Goal: Communication & Community: Answer question/provide support

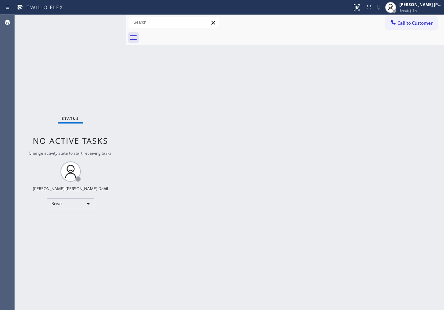
drag, startPoint x: 411, startPoint y: 5, endPoint x: 407, endPoint y: 21, distance: 16.5
click at [411, 5] on div "[PERSON_NAME] [PERSON_NAME] Dahil" at bounding box center [421, 5] width 43 height 6
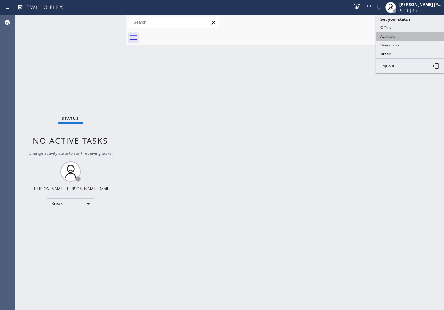
click at [404, 36] on button "Available" at bounding box center [411, 36] width 68 height 9
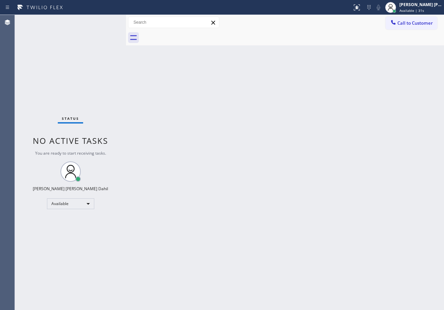
drag, startPoint x: 97, startPoint y: 38, endPoint x: 98, endPoint y: 33, distance: 4.2
click at [97, 38] on div "Status No active tasks You are ready to start receiving tasks. [PERSON_NAME] [P…" at bounding box center [70, 162] width 111 height 295
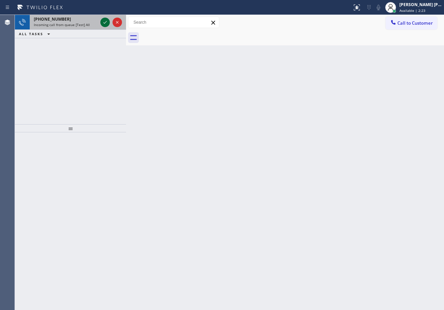
drag, startPoint x: 89, startPoint y: 22, endPoint x: 110, endPoint y: 21, distance: 20.3
click at [90, 22] on div "[PHONE_NUMBER]" at bounding box center [66, 19] width 64 height 6
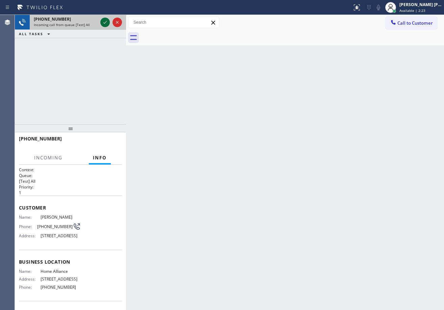
click at [101, 22] on icon at bounding box center [105, 22] width 8 height 8
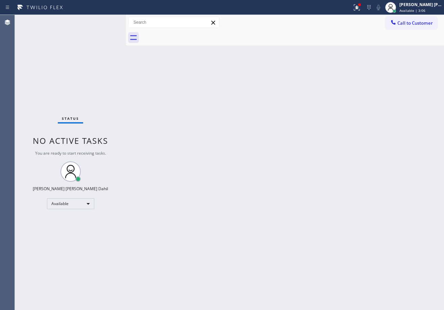
click at [102, 20] on div "Status No active tasks You are ready to start receiving tasks. [PERSON_NAME] [P…" at bounding box center [70, 162] width 111 height 295
click at [104, 20] on div "Status No active tasks You are ready to start receiving tasks. [PERSON_NAME] [P…" at bounding box center [70, 162] width 111 height 295
click at [110, 20] on div "Status No active tasks You are ready to start receiving tasks. [PERSON_NAME] [P…" at bounding box center [70, 162] width 111 height 295
click at [349, 237] on div "Back to Dashboard Change Sender ID Customers Technicians Select a contact Outbo…" at bounding box center [285, 162] width 318 height 295
drag, startPoint x: 277, startPoint y: 230, endPoint x: 285, endPoint y: 230, distance: 8.1
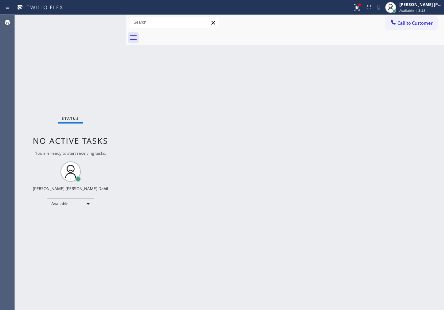
click at [285, 230] on div "Back to Dashboard Change Sender ID Customers Technicians Select a contact Outbo…" at bounding box center [285, 162] width 318 height 295
click at [245, 150] on div "Back to Dashboard Change Sender ID Customers Technicians Select a contact Outbo…" at bounding box center [285, 162] width 318 height 295
click at [360, 8] on icon at bounding box center [357, 7] width 6 height 6
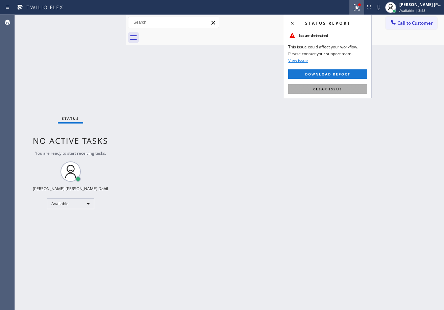
click at [354, 91] on button "Clear issue" at bounding box center [327, 88] width 79 height 9
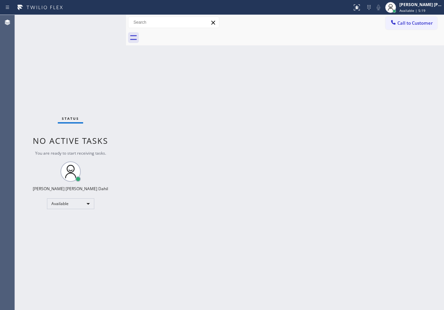
click at [280, 49] on div "Back to Dashboard Change Sender ID Customers Technicians Select a contact Outbo…" at bounding box center [285, 162] width 318 height 295
click at [213, 184] on div "Back to Dashboard Change Sender ID Customers Technicians Select a contact Outbo…" at bounding box center [285, 162] width 318 height 295
drag, startPoint x: 170, startPoint y: 41, endPoint x: 133, endPoint y: 22, distance: 41.9
click at [170, 41] on div at bounding box center [292, 37] width 303 height 15
click at [106, 22] on div "Status No active tasks You are ready to start receiving tasks. [PERSON_NAME] [P…" at bounding box center [70, 162] width 111 height 295
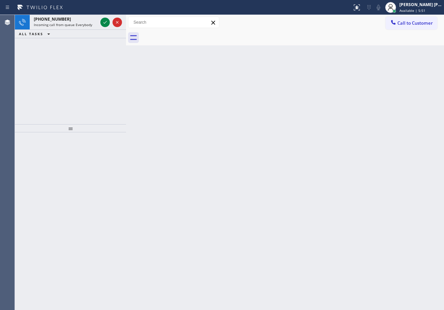
click at [106, 20] on icon at bounding box center [105, 22] width 8 height 8
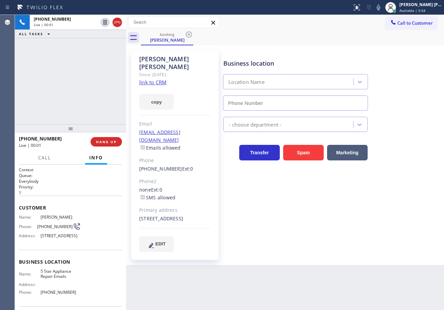
type input "[PHONE_NUMBER]"
click at [144, 79] on link "link to CRM" at bounding box center [152, 82] width 27 height 7
click at [78, 99] on div "[PHONE_NUMBER] Live | 02:58 ALL TASKS ALL TASKS ACTIVE TASKS TASKS IN WRAP UP" at bounding box center [70, 69] width 111 height 109
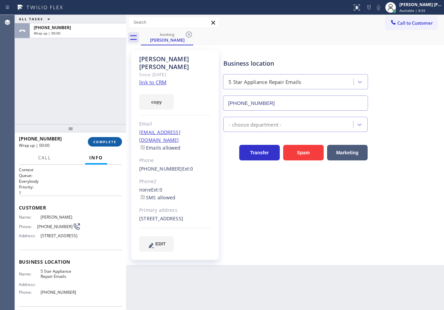
click at [106, 143] on span "COMPLETE" at bounding box center [104, 141] width 23 height 5
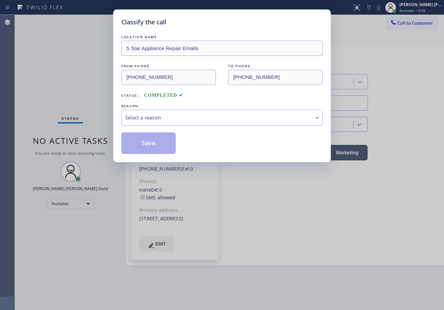
click at [160, 126] on div "LOCATION NAME 5 Star Appliance Repair Emails FROM PHONE [PHONE_NUMBER] TO PHONE…" at bounding box center [222, 93] width 202 height 120
click at [161, 120] on div "Select a reason" at bounding box center [222, 118] width 194 height 8
click at [149, 138] on button "Save" at bounding box center [148, 143] width 54 height 22
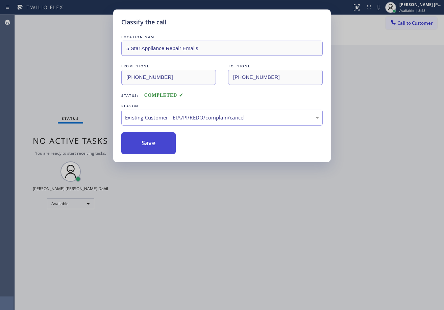
click at [149, 137] on button "Save" at bounding box center [148, 143] width 54 height 22
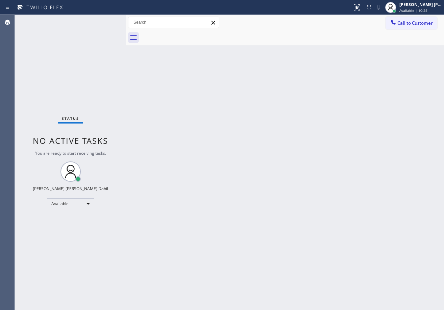
click at [109, 23] on div "Status No active tasks You are ready to start receiving tasks. [PERSON_NAME] [P…" at bounding box center [70, 162] width 111 height 295
click at [211, 154] on div "Back to Dashboard Change Sender ID Customers Technicians Select a contact Outbo…" at bounding box center [285, 162] width 318 height 295
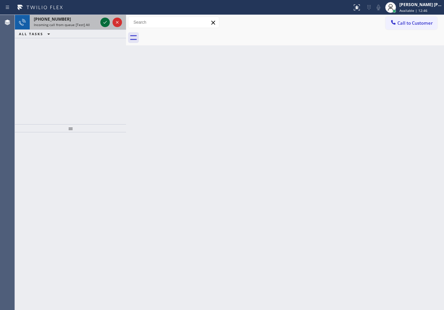
click at [106, 21] on icon at bounding box center [105, 22] width 8 height 8
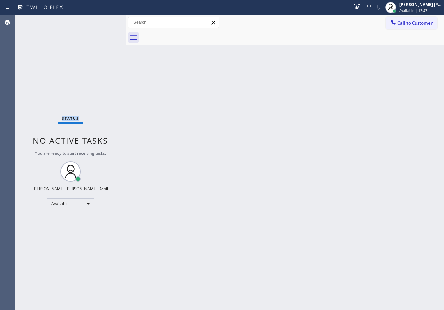
click at [106, 21] on div "Status No active tasks You are ready to start receiving tasks. [PERSON_NAME] [P…" at bounding box center [70, 162] width 111 height 295
click at [395, 56] on div "Back to Dashboard Change Sender ID Customers Technicians Select a contact Outbo…" at bounding box center [285, 162] width 318 height 295
drag, startPoint x: 297, startPoint y: 260, endPoint x: 309, endPoint y: 290, distance: 32.3
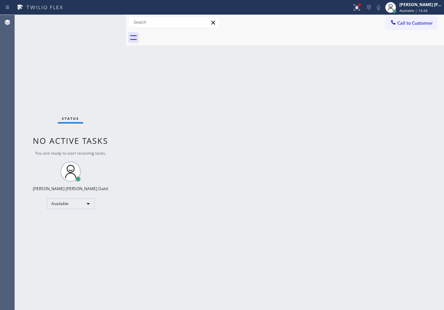
click at [300, 260] on div "Back to Dashboard Change Sender ID Customers Technicians Select a contact Outbo…" at bounding box center [285, 162] width 318 height 295
click at [102, 20] on div "Status No active tasks You are ready to start receiving tasks. [PERSON_NAME] [P…" at bounding box center [70, 162] width 111 height 295
click at [305, 226] on div "Back to Dashboard Change Sender ID Customers Technicians Select a contact Outbo…" at bounding box center [285, 162] width 318 height 295
click at [359, 6] on div at bounding box center [357, 7] width 15 height 8
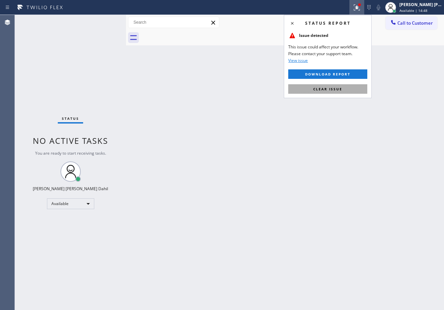
click at [320, 89] on span "Clear issue" at bounding box center [327, 89] width 29 height 5
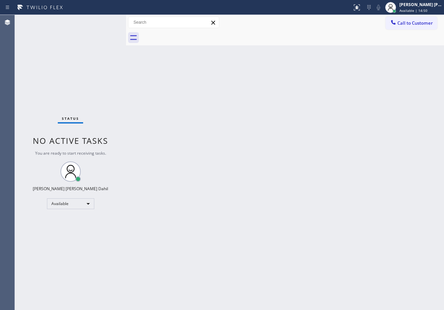
click at [370, 252] on div "Back to Dashboard Change Sender ID Customers Technicians Select a contact Outbo…" at bounding box center [285, 162] width 318 height 295
click at [100, 26] on div "Status No active tasks You are ready to start receiving tasks. [PERSON_NAME] [P…" at bounding box center [70, 162] width 111 height 295
click at [106, 21] on div "Status No active tasks You are ready to start receiving tasks. [PERSON_NAME] [P…" at bounding box center [70, 162] width 111 height 295
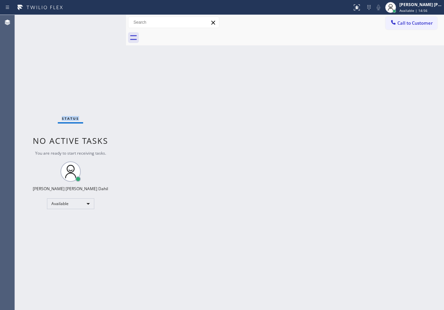
click at [106, 21] on div "Status No active tasks You are ready to start receiving tasks. [PERSON_NAME] [P…" at bounding box center [70, 162] width 111 height 295
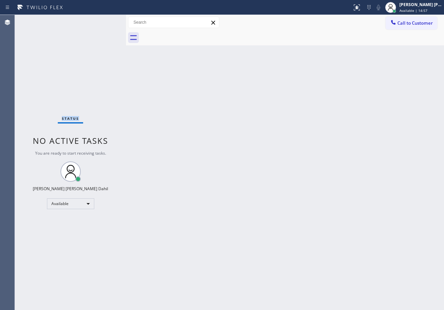
click at [106, 21] on div "Status No active tasks You are ready to start receiving tasks. [PERSON_NAME] [P…" at bounding box center [70, 162] width 111 height 295
click at [318, 223] on div "Back to Dashboard Change Sender ID Customers Technicians Select a contact Outbo…" at bounding box center [285, 162] width 318 height 295
click at [107, 26] on div "Status No active tasks You are ready to start receiving tasks. [PERSON_NAME] [P…" at bounding box center [70, 162] width 111 height 295
click at [107, 20] on div "Status No active tasks You are ready to start receiving tasks. [PERSON_NAME] [P…" at bounding box center [70, 162] width 111 height 295
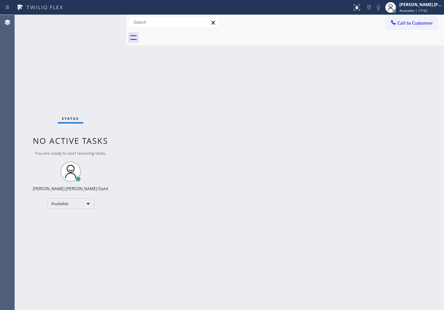
click at [102, 20] on div "Status No active tasks You are ready to start receiving tasks. [PERSON_NAME] [P…" at bounding box center [70, 162] width 111 height 295
click at [342, 228] on div "Back to Dashboard Change Sender ID Customers Technicians Select a contact Outbo…" at bounding box center [285, 162] width 318 height 295
click at [103, 21] on div "Status No active tasks You are ready to start receiving tasks. [PERSON_NAME] [P…" at bounding box center [70, 162] width 111 height 295
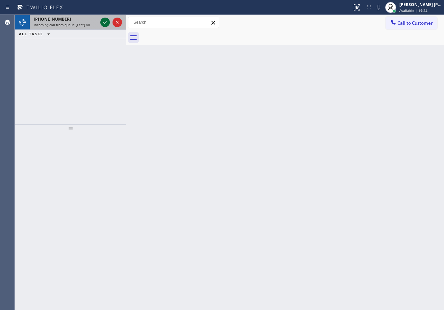
click at [103, 21] on icon at bounding box center [105, 22] width 8 height 8
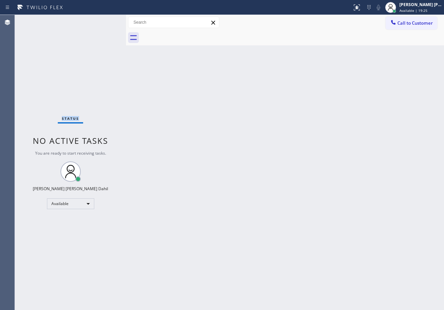
click at [103, 21] on div "Status No active tasks You are ready to start receiving tasks. [PERSON_NAME] [P…" at bounding box center [70, 162] width 111 height 295
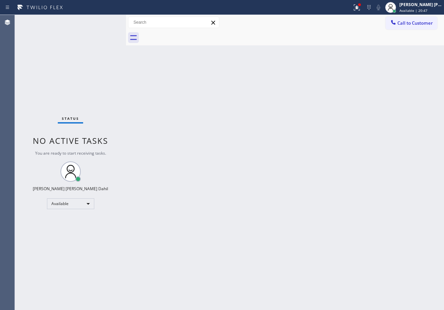
click at [294, 240] on div "Back to Dashboard Change Sender ID Customers Technicians Select a contact Outbo…" at bounding box center [285, 162] width 318 height 295
click at [104, 23] on div "Status No active tasks You are ready to start receiving tasks. [PERSON_NAME] [P…" at bounding box center [70, 162] width 111 height 295
click at [215, 65] on div "Back to Dashboard Change Sender ID Customers Technicians Select a contact Outbo…" at bounding box center [285, 162] width 318 height 295
click at [328, 198] on div "Back to Dashboard Change Sender ID Customers Technicians Select a contact Outbo…" at bounding box center [285, 162] width 318 height 295
click at [301, 228] on div "Back to Dashboard Change Sender ID Customers Technicians Select a contact Outbo…" at bounding box center [285, 162] width 318 height 295
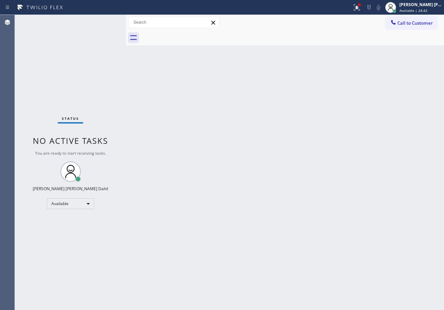
click at [99, 18] on div "Status No active tasks You are ready to start receiving tasks. [PERSON_NAME] [P…" at bounding box center [70, 162] width 111 height 295
click at [108, 19] on div "Status No active tasks You are ready to start receiving tasks. [PERSON_NAME] [P…" at bounding box center [70, 162] width 111 height 295
click at [108, 21] on div "Status No active tasks You are ready to start receiving tasks. [PERSON_NAME] [P…" at bounding box center [70, 162] width 111 height 295
click at [361, 8] on icon at bounding box center [357, 7] width 8 height 8
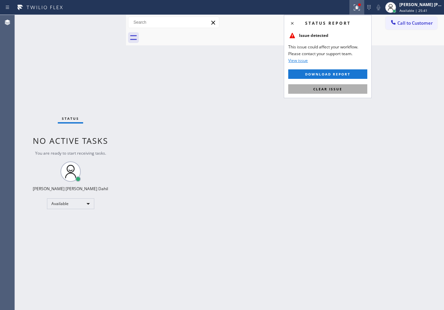
click at [343, 84] on div "Status report Issue detected This issue could affect your workflow. Please cont…" at bounding box center [328, 56] width 88 height 83
click at [343, 85] on button "Clear issue" at bounding box center [327, 88] width 79 height 9
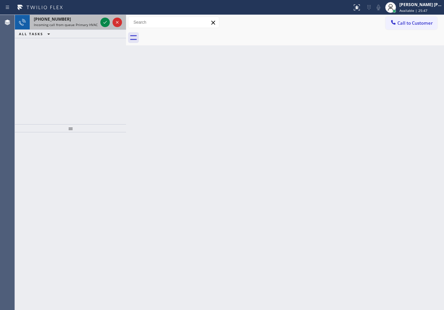
click at [104, 17] on div at bounding box center [111, 22] width 24 height 15
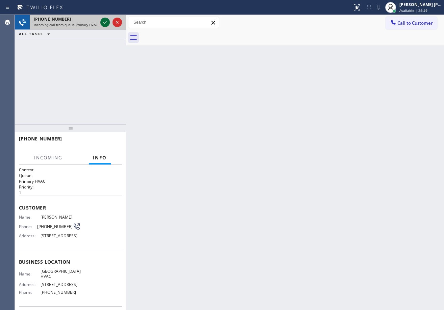
click at [102, 23] on icon at bounding box center [105, 22] width 8 height 8
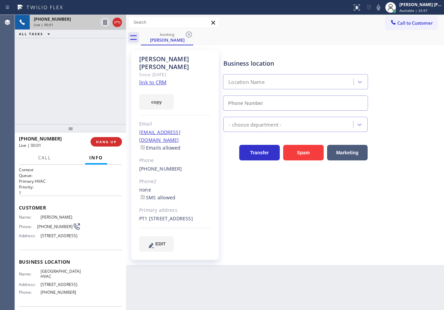
type input "[PHONE_NUMBER]"
click at [140, 79] on link "link to CRM" at bounding box center [152, 82] width 27 height 7
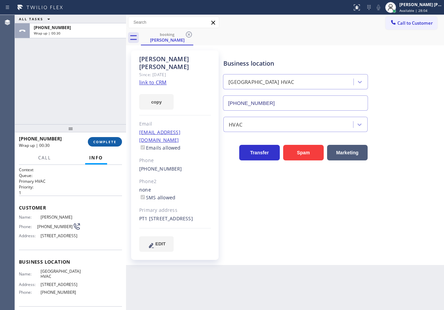
click at [113, 141] on span "COMPLETE" at bounding box center [104, 141] width 23 height 5
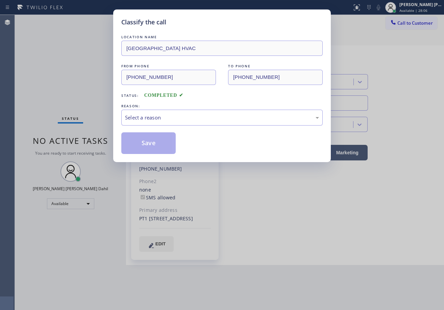
click at [161, 128] on div "LOCATION NAME [GEOGRAPHIC_DATA] HVAC FROM PHONE [PHONE_NUMBER] TO PHONE [PHONE_…" at bounding box center [222, 93] width 202 height 120
click at [162, 122] on div "Select a reason" at bounding box center [222, 118] width 202 height 16
click at [145, 151] on button "Save" at bounding box center [148, 143] width 54 height 22
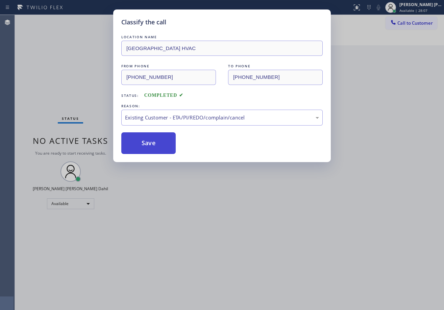
click at [145, 145] on button "Save" at bounding box center [148, 143] width 54 height 22
click at [147, 144] on button "Save" at bounding box center [148, 143] width 54 height 22
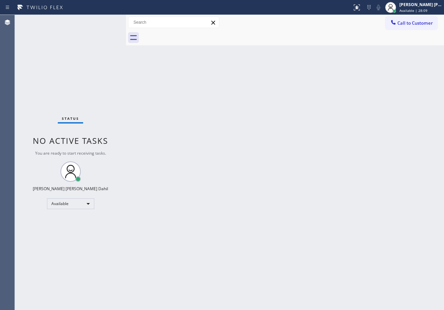
drag, startPoint x: 323, startPoint y: 259, endPoint x: 319, endPoint y: 286, distance: 27.4
click at [323, 260] on div "Back to Dashboard Change Sender ID Customers Technicians Select a contact Outbo…" at bounding box center [285, 162] width 318 height 295
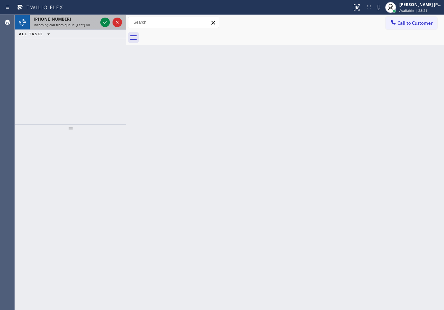
click at [90, 17] on div "[PHONE_NUMBER]" at bounding box center [66, 19] width 64 height 6
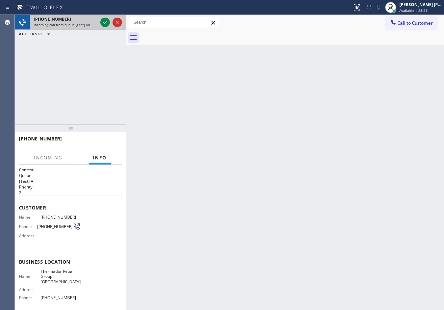
click at [90, 17] on div "[PHONE_NUMBER]" at bounding box center [66, 19] width 64 height 6
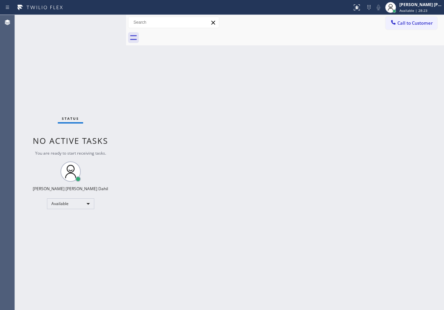
click at [102, 22] on div "Status No active tasks You are ready to start receiving tasks. [PERSON_NAME] [P…" at bounding box center [70, 162] width 111 height 295
drag, startPoint x: 114, startPoint y: 27, endPoint x: 107, endPoint y: 25, distance: 7.0
click at [114, 27] on div "Status No active tasks You are ready to start receiving tasks. [PERSON_NAME] [P…" at bounding box center [70, 162] width 111 height 295
click at [99, 20] on div "Status No active tasks You are ready to start receiving tasks. [PERSON_NAME] [P…" at bounding box center [70, 162] width 111 height 295
click at [103, 20] on div "Status No active tasks You are ready to start receiving tasks. [PERSON_NAME] [P…" at bounding box center [70, 162] width 111 height 295
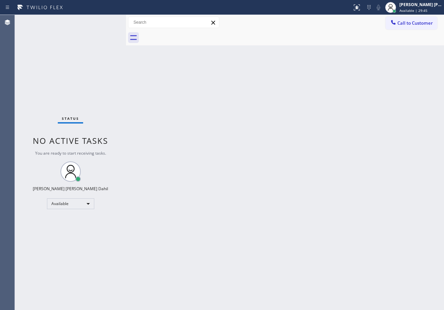
click at [103, 20] on div "Status No active tasks You are ready to start receiving tasks. [PERSON_NAME] [P…" at bounding box center [70, 162] width 111 height 295
click at [103, 22] on div "Status No active tasks You are ready to start receiving tasks. [PERSON_NAME] [P…" at bounding box center [70, 162] width 111 height 295
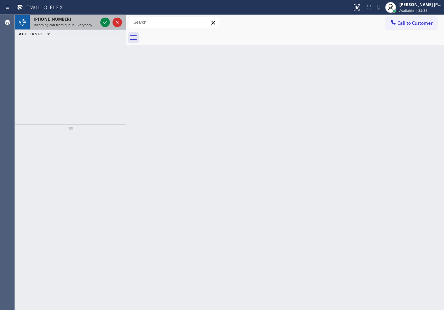
click at [95, 24] on div "Incoming call from queue Everybody" at bounding box center [66, 24] width 64 height 5
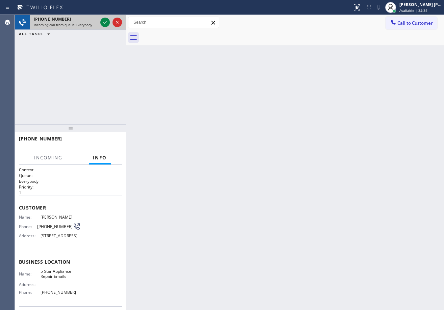
click at [95, 24] on div "Incoming call from queue Everybody" at bounding box center [66, 24] width 64 height 5
click at [104, 20] on icon at bounding box center [105, 22] width 8 height 8
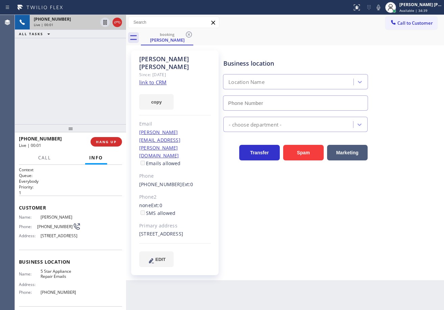
type input "[PHONE_NUMBER]"
click at [149, 79] on link "link to CRM" at bounding box center [152, 82] width 27 height 7
click at [92, 56] on div "[PHONE_NUMBER] Live | 00:43 ALL TASKS ALL TASKS ACTIVE TASKS TASKS IN WRAP UP" at bounding box center [70, 69] width 111 height 109
click at [390, 141] on div "Transfer Spam Marketing" at bounding box center [332, 150] width 220 height 22
click at [389, 140] on div "Transfer Spam Marketing" at bounding box center [332, 150] width 220 height 22
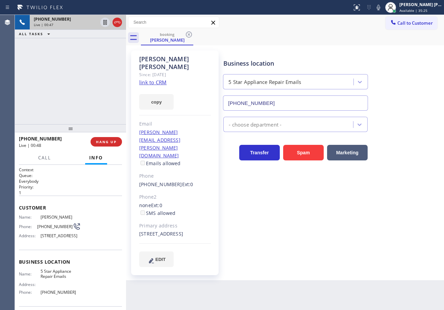
click at [379, 136] on div "Transfer Spam Marketing" at bounding box center [332, 146] width 220 height 28
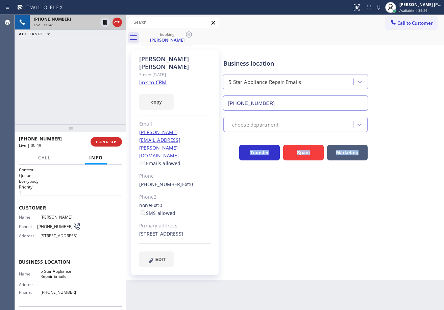
click at [379, 136] on div "Transfer Spam Marketing" at bounding box center [332, 146] width 220 height 28
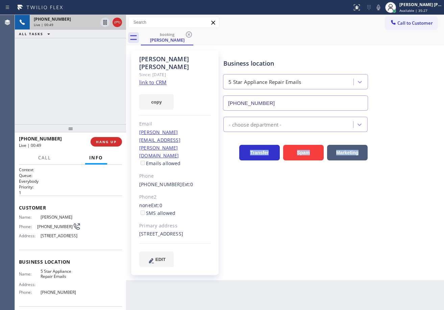
click at [379, 136] on div "Transfer Spam Marketing" at bounding box center [332, 146] width 220 height 28
drag, startPoint x: 388, startPoint y: 6, endPoint x: 379, endPoint y: 32, distance: 27.5
click at [383, 7] on icon at bounding box center [379, 7] width 8 height 8
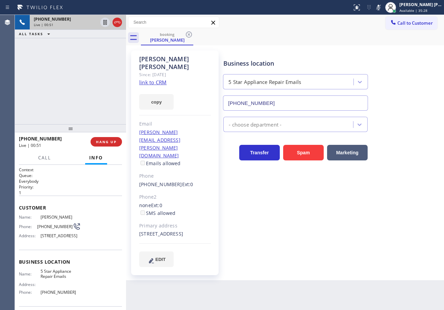
click at [379, 36] on div "booking [PERSON_NAME]" at bounding box center [292, 37] width 303 height 15
click at [105, 23] on icon at bounding box center [104, 22] width 3 height 5
click at [383, 7] on icon at bounding box center [379, 7] width 8 height 8
click at [378, 21] on div "Call to Customer Outbound call Location [GEOGRAPHIC_DATA] Appliance Repair Your…" at bounding box center [285, 23] width 318 height 12
click at [104, 22] on icon at bounding box center [105, 22] width 8 height 8
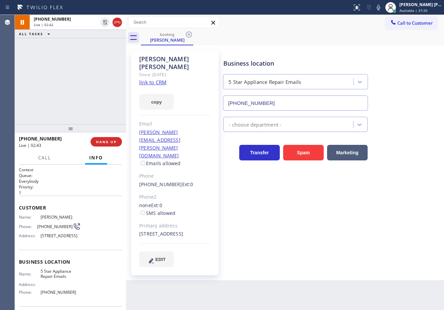
drag, startPoint x: 95, startPoint y: 66, endPoint x: 99, endPoint y: 67, distance: 4.8
click at [95, 67] on div "[PHONE_NUMBER] Live | 02:42 ALL TASKS ALL TASKS ACTIVE TASKS TASKS IN WRAP UP" at bounding box center [70, 69] width 111 height 109
click at [383, 9] on icon at bounding box center [379, 7] width 8 height 8
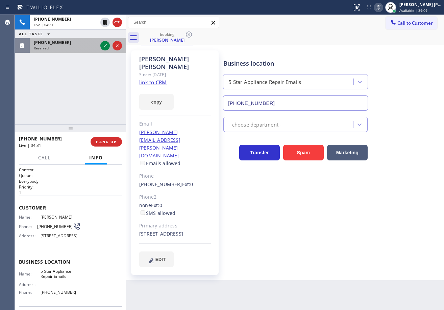
drag, startPoint x: 69, startPoint y: 51, endPoint x: 116, endPoint y: 51, distance: 46.3
click at [71, 51] on div "[PHONE_NUMBER] Reserved" at bounding box center [64, 45] width 69 height 15
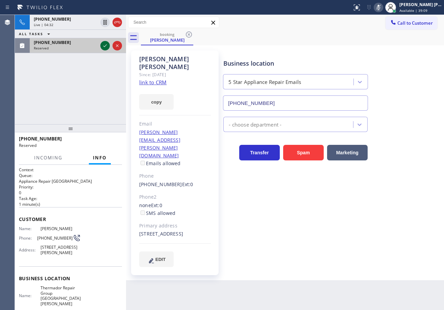
click at [102, 43] on icon at bounding box center [105, 46] width 8 height 8
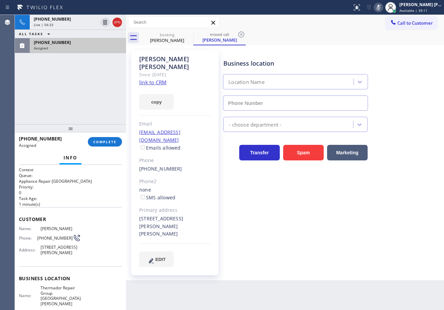
type input "[PHONE_NUMBER]"
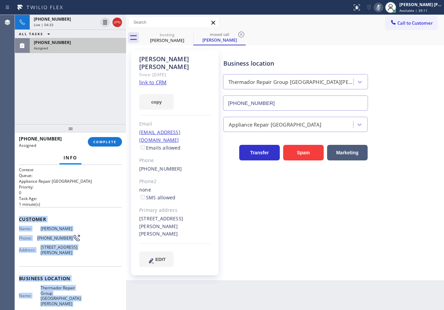
scroll to position [77, 0]
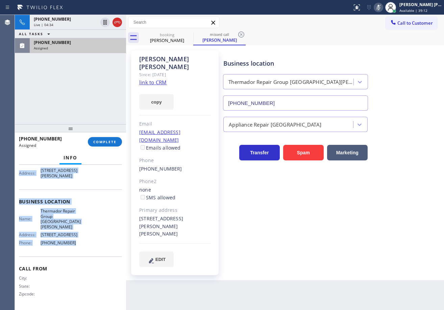
drag, startPoint x: 17, startPoint y: 218, endPoint x: 90, endPoint y: 184, distance: 80.0
click at [84, 245] on div "Context Queue: Appliance Repair High End Priority: 0 Task Age: [DEMOGRAPHIC_DAT…" at bounding box center [70, 237] width 111 height 145
copy div "Customer Name: [PERSON_NAME] Phone: [PHONE_NUMBER] Address: [STREET_ADDRESS][PE…"
drag, startPoint x: 95, startPoint y: 141, endPoint x: 145, endPoint y: 113, distance: 57.5
click at [95, 141] on span "COMPLETE" at bounding box center [104, 141] width 23 height 5
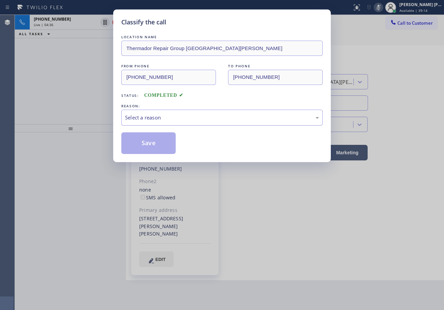
click at [151, 123] on div "Select a reason" at bounding box center [222, 118] width 202 height 16
click at [153, 151] on button "Save" at bounding box center [148, 143] width 54 height 22
click at [153, 150] on button "Save" at bounding box center [148, 143] width 54 height 22
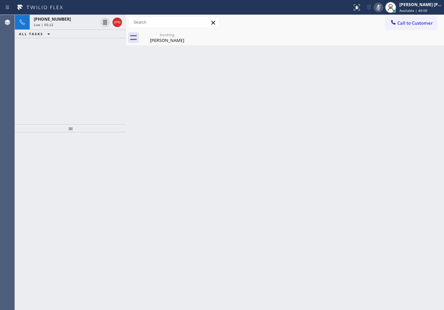
click at [383, 6] on icon at bounding box center [379, 7] width 8 height 8
click at [157, 42] on div "[PERSON_NAME]" at bounding box center [167, 40] width 51 height 6
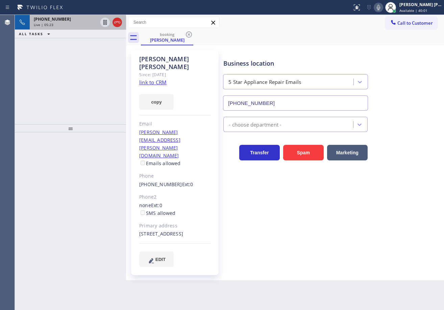
drag, startPoint x: 63, startPoint y: 25, endPoint x: 136, endPoint y: 1, distance: 76.5
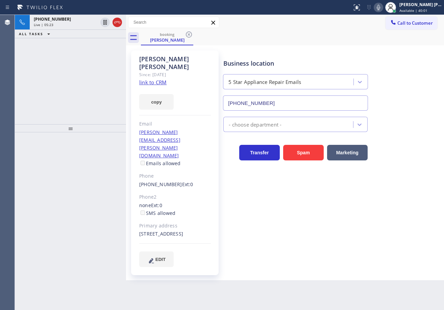
click at [63, 25] on div "Live | 05:23" at bounding box center [66, 24] width 64 height 5
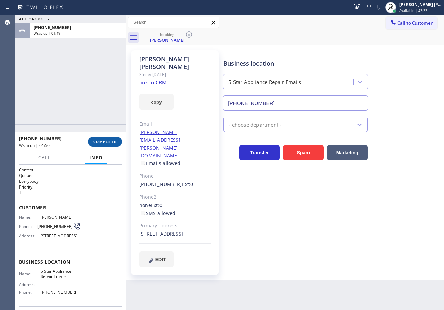
click at [100, 141] on span "COMPLETE" at bounding box center [104, 141] width 23 height 5
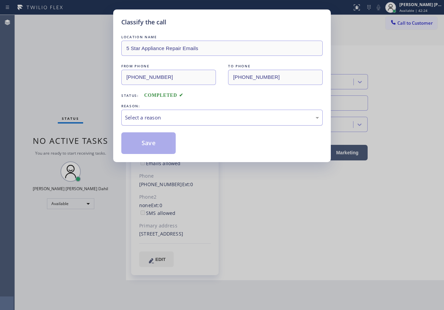
click at [151, 120] on div "Select a reason" at bounding box center [222, 118] width 194 height 8
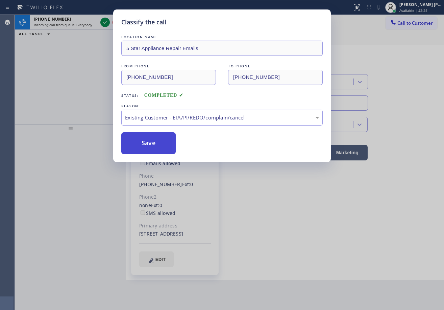
click at [145, 145] on button "Save" at bounding box center [148, 143] width 54 height 22
click at [145, 144] on button "Save" at bounding box center [148, 143] width 54 height 22
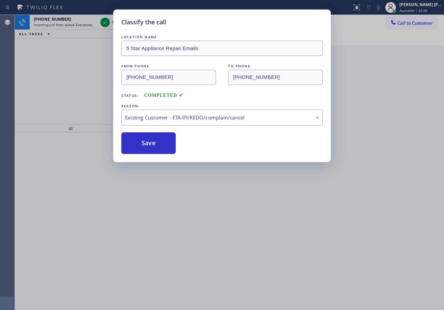
click at [101, 19] on div "Classify the call LOCATION NAME 5 Star Appliance Repair Emails FROM PHONE [PHON…" at bounding box center [222, 155] width 444 height 310
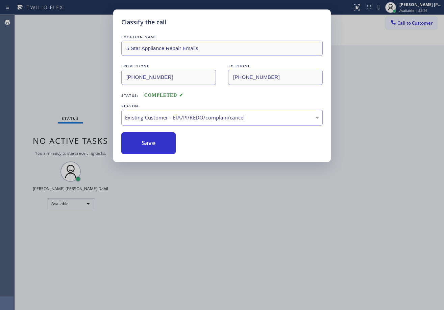
click at [101, 21] on div "Classify the call LOCATION NAME Star Heating and Cooling Company FROM PHONE [PH…" at bounding box center [229, 162] width 429 height 295
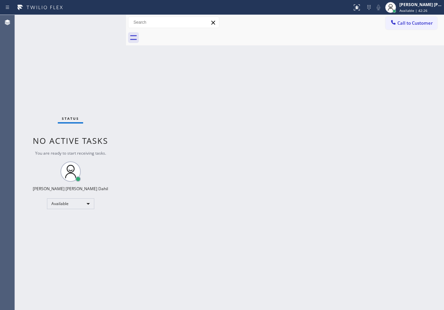
click at [101, 21] on div "Status No active tasks You are ready to start receiving tasks. [PERSON_NAME] [P…" at bounding box center [70, 162] width 111 height 295
click at [344, 257] on div "Back to Dashboard Change Sender ID Customers Technicians Select a contact Outbo…" at bounding box center [285, 162] width 318 height 295
click at [84, 72] on div "Status No active tasks You are ready to start receiving tasks. [PERSON_NAME] [P…" at bounding box center [70, 162] width 111 height 295
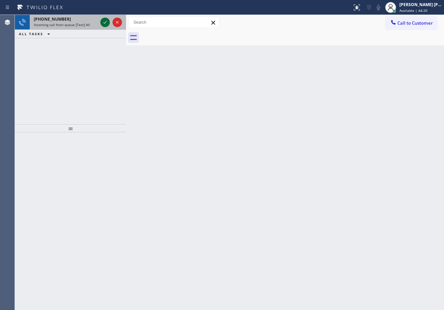
click at [105, 22] on icon at bounding box center [105, 22] width 8 height 8
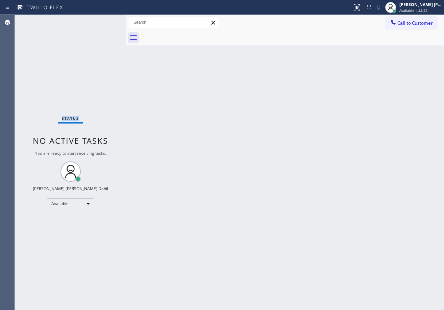
click at [105, 22] on div "Status No active tasks You are ready to start receiving tasks. [PERSON_NAME] [P…" at bounding box center [70, 162] width 111 height 295
click at [104, 22] on div "Status No active tasks You are ready to start receiving tasks. [PERSON_NAME] [P…" at bounding box center [70, 162] width 111 height 295
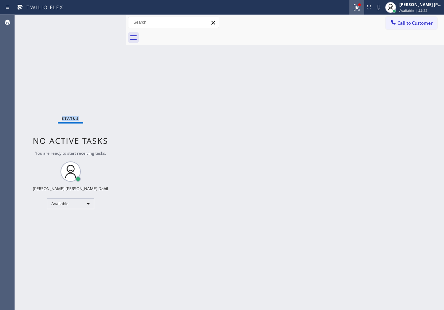
click at [358, 8] on icon at bounding box center [356, 6] width 4 height 5
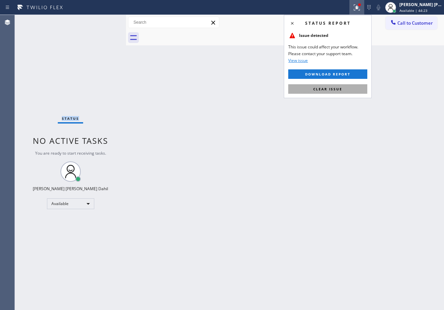
click at [348, 88] on button "Clear issue" at bounding box center [327, 88] width 79 height 9
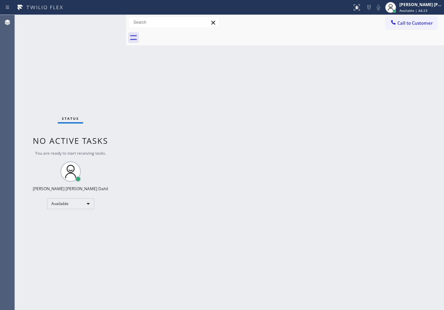
drag, startPoint x: 354, startPoint y: 234, endPoint x: 437, endPoint y: 306, distance: 109.6
click at [365, 249] on div "Back to Dashboard Change Sender ID Customers Technicians Select a contact Outbo…" at bounding box center [285, 162] width 318 height 295
click at [197, 54] on div "Back to Dashboard Change Sender ID Customers Technicians Select a contact Outbo…" at bounding box center [285, 162] width 318 height 295
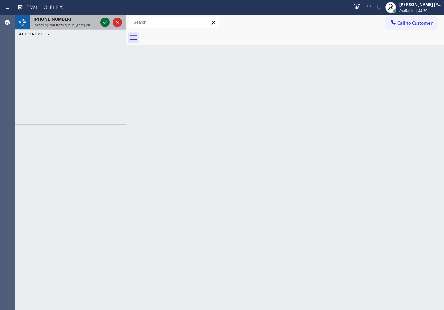
click at [101, 21] on icon at bounding box center [105, 22] width 8 height 8
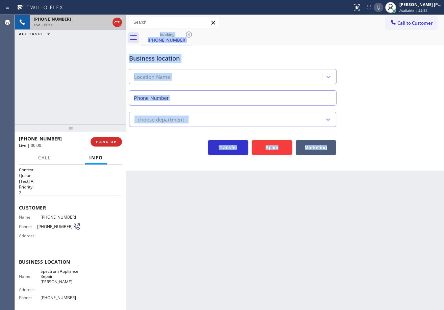
type input "[PHONE_NUMBER]"
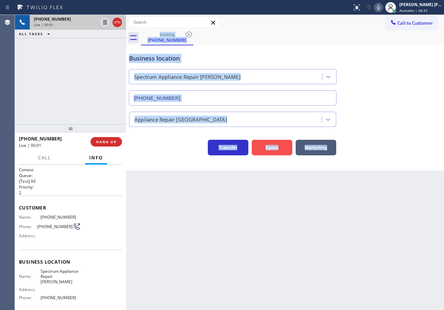
click at [281, 147] on button "Spam" at bounding box center [272, 148] width 41 height 16
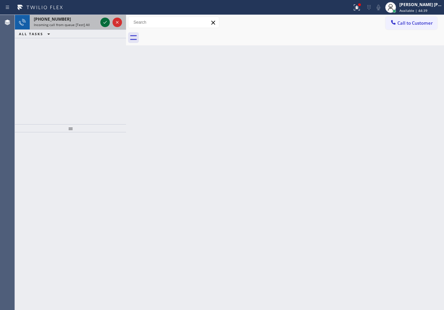
click at [102, 19] on icon at bounding box center [105, 22] width 8 height 8
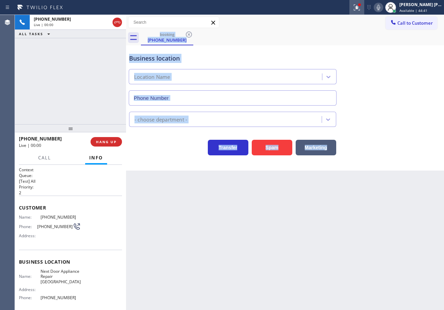
click at [359, 5] on div at bounding box center [357, 7] width 15 height 8
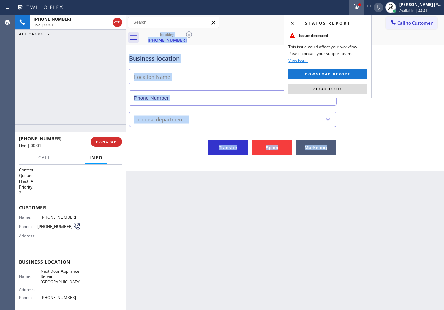
type input "[PHONE_NUMBER]"
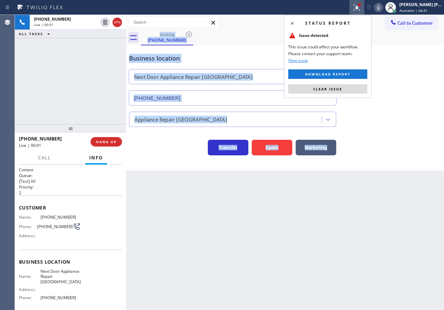
click at [343, 87] on button "Clear issue" at bounding box center [327, 88] width 79 height 9
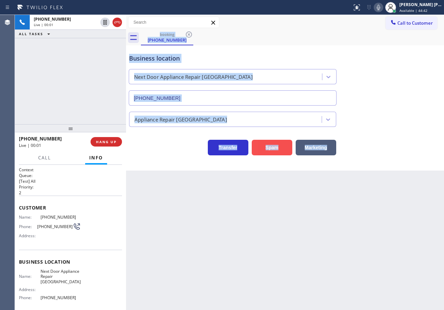
click at [260, 150] on button "Spam" at bounding box center [272, 148] width 41 height 16
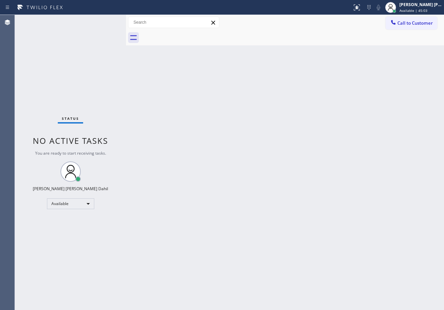
click at [87, 24] on div "Status No active tasks You are ready to start receiving tasks. [PERSON_NAME] [P…" at bounding box center [70, 162] width 111 height 295
click at [97, 24] on div "Status No active tasks You are ready to start receiving tasks. [PERSON_NAME] [P…" at bounding box center [70, 162] width 111 height 295
click at [107, 20] on div "Status No active tasks You are ready to start receiving tasks. [PERSON_NAME] [P…" at bounding box center [70, 162] width 111 height 295
click at [103, 20] on div "Status No active tasks You are ready to start receiving tasks. [PERSON_NAME] [P…" at bounding box center [70, 162] width 111 height 295
click at [105, 23] on div "Status No active tasks You are ready to start receiving tasks. [PERSON_NAME] [P…" at bounding box center [70, 162] width 111 height 295
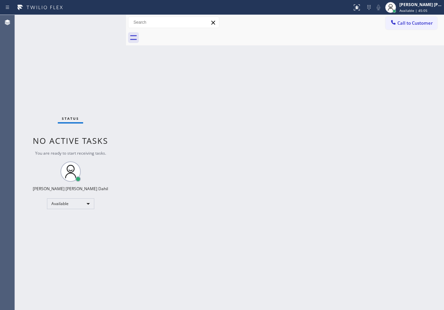
click at [105, 23] on div "Status No active tasks You are ready to start receiving tasks. [PERSON_NAME] [P…" at bounding box center [70, 162] width 111 height 295
click at [312, 216] on div "Back to Dashboard Change Sender ID Customers Technicians Select a contact Outbo…" at bounding box center [285, 162] width 318 height 295
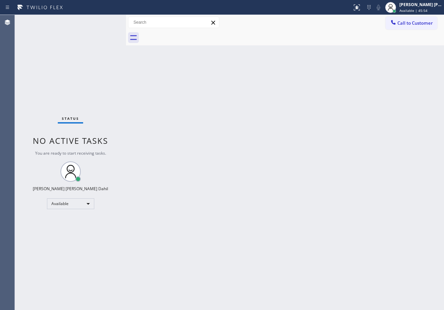
click at [254, 197] on div "Back to Dashboard Change Sender ID Customers Technicians Select a contact Outbo…" at bounding box center [285, 162] width 318 height 295
drag, startPoint x: 114, startPoint y: 31, endPoint x: 109, endPoint y: 24, distance: 8.9
click at [114, 29] on div "Status No active tasks You are ready to start receiving tasks. [PERSON_NAME] [P…" at bounding box center [70, 162] width 111 height 295
click at [104, 22] on div "Status No active tasks You are ready to start receiving tasks. [PERSON_NAME] [P…" at bounding box center [70, 162] width 111 height 295
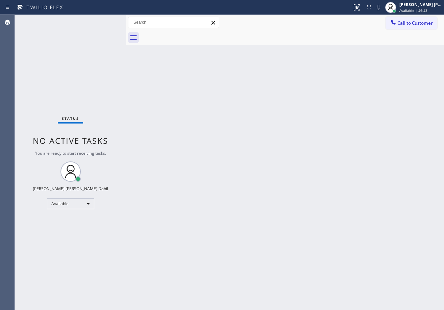
click at [104, 22] on div "Status No active tasks You are ready to start receiving tasks. [PERSON_NAME] [P…" at bounding box center [70, 162] width 111 height 295
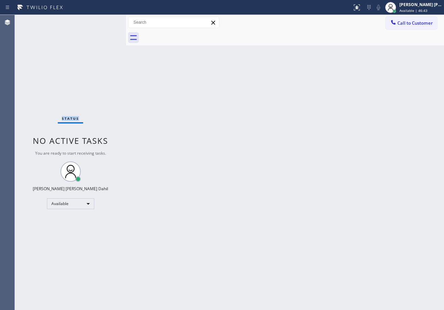
click at [104, 22] on div "Status No active tasks You are ready to start receiving tasks. [PERSON_NAME] [P…" at bounding box center [70, 162] width 111 height 295
click at [103, 28] on div "Status No active tasks You are ready to start receiving tasks. [PERSON_NAME] [P…" at bounding box center [70, 162] width 111 height 295
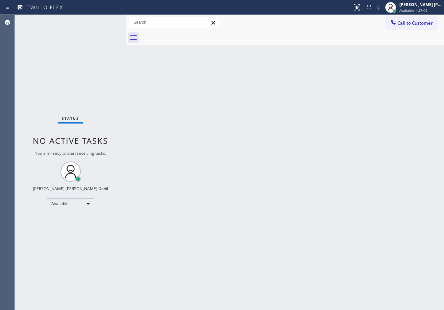
click at [104, 23] on div "Status No active tasks You are ready to start receiving tasks. [PERSON_NAME] [P…" at bounding box center [70, 162] width 111 height 295
click at [104, 22] on div "Status No active tasks You are ready to start receiving tasks. [PERSON_NAME] [P…" at bounding box center [70, 162] width 111 height 295
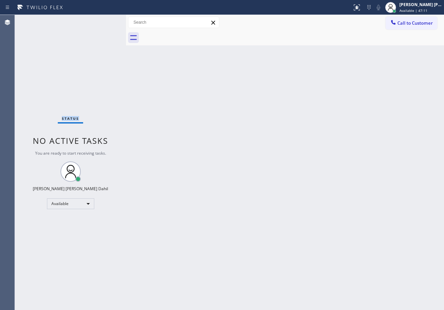
click at [105, 22] on div "Status No active tasks You are ready to start receiving tasks. [PERSON_NAME] [P…" at bounding box center [70, 162] width 111 height 295
click at [106, 22] on div "Status No active tasks You are ready to start receiving tasks. [PERSON_NAME] [P…" at bounding box center [70, 162] width 111 height 295
click at [364, 237] on div "Back to Dashboard Change Sender ID Customers Technicians Select a contact Outbo…" at bounding box center [285, 162] width 318 height 295
click at [186, 162] on div "Back to Dashboard Change Sender ID Customers Technicians Select a contact Outbo…" at bounding box center [285, 162] width 318 height 295
click at [105, 24] on div "Status No active tasks You are ready to start receiving tasks. [PERSON_NAME] [P…" at bounding box center [70, 162] width 111 height 295
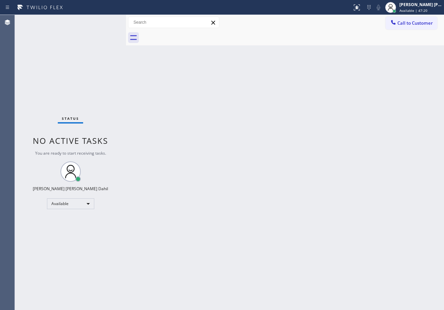
click at [106, 22] on div "Status No active tasks You are ready to start receiving tasks. [PERSON_NAME] [P…" at bounding box center [70, 162] width 111 height 295
click at [105, 21] on div "Status No active tasks You are ready to start receiving tasks. [PERSON_NAME] [P…" at bounding box center [70, 162] width 111 height 295
click at [103, 21] on div "Status No active tasks You are ready to start receiving tasks. [PERSON_NAME] [P…" at bounding box center [70, 162] width 111 height 295
click at [104, 21] on div "Status No active tasks You are ready to start receiving tasks. [PERSON_NAME] [P…" at bounding box center [70, 162] width 111 height 295
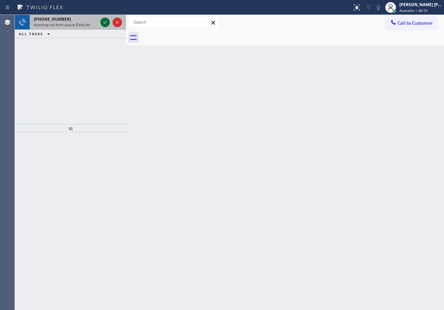
click at [105, 21] on icon at bounding box center [105, 22] width 8 height 8
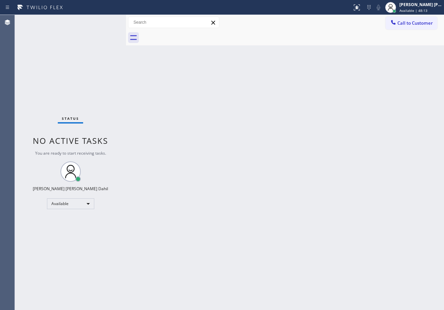
click at [105, 18] on div "Status No active tasks You are ready to start receiving tasks. [PERSON_NAME] [P…" at bounding box center [70, 162] width 111 height 295
click at [105, 20] on div "Status No active tasks You are ready to start receiving tasks. [PERSON_NAME] [P…" at bounding box center [70, 162] width 111 height 295
click at [109, 20] on div "Status No active tasks You are ready to start receiving tasks. [PERSON_NAME] [P…" at bounding box center [70, 162] width 111 height 295
click at [105, 21] on div "Status No active tasks You are ready to start receiving tasks. [PERSON_NAME] [P…" at bounding box center [70, 162] width 111 height 295
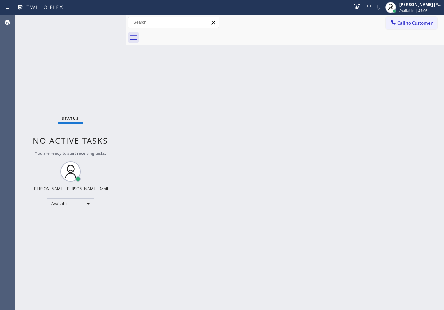
click at [392, 252] on div "Back to Dashboard Change Sender ID Customers Technicians Select a contact Outbo…" at bounding box center [285, 162] width 318 height 295
click at [105, 25] on div "Status No active tasks You are ready to start receiving tasks. [PERSON_NAME] [P…" at bounding box center [70, 162] width 111 height 295
click at [104, 20] on div "Status No active tasks You are ready to start receiving tasks. [PERSON_NAME] [P…" at bounding box center [70, 162] width 111 height 295
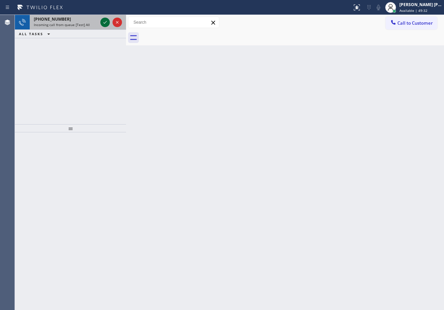
click at [104, 19] on icon at bounding box center [105, 22] width 8 height 8
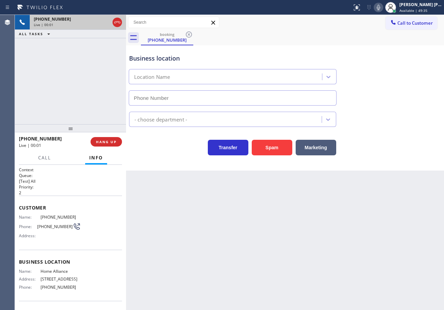
type input "[PHONE_NUMBER]"
click at [146, 210] on div "Back to Dashboard Change Sender ID Customers Technicians Select a contact Outbo…" at bounding box center [285, 162] width 318 height 295
drag, startPoint x: 44, startPoint y: 90, endPoint x: 33, endPoint y: 92, distance: 11.0
click at [33, 92] on div "[PHONE_NUMBER] Live | 00:14 ALL TASKS ALL TASKS ACTIVE TASKS TASKS IN WRAP UP" at bounding box center [70, 69] width 111 height 109
click at [35, 92] on div "[PHONE_NUMBER] Live | 00:14 ALL TASKS ALL TASKS ACTIVE TASKS TASKS IN WRAP UP" at bounding box center [70, 69] width 111 height 109
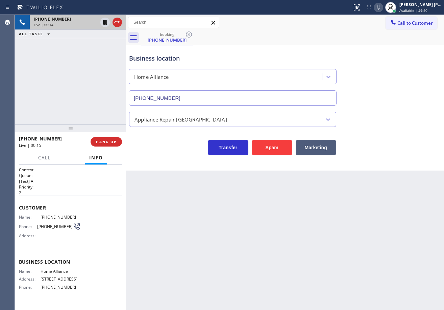
click at [36, 92] on div "[PHONE_NUMBER] Live | 00:14 ALL TASKS ALL TASKS ACTIVE TASKS TASKS IN WRAP UP" at bounding box center [70, 69] width 111 height 109
click at [36, 92] on div "[PHONE_NUMBER] Live | 00:15 ALL TASKS ALL TASKS ACTIVE TASKS TASKS IN WRAP UP" at bounding box center [70, 69] width 111 height 109
click at [37, 92] on div "[PHONE_NUMBER] Live | 00:15 ALL TASKS ALL TASKS ACTIVE TASKS TASKS IN WRAP UP" at bounding box center [70, 69] width 111 height 109
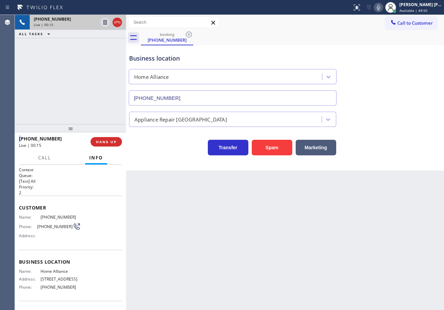
click at [37, 92] on div "[PHONE_NUMBER] Live | 00:15 ALL TASKS ALL TASKS ACTIVE TASKS TASKS IN WRAP UP" at bounding box center [70, 69] width 111 height 109
click at [37, 92] on div "[PHONE_NUMBER] Live | 00:16 ALL TASKS ALL TASKS ACTIVE TASKS TASKS IN WRAP UP" at bounding box center [70, 69] width 111 height 109
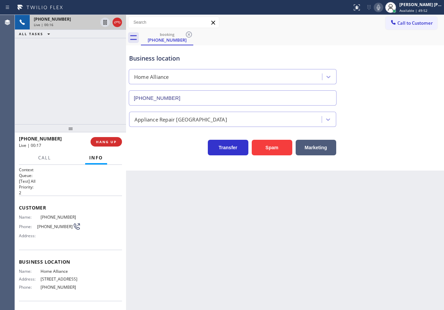
click at [39, 90] on div "[PHONE_NUMBER] Live | 00:16 ALL TASKS ALL TASKS ACTIVE TASKS TASKS IN WRAP UP" at bounding box center [70, 69] width 111 height 109
click at [39, 89] on div "[PHONE_NUMBER] Live | 00:17 ALL TASKS ALL TASKS ACTIVE TASKS TASKS IN WRAP UP" at bounding box center [70, 69] width 111 height 109
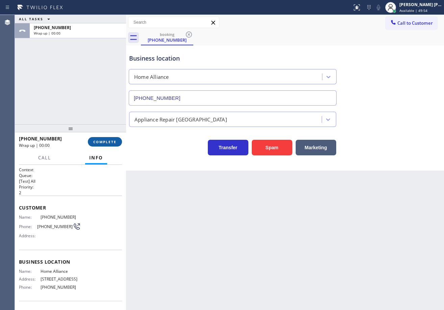
click at [111, 142] on span "COMPLETE" at bounding box center [104, 141] width 23 height 5
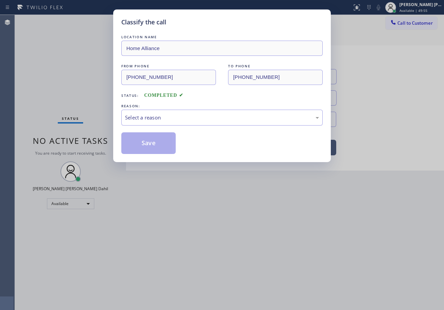
click at [111, 142] on div "Classify the call LOCATION NAME Home Alliance FROM PHONE [PHONE_NUMBER] TO PHON…" at bounding box center [222, 155] width 444 height 310
click at [143, 122] on div "Select a reason" at bounding box center [222, 118] width 202 height 16
click at [151, 139] on button "Save" at bounding box center [148, 143] width 54 height 22
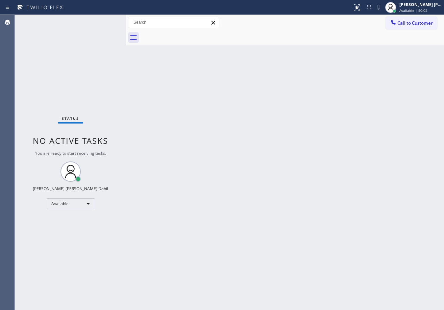
drag, startPoint x: 111, startPoint y: 34, endPoint x: 104, endPoint y: 28, distance: 9.8
click at [107, 29] on div "Status No active tasks You are ready to start receiving tasks. [PERSON_NAME] [P…" at bounding box center [70, 162] width 111 height 295
click at [103, 25] on div "Status No active tasks You are ready to start receiving tasks. [PERSON_NAME] [P…" at bounding box center [70, 162] width 111 height 295
click at [102, 21] on div "Status No active tasks You are ready to start receiving tasks. [PERSON_NAME] [P…" at bounding box center [70, 162] width 111 height 295
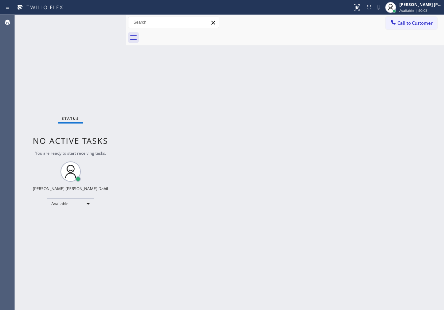
click at [103, 20] on div "Status No active tasks You are ready to start receiving tasks. [PERSON_NAME] [P…" at bounding box center [70, 162] width 111 height 295
click at [104, 20] on div "Status No active tasks You are ready to start receiving tasks. [PERSON_NAME] [P…" at bounding box center [70, 162] width 111 height 295
click at [106, 20] on div "Status No active tasks You are ready to start receiving tasks. [PERSON_NAME] [P…" at bounding box center [70, 162] width 111 height 295
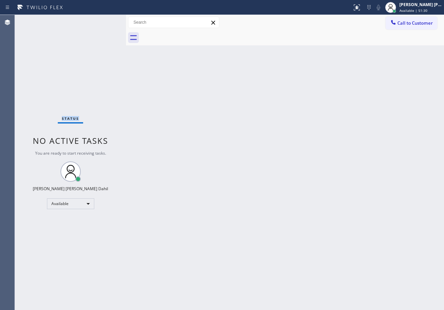
click at [106, 20] on div "Status No active tasks You are ready to start receiving tasks. [PERSON_NAME] [P…" at bounding box center [70, 162] width 111 height 295
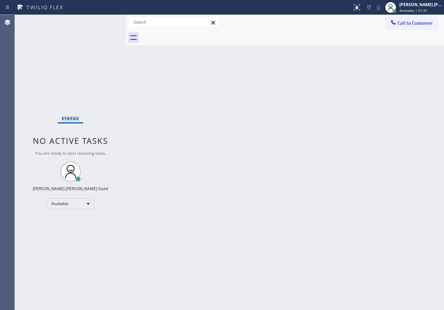
click at [106, 20] on div "Status No active tasks You are ready to start receiving tasks. [PERSON_NAME] [P…" at bounding box center [70, 162] width 111 height 295
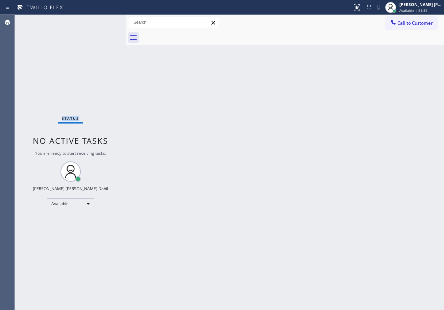
click at [106, 20] on div "Status No active tasks You are ready to start receiving tasks. [PERSON_NAME] [P…" at bounding box center [70, 162] width 111 height 295
click at [347, 241] on div "Back to Dashboard Change Sender ID Customers Technicians Select a contact Outbo…" at bounding box center [285, 162] width 318 height 295
click at [92, 20] on div "Status No active tasks You are ready to start receiving tasks. [PERSON_NAME] [P…" at bounding box center [70, 162] width 111 height 295
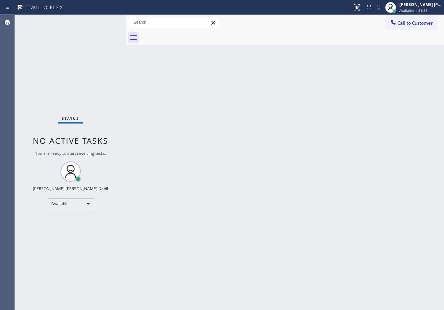
click at [101, 22] on div "Status No active tasks You are ready to start receiving tasks. [PERSON_NAME] [P…" at bounding box center [70, 162] width 111 height 295
click at [101, 20] on div "Status No active tasks You are ready to start receiving tasks. [PERSON_NAME] [P…" at bounding box center [70, 162] width 111 height 295
click at [102, 20] on div "Status No active tasks You are ready to start receiving tasks. [PERSON_NAME] [P…" at bounding box center [70, 162] width 111 height 295
drag, startPoint x: 102, startPoint y: 20, endPoint x: 101, endPoint y: 6, distance: 14.6
click at [102, 19] on div "Status No active tasks You are ready to start receiving tasks. [PERSON_NAME] [P…" at bounding box center [70, 162] width 111 height 295
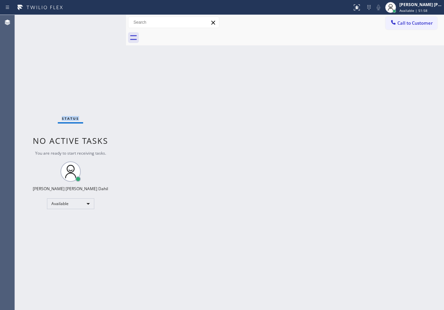
click at [106, 22] on div "Status No active tasks You are ready to start receiving tasks. [PERSON_NAME] [P…" at bounding box center [70, 162] width 111 height 295
click at [104, 21] on div "Status No active tasks You are ready to start receiving tasks. [PERSON_NAME] [P…" at bounding box center [70, 162] width 111 height 295
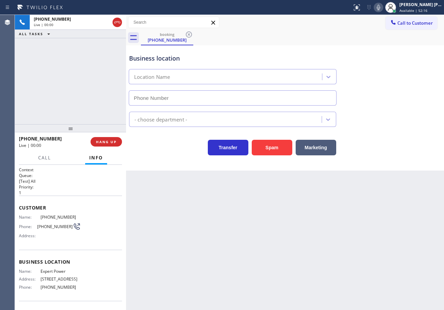
type input "[PHONE_NUMBER]"
click at [66, 65] on div "[PHONE_NUMBER] Live | 00:04 ALL TASKS ALL TASKS ACTIVE TASKS TASKS IN WRAP UP" at bounding box center [70, 69] width 111 height 109
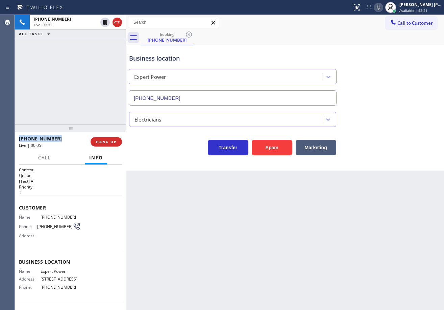
click at [66, 65] on div "[PHONE_NUMBER] Live | 00:05 ALL TASKS ALL TASKS ACTIVE TASKS TASKS IN WRAP UP" at bounding box center [70, 69] width 111 height 109
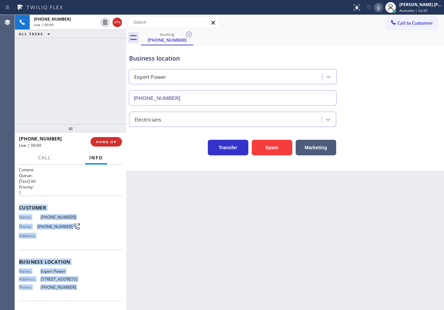
scroll to position [44, 0]
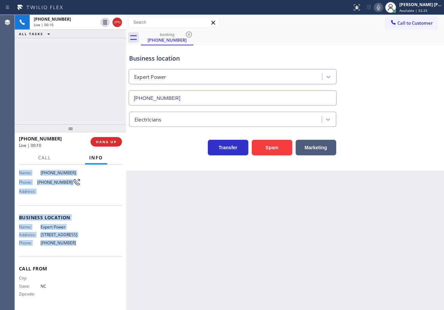
drag, startPoint x: 17, startPoint y: 204, endPoint x: 77, endPoint y: 245, distance: 72.7
click at [77, 245] on div "Context Queue: [Test] All Priority: 1 Customer Name: [PHONE_NUMBER] Phone: [PHO…" at bounding box center [70, 237] width 111 height 145
copy div "Customer Name: [PHONE_NUMBER] Phone: [PHONE_NUMBER] Address: Business location …"
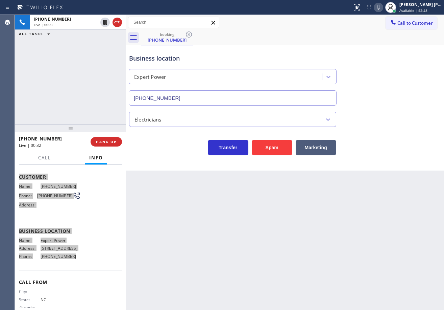
scroll to position [0, 0]
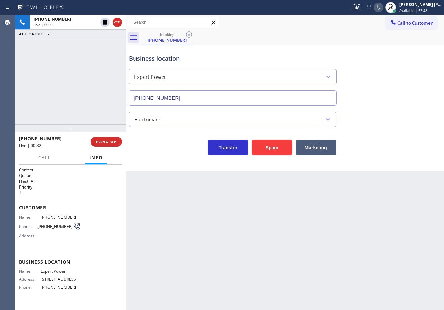
click at [75, 113] on div "[PHONE_NUMBER] Live | 00:32 ALL TASKS ALL TASKS ACTIVE TASKS TASKS IN WRAP UP" at bounding box center [70, 69] width 111 height 109
click at [75, 113] on div "[PHONE_NUMBER] Live | 00:33 ALL TASKS ALL TASKS ACTIVE TASKS TASKS IN WRAP UP" at bounding box center [70, 69] width 111 height 109
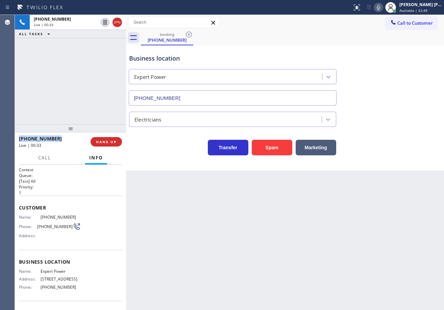
click at [75, 113] on div "[PHONE_NUMBER] Live | 00:33 ALL TASKS ALL TASKS ACTIVE TASKS TASKS IN WRAP UP" at bounding box center [70, 69] width 111 height 109
click at [75, 113] on div "[PHONE_NUMBER] Live | 00:34 ALL TASKS ALL TASKS ACTIVE TASKS TASKS IN WRAP UP" at bounding box center [70, 69] width 111 height 109
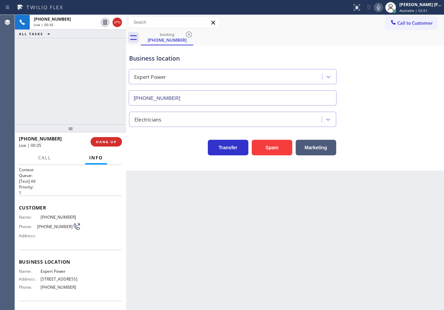
click at [80, 108] on div "[PHONE_NUMBER] Live | 00:35 ALL TASKS ALL TASKS ACTIVE TASKS TASKS IN WRAP UP" at bounding box center [70, 69] width 111 height 109
click at [80, 108] on div "[PHONE_NUMBER] Live | 00:36 ALL TASKS ALL TASKS ACTIVE TASKS TASKS IN WRAP UP" at bounding box center [70, 69] width 111 height 109
click at [111, 141] on span "HANG UP" at bounding box center [106, 141] width 21 height 5
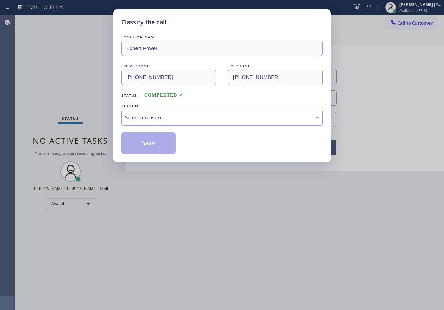
drag, startPoint x: 126, startPoint y: 132, endPoint x: 135, endPoint y: 124, distance: 11.3
click at [127, 131] on div "LOCATION NAME Expert Power FROM PHONE [PHONE_NUMBER] TO PHONE [PHONE_NUMBER] St…" at bounding box center [222, 93] width 202 height 120
click at [142, 119] on div "Select a reason" at bounding box center [222, 118] width 194 height 8
click at [187, 112] on div "Not Booked - All other reasons" at bounding box center [222, 118] width 202 height 16
click at [146, 138] on button "Save" at bounding box center [148, 143] width 54 height 22
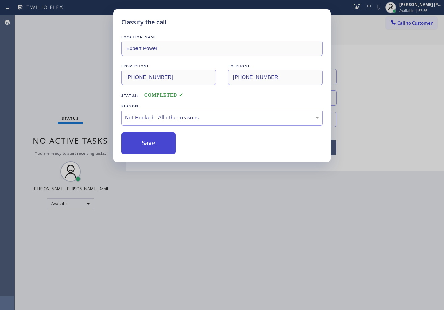
click at [146, 138] on button "Save" at bounding box center [148, 143] width 54 height 22
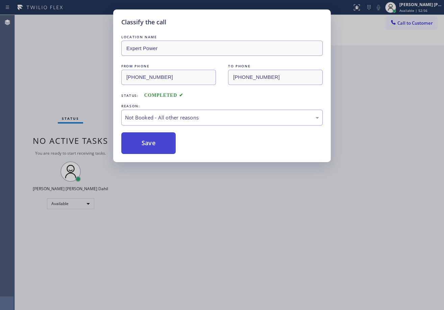
click at [146, 138] on button "Save" at bounding box center [148, 143] width 54 height 22
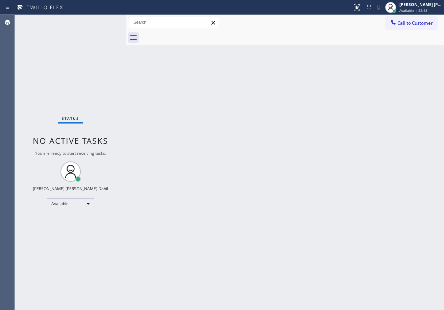
click at [176, 115] on div "Back to Dashboard Change Sender ID Customers Technicians Select a contact Outbo…" at bounding box center [285, 162] width 318 height 295
click at [104, 17] on div "Status No active tasks You are ready to start receiving tasks. [PERSON_NAME] [P…" at bounding box center [70, 162] width 111 height 295
click at [105, 19] on div "Status No active tasks You are ready to start receiving tasks. [PERSON_NAME] [P…" at bounding box center [70, 162] width 111 height 295
click at [107, 22] on div "Status No active tasks You are ready to start receiving tasks. [PERSON_NAME] [P…" at bounding box center [70, 162] width 111 height 295
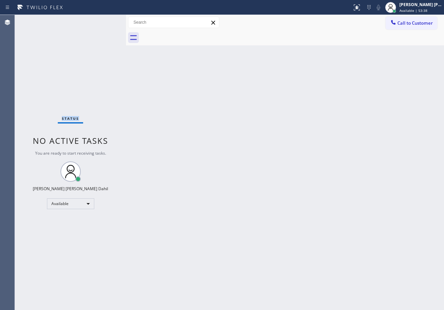
click at [107, 22] on div "Status No active tasks You are ready to start receiving tasks. [PERSON_NAME] [P…" at bounding box center [70, 162] width 111 height 295
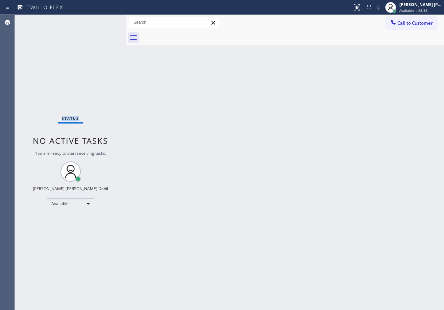
click at [107, 22] on div "Status No active tasks You are ready to start receiving tasks. [PERSON_NAME] [P…" at bounding box center [70, 162] width 111 height 295
click at [105, 23] on div "Status No active tasks You are ready to start receiving tasks. [PERSON_NAME] [P…" at bounding box center [70, 162] width 111 height 295
click at [103, 22] on div "Status No active tasks You are ready to start receiving tasks. [PERSON_NAME] [P…" at bounding box center [70, 162] width 111 height 295
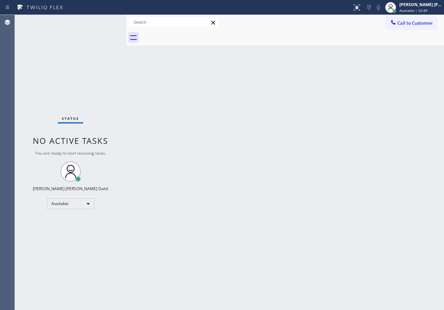
click at [107, 21] on div "Status No active tasks You are ready to start receiving tasks. [PERSON_NAME] [P…" at bounding box center [70, 162] width 111 height 295
click at [107, 20] on div "Status No active tasks You are ready to start receiving tasks. [PERSON_NAME] [P…" at bounding box center [70, 162] width 111 height 295
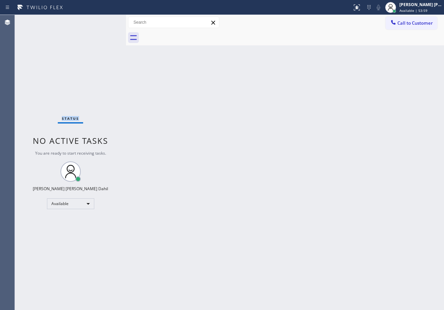
click at [107, 20] on div "Status No active tasks You are ready to start receiving tasks. [PERSON_NAME] [P…" at bounding box center [70, 162] width 111 height 295
click at [104, 21] on div "Status No active tasks You are ready to start receiving tasks. [PERSON_NAME] [P…" at bounding box center [70, 162] width 111 height 295
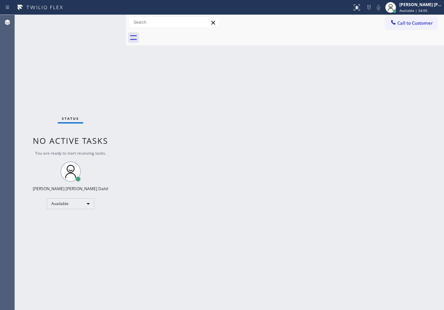
click at [104, 21] on div "Status No active tasks You are ready to start receiving tasks. [PERSON_NAME] [P…" at bounding box center [70, 162] width 111 height 295
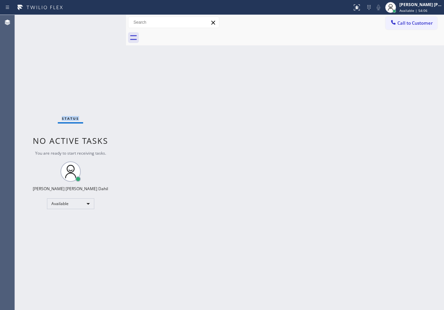
click at [104, 21] on div "Status No active tasks You are ready to start receiving tasks. [PERSON_NAME] [P…" at bounding box center [70, 162] width 111 height 295
click at [107, 21] on div "Status No active tasks You are ready to start receiving tasks. [PERSON_NAME] [P…" at bounding box center [70, 162] width 111 height 295
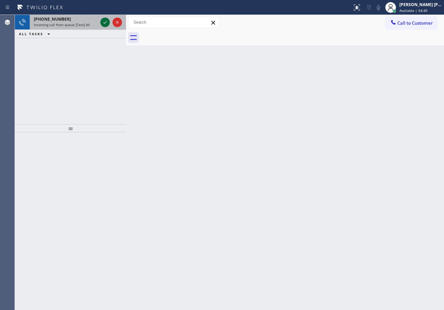
click at [107, 21] on icon at bounding box center [105, 22] width 8 height 8
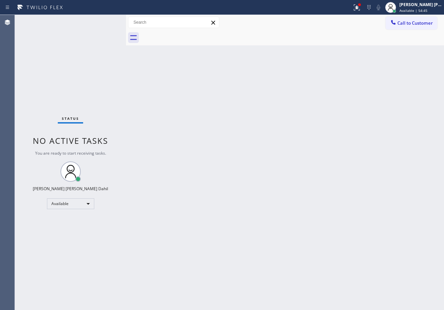
click at [107, 21] on div "Status No active tasks You are ready to start receiving tasks. [PERSON_NAME] [P…" at bounding box center [70, 162] width 111 height 295
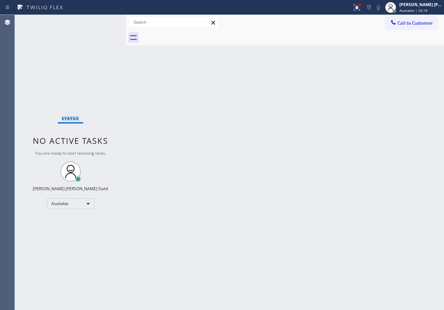
click at [107, 21] on div "Status No active tasks You are ready to start receiving tasks. [PERSON_NAME] [P…" at bounding box center [70, 162] width 111 height 295
click at [361, 7] on icon at bounding box center [357, 7] width 8 height 8
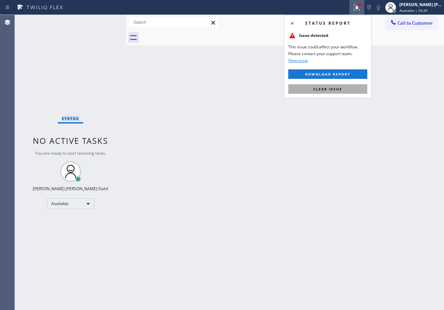
click at [341, 87] on span "Clear issue" at bounding box center [327, 89] width 29 height 5
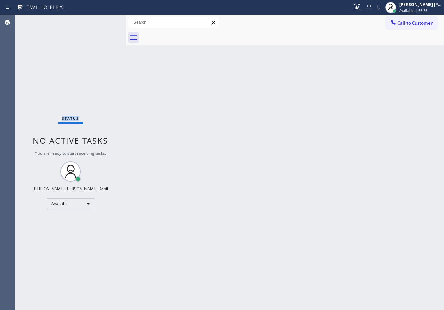
click at [101, 25] on div "Status No active tasks You are ready to start receiving tasks. [PERSON_NAME] [P…" at bounding box center [70, 162] width 111 height 295
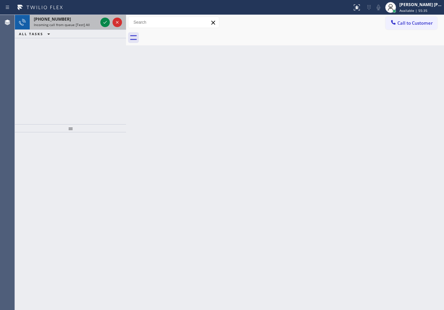
click at [89, 21] on div "[PHONE_NUMBER]" at bounding box center [66, 19] width 64 height 6
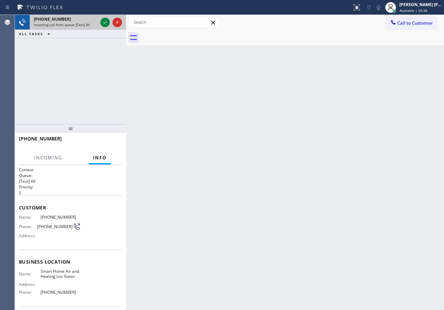
click at [89, 21] on div "[PHONE_NUMBER]" at bounding box center [66, 19] width 64 height 6
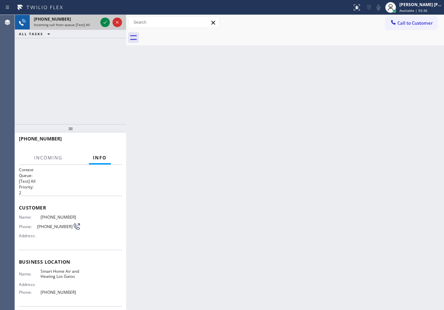
click at [89, 21] on div "[PHONE_NUMBER]" at bounding box center [66, 19] width 64 height 6
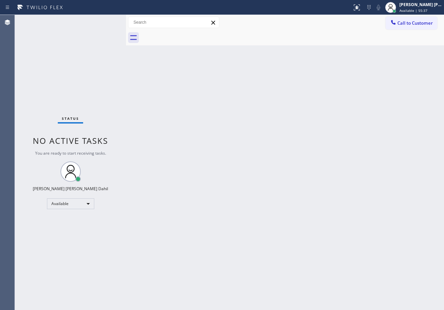
click at [100, 22] on div "Status No active tasks You are ready to start receiving tasks. [PERSON_NAME] [P…" at bounding box center [70, 162] width 111 height 295
click at [104, 21] on div "Status No active tasks You are ready to start receiving tasks. [PERSON_NAME] [P…" at bounding box center [70, 162] width 111 height 295
click at [104, 22] on div "Status No active tasks You are ready to start receiving tasks. [PERSON_NAME] [P…" at bounding box center [70, 162] width 111 height 295
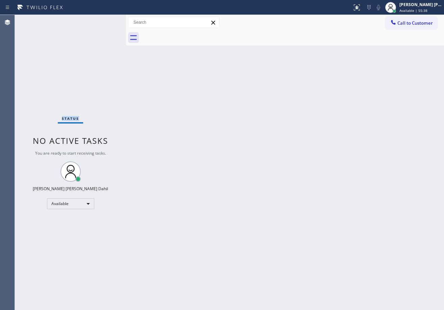
click at [104, 22] on div "Status No active tasks You are ready to start receiving tasks. [PERSON_NAME] [P…" at bounding box center [70, 162] width 111 height 295
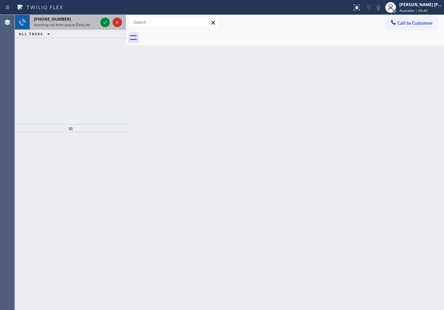
click at [94, 21] on div "[PHONE_NUMBER]" at bounding box center [66, 19] width 64 height 6
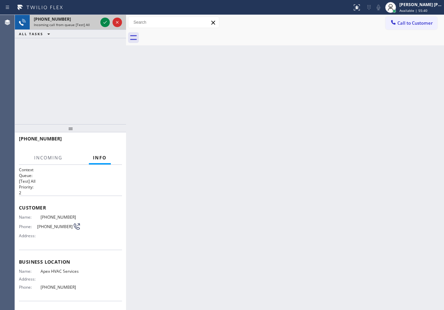
click at [96, 23] on div "[PHONE_NUMBER] Incoming call from queue [Test] All" at bounding box center [64, 22] width 69 height 15
click at [96, 23] on div "Incoming call from queue [Test] All" at bounding box center [66, 24] width 64 height 5
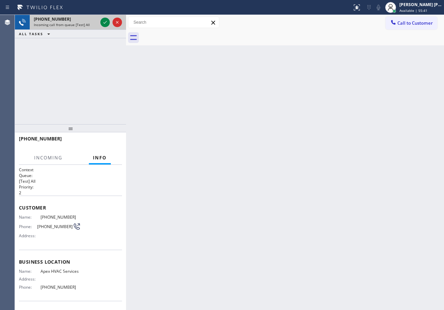
click at [97, 24] on div "Incoming call from queue [Test] All" at bounding box center [66, 24] width 64 height 5
click at [100, 24] on div "[PHONE_NUMBER] Incoming call from queue [Test] All" at bounding box center [70, 22] width 111 height 15
click at [104, 24] on icon at bounding box center [105, 22] width 8 height 8
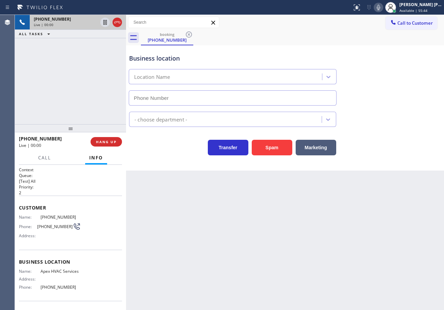
type input "[PHONE_NUMBER]"
click at [283, 145] on button "Spam" at bounding box center [272, 148] width 41 height 16
drag, startPoint x: 340, startPoint y: 50, endPoint x: 291, endPoint y: 52, distance: 48.7
click at [287, 55] on div "Business location Apex HVAC Services [PHONE_NUMBER]" at bounding box center [285, 74] width 315 height 61
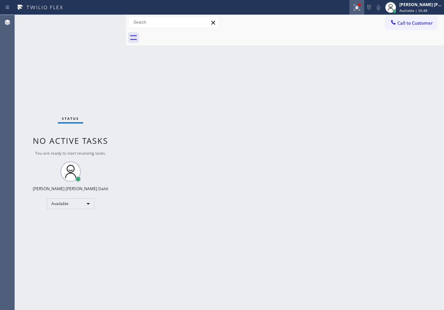
drag, startPoint x: 364, startPoint y: 7, endPoint x: 365, endPoint y: 10, distance: 3.4
click at [358, 7] on icon at bounding box center [356, 6] width 4 height 5
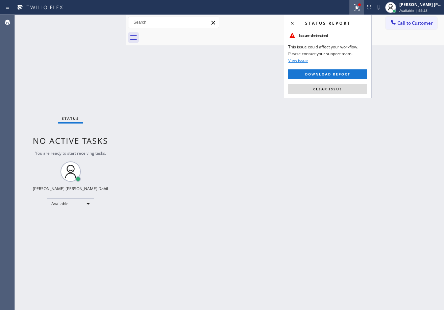
click at [327, 82] on div "Status report Issue detected This issue could affect your workflow. Please cont…" at bounding box center [328, 56] width 88 height 83
click at [329, 89] on span "Clear issue" at bounding box center [327, 89] width 29 height 5
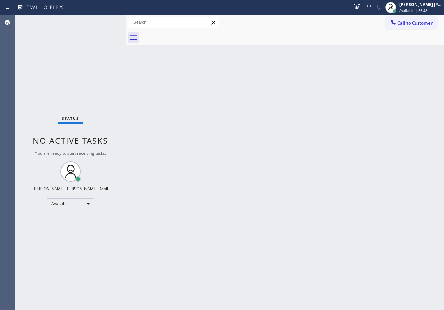
drag, startPoint x: 331, startPoint y: 166, endPoint x: 169, endPoint y: 104, distance: 173.9
click at [327, 168] on div "Back to Dashboard Change Sender ID Customers Technicians Select a contact Outbo…" at bounding box center [285, 162] width 318 height 295
click at [100, 22] on div "Status No active tasks You are ready to start receiving tasks. [PERSON_NAME] [P…" at bounding box center [70, 162] width 111 height 295
click at [102, 21] on div "Status No active tasks You are ready to start receiving tasks. [PERSON_NAME] [P…" at bounding box center [70, 162] width 111 height 295
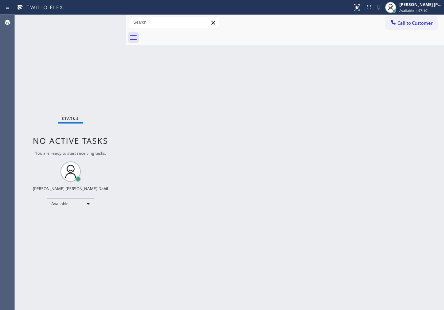
click at [102, 21] on div "Status No active tasks You are ready to start receiving tasks. [PERSON_NAME] [P…" at bounding box center [70, 162] width 111 height 295
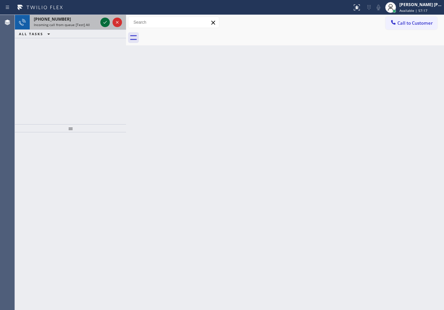
click at [85, 26] on span "Incoming call from queue [Test] All" at bounding box center [62, 24] width 56 height 5
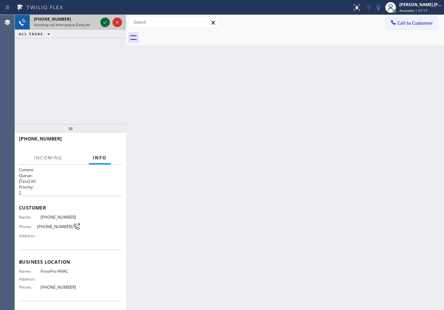
click at [102, 23] on icon at bounding box center [105, 22] width 8 height 8
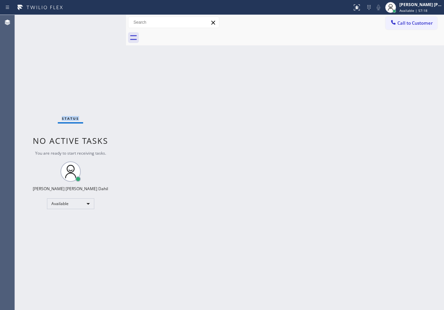
click at [102, 23] on div "Status No active tasks You are ready to start receiving tasks. [PERSON_NAME] [P…" at bounding box center [70, 162] width 111 height 295
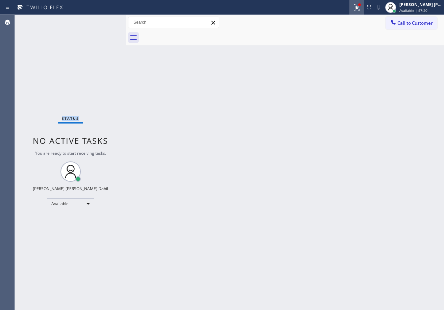
click at [360, 5] on div at bounding box center [357, 7] width 15 height 8
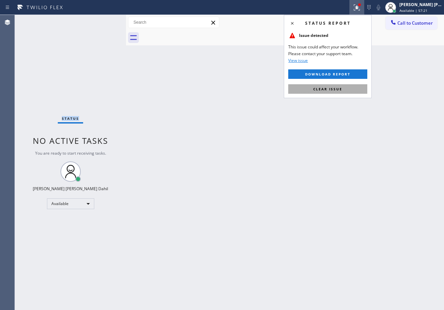
drag, startPoint x: 333, startPoint y: 90, endPoint x: 324, endPoint y: 150, distance: 60.8
click at [333, 89] on span "Clear issue" at bounding box center [327, 89] width 29 height 5
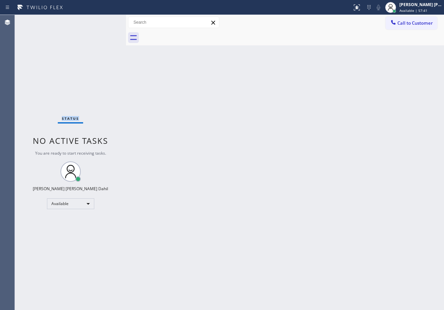
drag, startPoint x: 103, startPoint y: 17, endPoint x: 107, endPoint y: 18, distance: 3.9
click at [104, 18] on div "Status No active tasks You are ready to start receiving tasks. [PERSON_NAME] [P…" at bounding box center [70, 162] width 111 height 295
click at [107, 19] on div "Status No active tasks You are ready to start receiving tasks. [PERSON_NAME] [P…" at bounding box center [70, 162] width 111 height 295
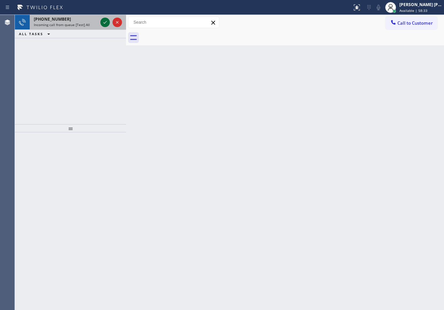
click at [105, 22] on icon at bounding box center [105, 22] width 8 height 8
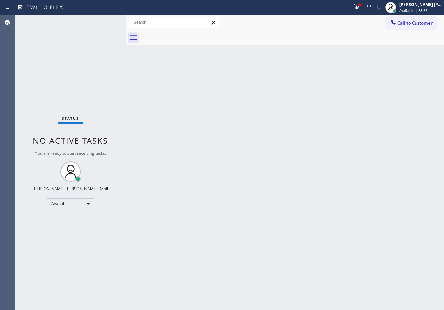
click at [103, 22] on div "Status No active tasks You are ready to start receiving tasks. [PERSON_NAME] [P…" at bounding box center [70, 162] width 111 height 295
click at [106, 25] on div "Status No active tasks You are ready to start receiving tasks. [PERSON_NAME] [P…" at bounding box center [70, 162] width 111 height 295
click at [361, 10] on icon at bounding box center [357, 7] width 8 height 8
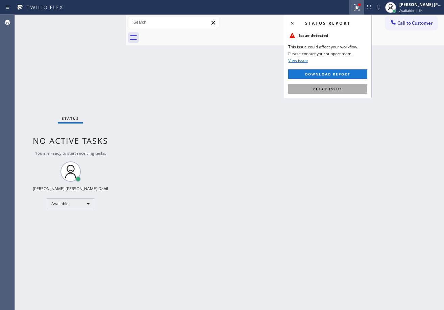
click at [346, 89] on button "Clear issue" at bounding box center [327, 88] width 79 height 9
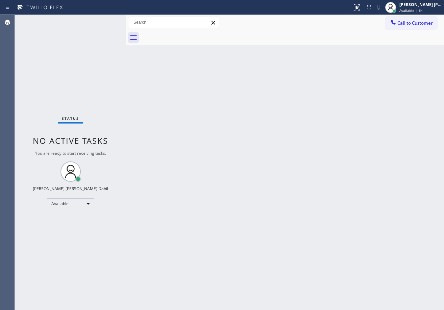
click at [105, 25] on div "Status No active tasks You are ready to start receiving tasks. [PERSON_NAME] [P…" at bounding box center [70, 162] width 111 height 295
click at [350, 232] on div "Back to Dashboard Change Sender ID Customers Technicians Select a contact Outbo…" at bounding box center [285, 162] width 318 height 295
drag, startPoint x: 148, startPoint y: 89, endPoint x: 107, endPoint y: 68, distance: 46.1
click at [144, 89] on div "Back to Dashboard Change Sender ID Customers Technicians Select a contact Outbo…" at bounding box center [285, 162] width 318 height 295
click at [101, 23] on div "Status No active tasks You are ready to start receiving tasks. [PERSON_NAME] [P…" at bounding box center [70, 162] width 111 height 295
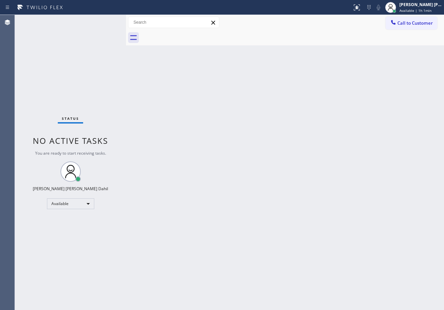
click at [100, 20] on div "Status No active tasks You are ready to start receiving tasks. [PERSON_NAME] [P…" at bounding box center [70, 162] width 111 height 295
click at [102, 20] on div "Status No active tasks You are ready to start receiving tasks. [PERSON_NAME] [P…" at bounding box center [70, 162] width 111 height 295
click at [104, 20] on div "Status No active tasks You are ready to start receiving tasks. [PERSON_NAME] [P…" at bounding box center [70, 162] width 111 height 295
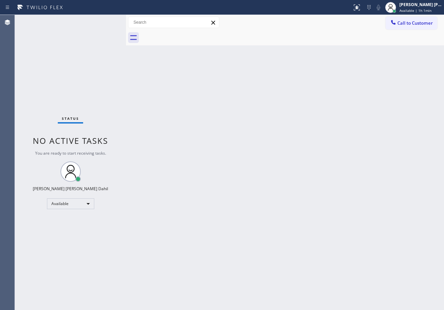
click at [104, 20] on div "Status No active tasks You are ready to start receiving tasks. [PERSON_NAME] [P…" at bounding box center [70, 162] width 111 height 295
click at [108, 17] on div "Status No active tasks You are ready to start receiving tasks. [PERSON_NAME] [P…" at bounding box center [70, 162] width 111 height 295
click at [104, 21] on div "Status No active tasks You are ready to start receiving tasks. [PERSON_NAME] [P…" at bounding box center [70, 162] width 111 height 295
click at [104, 26] on div "Status No active tasks You are ready to start receiving tasks. [PERSON_NAME] [P…" at bounding box center [70, 162] width 111 height 295
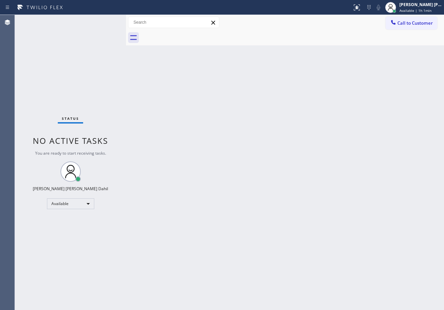
click at [107, 24] on div "Status No active tasks You are ready to start receiving tasks. [PERSON_NAME] [P…" at bounding box center [70, 162] width 111 height 295
click at [107, 22] on div "Status No active tasks You are ready to start receiving tasks. [PERSON_NAME] [P…" at bounding box center [70, 162] width 111 height 295
click at [328, 260] on div "Back to Dashboard Change Sender ID Customers Technicians Select a contact Outbo…" at bounding box center [285, 162] width 318 height 295
drag, startPoint x: 109, startPoint y: 26, endPoint x: 106, endPoint y: 23, distance: 4.1
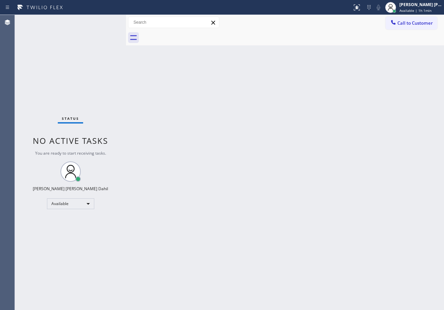
click at [107, 25] on div "Status No active tasks You are ready to start receiving tasks. [PERSON_NAME] [P…" at bounding box center [70, 162] width 111 height 295
click at [103, 20] on div "Status No active tasks You are ready to start receiving tasks. [PERSON_NAME] [P…" at bounding box center [70, 162] width 111 height 295
click at [102, 21] on div "Status No active tasks You are ready to start receiving tasks. [PERSON_NAME] [P…" at bounding box center [70, 162] width 111 height 295
click at [106, 20] on div "Status No active tasks You are ready to start receiving tasks. [PERSON_NAME] [P…" at bounding box center [70, 162] width 111 height 295
click at [108, 19] on div "Status No active tasks You are ready to start receiving tasks. [PERSON_NAME] [P…" at bounding box center [70, 162] width 111 height 295
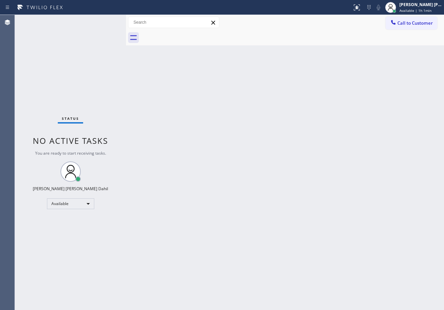
click at [108, 19] on div "Status No active tasks You are ready to start receiving tasks. [PERSON_NAME] [P…" at bounding box center [70, 162] width 111 height 295
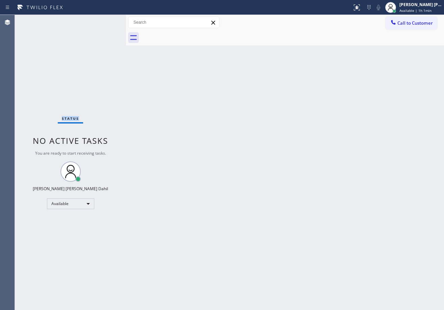
click at [108, 19] on div "Status No active tasks You are ready to start receiving tasks. [PERSON_NAME] [P…" at bounding box center [70, 162] width 111 height 295
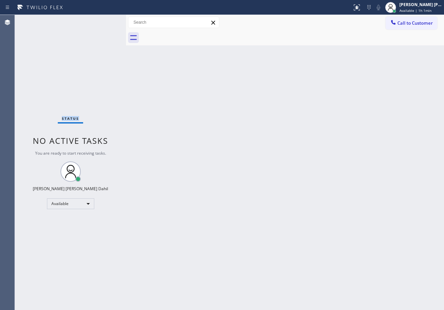
click at [108, 19] on div "Status No active tasks You are ready to start receiving tasks. [PERSON_NAME] [P…" at bounding box center [70, 162] width 111 height 295
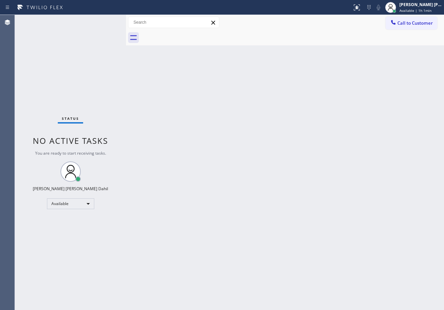
click at [108, 19] on div "Status No active tasks You are ready to start receiving tasks. [PERSON_NAME] [P…" at bounding box center [70, 162] width 111 height 295
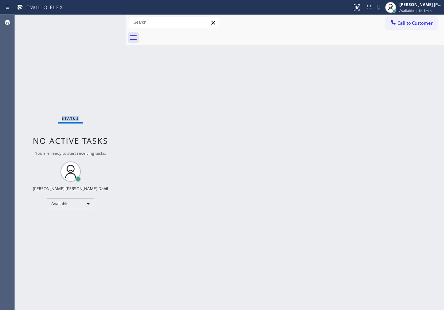
click at [108, 19] on div "Status No active tasks You are ready to start receiving tasks. [PERSON_NAME] [P…" at bounding box center [70, 162] width 111 height 295
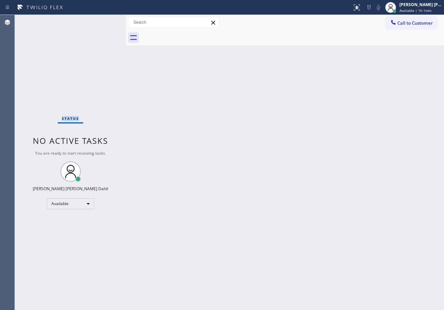
click at [108, 19] on div "Status No active tasks You are ready to start receiving tasks. [PERSON_NAME] [P…" at bounding box center [70, 162] width 111 height 295
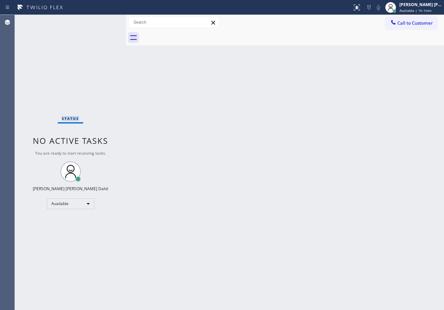
click at [108, 19] on div "Status No active tasks You are ready to start receiving tasks. [PERSON_NAME] [P…" at bounding box center [70, 162] width 111 height 295
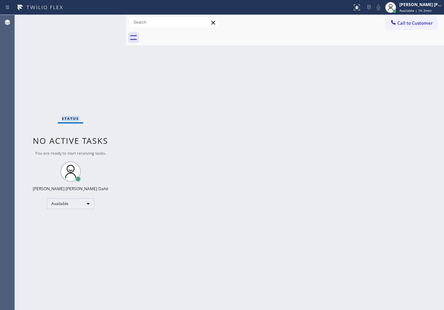
click at [108, 19] on div "Status No active tasks You are ready to start receiving tasks. [PERSON_NAME] [P…" at bounding box center [70, 162] width 111 height 295
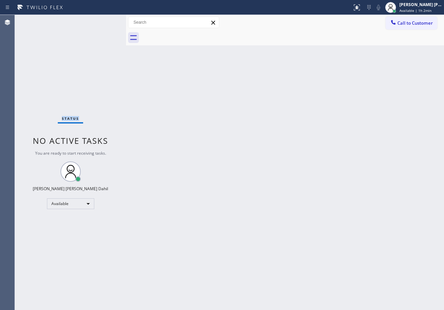
click at [108, 19] on div "Status No active tasks You are ready to start receiving tasks. [PERSON_NAME] [P…" at bounding box center [70, 162] width 111 height 295
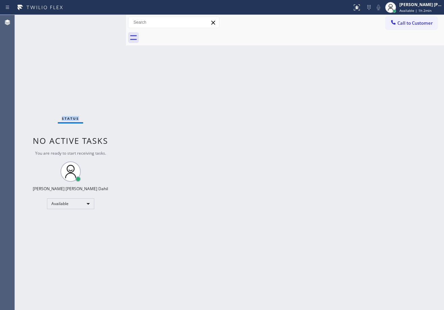
click at [108, 19] on div "Status No active tasks You are ready to start receiving tasks. [PERSON_NAME] [P…" at bounding box center [70, 162] width 111 height 295
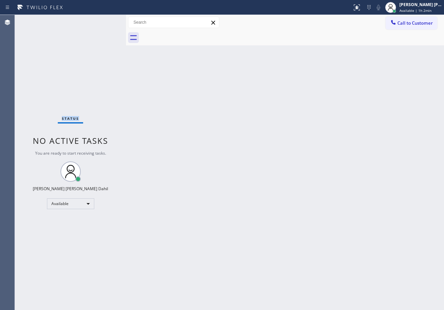
click at [108, 19] on div "Status No active tasks You are ready to start receiving tasks. [PERSON_NAME] [P…" at bounding box center [70, 162] width 111 height 295
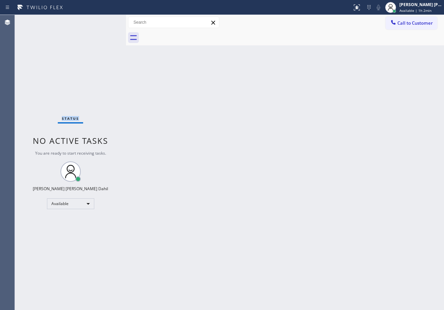
click at [108, 19] on div "Status No active tasks You are ready to start receiving tasks. [PERSON_NAME] [P…" at bounding box center [70, 162] width 111 height 295
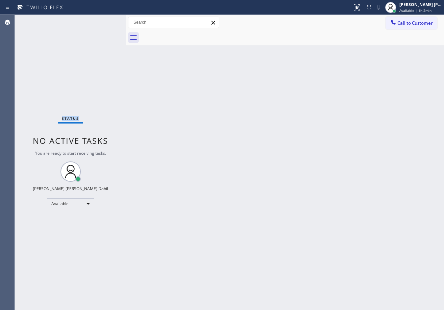
click at [108, 19] on div "Status No active tasks You are ready to start receiving tasks. [PERSON_NAME] [P…" at bounding box center [70, 162] width 111 height 295
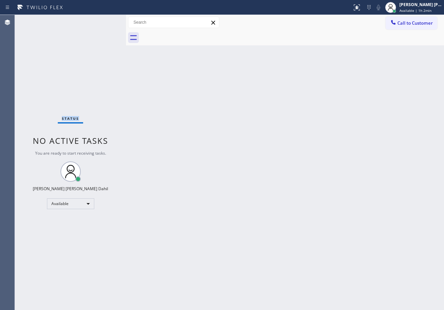
click at [108, 19] on div "Status No active tasks You are ready to start receiving tasks. [PERSON_NAME] [P…" at bounding box center [70, 162] width 111 height 295
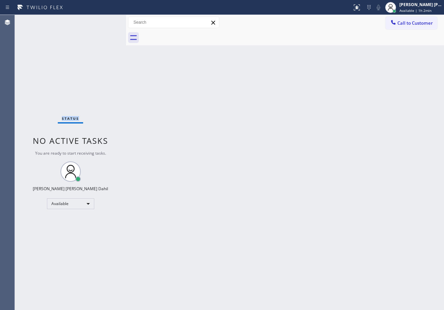
click at [108, 19] on div "Status No active tasks You are ready to start receiving tasks. [PERSON_NAME] [P…" at bounding box center [70, 162] width 111 height 295
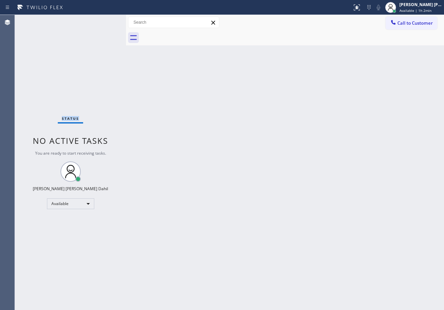
click at [108, 19] on div "Status No active tasks You are ready to start receiving tasks. [PERSON_NAME] [P…" at bounding box center [70, 162] width 111 height 295
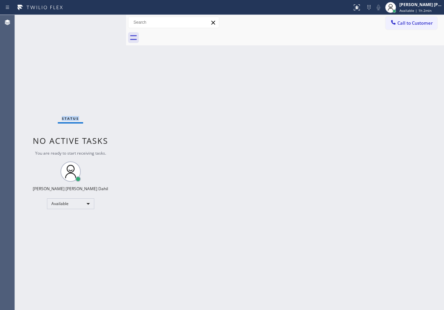
click at [108, 19] on div "Status No active tasks You are ready to start receiving tasks. [PERSON_NAME] [P…" at bounding box center [70, 162] width 111 height 295
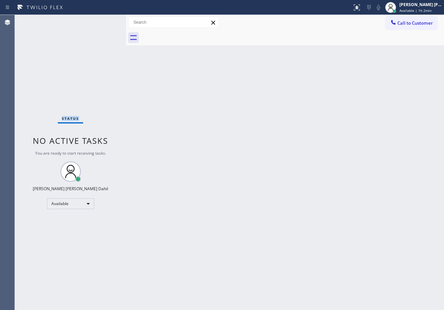
click at [108, 19] on div "Status No active tasks You are ready to start receiving tasks. [PERSON_NAME] [P…" at bounding box center [70, 162] width 111 height 295
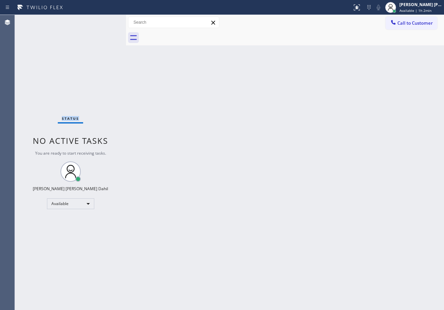
click at [108, 19] on div "Status No active tasks You are ready to start receiving tasks. [PERSON_NAME] [P…" at bounding box center [70, 162] width 111 height 295
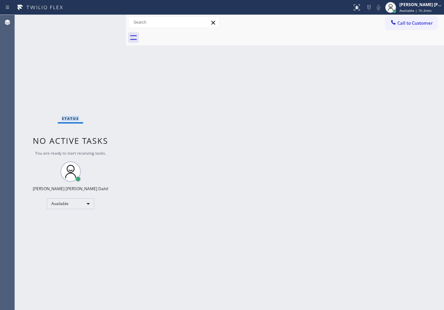
click at [108, 19] on div "Status No active tasks You are ready to start receiving tasks. [PERSON_NAME] [P…" at bounding box center [70, 162] width 111 height 295
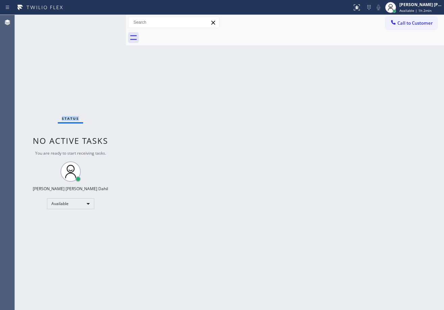
click at [108, 19] on div "Status No active tasks You are ready to start receiving tasks. [PERSON_NAME] [P…" at bounding box center [70, 162] width 111 height 295
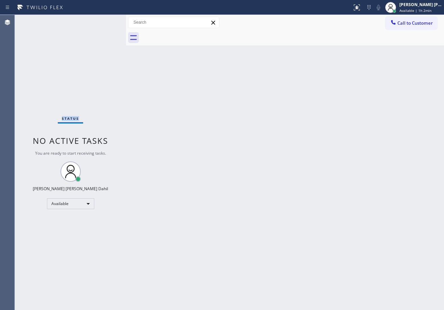
click at [108, 19] on div "Status No active tasks You are ready to start receiving tasks. [PERSON_NAME] [P…" at bounding box center [70, 162] width 111 height 295
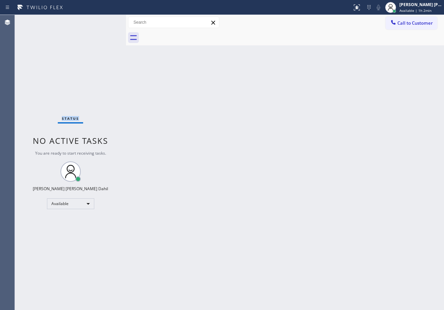
click at [108, 19] on div "Status No active tasks You are ready to start receiving tasks. [PERSON_NAME] [P…" at bounding box center [70, 162] width 111 height 295
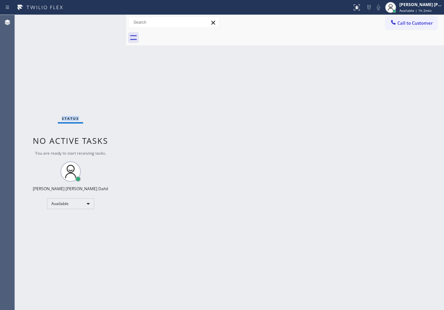
click at [108, 19] on div "Status No active tasks You are ready to start receiving tasks. [PERSON_NAME] [P…" at bounding box center [70, 162] width 111 height 295
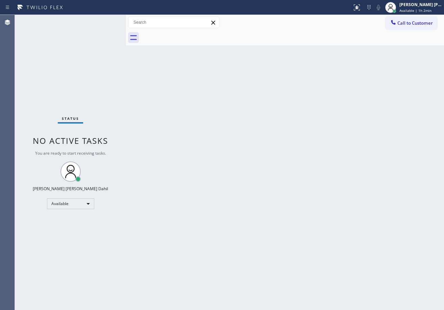
click at [108, 19] on div "Status No active tasks You are ready to start receiving tasks. [PERSON_NAME] [P…" at bounding box center [70, 162] width 111 height 295
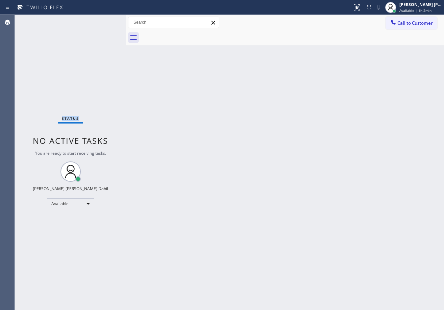
click at [108, 19] on div "Status No active tasks You are ready to start receiving tasks. [PERSON_NAME] [P…" at bounding box center [70, 162] width 111 height 295
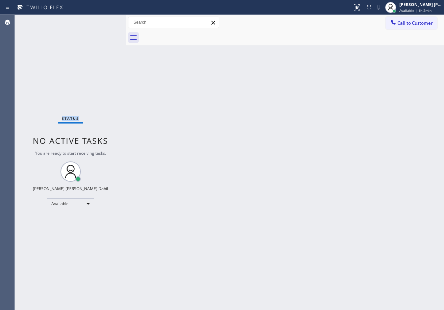
click at [108, 19] on div "Status No active tasks You are ready to start receiving tasks. [PERSON_NAME] [P…" at bounding box center [70, 162] width 111 height 295
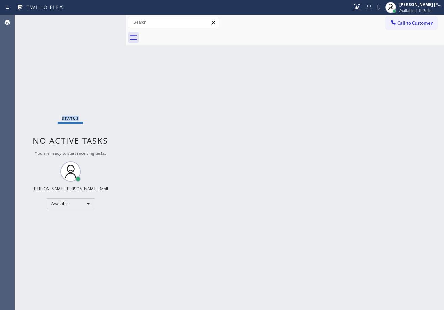
click at [108, 19] on div "Status No active tasks You are ready to start receiving tasks. [PERSON_NAME] [P…" at bounding box center [70, 162] width 111 height 295
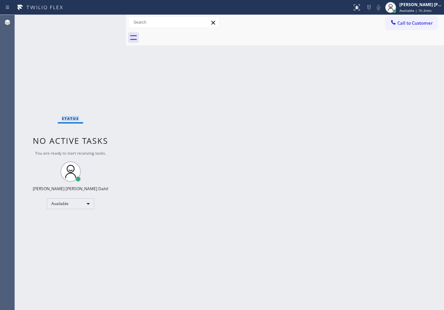
click at [108, 19] on div "Status No active tasks You are ready to start receiving tasks. [PERSON_NAME] [P…" at bounding box center [70, 162] width 111 height 295
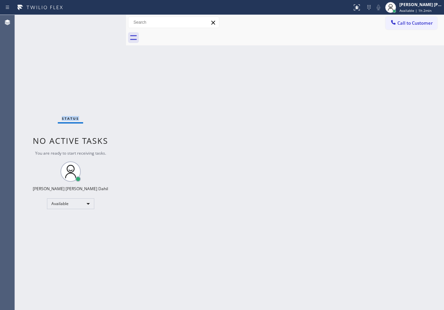
click at [108, 19] on div "Status No active tasks You are ready to start receiving tasks. [PERSON_NAME] [P…" at bounding box center [70, 162] width 111 height 295
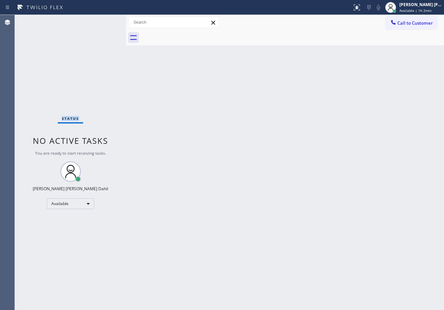
click at [108, 19] on div "Status No active tasks You are ready to start receiving tasks. [PERSON_NAME] [P…" at bounding box center [70, 162] width 111 height 295
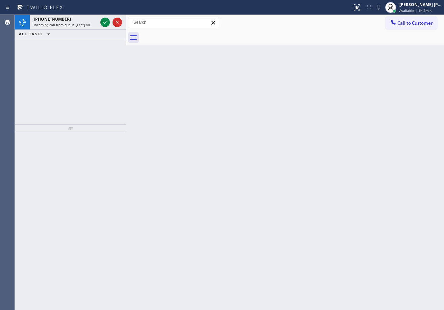
click at [108, 19] on icon at bounding box center [105, 22] width 8 height 8
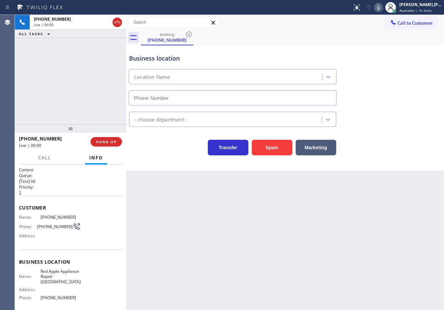
type input "[PHONE_NUMBER]"
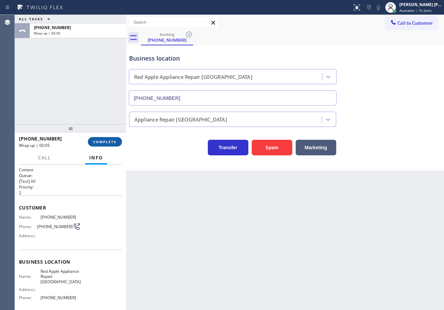
click at [103, 141] on span "COMPLETE" at bounding box center [104, 141] width 23 height 5
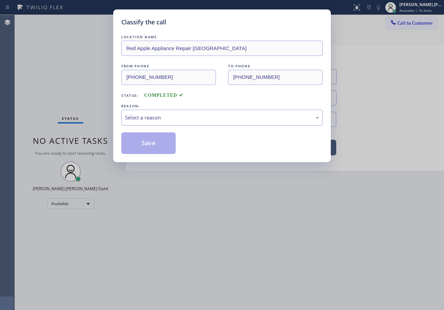
click at [150, 110] on div "Select a reason" at bounding box center [222, 118] width 202 height 16
drag, startPoint x: 176, startPoint y: 168, endPoint x: 154, endPoint y: 154, distance: 26.2
click at [154, 154] on button "Save" at bounding box center [148, 143] width 54 height 22
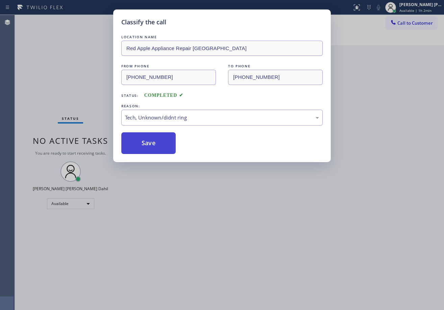
click at [149, 146] on button "Save" at bounding box center [148, 143] width 54 height 22
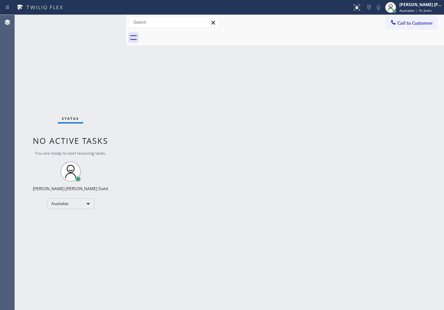
click at [101, 20] on div "Status No active tasks You are ready to start receiving tasks. [PERSON_NAME] [P…" at bounding box center [70, 162] width 111 height 295
click at [102, 20] on div "Status No active tasks You are ready to start receiving tasks. [PERSON_NAME] [P…" at bounding box center [70, 162] width 111 height 295
click at [104, 21] on div "Status No active tasks You are ready to start receiving tasks. [PERSON_NAME] [P…" at bounding box center [70, 162] width 111 height 295
click at [105, 22] on div "Status No active tasks You are ready to start receiving tasks. [PERSON_NAME] [P…" at bounding box center [70, 162] width 111 height 295
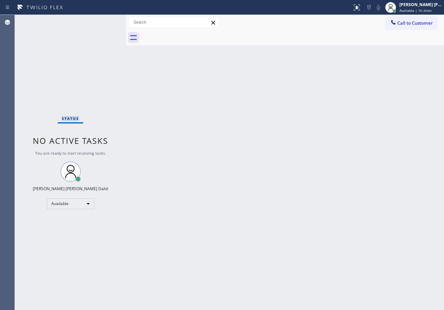
click at [105, 22] on div "Status No active tasks You are ready to start receiving tasks. [PERSON_NAME] [P…" at bounding box center [70, 162] width 111 height 295
click at [102, 20] on div "Status No active tasks You are ready to start receiving tasks. [PERSON_NAME] [P…" at bounding box center [70, 162] width 111 height 295
drag, startPoint x: 102, startPoint y: 20, endPoint x: 107, endPoint y: 21, distance: 4.8
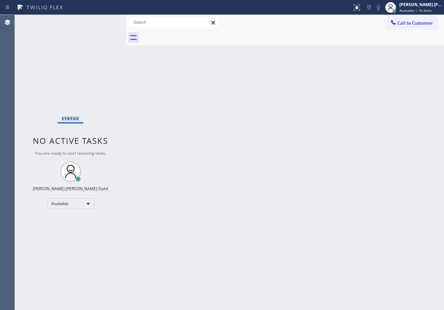
click at [107, 21] on div "Status No active tasks You are ready to start receiving tasks. [PERSON_NAME] [P…" at bounding box center [70, 162] width 111 height 295
click at [107, 22] on div "Status No active tasks You are ready to start receiving tasks. [PERSON_NAME] [P…" at bounding box center [70, 162] width 111 height 295
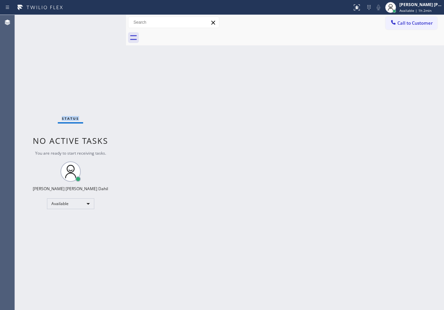
click at [107, 23] on div "Status No active tasks You are ready to start receiving tasks. [PERSON_NAME] [P…" at bounding box center [70, 162] width 111 height 295
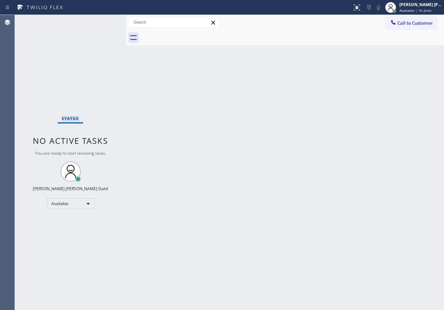
click at [107, 23] on div "Status No active tasks You are ready to start receiving tasks. [PERSON_NAME] [P…" at bounding box center [70, 162] width 111 height 295
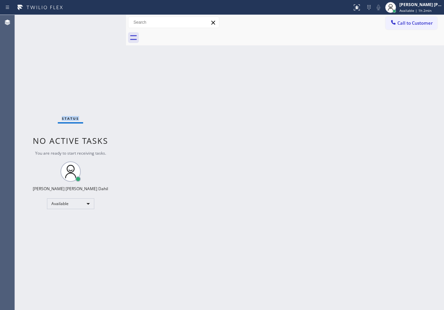
click at [107, 23] on div "Status No active tasks You are ready to start receiving tasks. [PERSON_NAME] [P…" at bounding box center [70, 162] width 111 height 295
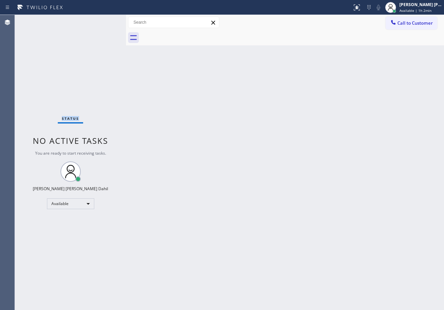
click at [107, 23] on div "Status No active tasks You are ready to start receiving tasks. [PERSON_NAME] [P…" at bounding box center [70, 162] width 111 height 295
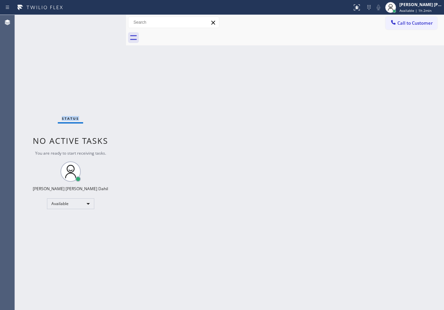
click at [107, 23] on div "Status No active tasks You are ready to start receiving tasks. [PERSON_NAME] [P…" at bounding box center [70, 162] width 111 height 295
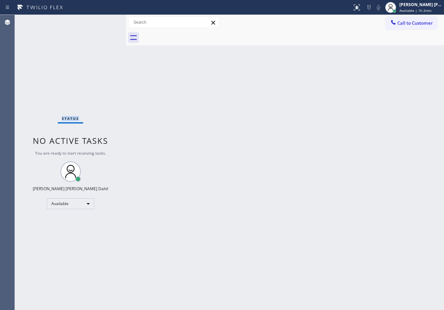
click at [107, 23] on div "Status No active tasks You are ready to start receiving tasks. [PERSON_NAME] [P…" at bounding box center [70, 162] width 111 height 295
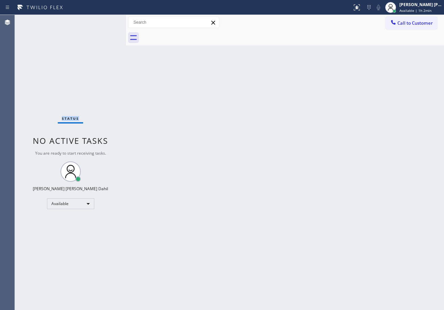
click at [107, 23] on div "Status No active tasks You are ready to start receiving tasks. [PERSON_NAME] [P…" at bounding box center [70, 162] width 111 height 295
click at [109, 21] on div "Status No active tasks You are ready to start receiving tasks. [PERSON_NAME] [P…" at bounding box center [70, 162] width 111 height 295
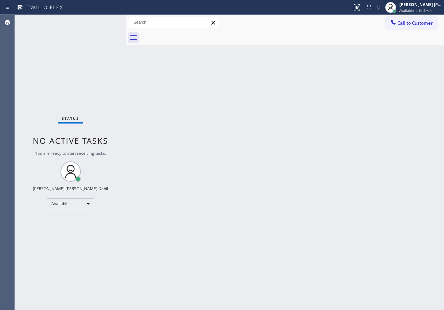
click at [106, 21] on div "Status No active tasks You are ready to start receiving tasks. [PERSON_NAME] [P…" at bounding box center [70, 162] width 111 height 295
click at [106, 22] on div "Status No active tasks You are ready to start receiving tasks. [PERSON_NAME] [P…" at bounding box center [70, 162] width 111 height 295
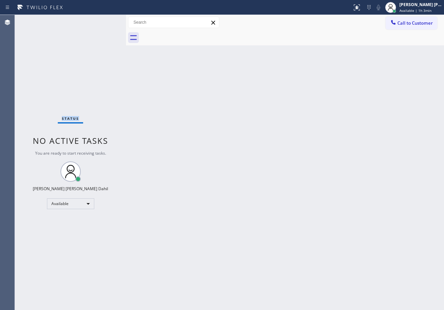
click at [106, 22] on div "Status No active tasks You are ready to start receiving tasks. [PERSON_NAME] [P…" at bounding box center [70, 162] width 111 height 295
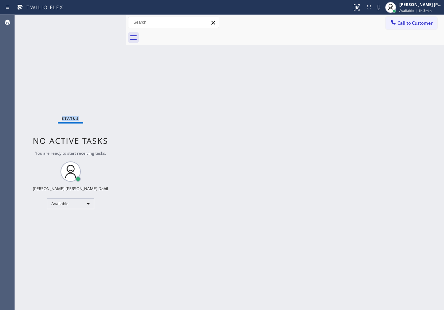
click at [106, 22] on div "Status No active tasks You are ready to start receiving tasks. [PERSON_NAME] [P…" at bounding box center [70, 162] width 111 height 295
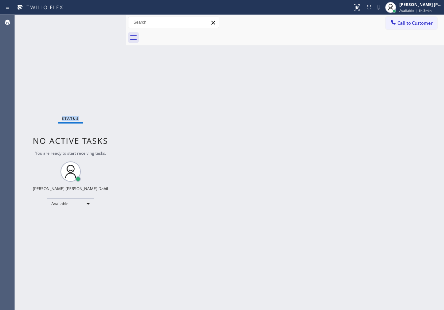
click at [106, 22] on div "Status No active tasks You are ready to start receiving tasks. [PERSON_NAME] [P…" at bounding box center [70, 162] width 111 height 295
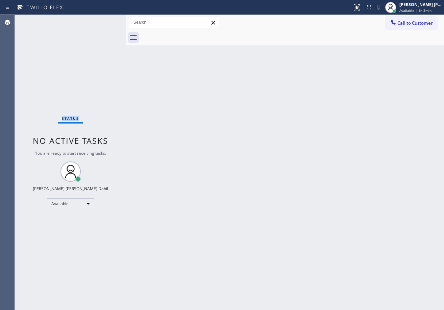
click at [106, 22] on div "Status No active tasks You are ready to start receiving tasks. [PERSON_NAME] [P…" at bounding box center [70, 162] width 111 height 295
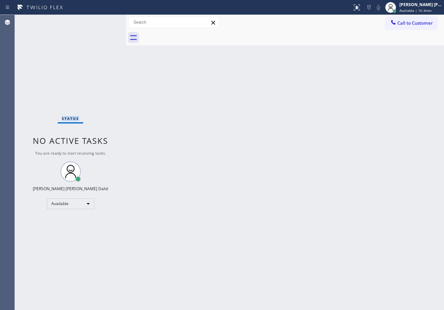
click at [106, 22] on div "Status No active tasks You are ready to start receiving tasks. [PERSON_NAME] [P…" at bounding box center [70, 162] width 111 height 295
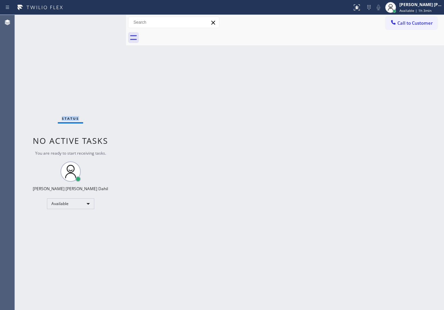
click at [106, 22] on div "Status No active tasks You are ready to start receiving tasks. [PERSON_NAME] [P…" at bounding box center [70, 162] width 111 height 295
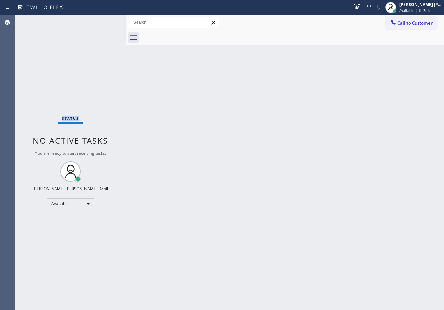
click at [106, 22] on div "Status No active tasks You are ready to start receiving tasks. [PERSON_NAME] [P…" at bounding box center [70, 162] width 111 height 295
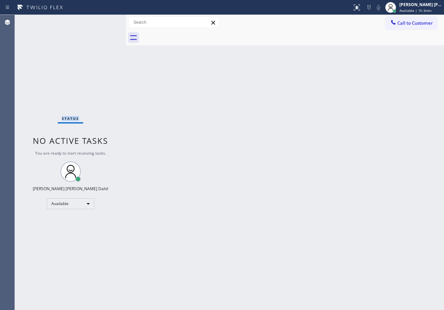
click at [106, 22] on div "Status No active tasks You are ready to start receiving tasks. [PERSON_NAME] [P…" at bounding box center [70, 162] width 111 height 295
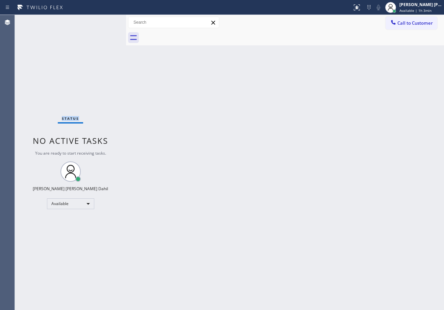
click at [106, 22] on div "Status No active tasks You are ready to start receiving tasks. [PERSON_NAME] [P…" at bounding box center [70, 162] width 111 height 295
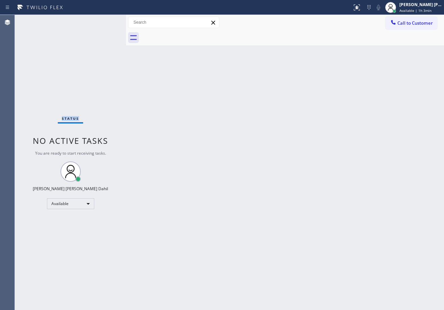
click at [106, 22] on div "Status No active tasks You are ready to start receiving tasks. [PERSON_NAME] [P…" at bounding box center [70, 162] width 111 height 295
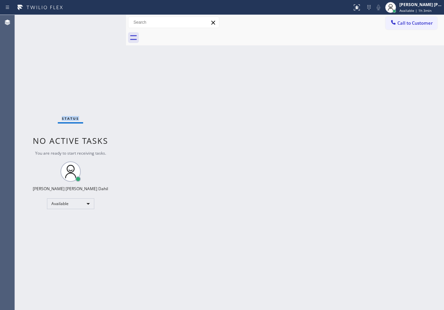
click at [106, 22] on div "Status No active tasks You are ready to start receiving tasks. [PERSON_NAME] [P…" at bounding box center [70, 162] width 111 height 295
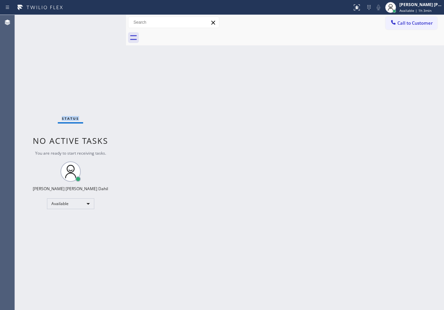
click at [106, 22] on div "Status No active tasks You are ready to start receiving tasks. [PERSON_NAME] [P…" at bounding box center [70, 162] width 111 height 295
click at [98, 28] on div "Status No active tasks You are ready to start receiving tasks. [PERSON_NAME] [P…" at bounding box center [70, 162] width 111 height 295
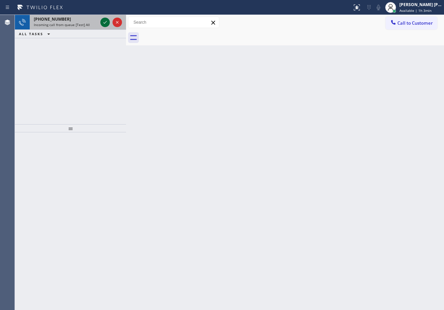
click at [101, 20] on div at bounding box center [104, 22] width 9 height 8
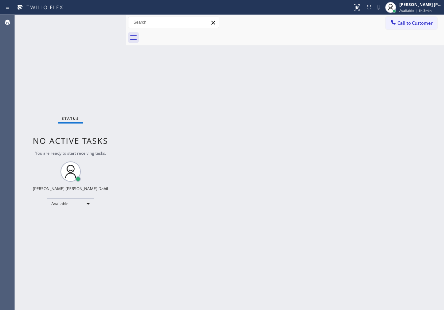
click at [102, 20] on div "Status No active tasks You are ready to start receiving tasks. [PERSON_NAME] [P…" at bounding box center [70, 162] width 111 height 295
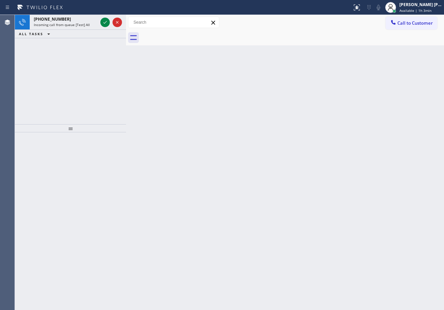
click at [102, 20] on icon at bounding box center [105, 22] width 8 height 8
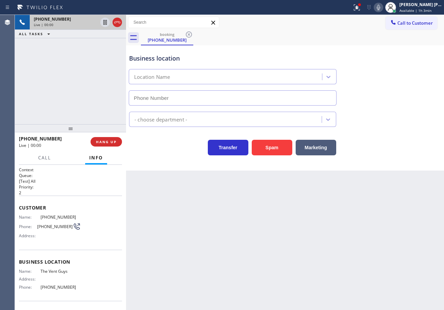
type input "[PHONE_NUMBER]"
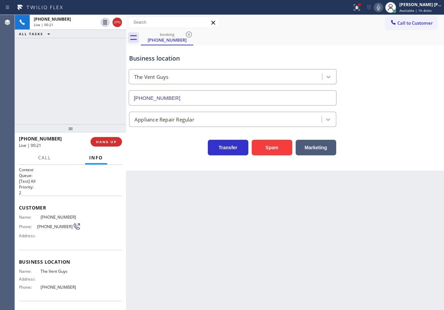
click at [101, 74] on div "[PHONE_NUMBER] Live | 00:21 ALL TASKS ALL TASKS ACTIVE TASKS TASKS IN WRAP UP" at bounding box center [70, 69] width 111 height 109
click at [100, 74] on div "[PHONE_NUMBER] Live | 00:21 ALL TASKS ALL TASKS ACTIVE TASKS TASKS IN WRAP UP" at bounding box center [70, 69] width 111 height 109
click at [99, 74] on div "[PHONE_NUMBER] Live | 00:21 ALL TASKS ALL TASKS ACTIVE TASKS TASKS IN WRAP UP" at bounding box center [70, 69] width 111 height 109
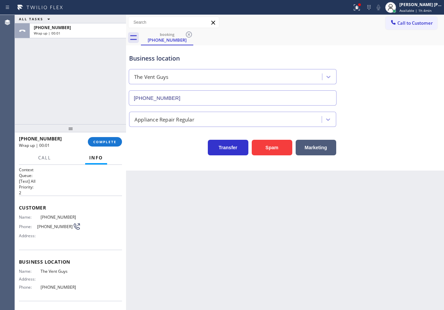
drag, startPoint x: 93, startPoint y: 91, endPoint x: 120, endPoint y: 131, distance: 47.8
click at [99, 102] on div "ALL TASKS ALL TASKS ACTIVE TASKS TASKS IN WRAP UP [PHONE_NUMBER] Wrap up | 00:01" at bounding box center [70, 69] width 111 height 109
click at [106, 139] on button "COMPLETE" at bounding box center [105, 141] width 34 height 9
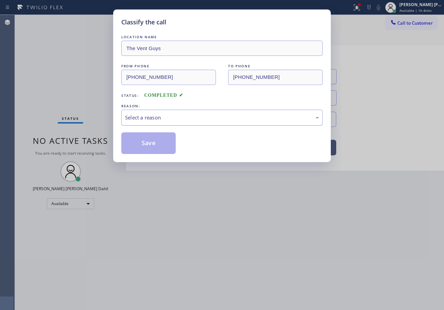
click at [135, 122] on div "Select a reason" at bounding box center [222, 118] width 202 height 16
click at [160, 118] on div "Tech, Unknown/didnt ring" at bounding box center [222, 118] width 194 height 8
click at [159, 145] on button "Save" at bounding box center [148, 143] width 54 height 22
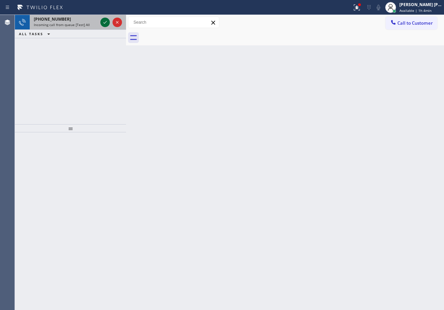
click at [104, 23] on icon at bounding box center [104, 22] width 3 height 3
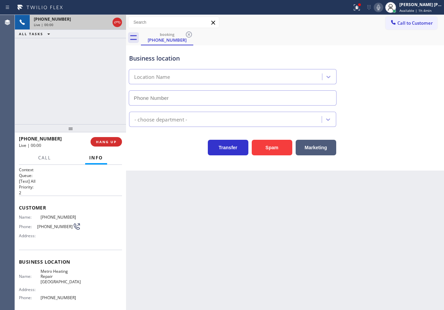
type input "[PHONE_NUMBER]"
click at [262, 147] on button "Spam" at bounding box center [272, 148] width 41 height 16
click at [263, 147] on button "Spam" at bounding box center [272, 148] width 41 height 16
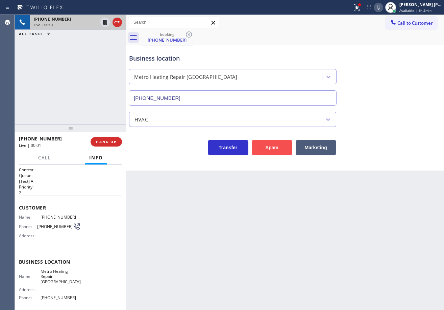
click at [263, 147] on button "Spam" at bounding box center [272, 148] width 41 height 16
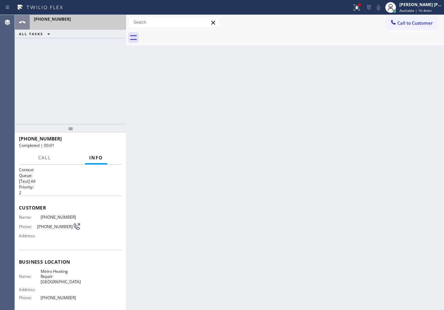
click at [360, 10] on icon at bounding box center [357, 7] width 6 height 6
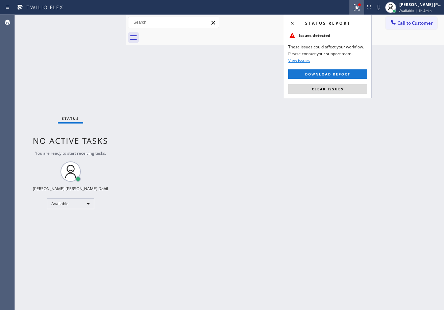
drag, startPoint x: 345, startPoint y: 89, endPoint x: 301, endPoint y: 81, distance: 44.5
click at [345, 89] on button "Clear issues" at bounding box center [327, 88] width 79 height 9
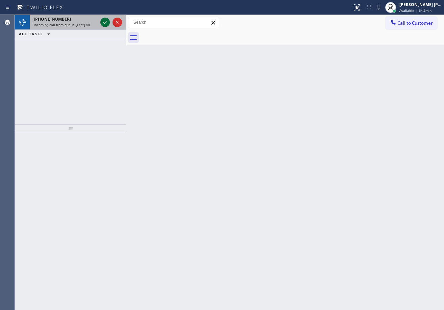
click at [102, 24] on icon at bounding box center [105, 22] width 8 height 8
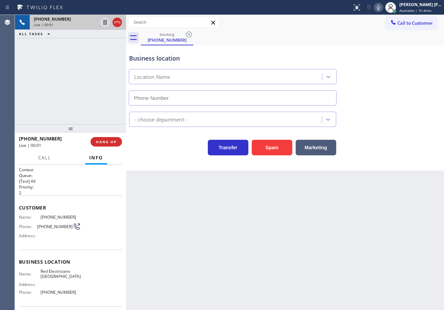
type input "[PHONE_NUMBER]"
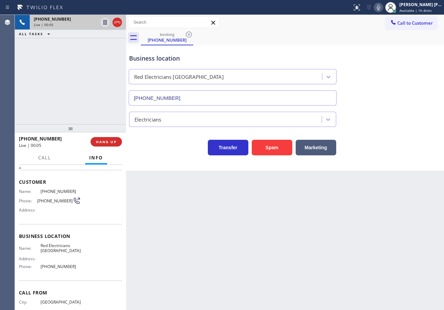
scroll to position [49, 0]
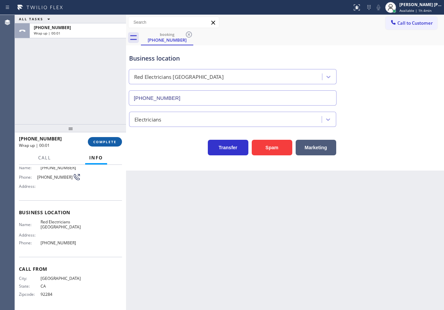
click at [101, 140] on span "COMPLETE" at bounding box center [104, 141] width 23 height 5
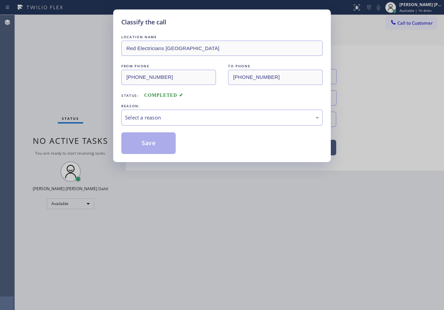
click at [170, 114] on div "Select a reason" at bounding box center [222, 118] width 194 height 8
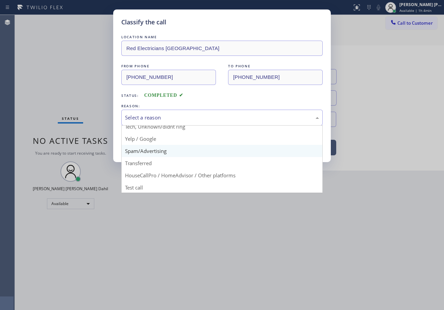
scroll to position [43, 0]
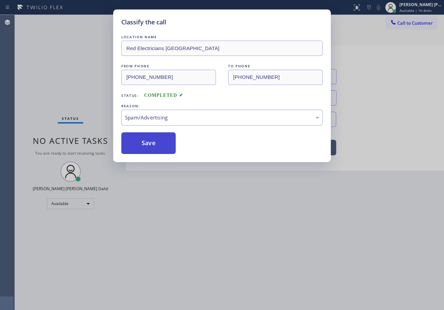
click at [160, 141] on button "Save" at bounding box center [148, 143] width 54 height 22
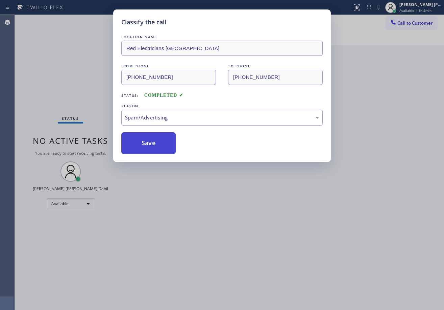
click at [160, 141] on button "Save" at bounding box center [148, 143] width 54 height 22
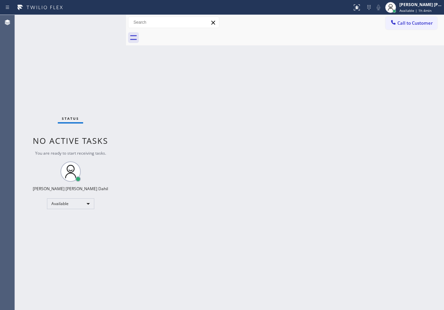
click at [100, 17] on div "Status No active tasks You are ready to start receiving tasks. [PERSON_NAME] [P…" at bounding box center [70, 162] width 111 height 295
click at [101, 20] on div "Status No active tasks You are ready to start receiving tasks. [PERSON_NAME] [P…" at bounding box center [70, 162] width 111 height 295
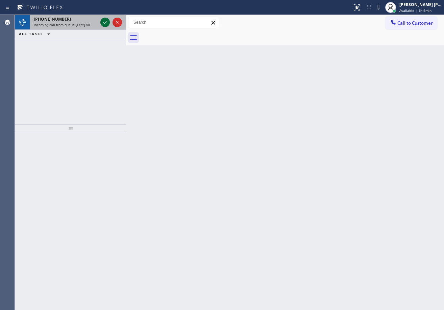
click at [100, 22] on div at bounding box center [111, 22] width 24 height 15
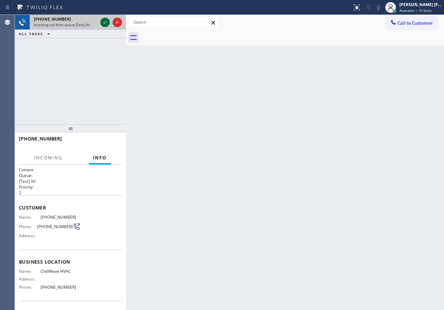
click at [102, 22] on icon at bounding box center [105, 22] width 8 height 8
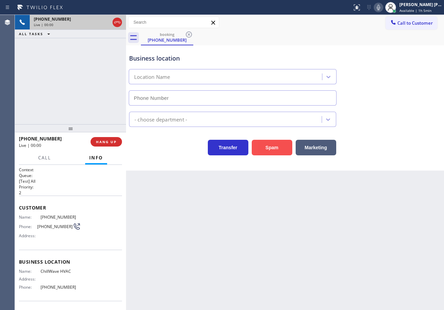
type input "[PHONE_NUMBER]"
click at [278, 153] on button "Spam" at bounding box center [272, 148] width 41 height 16
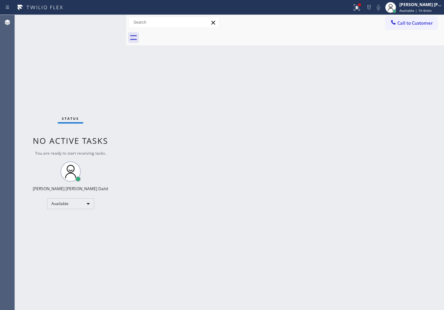
click at [244, 183] on div "Back to Dashboard Change Sender ID Customers Technicians Select a contact Outbo…" at bounding box center [285, 162] width 318 height 295
click at [106, 20] on div "Status No active tasks You are ready to start receiving tasks. [PERSON_NAME] [P…" at bounding box center [70, 162] width 111 height 295
click at [102, 20] on div "Status No active tasks You are ready to start receiving tasks. [PERSON_NAME] [P…" at bounding box center [70, 162] width 111 height 295
click at [363, 2] on button at bounding box center [357, 7] width 15 height 15
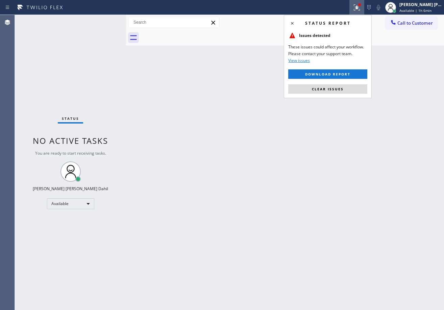
drag, startPoint x: 344, startPoint y: 89, endPoint x: 324, endPoint y: 100, distance: 23.2
click at [343, 89] on button "Clear issues" at bounding box center [327, 88] width 79 height 9
click at [298, 107] on div "Back to Dashboard Change Sender ID Customers Technicians Select a contact Outbo…" at bounding box center [285, 162] width 318 height 295
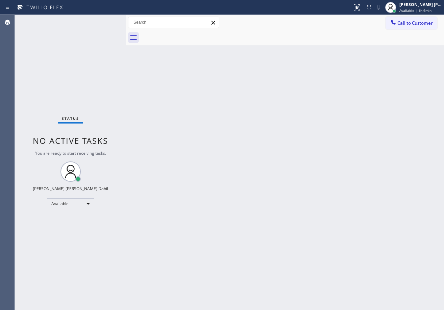
click at [290, 227] on div "Back to Dashboard Change Sender ID Customers Technicians Select a contact Outbo…" at bounding box center [285, 162] width 318 height 295
click at [107, 26] on div "Status No active tasks You are ready to start receiving tasks. [PERSON_NAME] [P…" at bounding box center [70, 162] width 111 height 295
click at [103, 21] on div "Status No active tasks You are ready to start receiving tasks. [PERSON_NAME] [P…" at bounding box center [70, 162] width 111 height 295
click at [101, 21] on div "Status No active tasks You are ready to start receiving tasks. [PERSON_NAME] [P…" at bounding box center [70, 162] width 111 height 295
drag, startPoint x: 168, startPoint y: 90, endPoint x: 115, endPoint y: 55, distance: 63.8
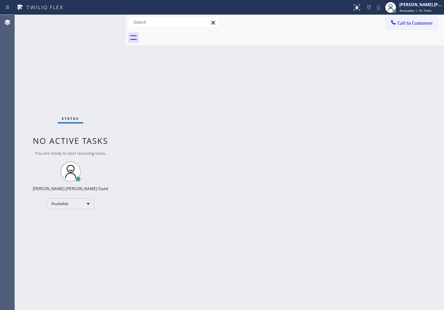
click at [166, 90] on div "Back to Dashboard Change Sender ID Customers Technicians Select a contact Outbo…" at bounding box center [285, 162] width 318 height 295
click at [106, 17] on div "Status No active tasks You are ready to start receiving tasks. [PERSON_NAME] [P…" at bounding box center [70, 162] width 111 height 295
click at [104, 20] on div "Status No active tasks You are ready to start receiving tasks. [PERSON_NAME] [P…" at bounding box center [70, 162] width 111 height 295
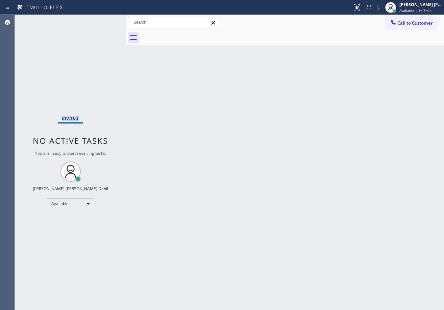
click at [104, 20] on div "Status No active tasks You are ready to start receiving tasks. [PERSON_NAME] [P…" at bounding box center [70, 162] width 111 height 295
click at [243, 156] on div "Back to Dashboard Change Sender ID Customers Technicians Select a contact Outbo…" at bounding box center [285, 162] width 318 height 295
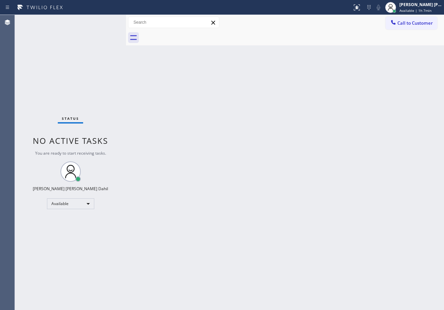
click at [272, 184] on div "Back to Dashboard Change Sender ID Customers Technicians Select a contact Outbo…" at bounding box center [285, 162] width 318 height 295
click at [101, 25] on div "Status No active tasks You are ready to start receiving tasks. [PERSON_NAME] [P…" at bounding box center [70, 162] width 111 height 295
click at [104, 21] on div "Status No active tasks You are ready to start receiving tasks. [PERSON_NAME] [P…" at bounding box center [70, 162] width 111 height 295
click at [104, 20] on div "Status No active tasks You are ready to start receiving tasks. [PERSON_NAME] [P…" at bounding box center [70, 162] width 111 height 295
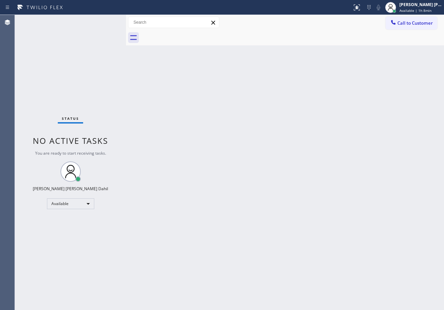
click at [104, 20] on div "Status No active tasks You are ready to start receiving tasks. [PERSON_NAME] [P…" at bounding box center [70, 162] width 111 height 295
click at [321, 202] on div "Back to Dashboard Change Sender ID Customers Technicians Select a contact Outbo…" at bounding box center [285, 162] width 318 height 295
click at [264, 214] on div "Back to Dashboard Change Sender ID Customers Technicians Select a contact Outbo…" at bounding box center [285, 162] width 318 height 295
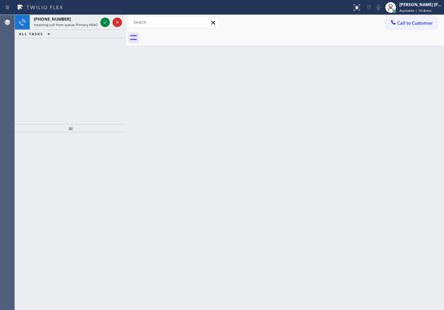
click at [265, 213] on div "Back to Dashboard Change Sender ID Customers Technicians Select a contact Outbo…" at bounding box center [285, 162] width 318 height 295
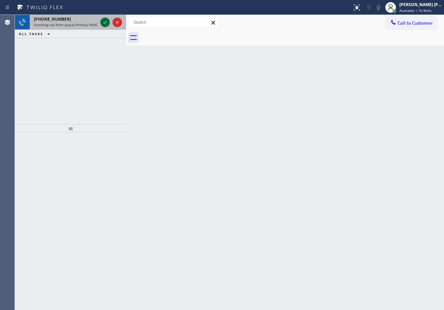
click at [101, 22] on icon at bounding box center [105, 22] width 8 height 8
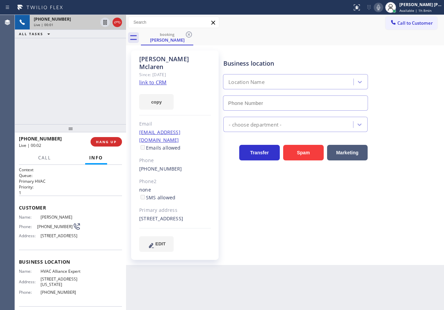
type input "[PHONE_NUMBER]"
click at [150, 79] on link "link to CRM" at bounding box center [152, 82] width 27 height 7
click at [86, 64] on div "[PHONE_NUMBER] Live | 00:59 ALL TASKS ALL TASKS ACTIVE TASKS TASKS IN WRAP UP" at bounding box center [70, 69] width 111 height 109
drag, startPoint x: 85, startPoint y: 64, endPoint x: 75, endPoint y: 64, distance: 9.8
click at [79, 64] on div "[PHONE_NUMBER] Live | 00:59 ALL TASKS ALL TASKS ACTIVE TASKS TASKS IN WRAP UP" at bounding box center [70, 69] width 111 height 109
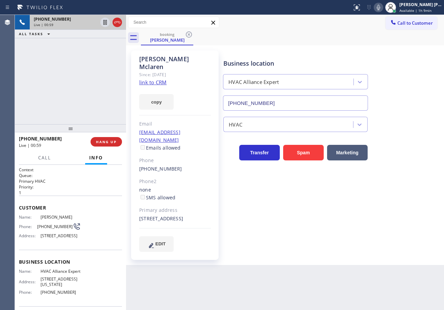
click at [75, 64] on div "[PHONE_NUMBER] Live | 00:59 ALL TASKS ALL TASKS ACTIVE TASKS TASKS IN WRAP UP" at bounding box center [70, 69] width 111 height 109
click at [75, 64] on div "[PHONE_NUMBER] Live | 01:00 ALL TASKS ALL TASKS ACTIVE TASKS TASKS IN WRAP UP" at bounding box center [70, 69] width 111 height 109
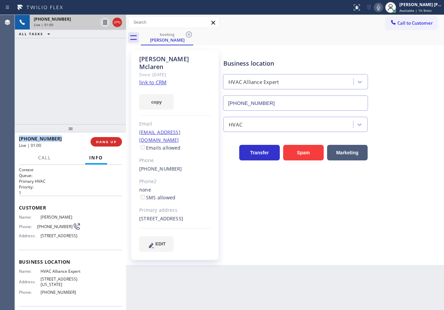
click at [75, 64] on div "[PHONE_NUMBER] Live | 01:00 ALL TASKS ALL TASKS ACTIVE TASKS TASKS IN WRAP UP" at bounding box center [70, 69] width 111 height 109
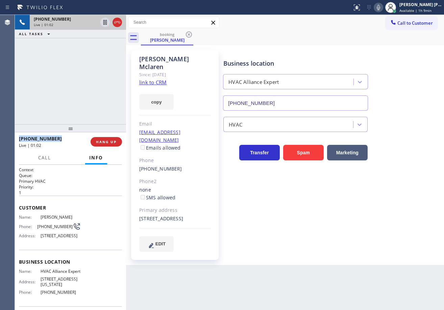
click at [383, 7] on icon at bounding box center [379, 7] width 8 height 8
click at [350, 53] on div "Business location HVAC Alliance Expert [PHONE_NUMBER]" at bounding box center [332, 79] width 220 height 61
click at [109, 23] on icon at bounding box center [105, 22] width 8 height 8
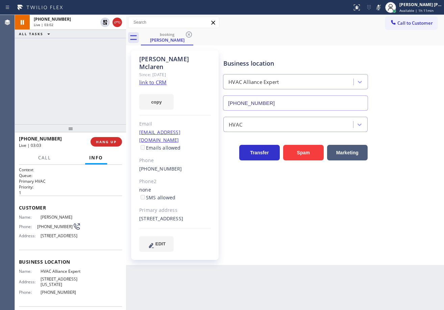
drag, startPoint x: 105, startPoint y: 21, endPoint x: 103, endPoint y: 42, distance: 20.8
click at [105, 22] on icon at bounding box center [105, 22] width 8 height 8
click at [102, 46] on div "[PHONE_NUMBER] Live | 03:02 ALL TASKS ALL TASKS ACTIVE TASKS TASKS IN WRAP UP" at bounding box center [70, 69] width 111 height 109
drag, startPoint x: 387, startPoint y: 7, endPoint x: 334, endPoint y: 75, distance: 86.1
click at [383, 7] on icon at bounding box center [379, 7] width 8 height 8
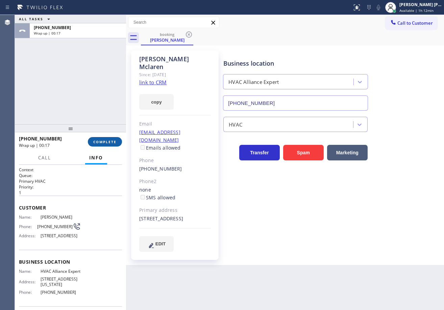
click at [101, 139] on button "COMPLETE" at bounding box center [105, 141] width 34 height 9
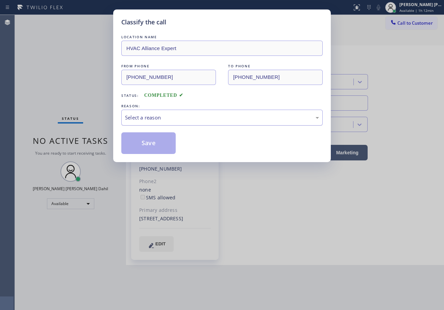
click at [159, 114] on div "Select a reason" at bounding box center [222, 118] width 194 height 8
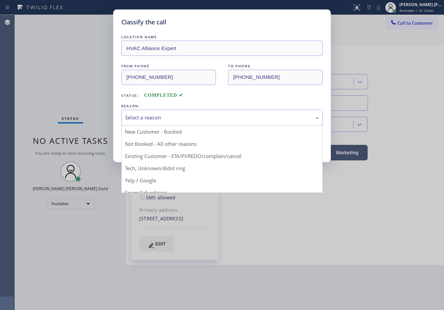
drag, startPoint x: 159, startPoint y: 154, endPoint x: 144, endPoint y: 142, distance: 19.2
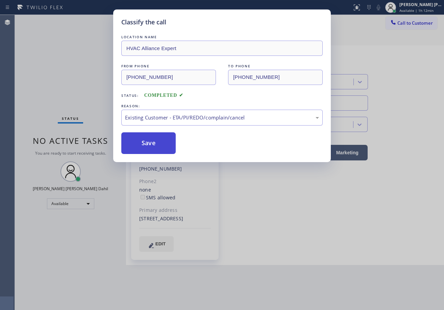
click at [143, 141] on button "Save" at bounding box center [148, 143] width 54 height 22
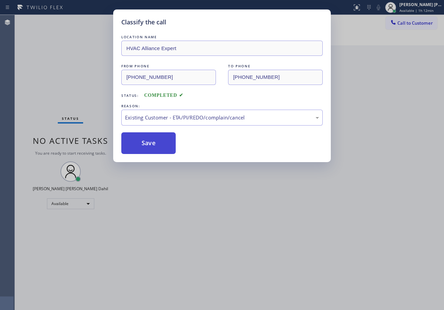
click at [143, 140] on button "Save" at bounding box center [148, 143] width 54 height 22
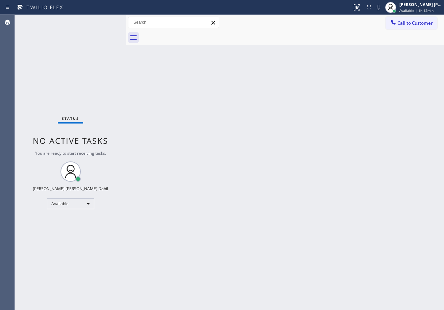
click at [101, 22] on div "Status No active tasks You are ready to start receiving tasks. [PERSON_NAME] [P…" at bounding box center [70, 162] width 111 height 295
click at [178, 162] on div "Back to Dashboard Change Sender ID Customers Technicians Select a contact Outbo…" at bounding box center [285, 162] width 318 height 295
click at [104, 19] on div "Status No active tasks You are ready to start receiving tasks. [PERSON_NAME] [P…" at bounding box center [70, 162] width 111 height 295
click at [107, 19] on div "Status No active tasks You are ready to start receiving tasks. [PERSON_NAME] [P…" at bounding box center [70, 162] width 111 height 295
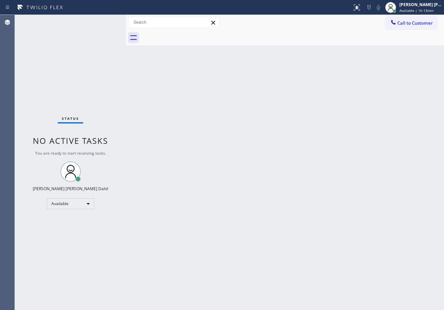
click at [107, 19] on div "Status No active tasks You are ready to start receiving tasks. [PERSON_NAME] [P…" at bounding box center [70, 162] width 111 height 295
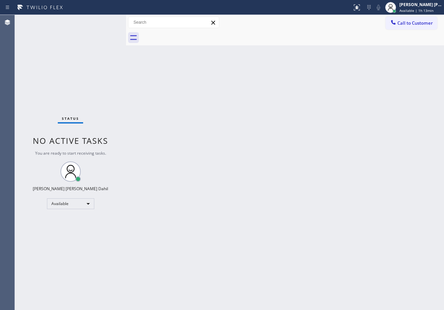
click at [107, 19] on div "Status No active tasks You are ready to start receiving tasks. [PERSON_NAME] [P…" at bounding box center [70, 162] width 111 height 295
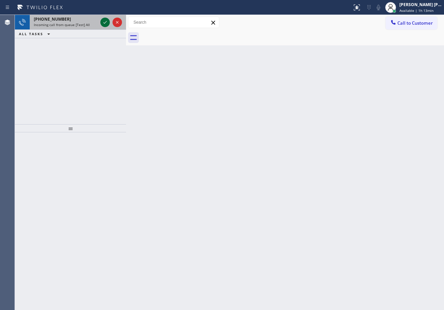
click at [107, 19] on icon at bounding box center [105, 22] width 8 height 8
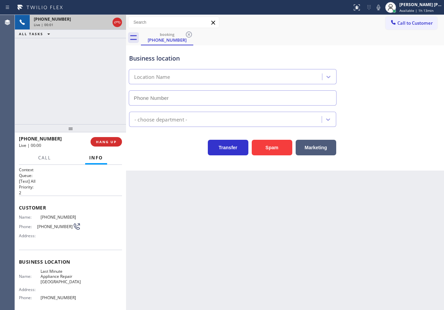
type input "[PHONE_NUMBER]"
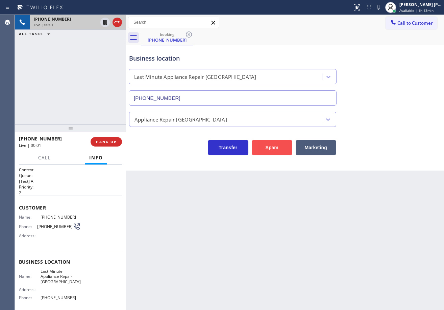
click at [272, 147] on button "Spam" at bounding box center [272, 148] width 41 height 16
click at [361, 8] on icon at bounding box center [357, 7] width 8 height 8
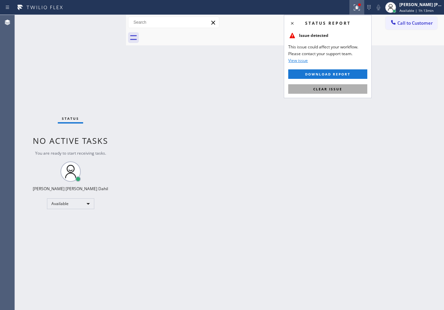
click at [354, 87] on button "Clear issue" at bounding box center [327, 88] width 79 height 9
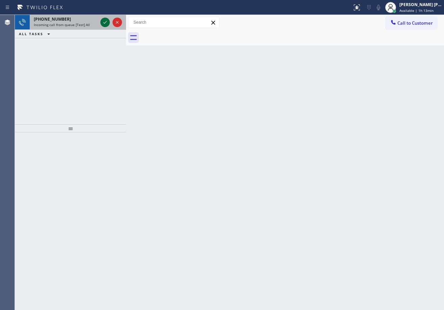
click at [103, 21] on icon at bounding box center [105, 22] width 8 height 8
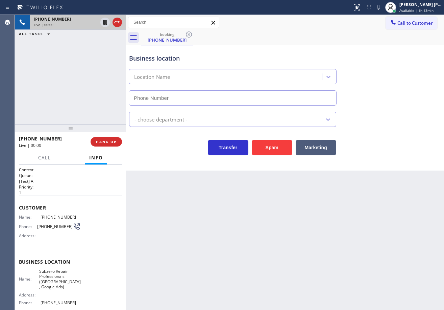
type input "[PHONE_NUMBER]"
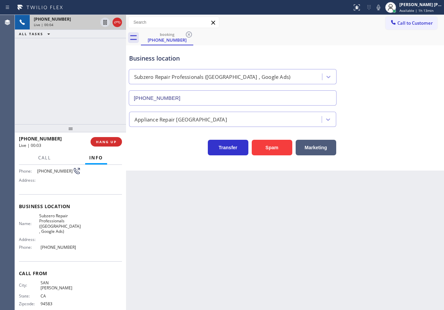
scroll to position [60, 0]
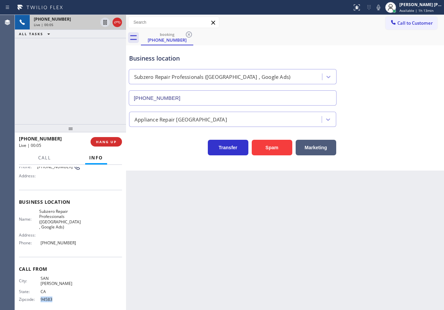
click at [38, 297] on div "City: [GEOGRAPHIC_DATA][PERSON_NAME]: [US_STATE] Zipcode: 94583" at bounding box center [50, 290] width 62 height 29
copy div "94583"
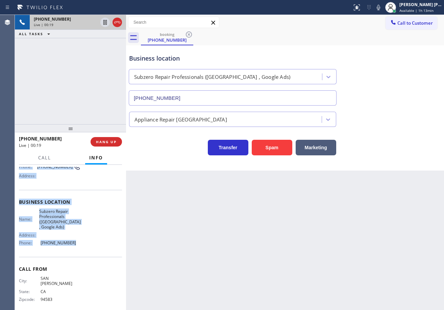
drag, startPoint x: 20, startPoint y: 203, endPoint x: 384, endPoint y: 125, distance: 372.9
click at [75, 246] on div "Context Queue: [Test] All Priority: 1 Customer Name: [PHONE_NUMBER] Phone: [PHO…" at bounding box center [70, 237] width 111 height 145
copy div "Customer Name: [PHONE_NUMBER] Phone: [PHONE_NUMBER] Address: Business location …"
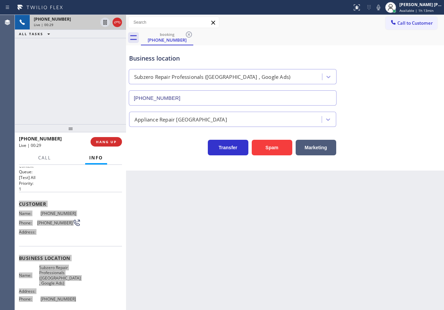
scroll to position [34, 0]
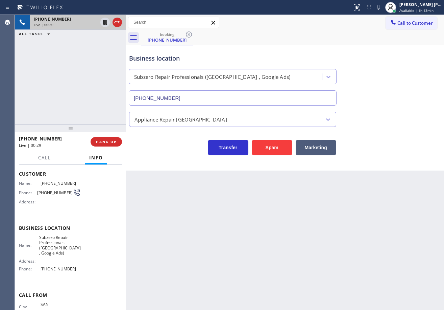
click at [240, 228] on div "Back to Dashboard Change Sender ID Customers Technicians Select a contact Outbo…" at bounding box center [285, 162] width 318 height 295
click at [91, 89] on div "[PHONE_NUMBER] Live | 00:30 ALL TASKS ALL TASKS ACTIVE TASKS TASKS IN WRAP UP" at bounding box center [70, 69] width 111 height 109
click at [112, 143] on span "HANG UP" at bounding box center [106, 141] width 21 height 5
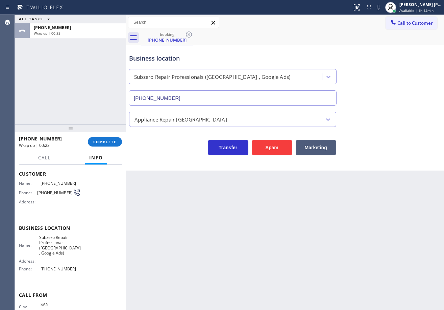
click at [394, 266] on div "Back to Dashboard Change Sender ID Customers Technicians Select a contact Outbo…" at bounding box center [285, 162] width 318 height 295
drag, startPoint x: 75, startPoint y: 56, endPoint x: 78, endPoint y: 61, distance: 5.8
click at [75, 56] on div "ALL TASKS ALL TASKS ACTIVE TASKS TASKS IN WRAP UP [PHONE_NUMBER] Wrap up | 00:43" at bounding box center [70, 69] width 111 height 109
drag, startPoint x: 54, startPoint y: 83, endPoint x: 71, endPoint y: 96, distance: 21.4
click at [56, 83] on div "ALL TASKS ALL TASKS ACTIVE TASKS TASKS IN WRAP UP [PHONE_NUMBER] Wrap up | 00:49" at bounding box center [70, 69] width 111 height 109
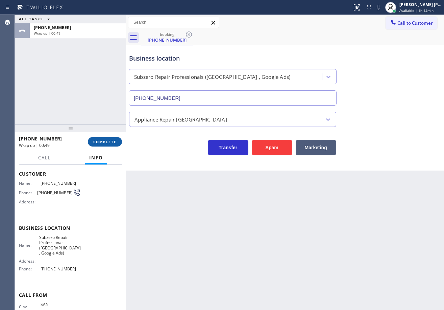
click at [96, 142] on span "COMPLETE" at bounding box center [104, 141] width 23 height 5
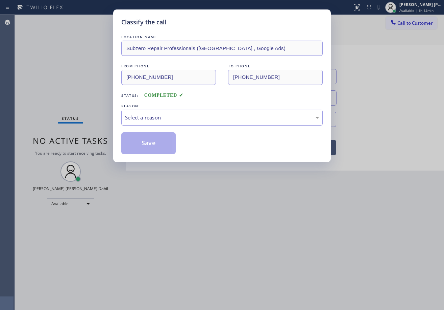
click at [163, 116] on div "Select a reason" at bounding box center [222, 118] width 194 height 8
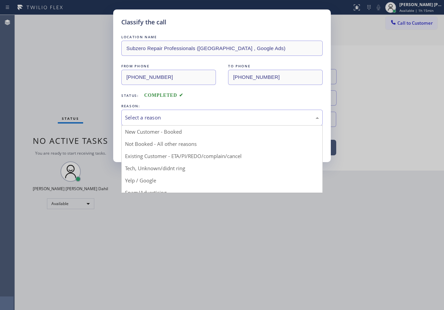
drag, startPoint x: 195, startPoint y: 143, endPoint x: 188, endPoint y: 142, distance: 7.1
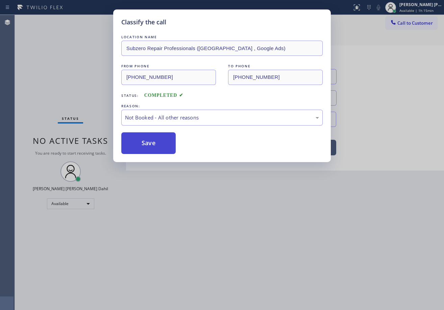
click at [153, 141] on button "Save" at bounding box center [148, 143] width 54 height 22
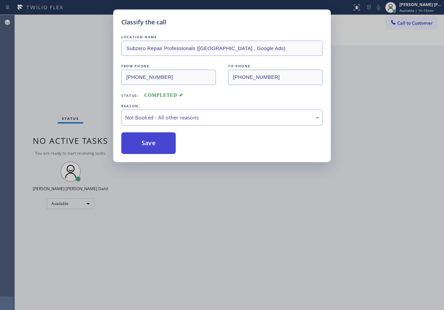
click at [153, 141] on button "Save" at bounding box center [148, 143] width 54 height 22
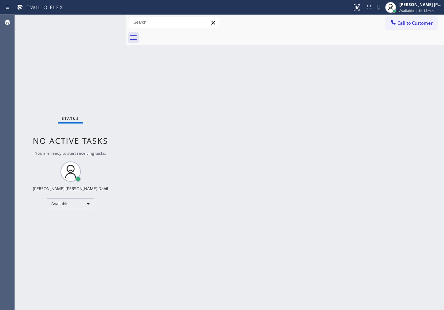
click at [218, 220] on div "Back to Dashboard Change Sender ID Customers Technicians Select a contact Outbo…" at bounding box center [285, 162] width 318 height 295
click at [214, 94] on div "Back to Dashboard Change Sender ID Customers Technicians Select a contact Outbo…" at bounding box center [285, 162] width 318 height 295
click at [229, 105] on div "Back to Dashboard Change Sender ID Customers Technicians Select a contact Outbo…" at bounding box center [285, 162] width 318 height 295
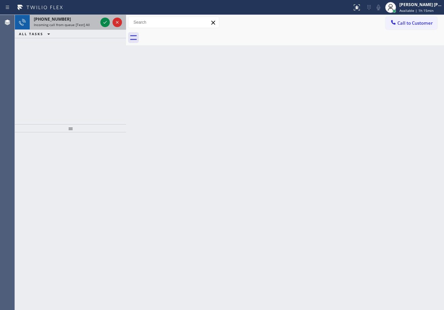
click at [87, 24] on span "Incoming call from queue [Test] All" at bounding box center [62, 24] width 56 height 5
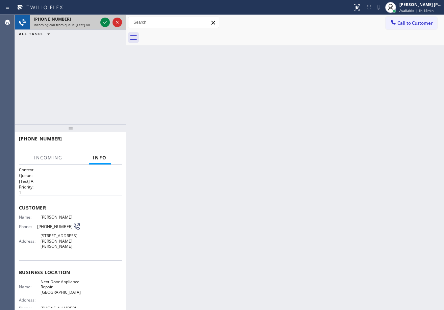
click at [87, 24] on span "Incoming call from queue [Test] All" at bounding box center [62, 24] width 56 height 5
click at [106, 18] on button at bounding box center [104, 22] width 9 height 9
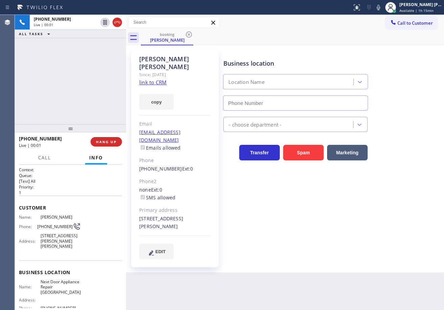
type input "[PHONE_NUMBER]"
click at [145, 79] on link "link to CRM" at bounding box center [152, 82] width 27 height 7
click at [99, 53] on div "[PHONE_NUMBER] Live | 00:49 ALL TASKS ALL TASKS ACTIVE TASKS TASKS IN WRAP UP" at bounding box center [70, 69] width 111 height 109
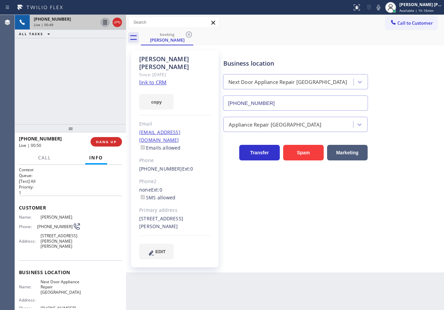
click at [104, 23] on icon at bounding box center [105, 22] width 8 height 8
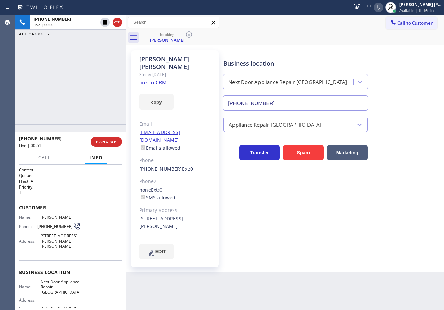
click at [380, 7] on icon at bounding box center [378, 7] width 3 height 5
click at [375, 23] on div "Call to Customer Outbound call Location [GEOGRAPHIC_DATA] Appliance Repair Your…" at bounding box center [285, 23] width 318 height 12
click at [380, 43] on div "booking [PERSON_NAME]" at bounding box center [292, 37] width 303 height 15
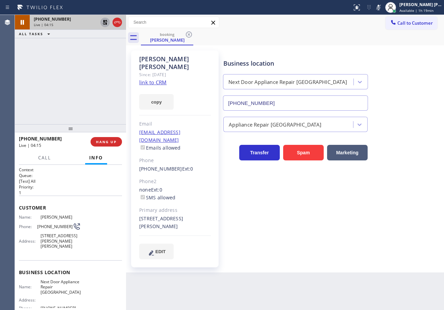
drag, startPoint x: 102, startPoint y: 23, endPoint x: 109, endPoint y: 26, distance: 7.0
click at [102, 23] on icon at bounding box center [105, 22] width 8 height 8
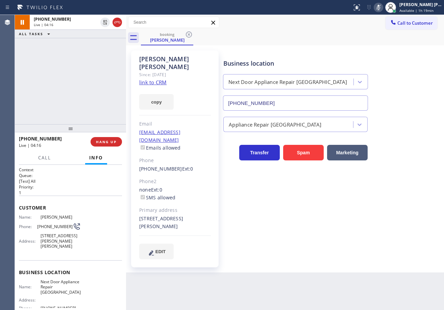
click at [383, 9] on icon at bounding box center [379, 7] width 8 height 8
click at [65, 68] on div "[PHONE_NUMBER] Live | 04:42 ALL TASKS ALL TASKS ACTIVE TASKS TASKS IN WRAP UP" at bounding box center [70, 69] width 111 height 109
click at [66, 61] on div "[PHONE_NUMBER] Live | 04:46 ALL TASKS ALL TASKS ACTIVE TASKS TASKS IN WRAP UP" at bounding box center [70, 69] width 111 height 109
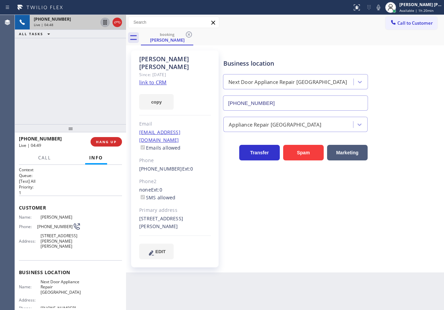
click at [103, 23] on icon at bounding box center [105, 22] width 8 height 8
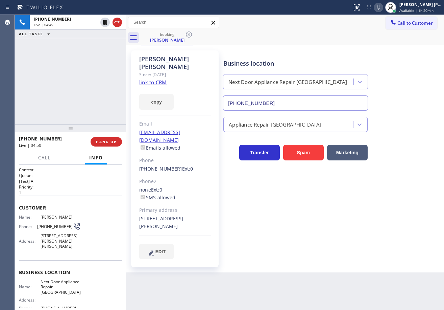
click at [383, 7] on icon at bounding box center [379, 7] width 8 height 8
drag, startPoint x: 44, startPoint y: 159, endPoint x: 43, endPoint y: 183, distance: 24.7
click at [43, 159] on span "Call" at bounding box center [44, 158] width 13 height 6
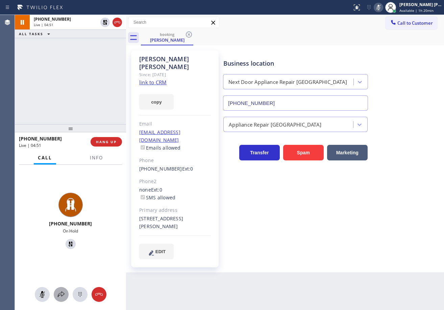
click at [64, 297] on icon at bounding box center [61, 294] width 8 height 8
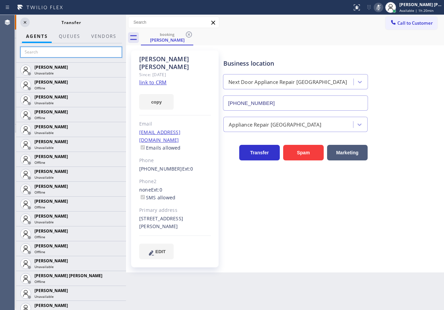
click at [46, 55] on input "text" at bounding box center [71, 52] width 102 height 11
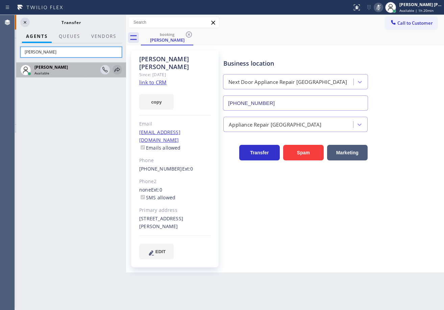
type input "[PERSON_NAME]"
click at [117, 69] on icon at bounding box center [117, 70] width 8 height 8
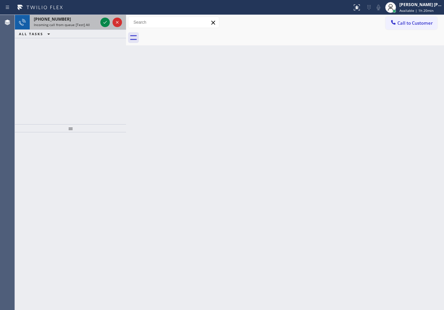
click at [96, 15] on div "Status report No issues detected If you experience an issue, please download th…" at bounding box center [222, 7] width 444 height 15
click at [99, 18] on div at bounding box center [111, 22] width 24 height 15
click at [101, 18] on div at bounding box center [111, 22] width 24 height 15
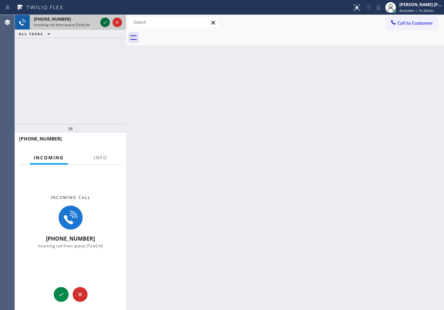
click at [102, 21] on icon at bounding box center [105, 22] width 8 height 8
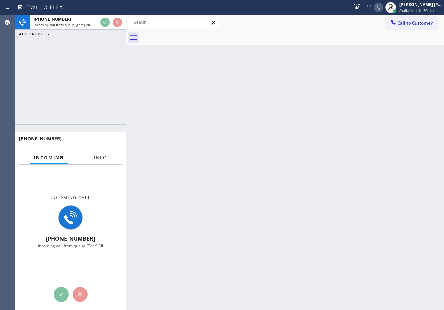
click at [102, 156] on span "Info" at bounding box center [100, 158] width 13 height 6
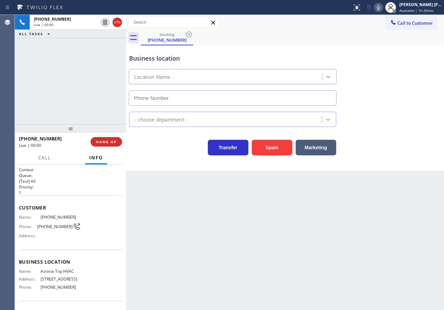
type input "[PHONE_NUMBER]"
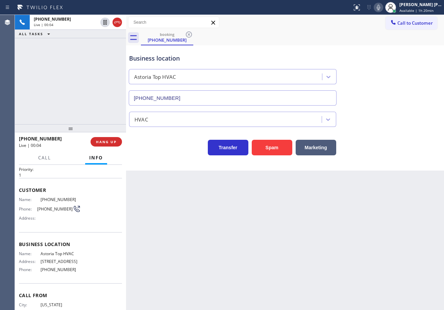
scroll to position [44, 0]
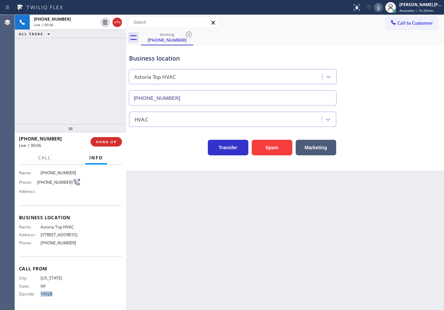
drag, startPoint x: 58, startPoint y: 296, endPoint x: 40, endPoint y: 296, distance: 18.3
click at [41, 296] on span "10028" at bounding box center [61, 293] width 40 height 5
copy span "10028"
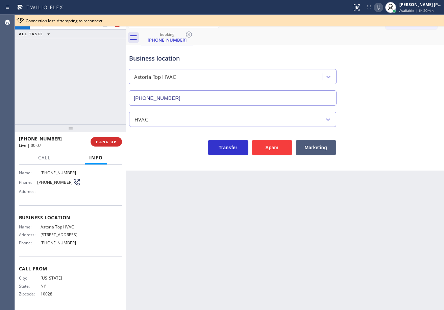
click at [242, 212] on div "Back to Dashboard Change Sender ID Customers Technicians Select a contact Outbo…" at bounding box center [285, 162] width 318 height 295
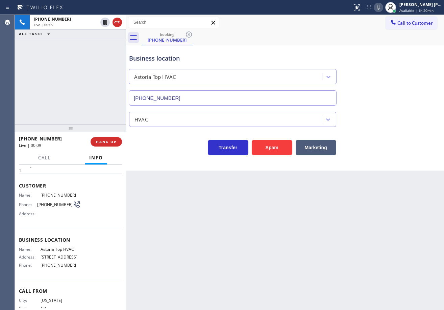
scroll to position [0, 0]
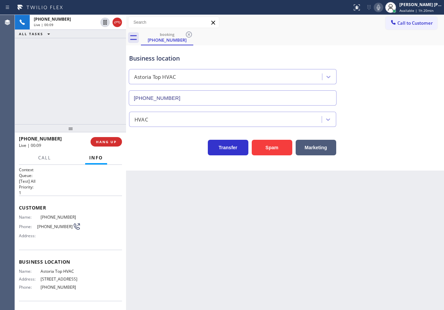
click at [195, 225] on div "Back to Dashboard Change Sender ID Customers Technicians Select a contact Outbo…" at bounding box center [285, 162] width 318 height 295
click at [383, 11] on icon at bounding box center [379, 7] width 8 height 8
click at [381, 8] on rect at bounding box center [378, 6] width 5 height 5
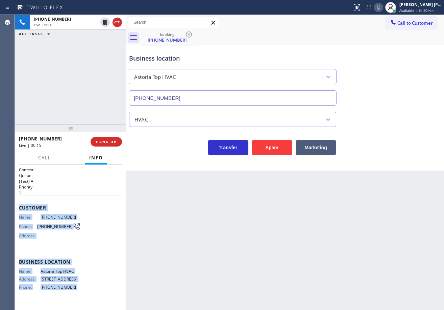
scroll to position [44, 0]
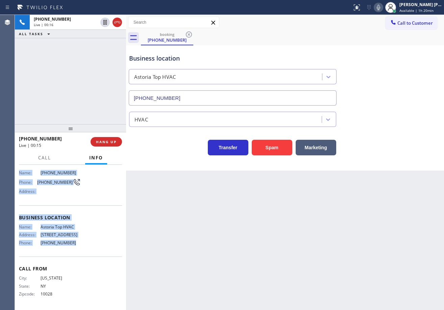
drag, startPoint x: 17, startPoint y: 204, endPoint x: 392, endPoint y: 159, distance: 378.0
click at [83, 249] on div "Context Queue: [Test] All Priority: 1 Customer Name: [PHONE_NUMBER] Phone: [PHO…" at bounding box center [70, 237] width 111 height 145
copy div "Customer Name: [PHONE_NUMBER] Phone: [PHONE_NUMBER] Address: Business location …"
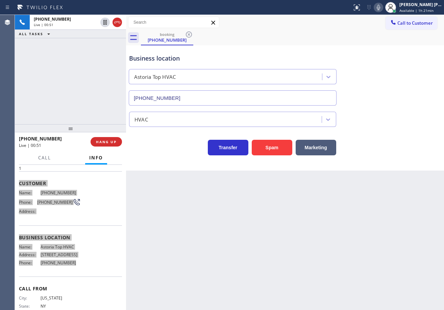
scroll to position [0, 0]
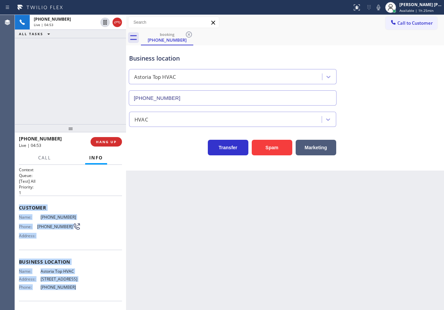
drag, startPoint x: 386, startPoint y: 8, endPoint x: 385, endPoint y: 126, distance: 118.0
click at [383, 8] on icon at bounding box center [379, 7] width 8 height 8
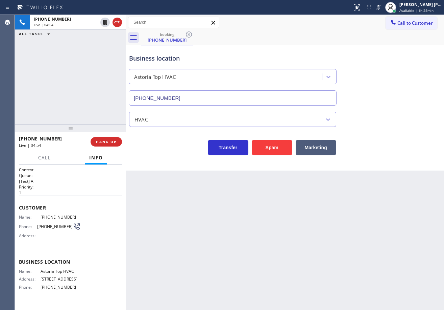
click at [386, 128] on div "Transfer Spam Marketing" at bounding box center [285, 141] width 315 height 28
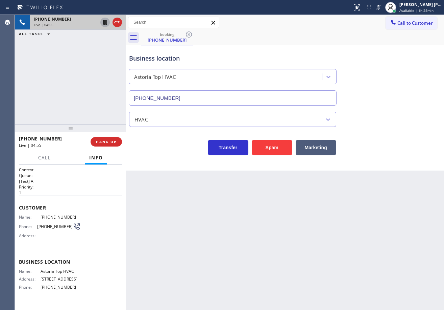
click at [103, 23] on icon at bounding box center [104, 22] width 3 height 5
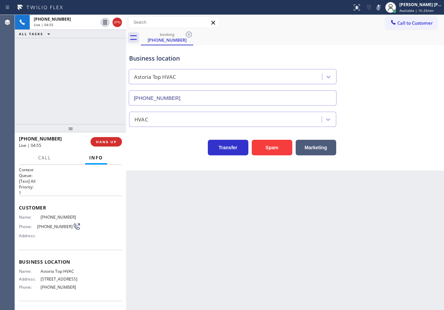
click at [103, 40] on div "[PHONE_NUMBER] Live | 04:55 ALL TASKS ALL TASKS ACTIVE TASKS TASKS IN WRAP UP" at bounding box center [70, 69] width 111 height 109
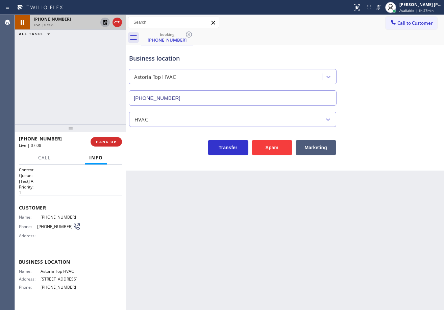
click at [104, 22] on icon at bounding box center [105, 22] width 5 height 5
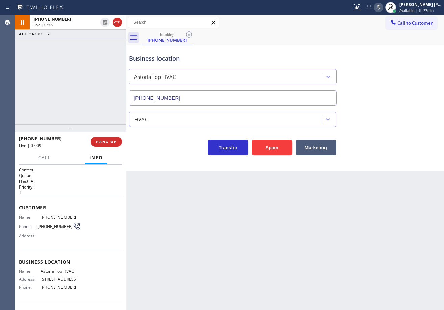
drag, startPoint x: 384, startPoint y: 8, endPoint x: 412, endPoint y: 23, distance: 31.5
click at [383, 8] on icon at bounding box center [379, 7] width 8 height 8
click at [312, 40] on div "booking [PHONE_NUMBER]" at bounding box center [292, 37] width 303 height 15
click at [383, 6] on icon at bounding box center [379, 7] width 8 height 8
click at [383, 7] on icon at bounding box center [379, 7] width 8 height 8
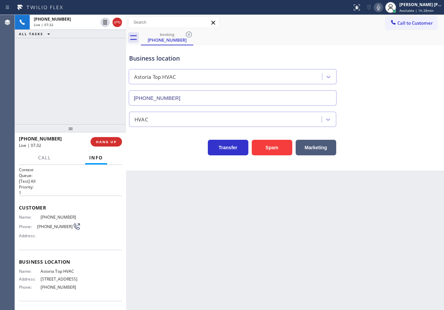
click at [414, 179] on div "Back to Dashboard Change Sender ID Customers Technicians Select a contact Outbo…" at bounding box center [285, 162] width 318 height 295
click at [65, 90] on div "[PHONE_NUMBER] Live | 08:18 ALL TASKS ALL TASKS ACTIVE TASKS TASKS IN WRAP UP" at bounding box center [70, 69] width 111 height 109
click at [65, 90] on div "[PHONE_NUMBER] Live | 08:19 ALL TASKS ALL TASKS ACTIVE TASKS TASKS IN WRAP UP" at bounding box center [70, 69] width 111 height 109
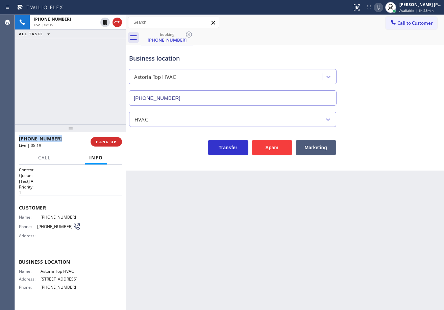
click at [65, 90] on div "[PHONE_NUMBER] Live | 08:19 ALL TASKS ALL TASKS ACTIVE TASKS TASKS IN WRAP UP" at bounding box center [70, 69] width 111 height 109
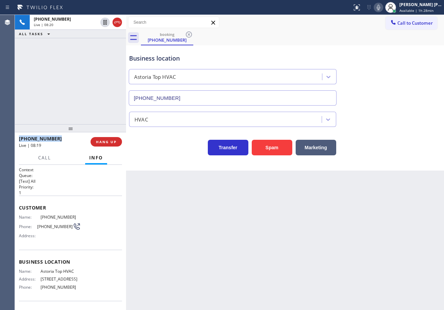
click at [65, 90] on div "[PHONE_NUMBER] Live | 08:20 ALL TASKS ALL TASKS ACTIVE TASKS TASKS IN WRAP UP" at bounding box center [70, 69] width 111 height 109
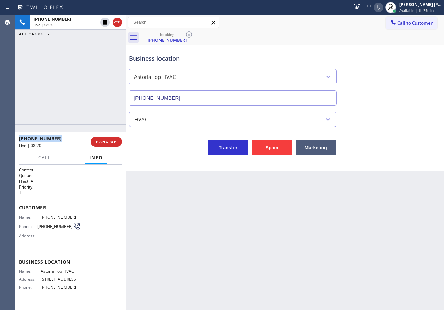
click at [65, 90] on div "[PHONE_NUMBER] Live | 08:20 ALL TASKS ALL TASKS ACTIVE TASKS TASKS IN WRAP UP" at bounding box center [70, 69] width 111 height 109
click at [65, 90] on div "[PHONE_NUMBER] Live | 08:21 ALL TASKS ALL TASKS ACTIVE TASKS TASKS IN WRAP UP" at bounding box center [70, 69] width 111 height 109
click at [65, 91] on div "[PHONE_NUMBER] Live | 08:21 ALL TASKS ALL TASKS ACTIVE TASKS TASKS IN WRAP UP" at bounding box center [70, 69] width 111 height 109
click at [65, 91] on div "[PHONE_NUMBER] Live | 08:22 ALL TASKS ALL TASKS ACTIVE TASKS TASKS IN WRAP UP" at bounding box center [70, 69] width 111 height 109
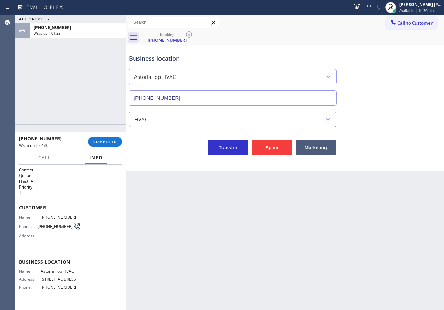
click at [200, 273] on div "Back to Dashboard Change Sender ID Customers Technicians Select a contact Outbo…" at bounding box center [285, 162] width 318 height 295
drag, startPoint x: 57, startPoint y: 90, endPoint x: 115, endPoint y: 140, distance: 76.0
click at [64, 90] on div "ALL TASKS ALL TASKS ACTIVE TASKS TASKS IN WRAP UP [PHONE_NUMBER] Wrap up | 04:58" at bounding box center [70, 69] width 111 height 109
click at [114, 141] on span "COMPLETE" at bounding box center [104, 141] width 23 height 5
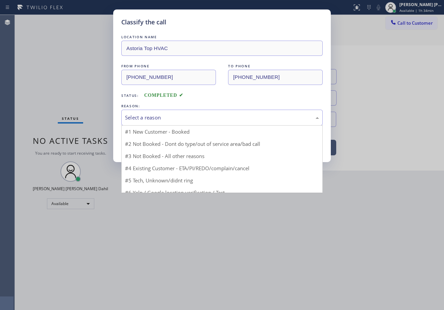
click at [158, 119] on div "Select a reason" at bounding box center [222, 118] width 194 height 8
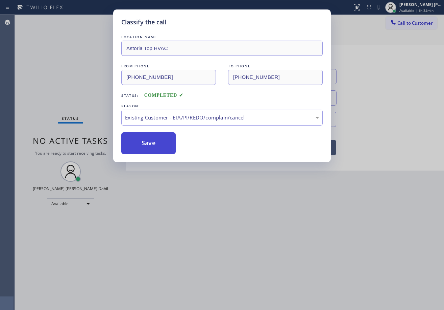
click at [151, 149] on button "Save" at bounding box center [148, 143] width 54 height 22
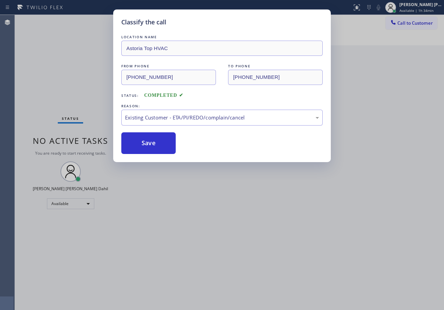
drag, startPoint x: 151, startPoint y: 148, endPoint x: 372, endPoint y: 131, distance: 221.2
click at [151, 148] on button "Save" at bounding box center [148, 143] width 54 height 22
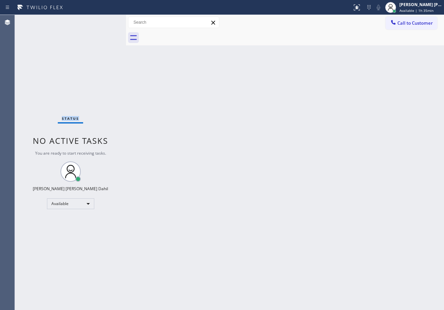
click at [82, 21] on div "Status No active tasks You are ready to start receiving tasks. [PERSON_NAME] [P…" at bounding box center [70, 162] width 111 height 295
click at [106, 21] on div "Status No active tasks You are ready to start receiving tasks. [PERSON_NAME] [P…" at bounding box center [70, 162] width 111 height 295
click at [105, 21] on div "Status No active tasks You are ready to start receiving tasks. [PERSON_NAME] [P…" at bounding box center [70, 162] width 111 height 295
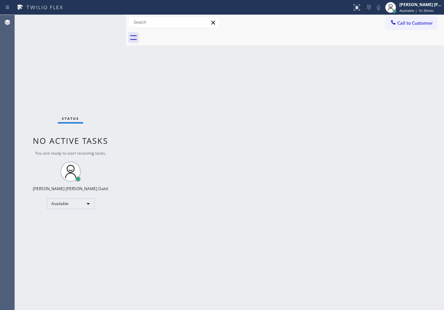
click at [224, 210] on div "Back to Dashboard Change Sender ID Customers Technicians Select a contact Outbo…" at bounding box center [285, 162] width 318 height 295
click at [262, 51] on div "Back to Dashboard Change Sender ID Customers Technicians Select a contact Outbo…" at bounding box center [285, 162] width 318 height 295
click at [278, 116] on div "Back to Dashboard Change Sender ID Customers Technicians Select a contact Outbo…" at bounding box center [285, 162] width 318 height 295
click at [371, 180] on div "Back to Dashboard Change Sender ID Customers Technicians Select a contact Outbo…" at bounding box center [285, 162] width 318 height 295
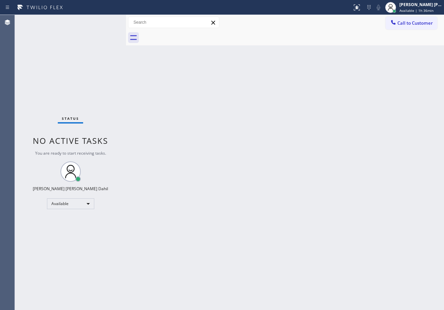
click at [371, 180] on div "Back to Dashboard Change Sender ID Customers Technicians Select a contact Outbo…" at bounding box center [285, 162] width 318 height 295
click at [169, 135] on div "Back to Dashboard Change Sender ID Customers Technicians Select a contact Outbo…" at bounding box center [285, 162] width 318 height 295
click at [406, 23] on span "Call to Customer" at bounding box center [416, 23] width 36 height 6
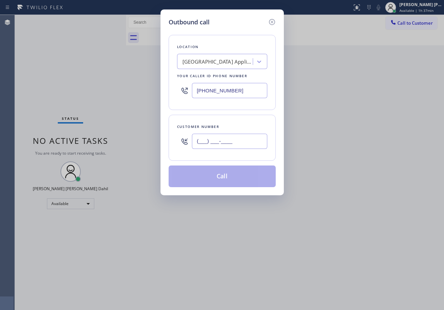
click at [239, 141] on input "(___) ___-____" at bounding box center [229, 141] width 75 height 15
paste input "917) 733-4036"
type input "[PHONE_NUMBER]"
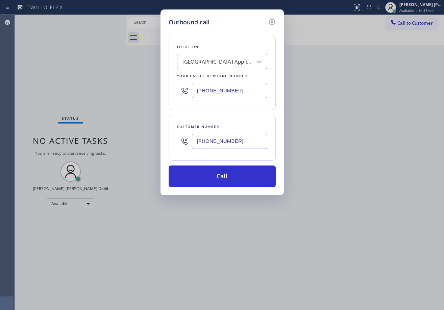
click at [246, 93] on input "[PHONE_NUMBER]" at bounding box center [229, 90] width 75 height 15
paste input "347) 407-9102"
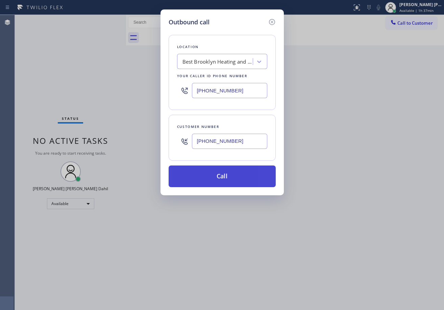
type input "[PHONE_NUMBER]"
click at [219, 173] on button "Call" at bounding box center [222, 176] width 107 height 22
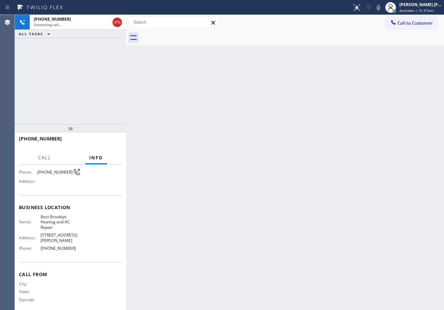
scroll to position [55, 0]
drag, startPoint x: 344, startPoint y: 185, endPoint x: 364, endPoint y: 55, distance: 132.1
click at [351, 135] on div "Back to Dashboard Change Sender ID Customers Technicians Select a contact Outbo…" at bounding box center [285, 162] width 318 height 295
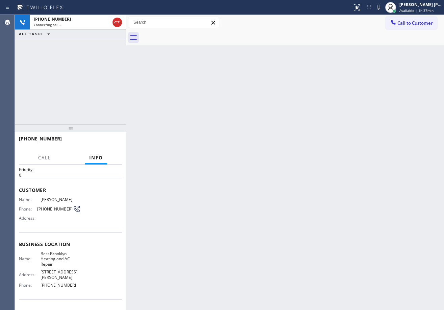
scroll to position [0, 0]
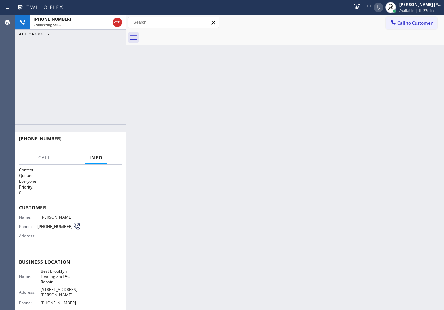
click at [383, 8] on icon at bounding box center [379, 7] width 8 height 8
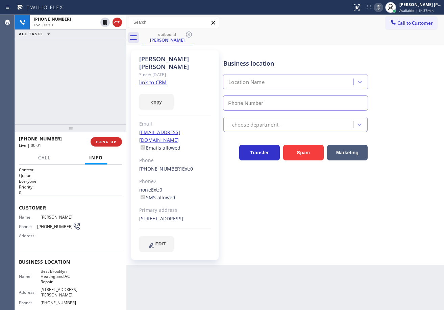
type input "[PHONE_NUMBER]"
click at [94, 140] on button "HANG UP" at bounding box center [106, 141] width 31 height 9
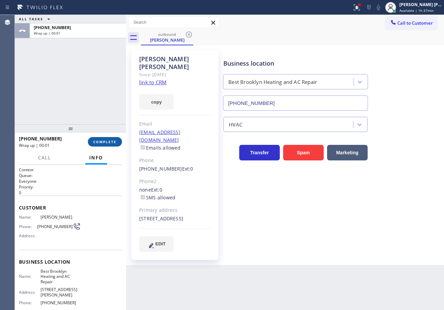
click at [94, 140] on span "COMPLETE" at bounding box center [104, 141] width 23 height 5
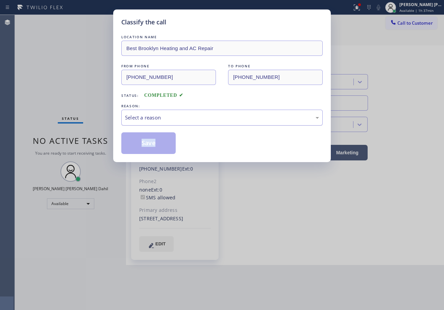
click at [142, 119] on div "Select a reason" at bounding box center [222, 118] width 194 height 8
click at [155, 142] on button "Save" at bounding box center [148, 143] width 54 height 22
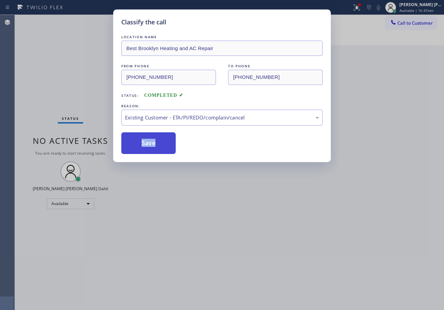
click at [155, 142] on button "Save" at bounding box center [148, 143] width 54 height 22
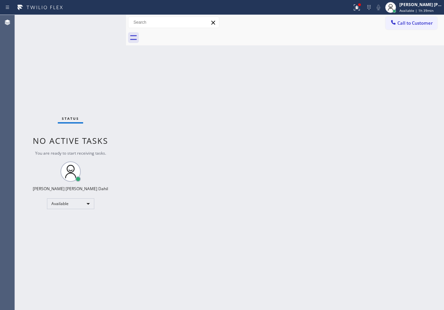
drag, startPoint x: 268, startPoint y: 19, endPoint x: 335, endPoint y: 18, distance: 67.0
click at [268, 19] on div "Call to Customer Outbound call Location Best Brooklyn Heating and AC Repair You…" at bounding box center [285, 23] width 318 height 12
click at [361, 8] on icon at bounding box center [357, 7] width 8 height 8
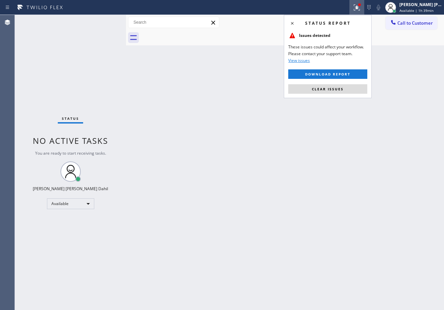
click at [332, 91] on button "Clear issues" at bounding box center [327, 88] width 79 height 9
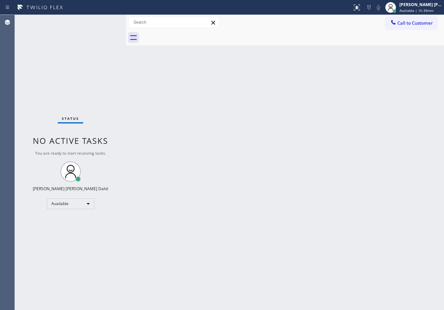
click at [331, 94] on div "Back to Dashboard Change Sender ID Customers Technicians Select a contact Outbo…" at bounding box center [285, 162] width 318 height 295
click at [354, 249] on div "Back to Dashboard Change Sender ID Customers Technicians Select a contact Outbo…" at bounding box center [285, 162] width 318 height 295
click at [102, 22] on div "Status No active tasks You are ready to start receiving tasks. [PERSON_NAME] [P…" at bounding box center [70, 162] width 111 height 295
click at [104, 22] on div "Status No active tasks You are ready to start receiving tasks. [PERSON_NAME] [P…" at bounding box center [70, 162] width 111 height 295
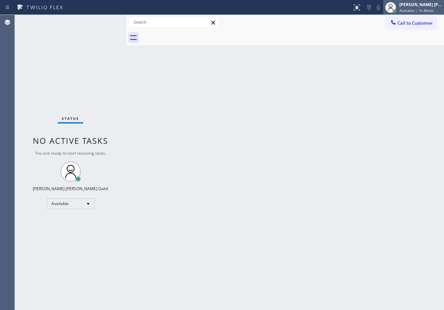
click at [418, 5] on div "[PERSON_NAME] [PERSON_NAME] Dahil" at bounding box center [421, 5] width 43 height 6
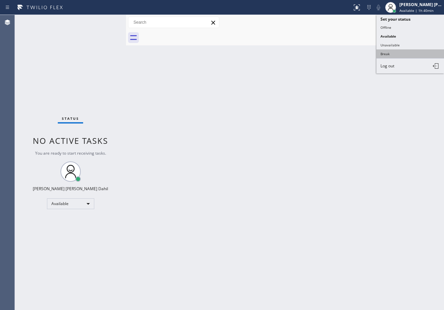
click at [395, 53] on button "Break" at bounding box center [411, 53] width 68 height 9
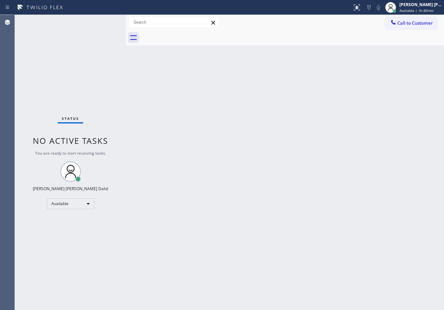
click at [378, 79] on div "Back to Dashboard Change Sender ID Customers Technicians Select a contact Outbo…" at bounding box center [285, 162] width 318 height 295
click at [407, 8] on div "[PERSON_NAME] [PERSON_NAME] Dahil Break | 2:17" at bounding box center [421, 7] width 46 height 12
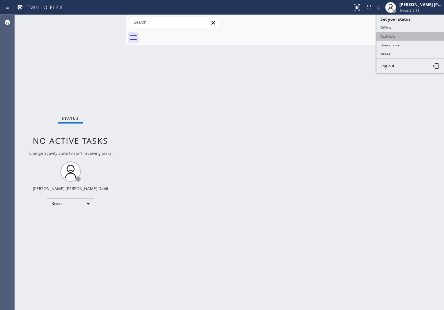
click at [400, 39] on button "Available" at bounding box center [411, 36] width 68 height 9
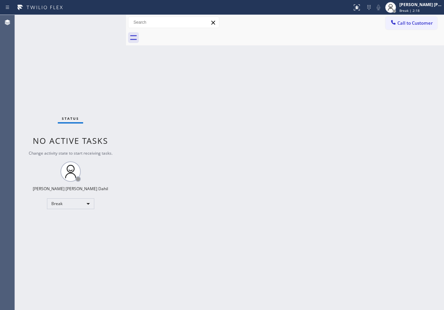
drag, startPoint x: 380, startPoint y: 100, endPoint x: 380, endPoint y: 93, distance: 6.4
click at [380, 93] on div "Back to Dashboard Change Sender ID Customers Technicians Select a contact Outbo…" at bounding box center [285, 162] width 318 height 295
click at [260, 236] on div "Back to Dashboard Change Sender ID Customers Technicians Select a contact Outbo…" at bounding box center [285, 162] width 318 height 295
drag, startPoint x: 87, startPoint y: 21, endPoint x: 106, endPoint y: 21, distance: 18.6
click at [89, 21] on div "Status No active tasks You are ready to start receiving tasks. [PERSON_NAME] [P…" at bounding box center [70, 162] width 111 height 295
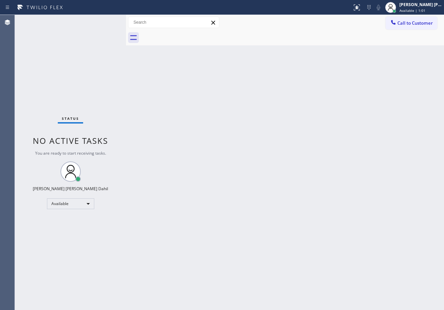
click at [106, 21] on div "Status No active tasks You are ready to start receiving tasks. [PERSON_NAME] [P…" at bounding box center [70, 162] width 111 height 295
click at [298, 41] on div at bounding box center [292, 37] width 303 height 15
click at [261, 93] on div "Back to Dashboard Change Sender ID Customers Technicians Select a contact Outbo…" at bounding box center [285, 162] width 318 height 295
click at [238, 135] on div "Back to Dashboard Change Sender ID Customers Technicians Select a contact Outbo…" at bounding box center [285, 162] width 318 height 295
click at [237, 142] on div "Back to Dashboard Change Sender ID Customers Technicians Select a contact Outbo…" at bounding box center [285, 162] width 318 height 295
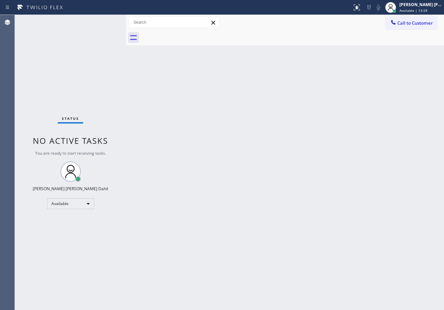
drag, startPoint x: 240, startPoint y: 142, endPoint x: 206, endPoint y: 103, distance: 51.3
click at [240, 141] on div "Back to Dashboard Change Sender ID Customers Technicians Select a contact Outbo…" at bounding box center [285, 162] width 318 height 295
click at [103, 25] on div "Status No active tasks You are ready to start receiving tasks. [PERSON_NAME] [P…" at bounding box center [70, 162] width 111 height 295
click at [102, 22] on div "Status No active tasks You are ready to start receiving tasks. [PERSON_NAME] [P…" at bounding box center [70, 162] width 111 height 295
click at [424, 4] on div "[PERSON_NAME] [PERSON_NAME] Dahil" at bounding box center [421, 5] width 43 height 6
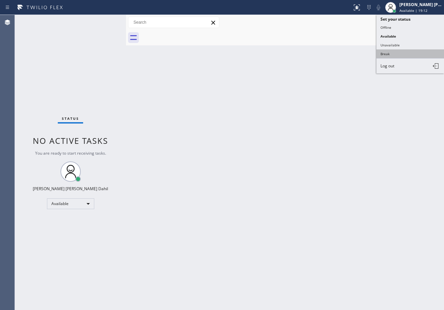
click at [397, 53] on button "Break" at bounding box center [411, 53] width 68 height 9
click at [373, 84] on div "Back to Dashboard Change Sender ID Customers Technicians Select a contact Outbo…" at bounding box center [285, 162] width 318 height 295
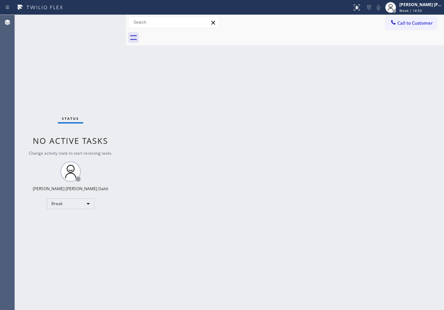
drag, startPoint x: 412, startPoint y: 10, endPoint x: 417, endPoint y: 20, distance: 11.2
click at [413, 9] on span "Break | 14:53" at bounding box center [411, 10] width 22 height 5
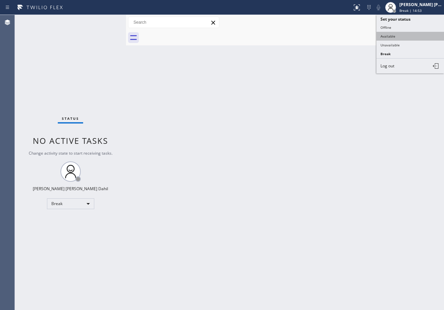
click at [407, 39] on button "Available" at bounding box center [411, 36] width 68 height 9
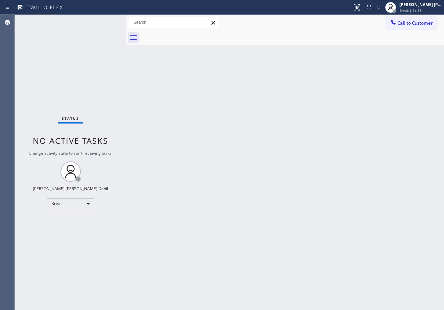
click at [409, 51] on div "Back to Dashboard Change Sender ID Customers Technicians Select a contact Outbo…" at bounding box center [285, 162] width 318 height 295
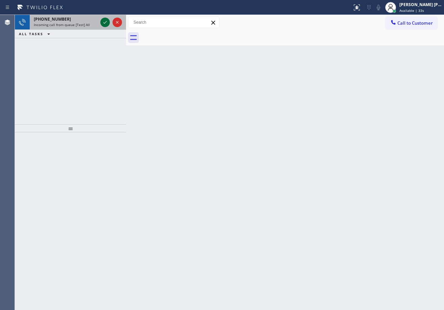
click at [102, 20] on icon at bounding box center [105, 22] width 8 height 8
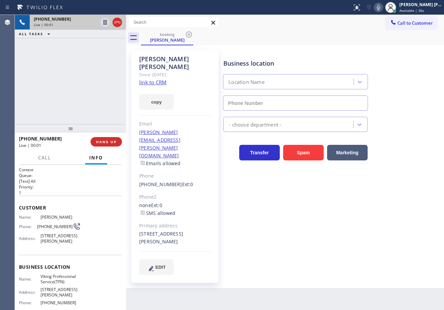
type input "[PHONE_NUMBER]"
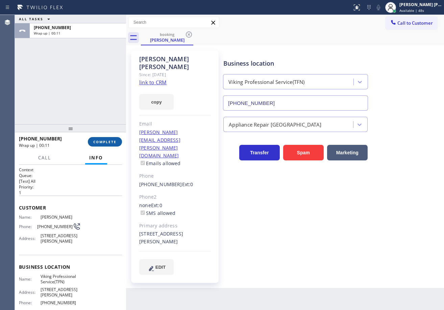
click at [117, 143] on button "COMPLETE" at bounding box center [105, 141] width 34 height 9
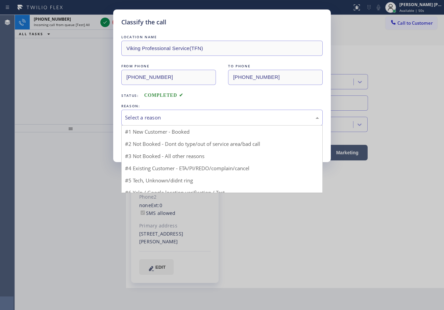
click at [188, 118] on div "Select a reason" at bounding box center [222, 118] width 194 height 8
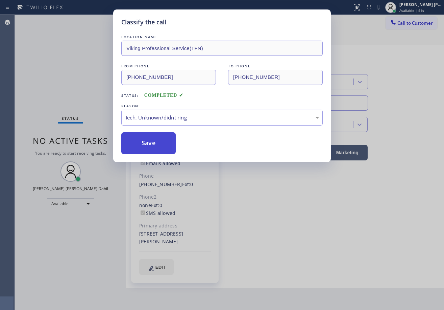
click at [147, 147] on button "Save" at bounding box center [148, 143] width 54 height 22
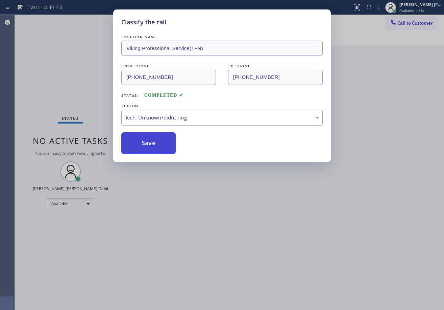
click at [147, 147] on button "Save" at bounding box center [148, 143] width 54 height 22
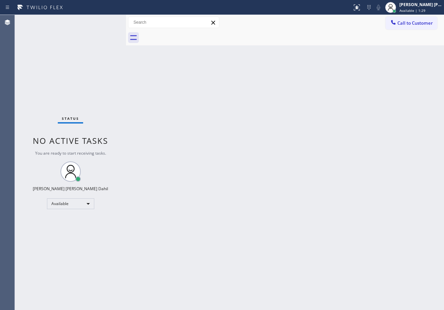
click at [324, 268] on div "Back to Dashboard Change Sender ID Customers Technicians Select a contact Outbo…" at bounding box center [285, 162] width 318 height 295
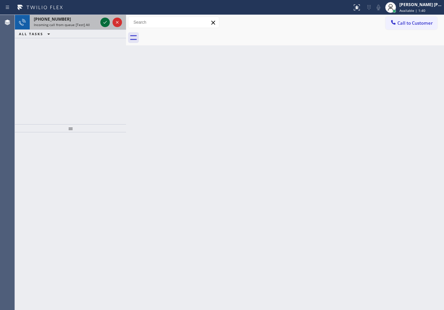
click at [103, 21] on icon at bounding box center [105, 22] width 8 height 8
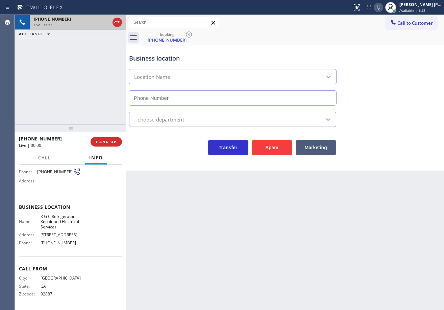
type input "[PHONE_NUMBER]"
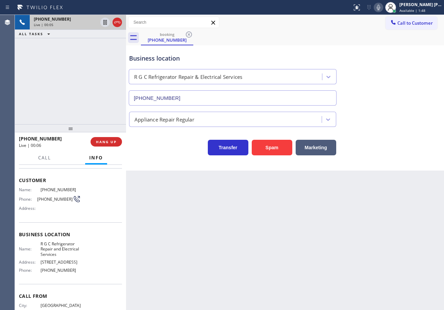
scroll to position [60, 0]
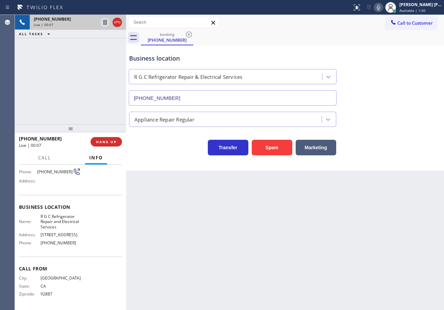
click at [380, 8] on icon at bounding box center [378, 7] width 3 height 5
click at [383, 9] on icon at bounding box center [379, 7] width 8 height 8
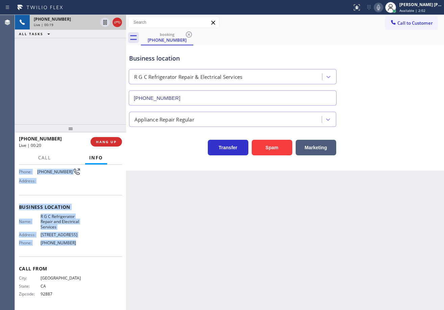
drag, startPoint x: 17, startPoint y: 206, endPoint x: 87, endPoint y: 253, distance: 84.2
click at [87, 253] on div "Context Queue: [Test] All Priority: 2 Customer Name: [PHONE_NUMBER] Phone: [PHO…" at bounding box center [70, 237] width 111 height 145
copy div "Customer Name: [PHONE_NUMBER] Phone: [PHONE_NUMBER] Address: Business location …"
click at [383, 7] on icon at bounding box center [379, 7] width 8 height 8
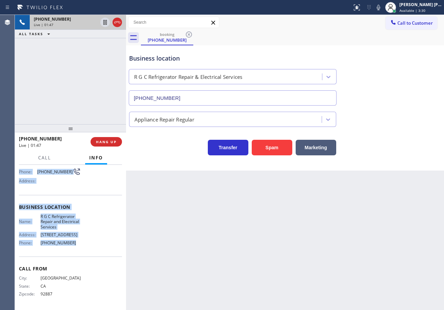
drag, startPoint x: 385, startPoint y: 11, endPoint x: 396, endPoint y: 60, distance: 50.3
click at [383, 11] on icon at bounding box center [379, 7] width 8 height 8
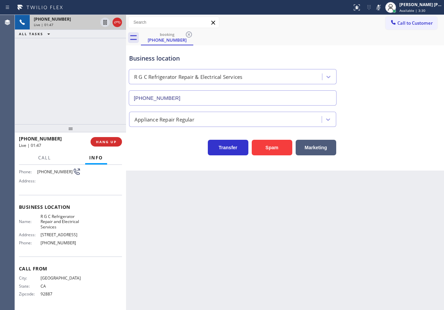
click at [396, 67] on div "Business location R G C Refrigerator Repair & Electrical Services [PHONE_NUMBER]" at bounding box center [285, 74] width 315 height 61
click at [383, 9] on icon at bounding box center [379, 7] width 8 height 8
click at [365, 139] on div "Transfer Spam Marketing" at bounding box center [285, 145] width 315 height 22
click at [366, 139] on div "Transfer Spam Marketing" at bounding box center [285, 145] width 315 height 22
click at [367, 139] on div "Transfer Spam Marketing" at bounding box center [285, 145] width 315 height 22
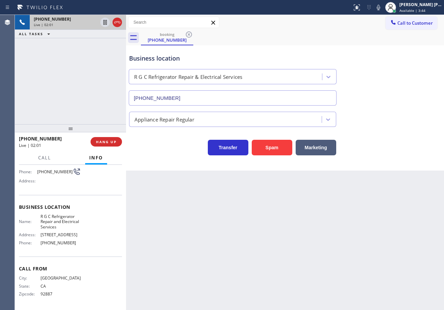
click at [367, 139] on div "Transfer Spam Marketing" at bounding box center [285, 145] width 315 height 22
click at [384, 176] on div "Back to Dashboard Change Sender ID Customers Technicians Select a contact Outbo…" at bounding box center [285, 162] width 318 height 295
click at [387, 178] on div "Back to Dashboard Change Sender ID Customers Technicians Select a contact Outbo…" at bounding box center [285, 162] width 318 height 295
click at [387, 179] on div "Back to Dashboard Change Sender ID Customers Technicians Select a contact Outbo…" at bounding box center [285, 162] width 318 height 295
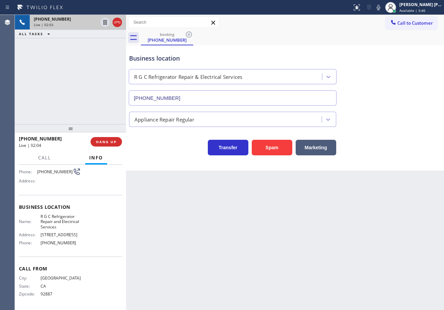
click at [396, 141] on div "Transfer Spam Marketing" at bounding box center [285, 145] width 315 height 22
click at [418, 124] on div "Appliance Repair Regular" at bounding box center [285, 118] width 315 height 18
click at [413, 127] on div "Transfer Spam Marketing" at bounding box center [285, 141] width 315 height 28
click at [412, 127] on div "Transfer Spam Marketing" at bounding box center [285, 141] width 315 height 28
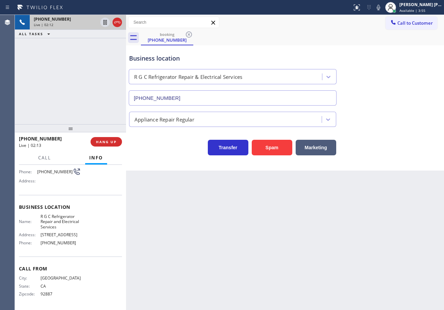
click at [412, 127] on div "Transfer Spam Marketing" at bounding box center [285, 141] width 315 height 28
click at [411, 128] on div "Transfer Spam Marketing" at bounding box center [285, 141] width 315 height 28
drag, startPoint x: 387, startPoint y: 10, endPoint x: 386, endPoint y: 15, distance: 4.8
click at [383, 9] on icon at bounding box center [379, 7] width 8 height 8
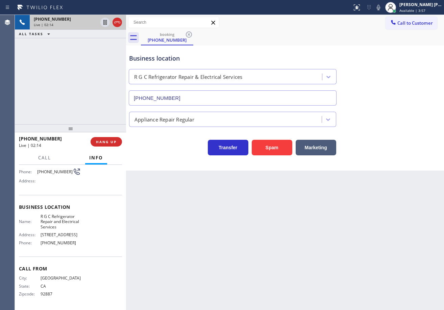
click at [387, 32] on div "booking [PHONE_NUMBER]" at bounding box center [292, 37] width 303 height 15
click at [103, 22] on icon at bounding box center [104, 22] width 3 height 5
click at [104, 22] on icon at bounding box center [105, 22] width 5 height 5
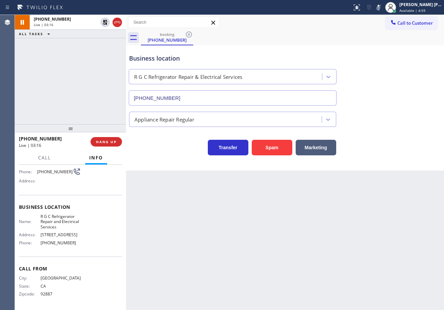
drag, startPoint x: 385, startPoint y: 7, endPoint x: 385, endPoint y: 22, distance: 14.2
click at [383, 10] on icon at bounding box center [379, 7] width 8 height 8
click at [391, 43] on div "booking [PHONE_NUMBER]" at bounding box center [292, 37] width 303 height 15
drag, startPoint x: 387, startPoint y: 8, endPoint x: 376, endPoint y: 36, distance: 29.5
click at [383, 8] on icon at bounding box center [379, 7] width 8 height 8
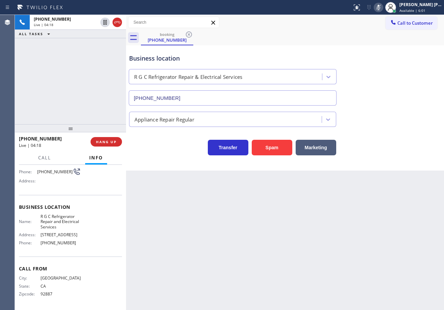
click at [383, 7] on icon at bounding box center [379, 7] width 8 height 8
click at [388, 64] on div "Business location R G C Refrigerator Repair & Electrical Services [PHONE_NUMBER]" at bounding box center [285, 74] width 315 height 61
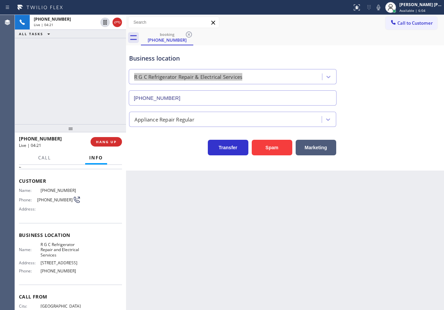
scroll to position [0, 0]
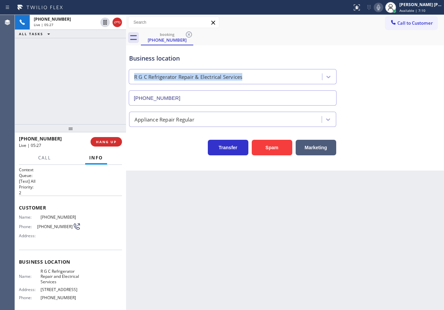
click at [383, 8] on icon at bounding box center [379, 7] width 8 height 8
drag, startPoint x: 383, startPoint y: 8, endPoint x: 381, endPoint y: 70, distance: 61.6
click at [383, 8] on icon at bounding box center [379, 7] width 8 height 8
click at [378, 108] on div "Appliance Repair Regular" at bounding box center [285, 116] width 315 height 21
click at [383, 9] on icon at bounding box center [379, 7] width 8 height 8
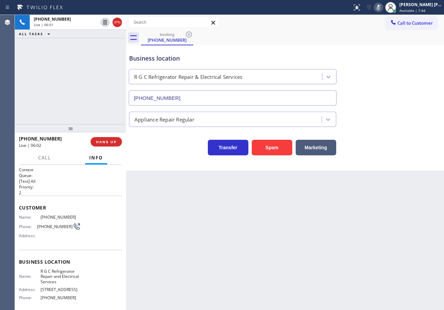
click at [383, 9] on icon at bounding box center [379, 7] width 8 height 8
drag, startPoint x: 388, startPoint y: 8, endPoint x: 398, endPoint y: 36, distance: 29.1
click at [383, 8] on icon at bounding box center [379, 7] width 8 height 8
click at [400, 66] on div "Business location R G C Refrigerator Repair & Electrical Services [PHONE_NUMBER]" at bounding box center [285, 74] width 315 height 61
click at [380, 9] on icon at bounding box center [378, 7] width 3 height 5
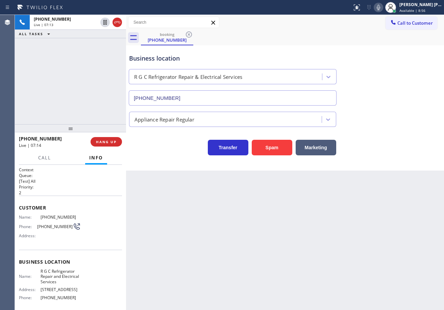
click at [380, 8] on icon at bounding box center [378, 7] width 3 height 5
drag, startPoint x: 387, startPoint y: 57, endPoint x: 385, endPoint y: 61, distance: 4.1
click at [386, 60] on div "Business location R G C Refrigerator Repair & Electrical Services [PHONE_NUMBER]" at bounding box center [285, 74] width 315 height 61
click at [383, 7] on icon at bounding box center [379, 7] width 8 height 8
click at [393, 48] on div "Business location R G C Refrigerator Repair & Electrical Services [PHONE_NUMBER]" at bounding box center [285, 74] width 315 height 61
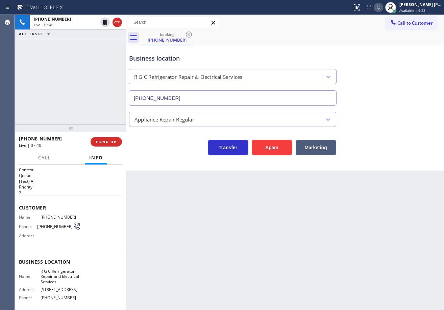
drag, startPoint x: 393, startPoint y: 50, endPoint x: 386, endPoint y: 50, distance: 7.1
click at [392, 50] on div "Business location R G C Refrigerator Repair & Electrical Services [PHONE_NUMBER]" at bounding box center [285, 74] width 315 height 61
click at [385, 50] on div "Business location R G C Refrigerator Repair & Electrical Services [PHONE_NUMBER]" at bounding box center [285, 74] width 315 height 61
click at [383, 6] on icon at bounding box center [379, 7] width 8 height 8
click at [380, 6] on icon at bounding box center [378, 7] width 3 height 5
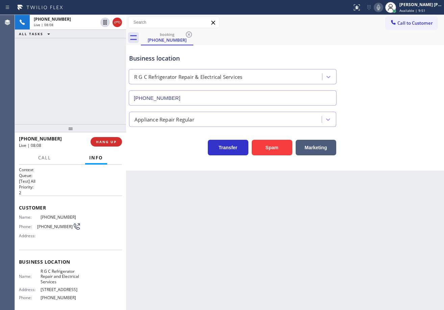
click at [380, 9] on icon at bounding box center [378, 7] width 3 height 5
click at [391, 51] on div "Business location R G C Refrigerator Repair & Electrical Services [PHONE_NUMBER]" at bounding box center [285, 74] width 315 height 61
click at [380, 10] on icon at bounding box center [378, 7] width 3 height 5
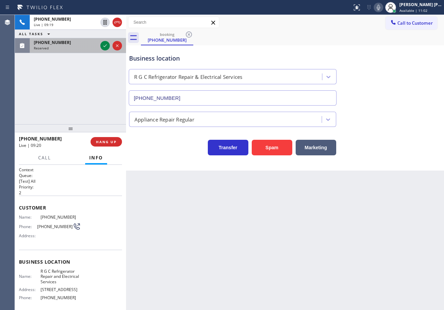
click at [94, 48] on div "Reserved" at bounding box center [66, 48] width 64 height 5
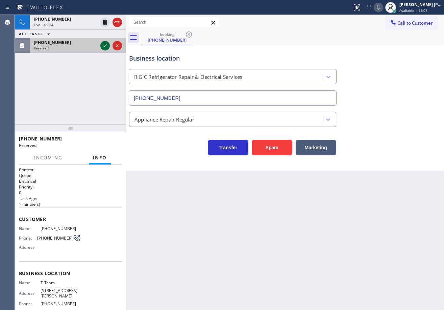
click at [104, 46] on icon at bounding box center [104, 45] width 3 height 3
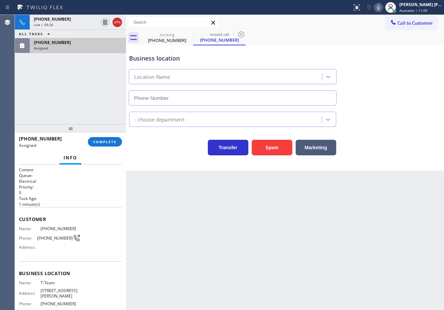
type input "[PHONE_NUMBER]"
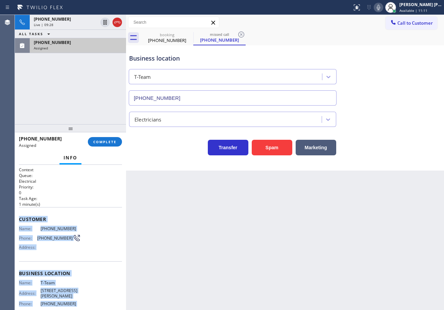
scroll to position [56, 0]
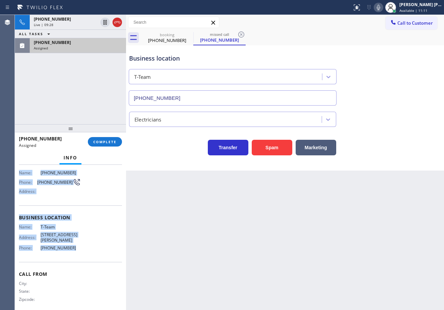
drag, startPoint x: 27, startPoint y: 228, endPoint x: 88, endPoint y: 204, distance: 64.9
click at [77, 248] on div "Context Queue: Electrical Priority: 0 Task Age: [DEMOGRAPHIC_DATA] minute(s) Cu…" at bounding box center [70, 237] width 111 height 145
copy div "Customer Name: [PHONE_NUMBER] Phone: [PHONE_NUMBER] Address: Business location …"
click at [106, 142] on span "COMPLETE" at bounding box center [104, 141] width 23 height 5
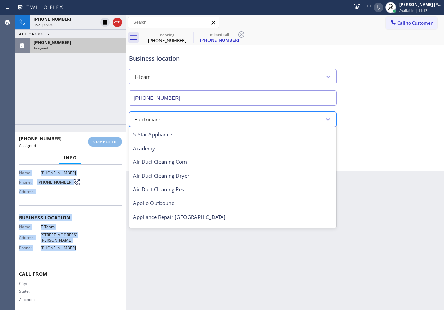
drag, startPoint x: 309, startPoint y: 110, endPoint x: 366, endPoint y: 112, distance: 56.2
click at [342, 110] on div "option Electricians focused, 12 of 24. 24 results available. Use Up and Down to…" at bounding box center [285, 118] width 315 height 18
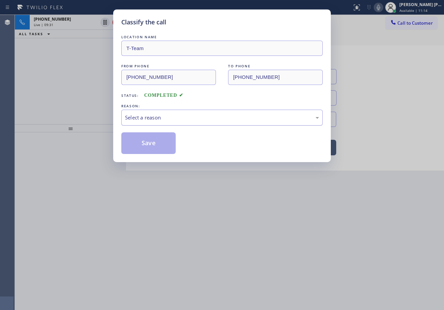
click at [165, 123] on div "Select a reason" at bounding box center [222, 118] width 202 height 16
click at [161, 147] on button "Save" at bounding box center [148, 143] width 54 height 22
click at [161, 146] on button "Save" at bounding box center [148, 143] width 54 height 22
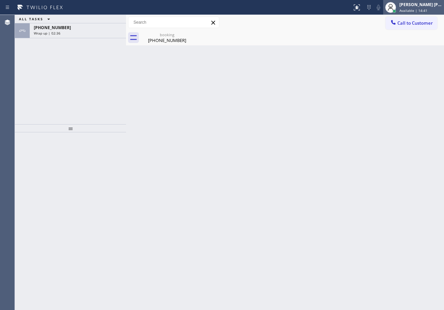
click at [424, 9] on span "Available | 14:41" at bounding box center [414, 10] width 28 height 5
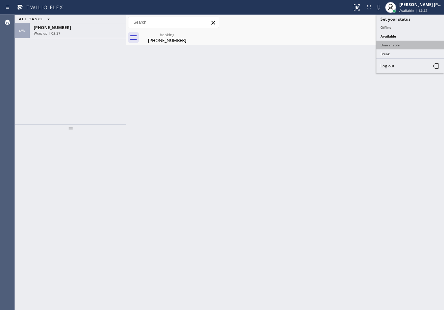
click at [407, 45] on button "Unavailable" at bounding box center [411, 45] width 68 height 9
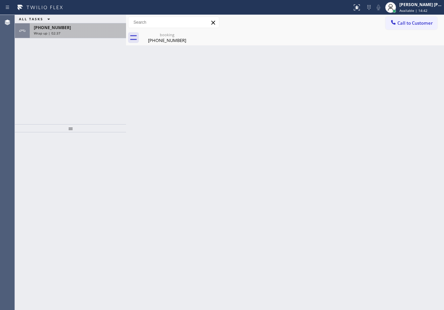
click at [93, 34] on div "Wrap up | 02:37" at bounding box center [78, 33] width 88 height 5
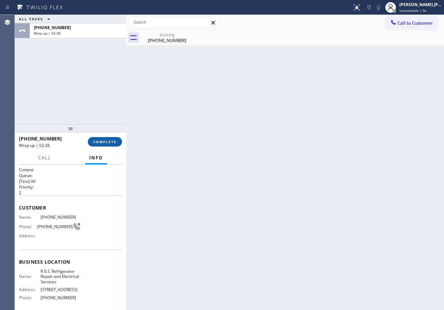
click at [111, 140] on span "COMPLETE" at bounding box center [104, 141] width 23 height 5
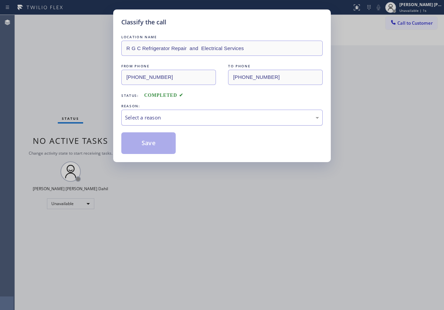
click at [168, 122] on div "Select a reason" at bounding box center [222, 118] width 202 height 16
click at [158, 139] on button "Save" at bounding box center [148, 143] width 54 height 22
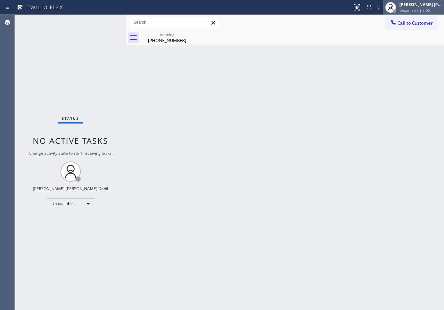
click at [410, 10] on span "Unavailable | 1:00" at bounding box center [415, 10] width 30 height 5
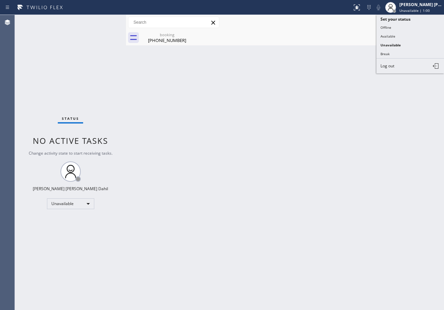
click at [398, 38] on button "Available" at bounding box center [411, 36] width 68 height 9
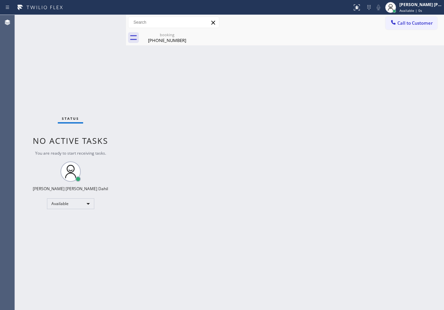
drag, startPoint x: 167, startPoint y: 38, endPoint x: 192, endPoint y: 69, distance: 39.7
click at [168, 39] on div "[PHONE_NUMBER]" at bounding box center [167, 40] width 51 height 6
click at [260, 121] on div "Back to Dashboard Change Sender ID Customers Technicians Select a contact Outbo…" at bounding box center [285, 162] width 318 height 295
click at [268, 240] on div "Back to Dashboard Change Sender ID Customers Technicians Select a contact Outbo…" at bounding box center [285, 162] width 318 height 295
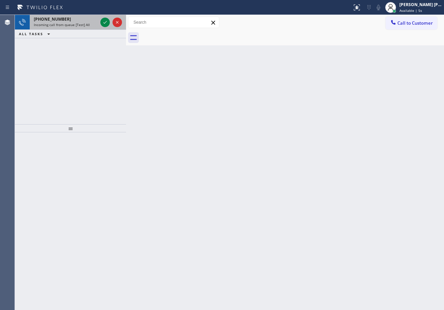
drag, startPoint x: 74, startPoint y: 21, endPoint x: 80, endPoint y: 25, distance: 7.9
click at [75, 21] on div "[PHONE_NUMBER]" at bounding box center [66, 19] width 64 height 6
click at [80, 25] on span "Incoming call from queue [Test] All" at bounding box center [62, 24] width 56 height 5
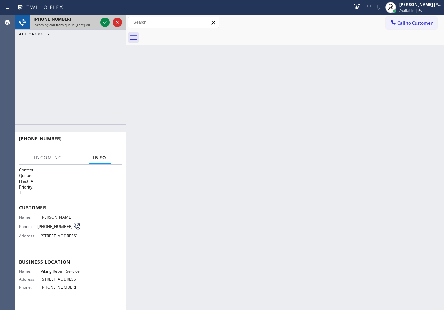
click at [81, 25] on span "Incoming call from queue [Test] All" at bounding box center [62, 24] width 56 height 5
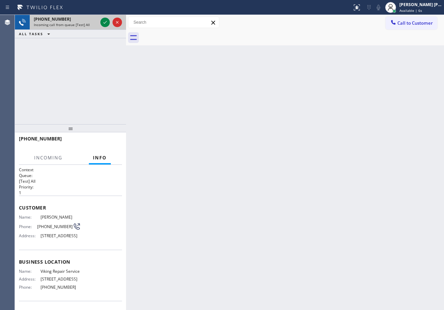
click at [81, 25] on span "Incoming call from queue [Test] All" at bounding box center [62, 24] width 56 height 5
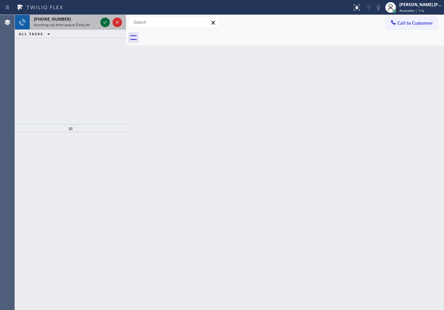
click at [101, 16] on div at bounding box center [111, 22] width 24 height 15
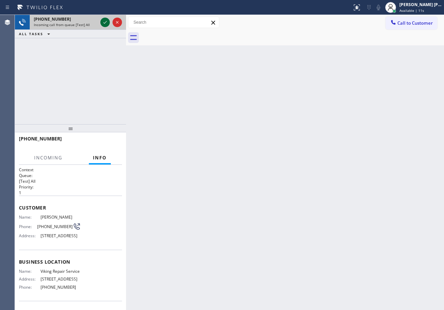
click at [101, 19] on icon at bounding box center [105, 22] width 8 height 8
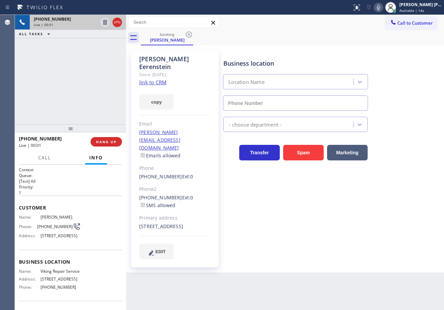
type input "[PHONE_NUMBER]"
click at [159, 79] on link "link to CRM" at bounding box center [152, 82] width 27 height 7
click at [104, 22] on icon at bounding box center [104, 22] width 3 height 5
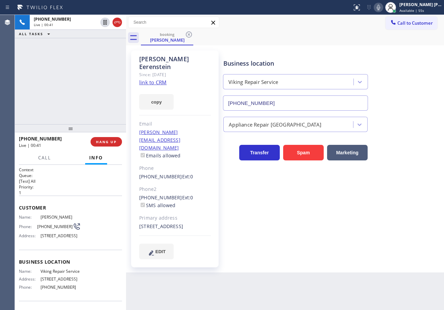
click at [105, 59] on div "[PHONE_NUMBER] Live | 00:41 ALL TASKS ALL TASKS ACTIVE TASKS TASKS IN WRAP UP" at bounding box center [70, 69] width 111 height 109
click at [383, 8] on icon at bounding box center [379, 7] width 8 height 8
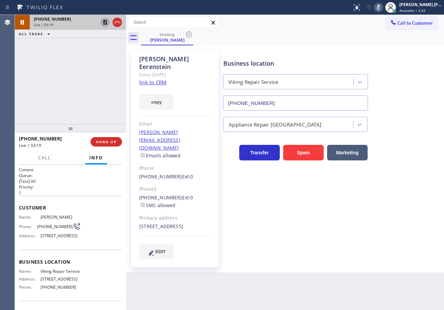
click at [105, 20] on icon at bounding box center [105, 22] width 8 height 8
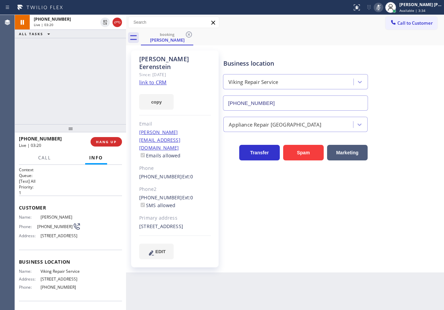
click at [383, 7] on icon at bounding box center [379, 7] width 8 height 8
click at [80, 81] on div "[PHONE_NUMBER] Live | 03:22 ALL TASKS ALL TASKS ACTIVE TASKS TASKS IN WRAP UP" at bounding box center [70, 69] width 111 height 109
click at [76, 56] on div "[PHONE_NUMBER] Live | 03:55 ALL TASKS ALL TASKS ACTIVE TASKS TASKS IN WRAP UP" at bounding box center [70, 69] width 111 height 109
click at [74, 40] on div "[PHONE_NUMBER] Live | 03:55 ALL TASKS ALL TASKS ACTIVE TASKS TASKS IN WRAP UP" at bounding box center [70, 69] width 111 height 109
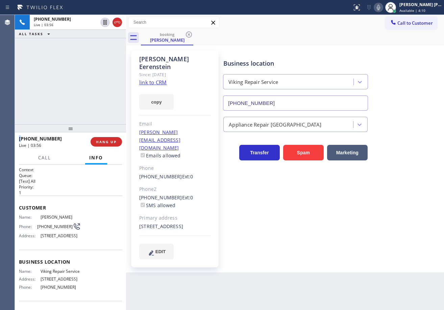
click at [74, 40] on div "[PHONE_NUMBER] Live | 03:56 ALL TASKS ALL TASKS ACTIVE TASKS TASKS IN WRAP UP" at bounding box center [70, 69] width 111 height 109
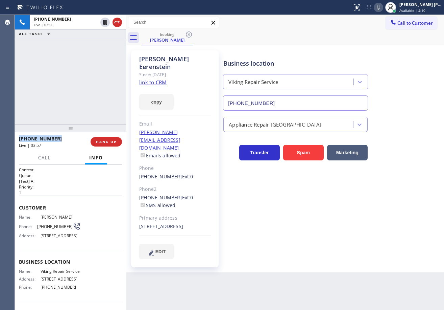
click at [74, 40] on div "[PHONE_NUMBER] Live | 03:56 ALL TASKS ALL TASKS ACTIVE TASKS TASKS IN WRAP UP" at bounding box center [70, 69] width 111 height 109
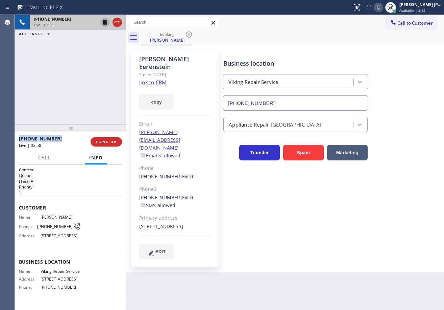
click at [102, 23] on icon at bounding box center [105, 22] width 8 height 8
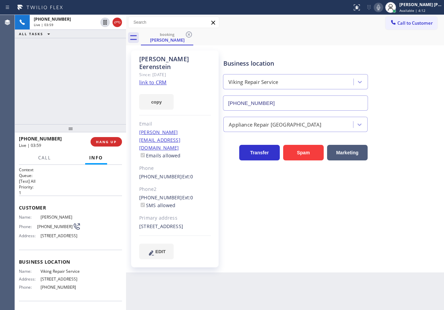
click at [96, 69] on div "[PHONE_NUMBER] Live | 03:59 ALL TASKS ALL TASKS ACTIVE TASKS TASKS IN WRAP UP" at bounding box center [70, 69] width 111 height 109
click at [383, 7] on icon at bounding box center [379, 7] width 8 height 8
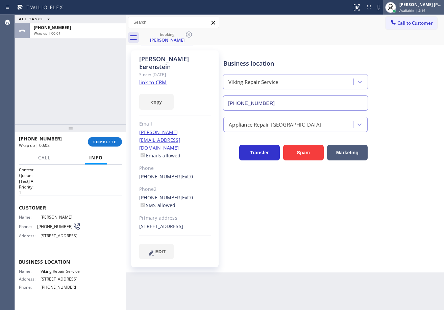
click at [417, 9] on span "Available | 4:16" at bounding box center [413, 10] width 26 height 5
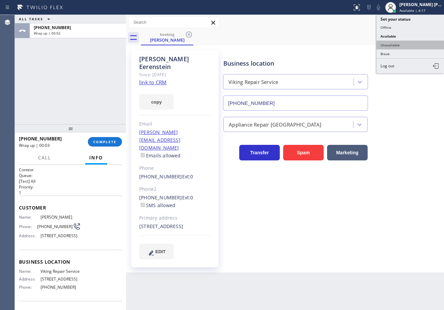
click at [412, 42] on button "Unavailable" at bounding box center [411, 45] width 68 height 9
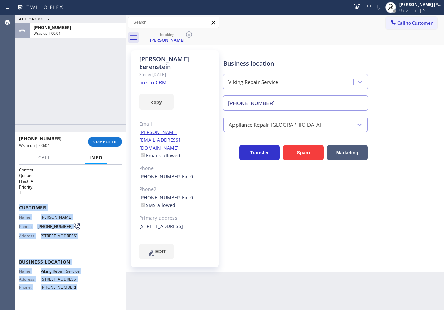
scroll to position [60, 0]
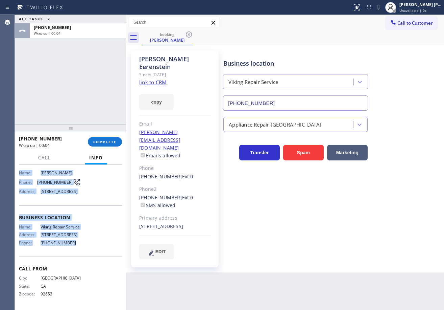
drag, startPoint x: 67, startPoint y: 304, endPoint x: 83, endPoint y: 251, distance: 55.3
click at [83, 251] on div "Context Queue: [Test] All Priority: 1 Customer Name: [PERSON_NAME] Phone: [PHON…" at bounding box center [70, 214] width 103 height 185
copy div "Customer Name: [PERSON_NAME] Phone: [PHONE_NUMBER] Address: [STREET_ADDRESS] Bu…"
click at [96, 142] on span "COMPLETE" at bounding box center [104, 141] width 23 height 5
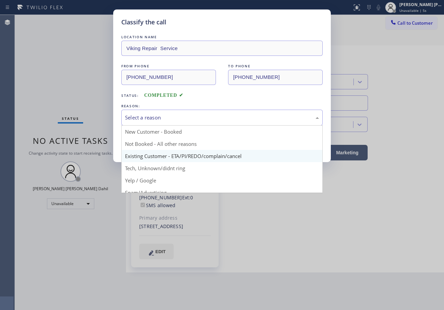
drag, startPoint x: 172, startPoint y: 121, endPoint x: 178, endPoint y: 158, distance: 36.6
click at [173, 122] on div "Select a reason" at bounding box center [222, 118] width 202 height 16
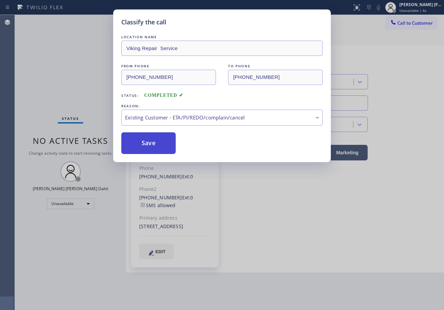
click at [144, 144] on button "Save" at bounding box center [148, 143] width 54 height 22
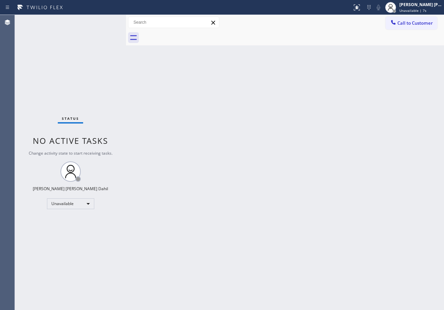
click at [410, 24] on span "Call to Customer" at bounding box center [416, 23] width 36 height 6
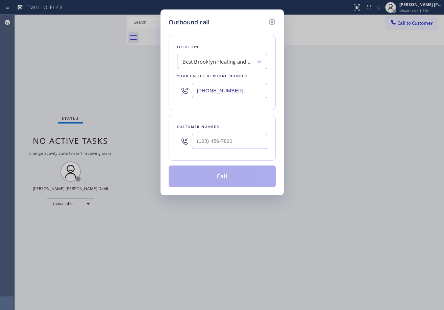
click at [220, 146] on input "text" at bounding box center [229, 141] width 75 height 15
paste input "949) 521-2728"
type input "[PHONE_NUMBER]"
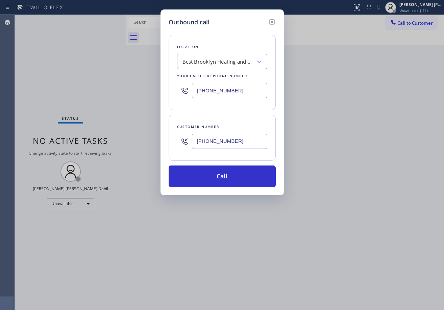
click at [224, 98] on div "[PHONE_NUMBER]" at bounding box center [222, 90] width 90 height 22
click at [224, 93] on input "[PHONE_NUMBER]" at bounding box center [229, 90] width 75 height 15
paste input "23) 416-234"
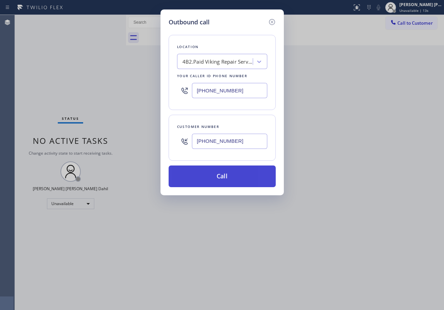
type input "[PHONE_NUMBER]"
click at [224, 176] on button "Call" at bounding box center [222, 176] width 107 height 22
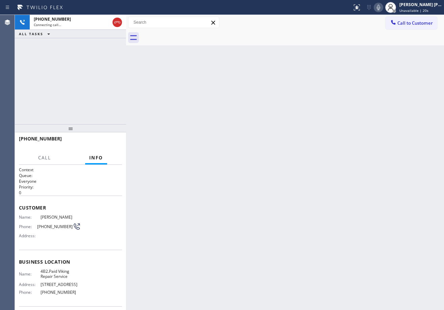
click at [78, 56] on div "[PHONE_NUMBER] Connecting call… ALL TASKS ALL TASKS ACTIVE TASKS TASKS IN WRAP …" at bounding box center [70, 69] width 111 height 109
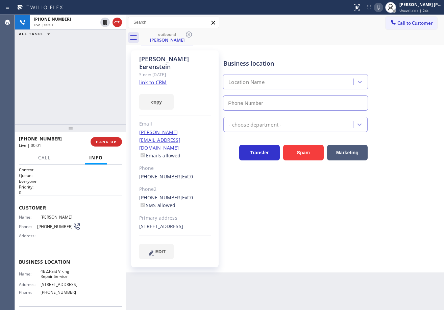
type input "[PHONE_NUMBER]"
drag, startPoint x: 80, startPoint y: 84, endPoint x: 146, endPoint y: 141, distance: 87.4
click at [80, 84] on div "[PHONE_NUMBER] Live | 00:03 ALL TASKS ALL TASKS ACTIVE TASKS TASKS IN WRAP UP" at bounding box center [70, 69] width 111 height 109
click at [383, 7] on icon at bounding box center [379, 7] width 8 height 8
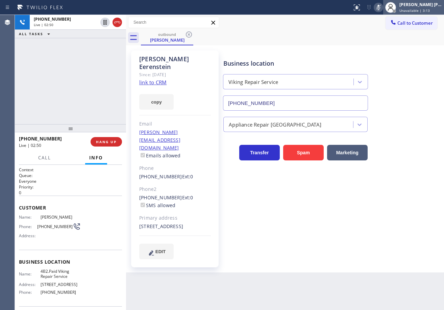
click at [409, 7] on div "[PERSON_NAME] [PERSON_NAME] Dahil Unavailable | 3:13" at bounding box center [421, 7] width 46 height 12
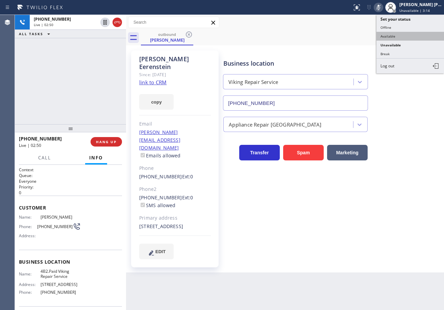
click at [401, 34] on button "Available" at bounding box center [411, 36] width 68 height 9
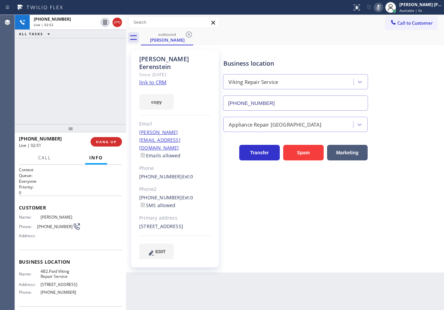
click at [383, 7] on icon at bounding box center [379, 7] width 8 height 8
click at [98, 52] on div "[PHONE_NUMBER] Live | 03:05 ALL TASKS ALL TASKS ACTIVE TASKS TASKS IN WRAP UP" at bounding box center [70, 69] width 111 height 109
click at [84, 54] on div "[PHONE_NUMBER] Live | 03:20 ALL TASKS ALL TASKS ACTIVE TASKS TASKS IN WRAP UP" at bounding box center [70, 69] width 111 height 109
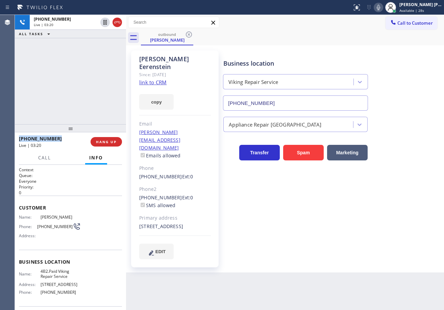
click at [84, 54] on div "[PHONE_NUMBER] Live | 03:20 ALL TASKS ALL TASKS ACTIVE TASKS TASKS IN WRAP UP" at bounding box center [70, 69] width 111 height 109
click at [84, 54] on div "[PHONE_NUMBER] Live | 03:21 ALL TASKS ALL TASKS ACTIVE TASKS TASKS IN WRAP UP" at bounding box center [70, 69] width 111 height 109
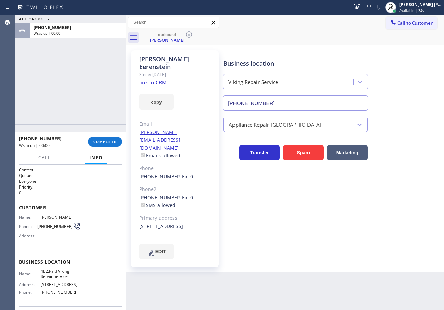
click at [290, 117] on div "Appliance Repair [GEOGRAPHIC_DATA]" at bounding box center [332, 121] width 220 height 21
drag, startPoint x: 75, startPoint y: 53, endPoint x: 80, endPoint y: 46, distance: 9.1
click at [75, 53] on div "ALL TASKS ALL TASKS ACTIVE TASKS TASKS IN WRAP UP [PHONE_NUMBER] Wrap up | 02:11" at bounding box center [70, 69] width 111 height 109
click at [102, 144] on button "COMPLETE" at bounding box center [105, 141] width 34 height 9
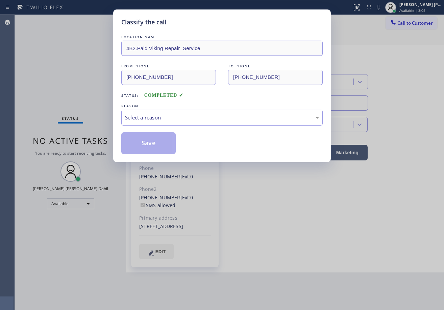
drag, startPoint x: 157, startPoint y: 118, endPoint x: 168, endPoint y: 115, distance: 11.3
click at [168, 115] on div "Select a reason" at bounding box center [222, 118] width 194 height 8
click at [148, 149] on button "Save" at bounding box center [148, 143] width 54 height 22
drag, startPoint x: 148, startPoint y: 149, endPoint x: 152, endPoint y: 150, distance: 3.9
click at [148, 148] on button "Save" at bounding box center [148, 143] width 54 height 22
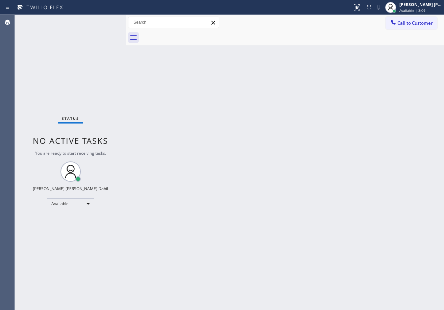
drag, startPoint x: 374, startPoint y: 241, endPoint x: 368, endPoint y: 283, distance: 42.0
click at [370, 242] on div "Back to Dashboard Change Sender ID Customers Technicians Select a contact Outbo…" at bounding box center [285, 162] width 318 height 295
click at [340, 210] on div "Back to Dashboard Change Sender ID Customers Technicians Select a contact Outbo…" at bounding box center [285, 162] width 318 height 295
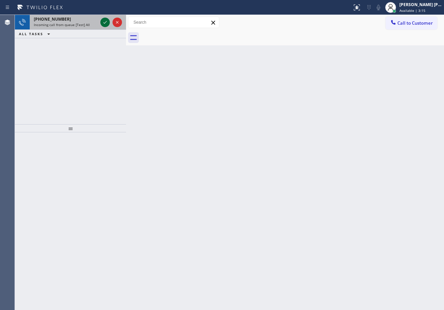
click at [99, 22] on div at bounding box center [111, 22] width 24 height 15
click at [100, 21] on div at bounding box center [111, 22] width 24 height 15
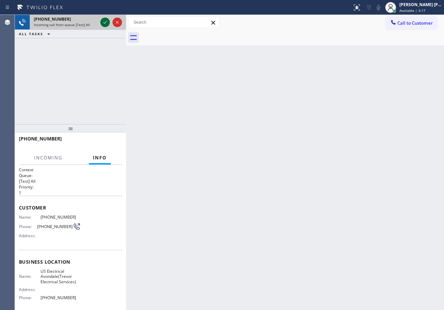
click at [102, 21] on icon at bounding box center [105, 22] width 8 height 8
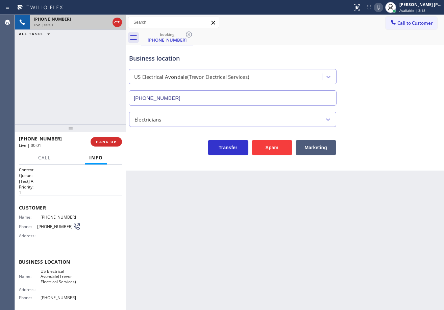
type input "[PHONE_NUMBER]"
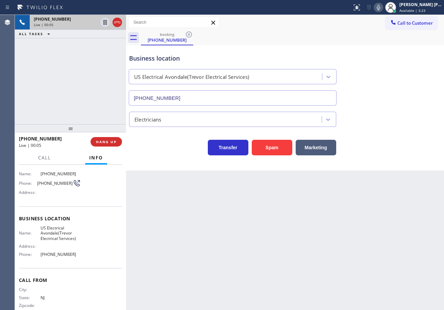
scroll to position [55, 0]
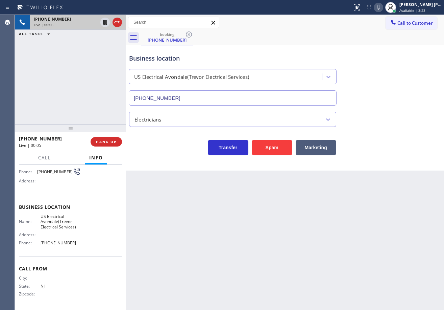
click at [221, 215] on div "Back to Dashboard Change Sender ID Customers Technicians Select a contact Outbo…" at bounding box center [285, 162] width 318 height 295
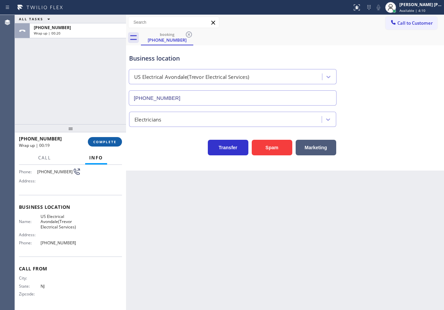
click at [109, 144] on span "COMPLETE" at bounding box center [104, 141] width 23 height 5
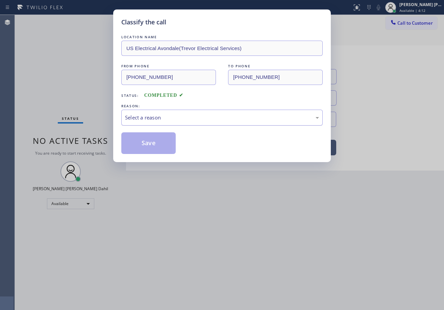
click at [144, 119] on div "Select a reason" at bounding box center [222, 118] width 194 height 8
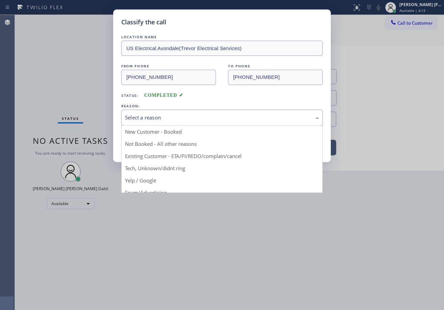
drag, startPoint x: 185, startPoint y: 140, endPoint x: 160, endPoint y: 135, distance: 25.9
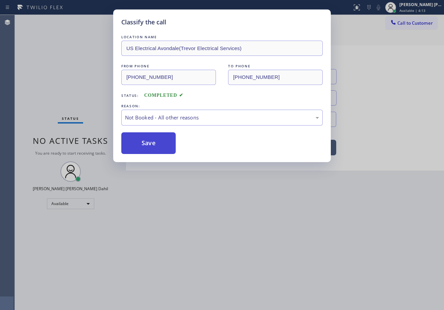
click at [157, 136] on button "Save" at bounding box center [148, 143] width 54 height 22
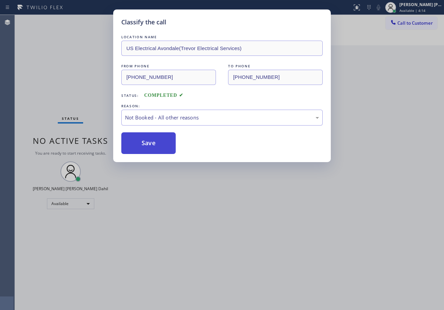
click at [157, 138] on button "Save" at bounding box center [148, 143] width 54 height 22
click at [156, 142] on button "Save" at bounding box center [148, 143] width 54 height 22
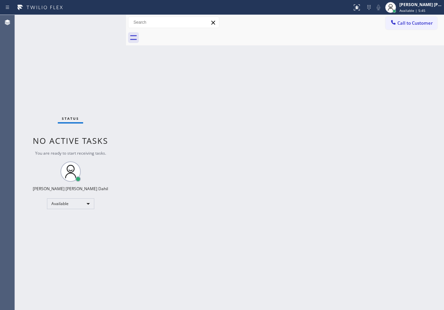
click at [101, 25] on div "Status No active tasks You are ready to start receiving tasks. [PERSON_NAME] [P…" at bounding box center [70, 162] width 111 height 295
click at [270, 198] on div "Back to Dashboard Change Sender ID Customers Technicians Select a contact Outbo…" at bounding box center [285, 162] width 318 height 295
click at [337, 239] on div "Back to Dashboard Change Sender ID Customers Technicians Select a contact Outbo…" at bounding box center [285, 162] width 318 height 295
click at [163, 100] on div "Back to Dashboard Change Sender ID Customers Technicians Select a contact Outbo…" at bounding box center [285, 162] width 318 height 295
drag, startPoint x: 106, startPoint y: 28, endPoint x: 108, endPoint y: 23, distance: 5.6
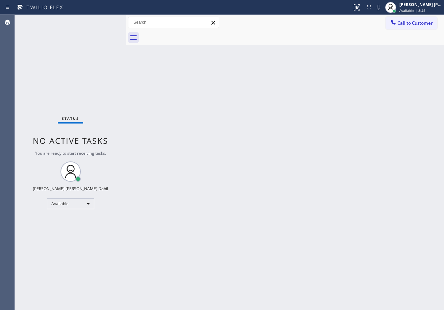
click at [106, 27] on div "Status No active tasks You are ready to start receiving tasks. [PERSON_NAME] [P…" at bounding box center [70, 162] width 111 height 295
click at [243, 226] on div "Back to Dashboard Change Sender ID Customers Technicians Select a contact Outbo…" at bounding box center [285, 162] width 318 height 295
drag, startPoint x: 98, startPoint y: 11, endPoint x: 105, endPoint y: 14, distance: 7.9
click at [100, 11] on div at bounding box center [176, 7] width 347 height 11
click at [104, 18] on div "Status No active tasks You are ready to start receiving tasks. [PERSON_NAME] [P…" at bounding box center [70, 162] width 111 height 295
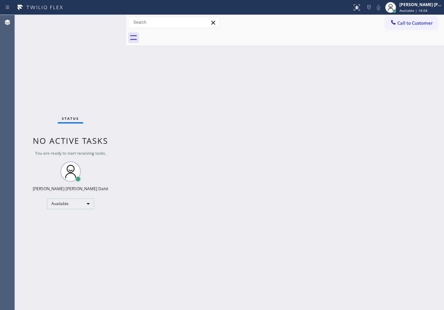
click at [104, 18] on div "Status No active tasks You are ready to start receiving tasks. [PERSON_NAME] [P…" at bounding box center [70, 162] width 111 height 295
click at [104, 25] on div "Status No active tasks You are ready to start receiving tasks. [PERSON_NAME] [P…" at bounding box center [70, 162] width 111 height 295
click at [103, 25] on div "Status No active tasks You are ready to start receiving tasks. [PERSON_NAME] [P…" at bounding box center [70, 162] width 111 height 295
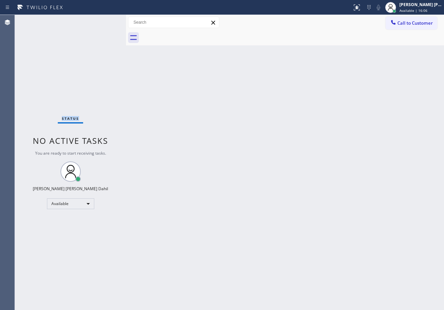
click at [103, 25] on div "Status No active tasks You are ready to start receiving tasks. [PERSON_NAME] [P…" at bounding box center [70, 162] width 111 height 295
click at [274, 203] on div "Back to Dashboard Change Sender ID Customers Technicians Select a contact Outbo…" at bounding box center [285, 162] width 318 height 295
click at [219, 180] on div "Back to Dashboard Change Sender ID Customers Technicians Select a contact Outbo…" at bounding box center [285, 162] width 318 height 295
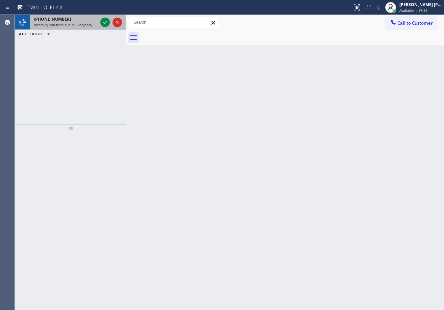
click at [95, 26] on div "[PHONE_NUMBER] Incoming call from queue Everybody" at bounding box center [64, 22] width 69 height 15
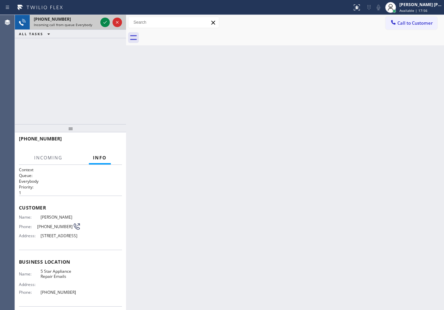
click at [93, 23] on div "Incoming call from queue Everybody" at bounding box center [66, 24] width 64 height 5
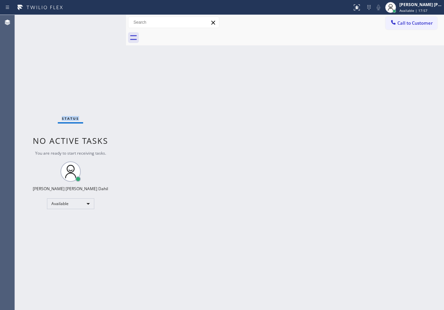
click at [93, 23] on div "Status No active tasks You are ready to start receiving tasks. [PERSON_NAME] [P…" at bounding box center [70, 162] width 111 height 295
click at [102, 22] on div "Status No active tasks You are ready to start receiving tasks. [PERSON_NAME] [P…" at bounding box center [70, 162] width 111 height 295
click at [104, 20] on div "Status No active tasks You are ready to start receiving tasks. [PERSON_NAME] [P…" at bounding box center [70, 162] width 111 height 295
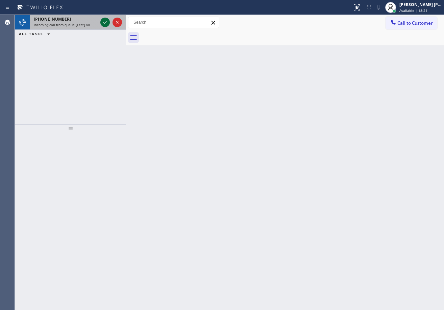
click at [104, 20] on icon at bounding box center [105, 22] width 8 height 8
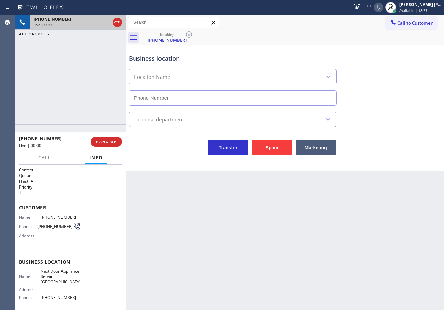
type input "[PHONE_NUMBER]"
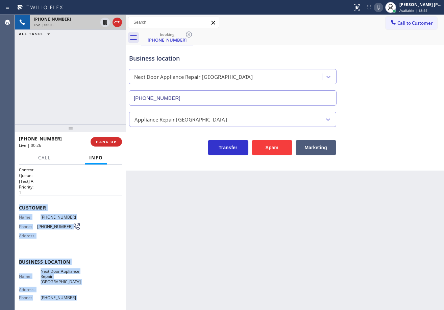
scroll to position [55, 0]
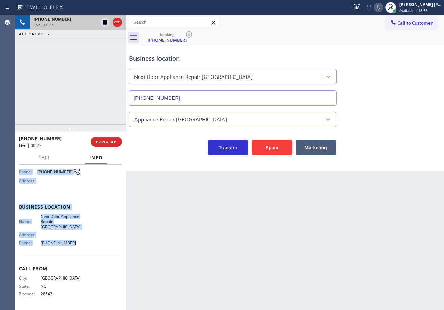
drag, startPoint x: 94, startPoint y: 325, endPoint x: 319, endPoint y: 159, distance: 279.4
click at [82, 249] on div "Context Queue: [Test] All Priority: 1 Customer Name: [PHONE_NUMBER] Phone: [PHO…" at bounding box center [70, 237] width 111 height 145
copy div "Customer Name: [PHONE_NUMBER] Phone: [PHONE_NUMBER] Address: Business location …"
click at [396, 45] on div "Business location Next Door Appliance Repair [GEOGRAPHIC_DATA] [PHONE_NUMBER]" at bounding box center [285, 74] width 315 height 61
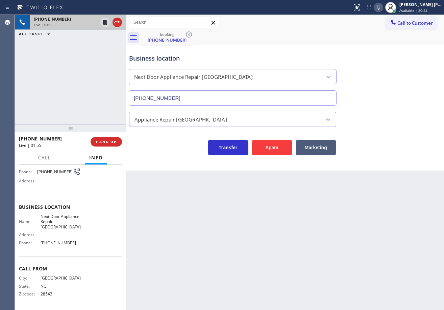
click at [380, 8] on icon at bounding box center [378, 7] width 3 height 5
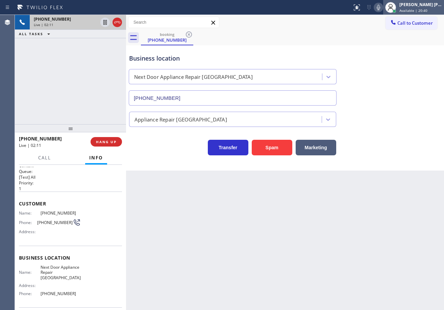
scroll to position [0, 0]
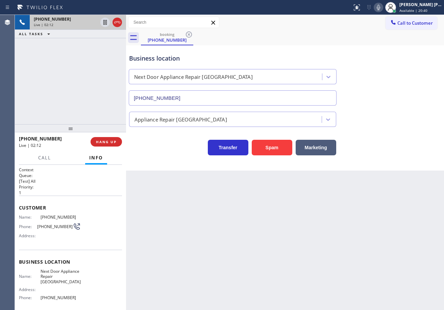
click at [383, 6] on icon at bounding box center [379, 7] width 8 height 8
click at [381, 6] on rect at bounding box center [378, 6] width 5 height 5
click at [383, 10] on icon at bounding box center [379, 7] width 8 height 8
click at [383, 7] on icon at bounding box center [379, 7] width 8 height 8
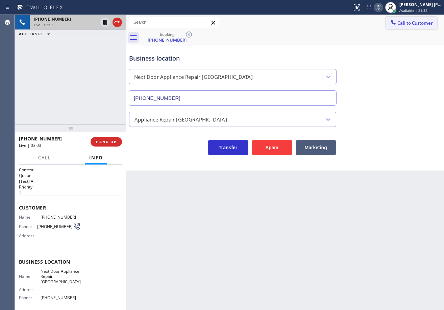
drag, startPoint x: 384, startPoint y: 7, endPoint x: 388, endPoint y: 24, distance: 17.0
click at [383, 7] on icon at bounding box center [379, 7] width 8 height 8
click at [380, 7] on icon at bounding box center [378, 7] width 3 height 5
click at [383, 7] on icon at bounding box center [379, 7] width 8 height 8
click at [385, 156] on div "Business location Next Door Appliance Repair [GEOGRAPHIC_DATA] [PHONE_NUMBER] A…" at bounding box center [285, 107] width 318 height 125
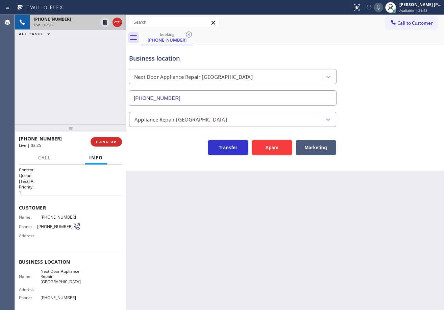
click at [385, 156] on div "Business location Next Door Appliance Repair [GEOGRAPHIC_DATA] [PHONE_NUMBER] A…" at bounding box center [285, 107] width 318 height 125
click at [380, 8] on icon at bounding box center [378, 7] width 3 height 5
click at [389, 53] on div "Business location Next Door Appliance Repair [GEOGRAPHIC_DATA] [PHONE_NUMBER]" at bounding box center [285, 74] width 315 height 61
click at [91, 97] on div "[PHONE_NUMBER] Live | 03:26 ALL TASKS ALL TASKS ACTIVE TASKS TASKS IN WRAP UP" at bounding box center [70, 69] width 111 height 109
click at [94, 90] on div "[PHONE_NUMBER] Live | 03:26 ALL TASKS ALL TASKS ACTIVE TASKS TASKS IN WRAP UP" at bounding box center [70, 69] width 111 height 109
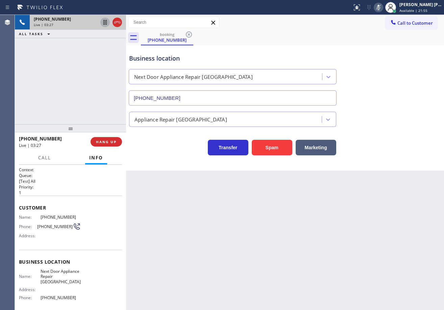
drag, startPoint x: 104, startPoint y: 23, endPoint x: 99, endPoint y: 29, distance: 7.7
click at [104, 23] on icon at bounding box center [104, 22] width 3 height 5
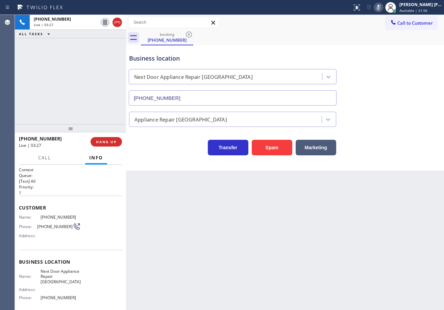
drag, startPoint x: 84, startPoint y: 54, endPoint x: 390, endPoint y: 116, distance: 311.9
click at [85, 57] on div "[PHONE_NUMBER] Live | 03:27 ALL TASKS ALL TASKS ACTIVE TASKS TASKS IN WRAP UP" at bounding box center [70, 69] width 111 height 109
click at [100, 35] on div "ALL TASKS ALL TASKS ACTIVE TASKS TASKS IN WRAP UP" at bounding box center [70, 34] width 111 height 8
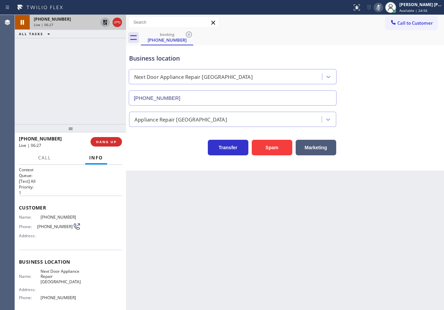
click at [104, 21] on icon at bounding box center [105, 22] width 5 height 5
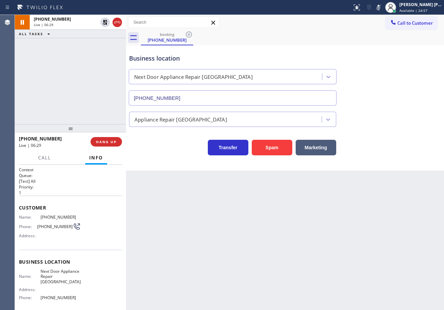
drag, startPoint x: 385, startPoint y: 8, endPoint x: 394, endPoint y: 71, distance: 63.3
click at [383, 8] on icon at bounding box center [379, 7] width 8 height 8
drag, startPoint x: 394, startPoint y: 90, endPoint x: 393, endPoint y: 109, distance: 19.3
click at [393, 91] on div "Business location Next Door Appliance Repair [GEOGRAPHIC_DATA] [PHONE_NUMBER]" at bounding box center [285, 74] width 315 height 61
click at [380, 7] on icon at bounding box center [378, 7] width 3 height 5
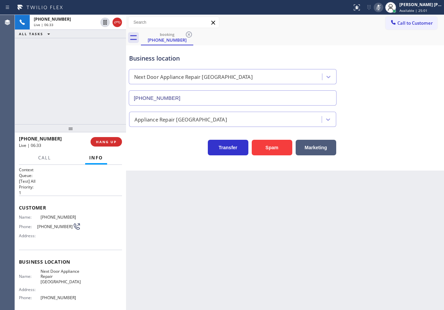
click at [383, 7] on icon at bounding box center [379, 7] width 8 height 8
drag, startPoint x: 405, startPoint y: 95, endPoint x: 403, endPoint y: 109, distance: 13.7
click at [405, 101] on div "Business location Next Door Appliance Repair [GEOGRAPHIC_DATA] [PHONE_NUMBER]" at bounding box center [285, 74] width 315 height 61
click at [383, 5] on icon at bounding box center [379, 7] width 8 height 8
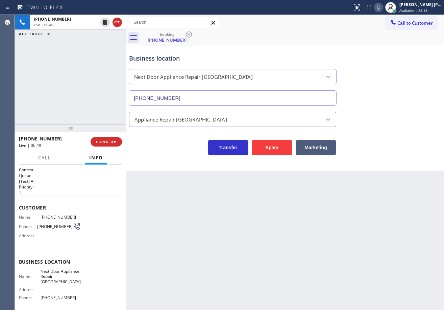
click at [380, 97] on div "Business location Next Door Appliance Repair [GEOGRAPHIC_DATA] [PHONE_NUMBER]" at bounding box center [285, 74] width 315 height 61
click at [383, 7] on icon at bounding box center [379, 7] width 8 height 8
click at [383, 4] on icon at bounding box center [379, 7] width 8 height 8
drag, startPoint x: 387, startPoint y: 5, endPoint x: 387, endPoint y: 60, distance: 54.8
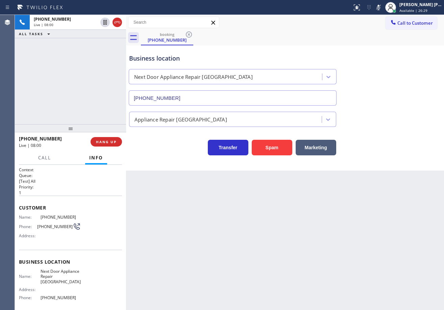
click at [380, 5] on icon at bounding box center [378, 7] width 3 height 5
click at [388, 84] on div "Business location Next Door Appliance Repair [GEOGRAPHIC_DATA] [PHONE_NUMBER]" at bounding box center [285, 74] width 315 height 61
click at [380, 7] on icon at bounding box center [378, 7] width 3 height 5
click at [383, 7] on icon at bounding box center [379, 7] width 8 height 8
click at [383, 11] on button at bounding box center [378, 7] width 9 height 9
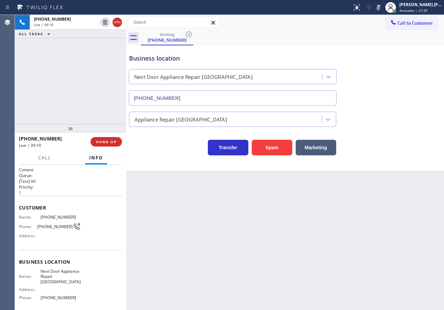
drag, startPoint x: 385, startPoint y: 8, endPoint x: 392, endPoint y: 50, distance: 42.5
click at [383, 8] on icon at bounding box center [379, 7] width 8 height 8
click at [395, 112] on div "Appliance Repair [GEOGRAPHIC_DATA]" at bounding box center [285, 118] width 315 height 18
click at [402, 129] on div "Transfer Spam Marketing" at bounding box center [285, 141] width 315 height 28
click at [399, 140] on div "Transfer Spam Marketing" at bounding box center [285, 145] width 315 height 22
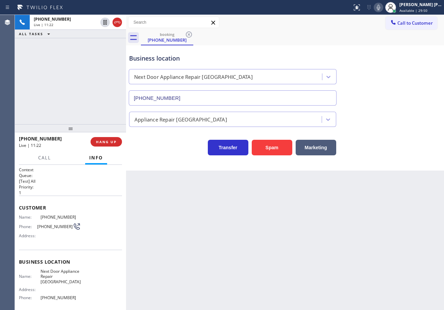
click at [383, 6] on icon at bounding box center [379, 7] width 8 height 8
drag, startPoint x: 387, startPoint y: 6, endPoint x: 388, endPoint y: 15, distance: 9.3
click at [380, 6] on icon at bounding box center [378, 7] width 3 height 5
click at [388, 64] on div "Business location Next Door Appliance Repair [GEOGRAPHIC_DATA] [PHONE_NUMBER]" at bounding box center [285, 74] width 315 height 61
click at [397, 116] on div "Appliance Repair [GEOGRAPHIC_DATA]" at bounding box center [285, 118] width 315 height 18
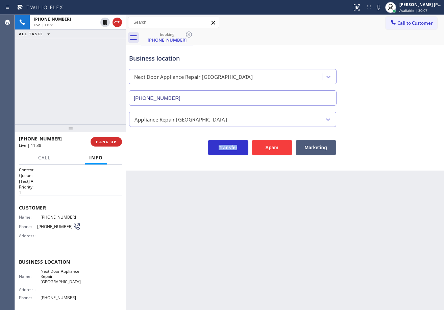
click at [397, 116] on div "Appliance Repair [GEOGRAPHIC_DATA]" at bounding box center [285, 118] width 315 height 18
drag, startPoint x: 396, startPoint y: 107, endPoint x: 398, endPoint y: 116, distance: 9.2
click at [397, 109] on div "Business location Next Door Appliance Repair [GEOGRAPHIC_DATA] [PHONE_NUMBER] A…" at bounding box center [285, 101] width 315 height 108
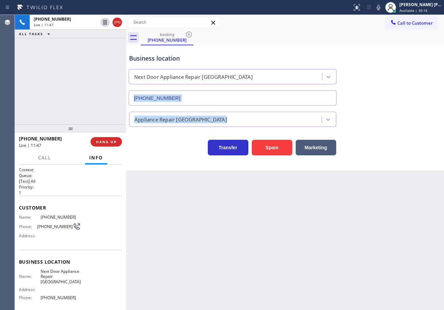
click at [398, 158] on div "Business location Next Door Appliance Repair [GEOGRAPHIC_DATA] [PHONE_NUMBER] A…" at bounding box center [285, 107] width 318 height 125
click at [393, 178] on div "Back to Dashboard Change Sender ID Customers Technicians Select a contact Outbo…" at bounding box center [285, 162] width 318 height 295
drag, startPoint x: 384, startPoint y: 191, endPoint x: 377, endPoint y: 198, distance: 9.8
click at [377, 198] on div "Back to Dashboard Change Sender ID Customers Technicians Select a contact Outbo…" at bounding box center [285, 162] width 318 height 295
click at [360, 209] on div "Back to Dashboard Change Sender ID Customers Technicians Select a contact Outbo…" at bounding box center [285, 162] width 318 height 295
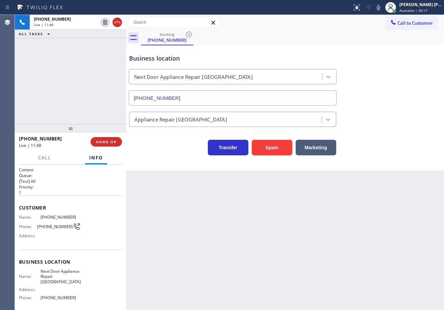
drag, startPoint x: 318, startPoint y: 213, endPoint x: 299, endPoint y: 214, distance: 19.3
click at [306, 213] on div "Back to Dashboard Change Sender ID Customers Technicians Select a contact Outbo…" at bounding box center [285, 162] width 318 height 295
click at [299, 214] on div "Back to Dashboard Change Sender ID Customers Technicians Select a contact Outbo…" at bounding box center [285, 162] width 318 height 295
click at [298, 215] on div "Back to Dashboard Change Sender ID Customers Technicians Select a contact Outbo…" at bounding box center [285, 162] width 318 height 295
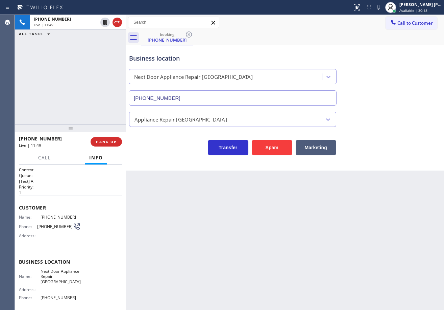
drag, startPoint x: 398, startPoint y: 113, endPoint x: 399, endPoint y: 108, distance: 4.8
click at [399, 109] on div "Appliance Repair [GEOGRAPHIC_DATA]" at bounding box center [285, 118] width 315 height 18
click at [403, 84] on div "Business location Next Door Appliance Repair [GEOGRAPHIC_DATA] [PHONE_NUMBER]" at bounding box center [285, 74] width 315 height 61
click at [402, 87] on div "Business location Next Door Appliance Repair [GEOGRAPHIC_DATA] [PHONE_NUMBER]" at bounding box center [285, 74] width 315 height 61
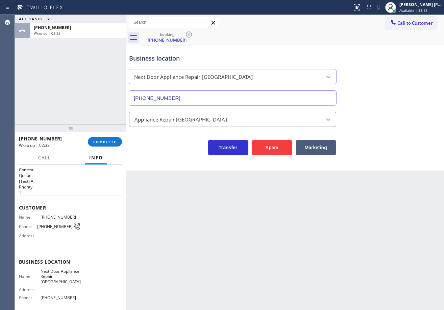
click at [406, 7] on div "[PERSON_NAME] [PERSON_NAME] Dahil Available | 33:13" at bounding box center [421, 7] width 46 height 12
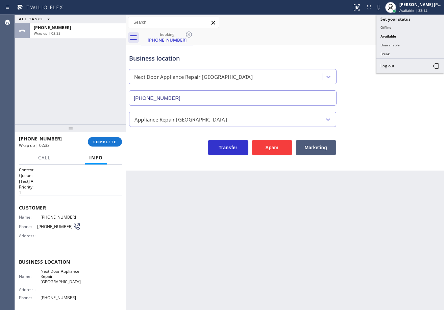
click at [401, 44] on button "Unavailable" at bounding box center [411, 45] width 68 height 9
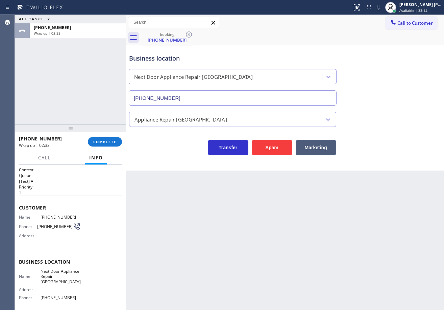
click at [400, 44] on div "Business location Next Door Appliance Repair [GEOGRAPHIC_DATA] [PHONE_NUMBER]" at bounding box center [285, 74] width 315 height 61
click at [108, 144] on span "COMPLETE" at bounding box center [104, 141] width 23 height 5
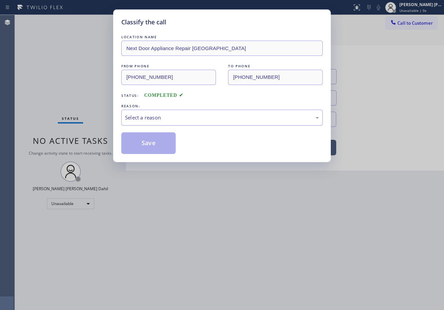
click at [148, 121] on div "Select a reason" at bounding box center [222, 118] width 202 height 16
click at [150, 142] on button "Save" at bounding box center [148, 143] width 54 height 22
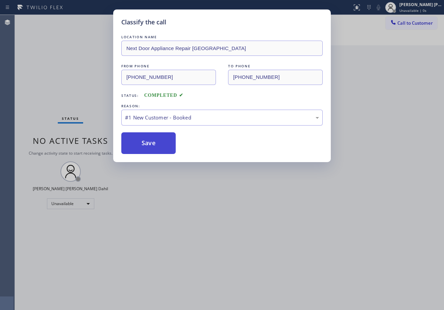
click at [150, 142] on button "Save" at bounding box center [148, 143] width 54 height 22
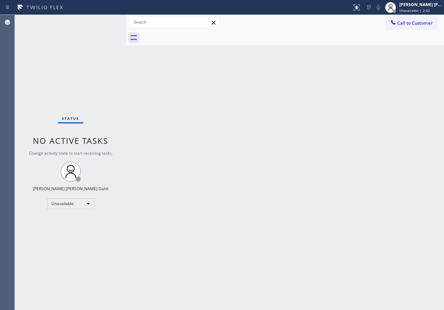
drag, startPoint x: 333, startPoint y: 220, endPoint x: 414, endPoint y: 166, distance: 96.6
click at [344, 216] on div "Back to Dashboard Change Sender ID Customers Technicians Select a contact Outbo…" at bounding box center [285, 162] width 318 height 295
click at [421, 9] on span "Unavailable | 2:33" at bounding box center [414, 10] width 30 height 5
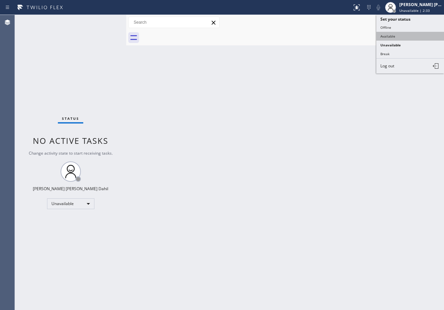
drag, startPoint x: 404, startPoint y: 35, endPoint x: 390, endPoint y: 80, distance: 46.8
click at [404, 36] on button "Available" at bounding box center [410, 36] width 68 height 9
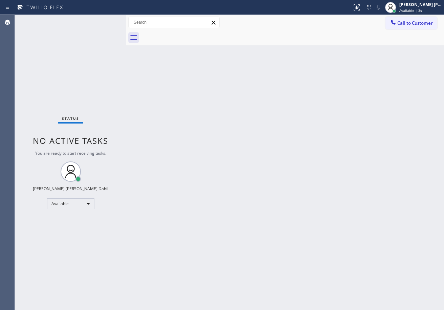
click at [99, 13] on div "Status report No issues detected If you experience an issue, please download th…" at bounding box center [222, 155] width 444 height 310
click at [349, 154] on div "Back to Dashboard Change Sender ID Customers Technicians Select a contact Outbo…" at bounding box center [285, 162] width 318 height 295
click at [234, 193] on div "Back to Dashboard Change Sender ID Customers Technicians Select a contact Outbo…" at bounding box center [285, 162] width 318 height 295
click at [354, 167] on div "Back to Dashboard Change Sender ID Customers Technicians Select a contact Outbo…" at bounding box center [285, 162] width 318 height 295
click at [283, 227] on div "Back to Dashboard Change Sender ID Customers Technicians Select a contact Outbo…" at bounding box center [285, 162] width 318 height 295
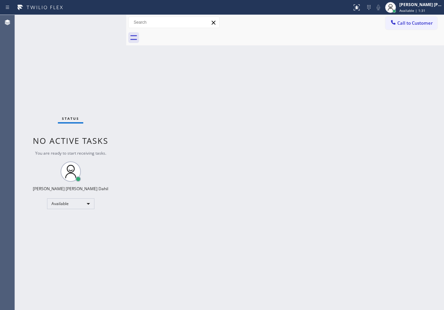
drag, startPoint x: 283, startPoint y: 227, endPoint x: 283, endPoint y: 216, distance: 10.8
click at [283, 216] on div "Back to Dashboard Change Sender ID Customers Technicians Select a contact Outbo…" at bounding box center [285, 162] width 318 height 295
click at [179, 194] on div "Back to Dashboard Change Sender ID Customers Technicians Select a contact Outbo…" at bounding box center [285, 162] width 318 height 295
click at [103, 22] on div "Status No active tasks You are ready to start receiving tasks. [PERSON_NAME] [P…" at bounding box center [70, 162] width 111 height 295
drag, startPoint x: 310, startPoint y: 261, endPoint x: 310, endPoint y: 278, distance: 16.6
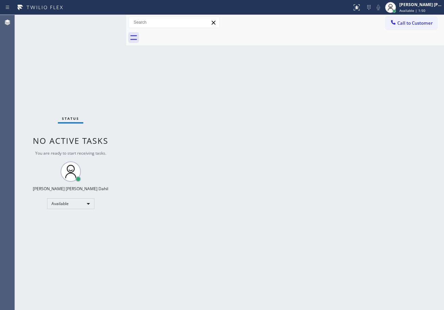
click at [312, 271] on div "Back to Dashboard Change Sender ID Customers Technicians Select a contact Outbo…" at bounding box center [285, 162] width 318 height 295
drag, startPoint x: 213, startPoint y: 211, endPoint x: 244, endPoint y: 256, distance: 54.2
click at [221, 216] on div "Back to Dashboard Change Sender ID Customers Technicians Select a contact Outbo…" at bounding box center [285, 162] width 318 height 295
click at [105, 25] on div "Status No active tasks You are ready to start receiving tasks. [PERSON_NAME] [P…" at bounding box center [70, 162] width 111 height 295
click at [106, 23] on div "Status No active tasks You are ready to start receiving tasks. [PERSON_NAME] [P…" at bounding box center [70, 162] width 111 height 295
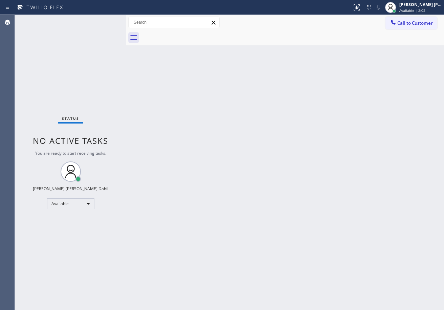
click at [106, 23] on div "Status No active tasks You are ready to start receiving tasks. [PERSON_NAME] [P…" at bounding box center [70, 162] width 111 height 295
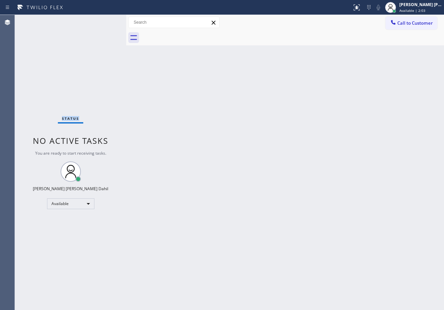
click at [106, 23] on div "Status No active tasks You are ready to start receiving tasks. [PERSON_NAME] [P…" at bounding box center [70, 162] width 111 height 295
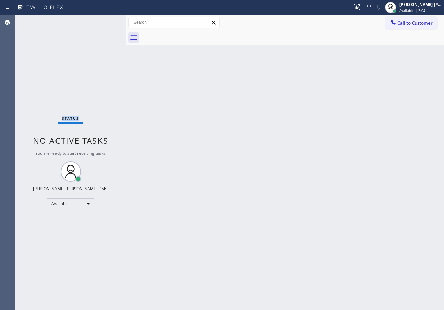
click at [106, 23] on div "Status No active tasks You are ready to start receiving tasks. [PERSON_NAME] [P…" at bounding box center [70, 162] width 111 height 295
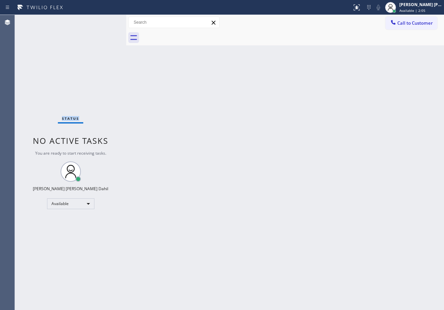
click at [106, 23] on div "Status No active tasks You are ready to start receiving tasks. [PERSON_NAME] [P…" at bounding box center [70, 162] width 111 height 295
click at [230, 121] on div "Back to Dashboard Change Sender ID Customers Technicians Select a contact Outbo…" at bounding box center [285, 162] width 318 height 295
click at [278, 209] on div "Back to Dashboard Change Sender ID Customers Technicians Select a contact Outbo…" at bounding box center [285, 162] width 318 height 295
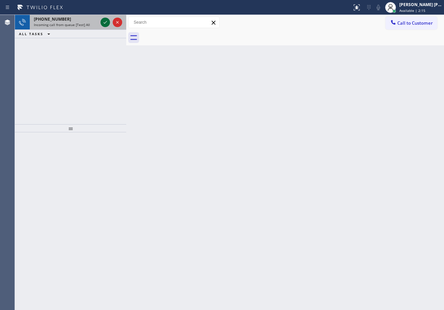
drag, startPoint x: 94, startPoint y: 27, endPoint x: 104, endPoint y: 23, distance: 10.6
click at [94, 27] on div "[PHONE_NUMBER] Incoming call from queue [Test] All" at bounding box center [64, 22] width 69 height 15
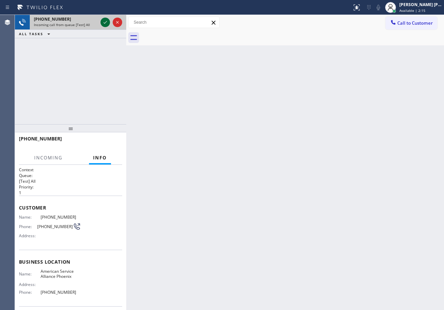
click at [104, 22] on icon at bounding box center [105, 22] width 8 height 8
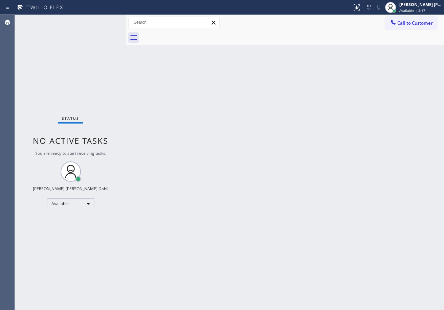
click at [103, 22] on div "Status No active tasks You are ready to start receiving tasks. [PERSON_NAME] [P…" at bounding box center [70, 162] width 111 height 295
click at [361, 6] on div at bounding box center [359, 5] width 4 height 4
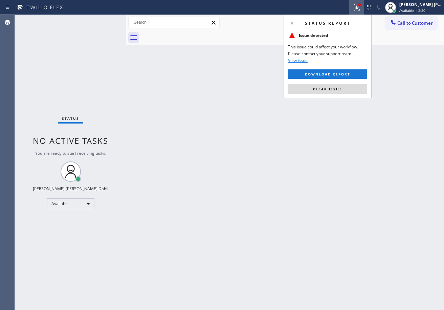
click at [334, 86] on button "Clear issue" at bounding box center [327, 88] width 79 height 9
click at [334, 87] on div "Back to Dashboard Change Sender ID Customers Technicians Select a contact Outbo…" at bounding box center [285, 162] width 318 height 295
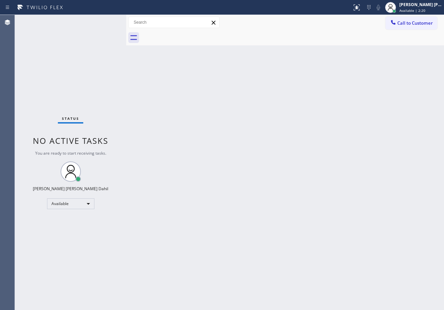
drag, startPoint x: 349, startPoint y: 132, endPoint x: 362, endPoint y: 197, distance: 66.6
click at [353, 142] on div "Back to Dashboard Change Sender ID Customers Technicians Select a contact Outbo…" at bounding box center [285, 162] width 318 height 295
click at [111, 19] on div "Status No active tasks You are ready to start receiving tasks. [PERSON_NAME] [P…" at bounding box center [70, 162] width 111 height 295
click at [106, 21] on div "Status No active tasks You are ready to start receiving tasks. [PERSON_NAME] [P…" at bounding box center [70, 162] width 111 height 295
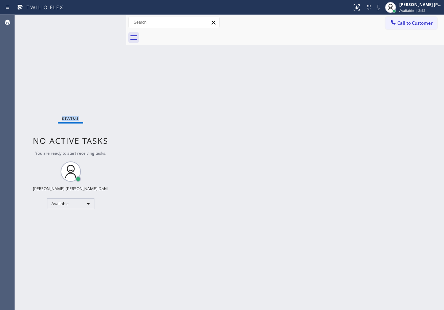
click at [106, 21] on div "Status No active tasks You are ready to start receiving tasks. [PERSON_NAME] [P…" at bounding box center [70, 162] width 111 height 295
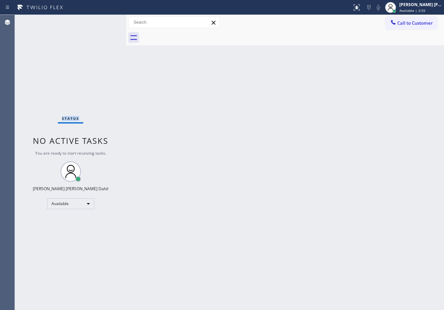
click at [285, 219] on div "Back to Dashboard Change Sender ID Customers Technicians Select a contact Outbo…" at bounding box center [285, 162] width 318 height 295
click at [111, 23] on div "Status No active tasks You are ready to start receiving tasks. [PERSON_NAME] [P…" at bounding box center [70, 162] width 111 height 295
click at [102, 19] on div "Status No active tasks You are ready to start receiving tasks. [PERSON_NAME] [P…" at bounding box center [70, 162] width 111 height 295
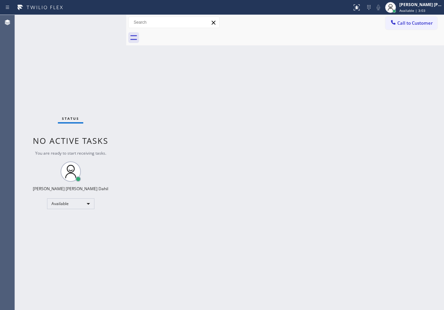
click at [102, 19] on div "Status No active tasks You are ready to start receiving tasks. [PERSON_NAME] [P…" at bounding box center [70, 162] width 111 height 295
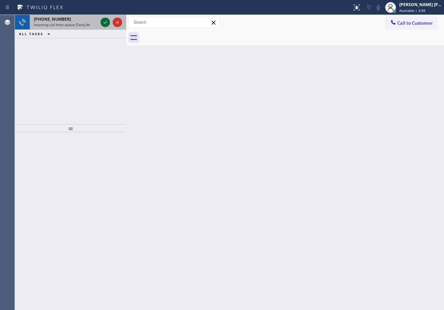
click at [105, 22] on icon at bounding box center [105, 22] width 8 height 8
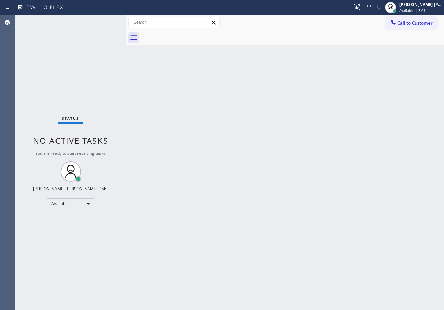
click at [105, 22] on div "Status No active tasks You are ready to start receiving tasks. [PERSON_NAME] [P…" at bounding box center [70, 162] width 111 height 295
click at [360, 8] on icon at bounding box center [356, 7] width 8 height 8
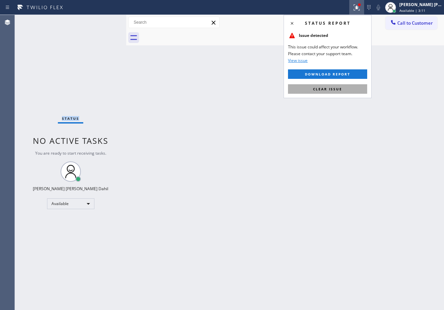
click at [339, 89] on span "Clear issue" at bounding box center [327, 89] width 29 height 5
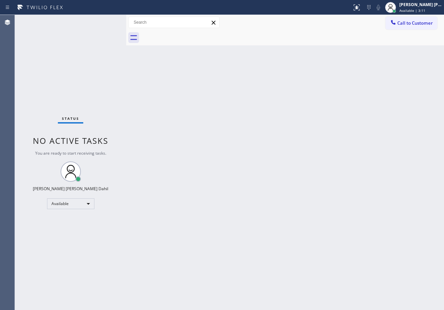
drag, startPoint x: 343, startPoint y: 127, endPoint x: 350, endPoint y: 132, distance: 9.5
click at [350, 132] on div "Back to Dashboard Change Sender ID Customers Technicians Select a contact Outbo…" at bounding box center [285, 162] width 318 height 295
click at [287, 225] on div "Back to Dashboard Change Sender ID Customers Technicians Select a contact Outbo…" at bounding box center [285, 162] width 318 height 295
click at [101, 23] on div "Status No active tasks You are ready to start receiving tasks. [PERSON_NAME] [P…" at bounding box center [70, 162] width 111 height 295
click at [106, 21] on div "Status No active tasks You are ready to start receiving tasks. [PERSON_NAME] [P…" at bounding box center [70, 162] width 111 height 295
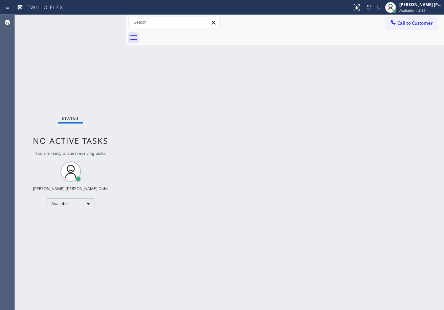
click at [240, 181] on div "Back to Dashboard Change Sender ID Customers Technicians Select a contact Outbo…" at bounding box center [285, 162] width 318 height 295
click at [283, 309] on html "Status report No issues detected If you experience an issue, please download th…" at bounding box center [222, 155] width 444 height 310
click at [107, 26] on div "Status No active tasks You are ready to start receiving tasks. [PERSON_NAME] [P…" at bounding box center [70, 162] width 111 height 295
click at [106, 23] on div "Status No active tasks You are ready to start receiving tasks. [PERSON_NAME] [P…" at bounding box center [70, 162] width 111 height 295
click at [275, 203] on div "Back to Dashboard Change Sender ID Customers Technicians Select a contact Outbo…" at bounding box center [285, 162] width 318 height 295
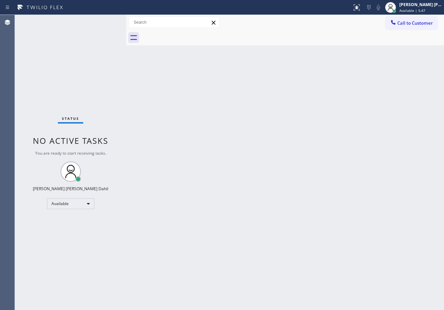
click at [271, 253] on div "Back to Dashboard Change Sender ID Customers Technicians Select a contact Outbo…" at bounding box center [285, 162] width 318 height 295
click at [104, 20] on div "Status No active tasks You are ready to start receiving tasks. [PERSON_NAME] [P…" at bounding box center [70, 162] width 111 height 295
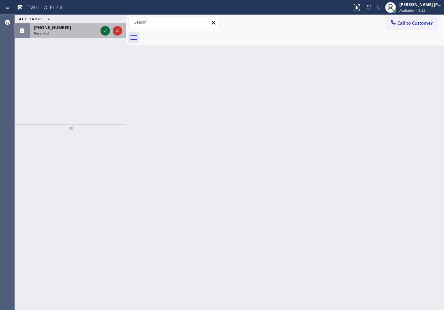
click at [105, 29] on icon at bounding box center [105, 31] width 8 height 8
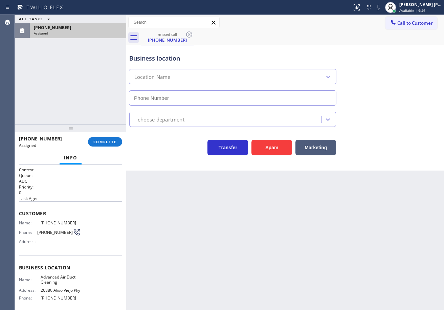
type input "[PHONE_NUMBER]"
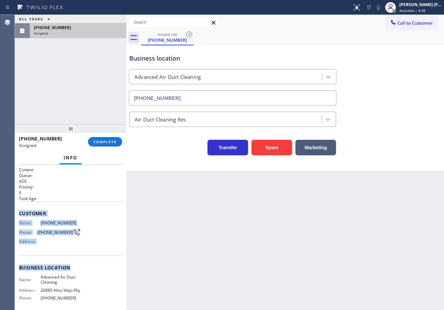
drag, startPoint x: 16, startPoint y: 210, endPoint x: 98, endPoint y: 258, distance: 95.3
click at [99, 258] on div "Context Queue: ADC Priority: 0 Task Age: Customer Name: [PHONE_NUMBER] Phone: […" at bounding box center [70, 237] width 111 height 145
click at [228, 207] on div "Back to Dashboard Change Sender ID Customers Technicians Select a contact Outbo…" at bounding box center [285, 162] width 318 height 295
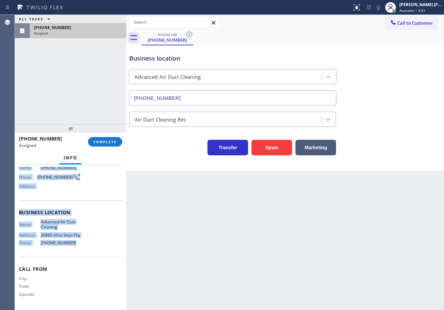
drag, startPoint x: 18, startPoint y: 211, endPoint x: 110, endPoint y: 112, distance: 135.2
click at [88, 246] on div "Context Queue: ADC Priority: 0 Task Age: Customer Name: [PHONE_NUMBER] Phone: […" at bounding box center [70, 237] width 111 height 145
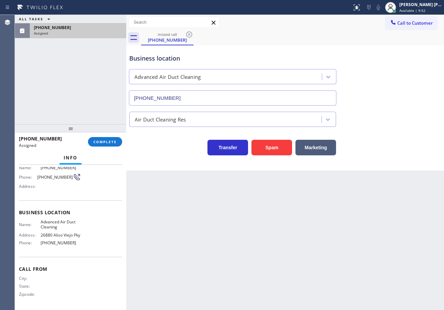
click at [104, 148] on div "[PHONE_NUMBER] Assigned COMPLETE" at bounding box center [70, 142] width 103 height 18
click at [104, 145] on div "[PHONE_NUMBER] Assigned COMPLETE" at bounding box center [70, 142] width 103 height 18
click at [106, 140] on span "COMPLETE" at bounding box center [104, 141] width 23 height 5
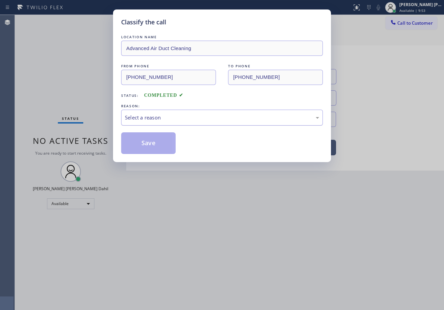
click at [169, 119] on div "Select a reason" at bounding box center [222, 118] width 194 height 8
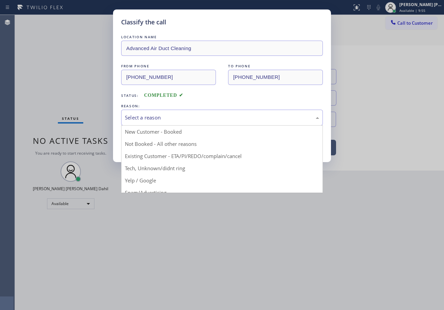
drag, startPoint x: 173, startPoint y: 169, endPoint x: 149, endPoint y: 154, distance: 27.9
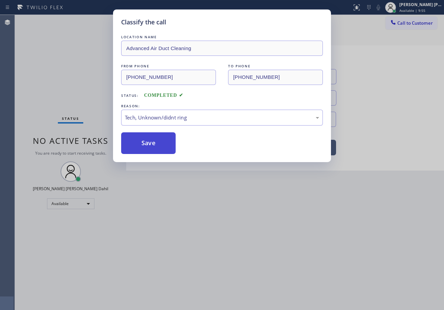
click at [149, 154] on button "Save" at bounding box center [148, 143] width 54 height 22
click at [149, 152] on button "Save" at bounding box center [148, 143] width 54 height 22
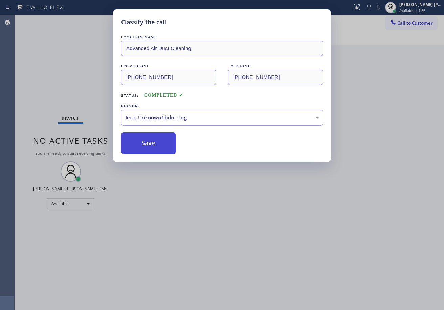
click at [150, 150] on button "Save" at bounding box center [148, 143] width 54 height 22
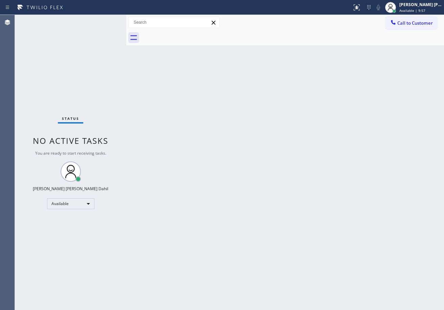
drag, startPoint x: 417, startPoint y: 25, endPoint x: 432, endPoint y: 52, distance: 30.4
click at [417, 25] on span "Call to Customer" at bounding box center [415, 23] width 36 height 6
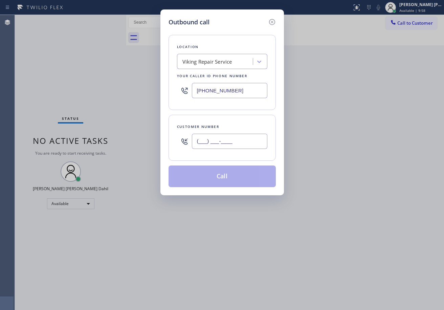
click at [245, 141] on input "(___) ___-____" at bounding box center [229, 141] width 75 height 15
paste input "626) 602-3238"
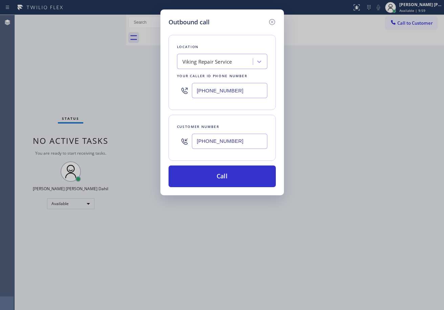
type input "[PHONE_NUMBER]"
click at [236, 84] on input "[PHONE_NUMBER]" at bounding box center [229, 90] width 75 height 15
paste input "714) 832-8695"
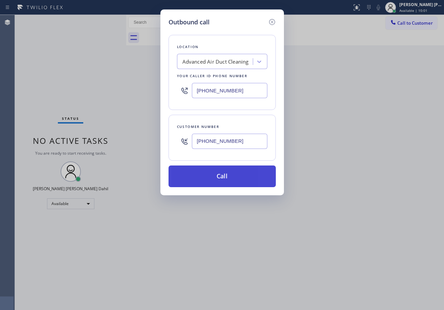
type input "[PHONE_NUMBER]"
click at [235, 179] on button "Call" at bounding box center [221, 176] width 107 height 22
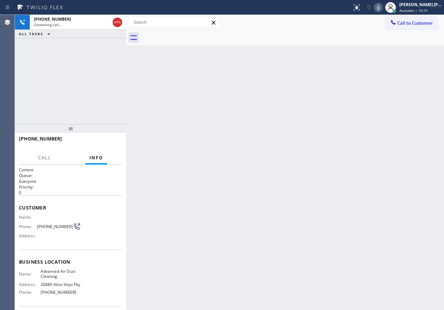
click at [382, 8] on icon at bounding box center [378, 7] width 8 height 8
click at [240, 138] on div "Back to Dashboard Change Sender ID Customers Technicians Select a contact Outbo…" at bounding box center [285, 162] width 318 height 295
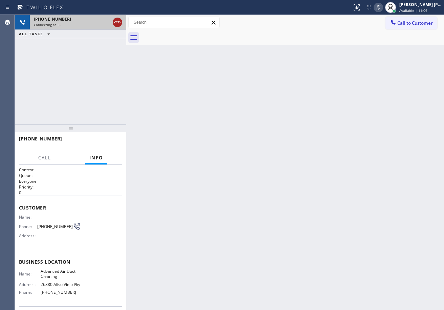
click at [117, 22] on icon at bounding box center [117, 22] width 8 height 8
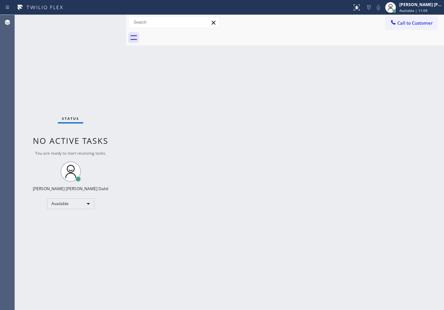
click at [337, 132] on div "Back to Dashboard Change Sender ID Customers Technicians Select a contact Outbo…" at bounding box center [285, 162] width 318 height 295
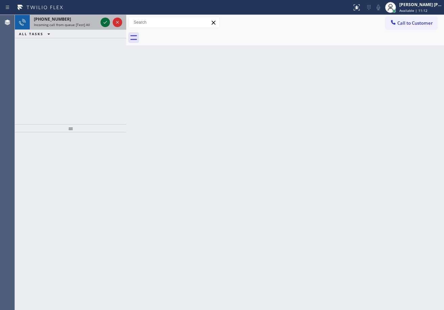
click at [104, 23] on icon at bounding box center [104, 22] width 3 height 3
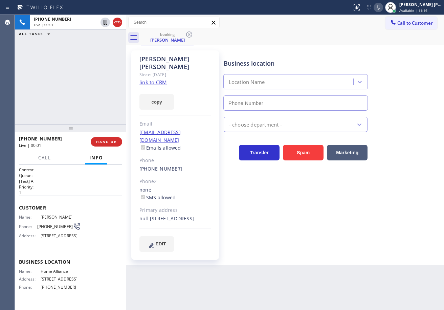
type input "[PHONE_NUMBER]"
click at [159, 79] on link "link to CRM" at bounding box center [152, 82] width 27 height 7
click at [406, 140] on div "Transfer Spam Marketing" at bounding box center [332, 150] width 220 height 22
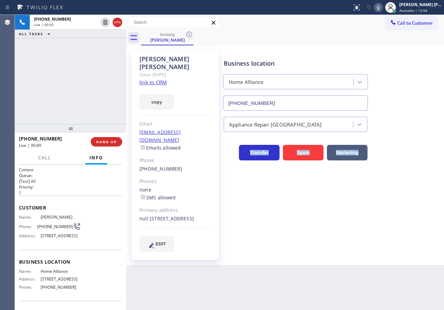
click at [406, 140] on div "Transfer Spam Marketing" at bounding box center [332, 150] width 220 height 22
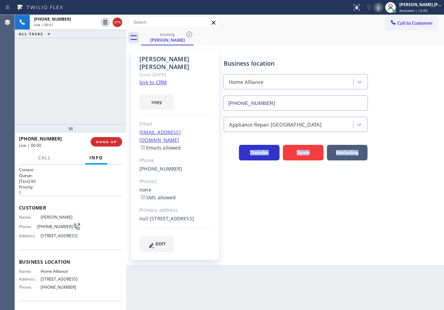
click at [406, 140] on div "Transfer Spam Marketing" at bounding box center [332, 150] width 220 height 22
drag, startPoint x: 385, startPoint y: 8, endPoint x: 393, endPoint y: 72, distance: 64.4
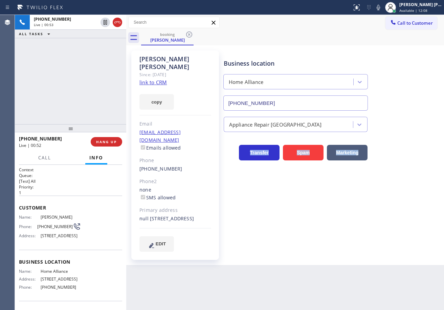
click at [382, 8] on icon at bounding box center [378, 7] width 8 height 8
click at [395, 76] on div "Business location Home Alliance [PHONE_NUMBER]" at bounding box center [332, 79] width 220 height 61
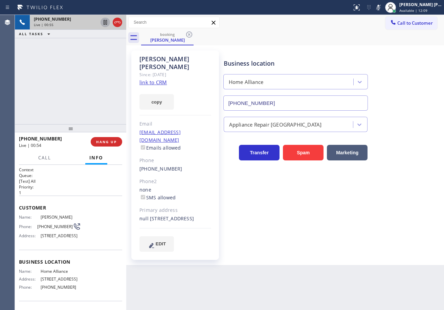
click at [106, 21] on icon at bounding box center [104, 22] width 3 height 5
click at [105, 23] on icon at bounding box center [105, 22] width 8 height 8
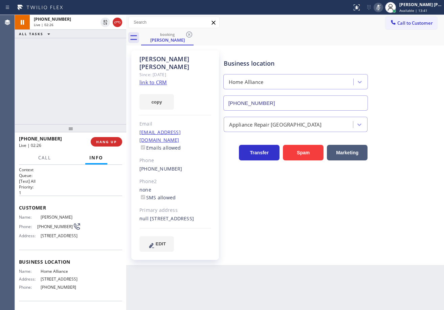
click at [380, 9] on icon at bounding box center [377, 7] width 3 height 5
click at [374, 26] on div "Call to Customer Outbound call Location Advanced Air Duct Cleaning Your caller …" at bounding box center [285, 23] width 318 height 12
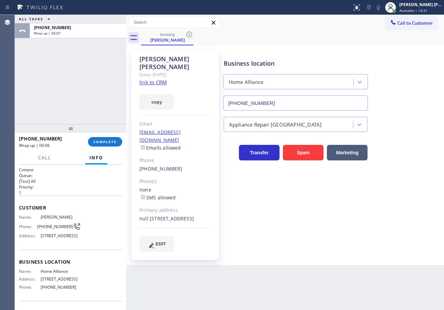
click at [53, 76] on div "ALL TASKS ALL TASKS ACTIVE TASKS TASKS IN WRAP UP [PHONE_NUMBER] Wrap up | 00:07" at bounding box center [70, 69] width 111 height 109
click at [121, 141] on button "COMPLETE" at bounding box center [105, 141] width 34 height 9
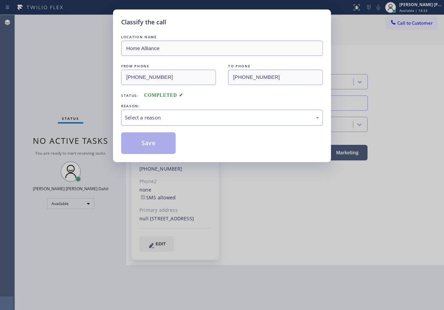
click at [180, 115] on div "Select a reason" at bounding box center [222, 118] width 194 height 8
click at [150, 143] on button "Save" at bounding box center [148, 143] width 54 height 22
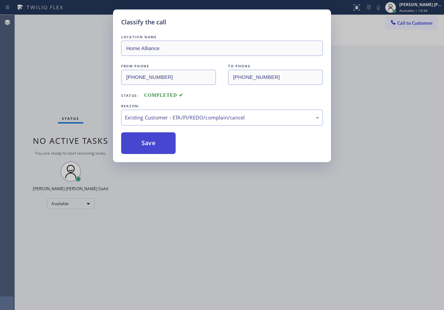
click at [150, 143] on button "Save" at bounding box center [148, 143] width 54 height 22
click at [244, 242] on div "Classify the call LOCATION NAME Home Alliance FROM PHONE [PHONE_NUMBER] TO PHON…" at bounding box center [222, 155] width 444 height 310
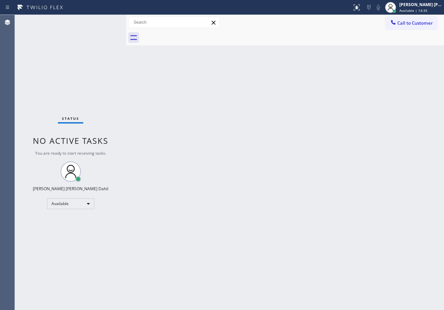
drag, startPoint x: 381, startPoint y: 151, endPoint x: 426, endPoint y: 301, distance: 156.9
click at [379, 161] on div "Back to Dashboard Change Sender ID Customers Technicians Select a contact Outbo…" at bounding box center [285, 162] width 318 height 295
click at [275, 248] on div "Back to Dashboard Change Sender ID Customers Technicians Select a contact Outbo…" at bounding box center [285, 162] width 318 height 295
drag, startPoint x: 90, startPoint y: 15, endPoint x: 101, endPoint y: 19, distance: 11.8
click at [92, 15] on div "Status report No issues detected If you experience an issue, please download th…" at bounding box center [222, 7] width 444 height 15
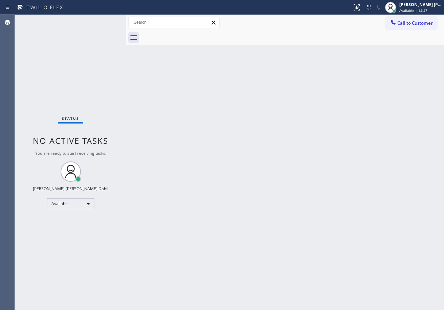
click at [102, 20] on div "Status No active tasks You are ready to start receiving tasks. [PERSON_NAME] [P…" at bounding box center [70, 162] width 111 height 295
click at [103, 20] on div "Status No active tasks You are ready to start receiving tasks. [PERSON_NAME] [P…" at bounding box center [70, 162] width 111 height 295
click at [103, 22] on div "Status No active tasks You are ready to start receiving tasks. [PERSON_NAME] [P…" at bounding box center [70, 162] width 111 height 295
click at [101, 38] on div "Status No active tasks You are ready to start receiving tasks. [PERSON_NAME] [P…" at bounding box center [70, 162] width 111 height 295
click at [104, 8] on div at bounding box center [176, 7] width 346 height 11
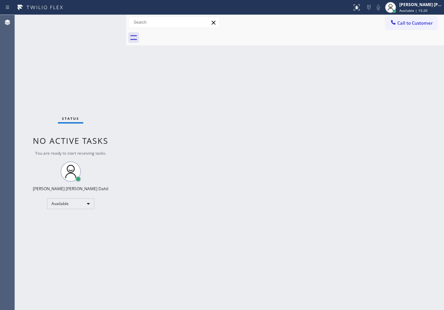
click at [303, 207] on div "Back to Dashboard Change Sender ID Customers Technicians Select a contact Outbo…" at bounding box center [285, 162] width 318 height 295
click at [115, 38] on div "Status No active tasks You are ready to start receiving tasks. [PERSON_NAME] [P…" at bounding box center [70, 162] width 111 height 295
click at [105, 16] on div "Status No active tasks You are ready to start receiving tasks. [PERSON_NAME] [P…" at bounding box center [70, 162] width 111 height 295
click at [105, 18] on div "Status No active tasks You are ready to start receiving tasks. [PERSON_NAME] [P…" at bounding box center [70, 162] width 111 height 295
click at [106, 19] on div "Status No active tasks You are ready to start receiving tasks. [PERSON_NAME] [P…" at bounding box center [70, 162] width 111 height 295
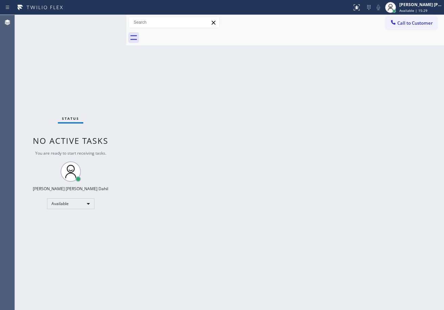
click at [106, 19] on div "Status No active tasks You are ready to start receiving tasks. [PERSON_NAME] [P…" at bounding box center [70, 162] width 111 height 295
click at [393, 182] on div "Back to Dashboard Change Sender ID Customers Technicians Select a contact Outbo…" at bounding box center [285, 162] width 318 height 295
drag, startPoint x: 352, startPoint y: 241, endPoint x: 347, endPoint y: 272, distance: 30.9
click at [352, 241] on div "Back to Dashboard Change Sender ID Customers Technicians Select a contact Outbo…" at bounding box center [285, 162] width 318 height 295
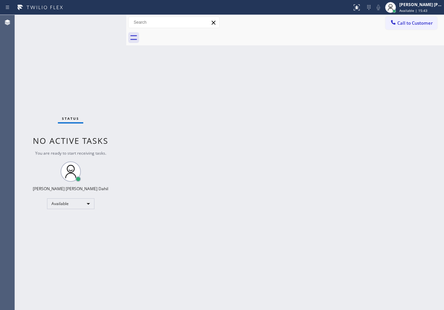
click at [101, 34] on div "Status No active tasks You are ready to start receiving tasks. [PERSON_NAME] [P…" at bounding box center [70, 162] width 111 height 295
click at [102, 22] on div "Status No active tasks You are ready to start receiving tasks. [PERSON_NAME] [P…" at bounding box center [70, 162] width 111 height 295
drag, startPoint x: 227, startPoint y: 144, endPoint x: 304, endPoint y: 128, distance: 79.1
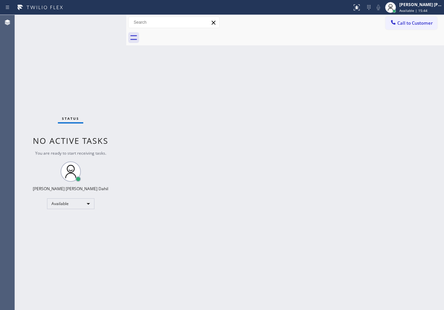
click at [234, 144] on div "Back to Dashboard Change Sender ID Customers Technicians Select a contact Outbo…" at bounding box center [285, 162] width 318 height 295
drag, startPoint x: 277, startPoint y: 142, endPoint x: 292, endPoint y: 303, distance: 161.0
click at [283, 167] on div "Back to Dashboard Change Sender ID Customers Technicians Select a contact Outbo…" at bounding box center [285, 162] width 318 height 295
click at [107, 37] on div "Status No active tasks You are ready to start receiving tasks. [PERSON_NAME] [P…" at bounding box center [70, 162] width 111 height 295
click at [104, 28] on div "Status No active tasks You are ready to start receiving tasks. [PERSON_NAME] [P…" at bounding box center [70, 162] width 111 height 295
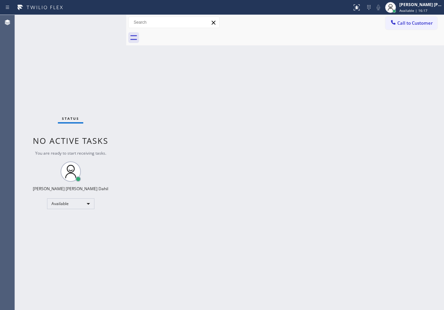
click at [104, 27] on div "Status No active tasks You are ready to start receiving tasks. [PERSON_NAME] [P…" at bounding box center [70, 162] width 111 height 295
drag, startPoint x: 258, startPoint y: 210, endPoint x: 391, endPoint y: 288, distance: 154.6
click at [259, 211] on div "Back to Dashboard Change Sender ID Customers Technicians Select a contact Outbo…" at bounding box center [285, 162] width 318 height 295
click at [320, 257] on div "Back to Dashboard Change Sender ID Customers Technicians Select a contact Outbo…" at bounding box center [285, 162] width 318 height 295
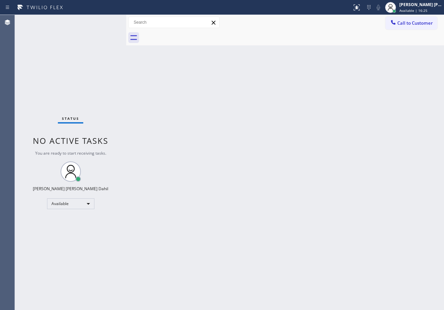
click at [90, 15] on div "Status No active tasks You are ready to start receiving tasks. [PERSON_NAME] [P…" at bounding box center [70, 162] width 111 height 295
click at [106, 20] on div "Status No active tasks You are ready to start receiving tasks. [PERSON_NAME] [P…" at bounding box center [70, 162] width 111 height 295
click at [105, 17] on div "Status No active tasks You are ready to start receiving tasks. [PERSON_NAME] [P…" at bounding box center [70, 162] width 111 height 295
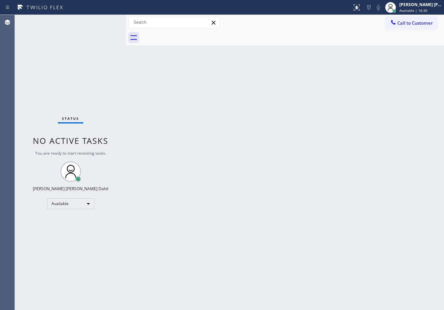
click at [106, 18] on div "Status No active tasks You are ready to start receiving tasks. [PERSON_NAME] [P…" at bounding box center [70, 162] width 111 height 295
click at [286, 180] on div "Back to Dashboard Change Sender ID Customers Technicians Select a contact Outbo…" at bounding box center [285, 162] width 318 height 295
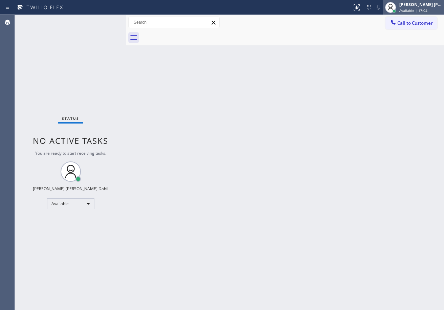
click at [415, 11] on span "Available | 17:04" at bounding box center [413, 10] width 28 height 5
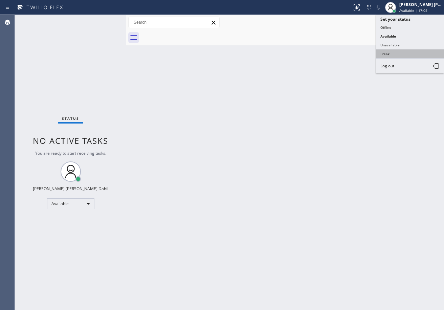
click at [397, 52] on button "Break" at bounding box center [410, 53] width 68 height 9
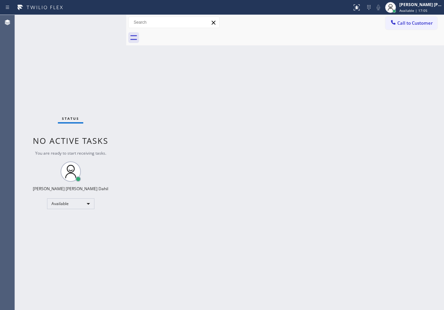
click at [397, 52] on div "Back to Dashboard Change Sender ID Customers Technicians Select a contact Outbo…" at bounding box center [285, 162] width 318 height 295
drag, startPoint x: 426, startPoint y: 10, endPoint x: 415, endPoint y: 27, distance: 20.5
click at [426, 10] on div "Break | 2:37" at bounding box center [420, 10] width 43 height 5
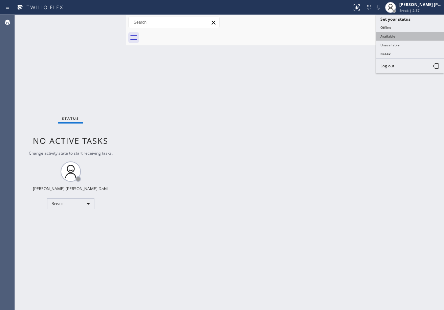
click at [408, 34] on button "Available" at bounding box center [410, 36] width 68 height 9
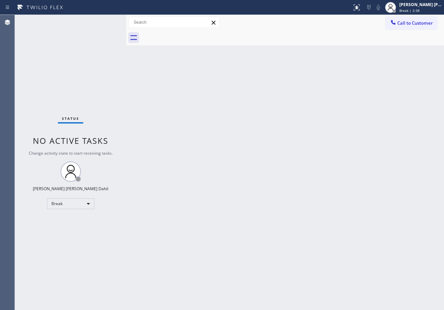
click at [399, 90] on div "Back to Dashboard Change Sender ID Customers Technicians Select a contact Outbo…" at bounding box center [285, 162] width 318 height 295
click at [165, 149] on div "Back to Dashboard Change Sender ID Customers Technicians Select a contact Outbo…" at bounding box center [285, 162] width 318 height 295
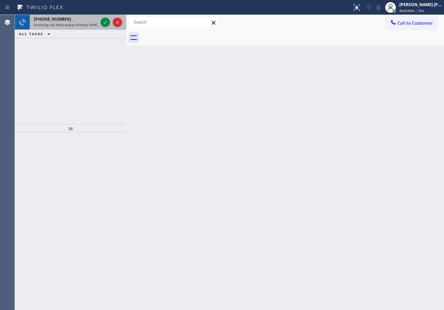
drag, startPoint x: 87, startPoint y: 20, endPoint x: 98, endPoint y: 20, distance: 11.5
click at [87, 20] on div "[PHONE_NUMBER]" at bounding box center [66, 19] width 64 height 6
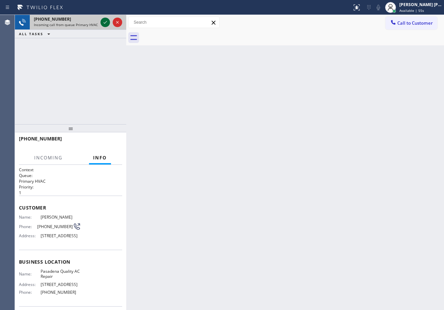
click at [101, 21] on icon at bounding box center [105, 22] width 8 height 8
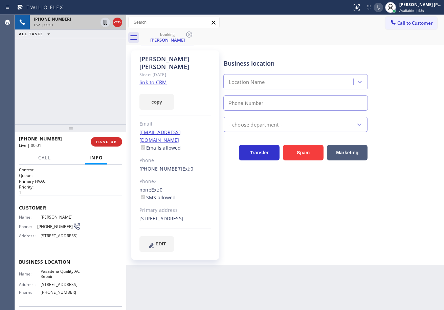
type input "[PHONE_NUMBER]"
click at [87, 72] on div "[PHONE_NUMBER] Live | 00:03 ALL TASKS ALL TASKS ACTIVE TASKS TASKS IN WRAP UP" at bounding box center [70, 69] width 111 height 109
click at [158, 79] on link "link to CRM" at bounding box center [152, 82] width 27 height 7
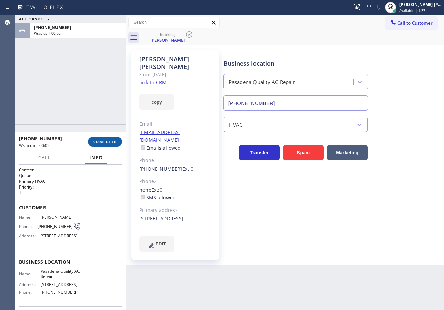
click at [102, 140] on span "COMPLETE" at bounding box center [104, 141] width 23 height 5
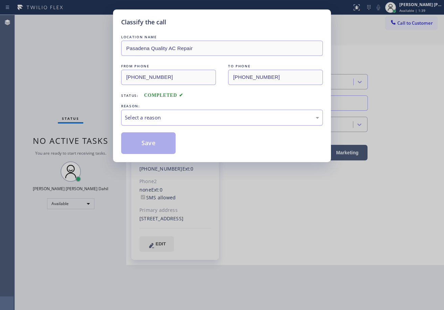
click at [160, 121] on div "Select a reason" at bounding box center [222, 118] width 194 height 8
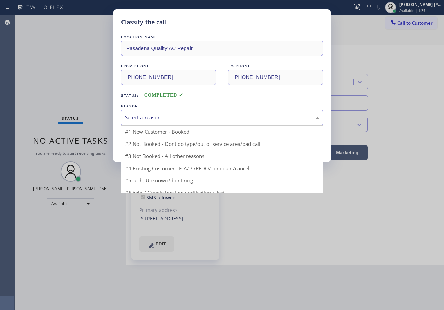
click at [160, 121] on div "Select a reason" at bounding box center [222, 118] width 194 height 8
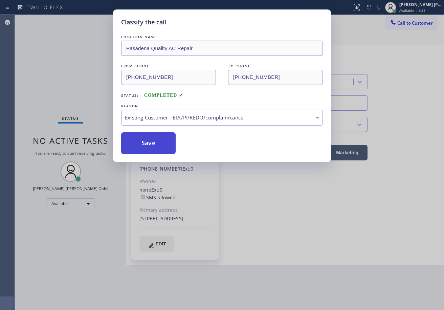
click at [151, 142] on button "Save" at bounding box center [148, 143] width 54 height 22
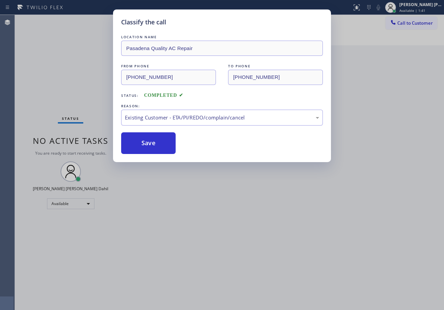
drag, startPoint x: 230, startPoint y: 241, endPoint x: 251, endPoint y: 264, distance: 31.3
click at [242, 254] on div "Classify the call LOCATION NAME [GEOGRAPHIC_DATA] Quality AC Repair FROM PHONE …" at bounding box center [222, 155] width 444 height 310
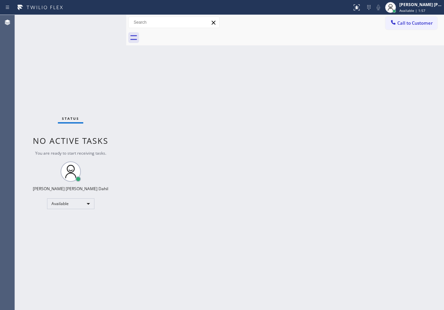
click at [299, 205] on div "Back to Dashboard Change Sender ID Customers Technicians Select a contact Outbo…" at bounding box center [285, 162] width 318 height 295
click at [321, 249] on div "Back to Dashboard Change Sender ID Customers Technicians Select a contact Outbo…" at bounding box center [285, 162] width 318 height 295
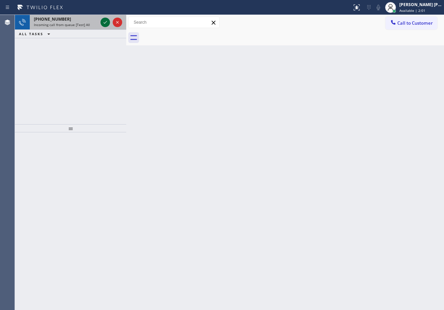
click at [103, 24] on icon at bounding box center [105, 22] width 8 height 8
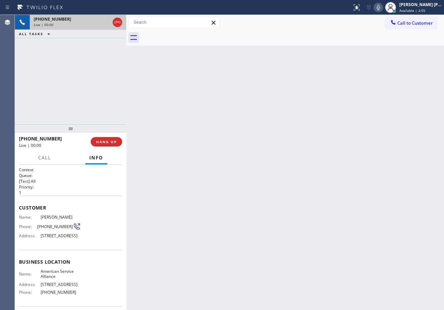
scroll to position [60, 0]
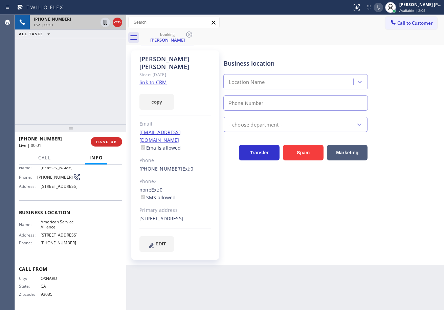
type input "[PHONE_NUMBER]"
click at [163, 79] on link "link to CRM" at bounding box center [152, 82] width 27 height 7
click at [116, 139] on button "HANG UP" at bounding box center [106, 141] width 31 height 9
click at [116, 139] on span "HANG UP" at bounding box center [106, 141] width 21 height 5
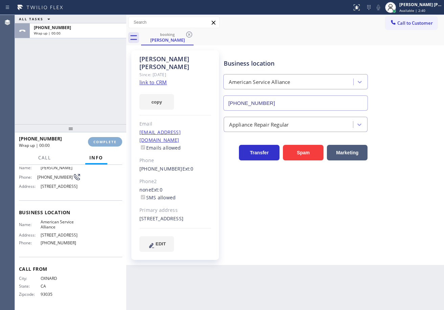
click at [114, 142] on span "COMPLETE" at bounding box center [104, 141] width 23 height 5
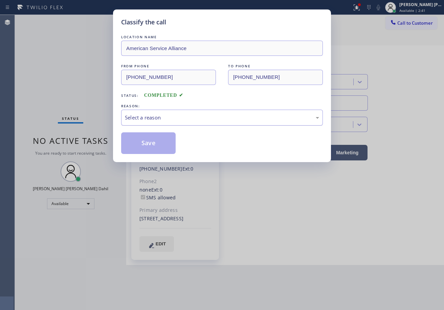
click at [162, 123] on div "Select a reason" at bounding box center [222, 118] width 202 height 16
click at [148, 143] on button "Save" at bounding box center [148, 143] width 54 height 22
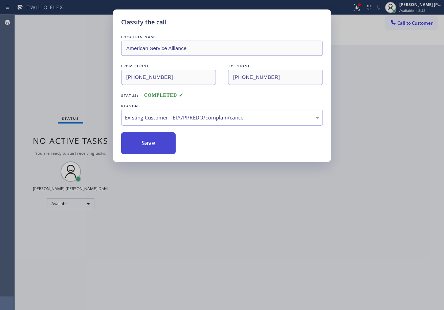
click at [148, 143] on button "Save" at bounding box center [148, 143] width 54 height 22
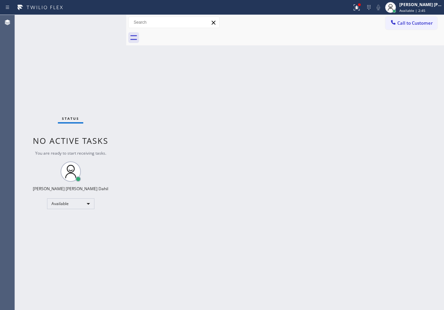
click at [166, 85] on div "Back to Dashboard Change Sender ID Customers Technicians Select a contact Outbo…" at bounding box center [285, 162] width 318 height 295
click at [270, 169] on div "Back to Dashboard Change Sender ID Customers Technicians Select a contact Outbo…" at bounding box center [285, 162] width 318 height 295
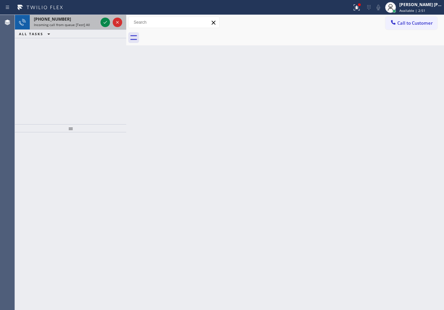
click at [87, 24] on span "Incoming call from queue [Test] All" at bounding box center [62, 24] width 56 height 5
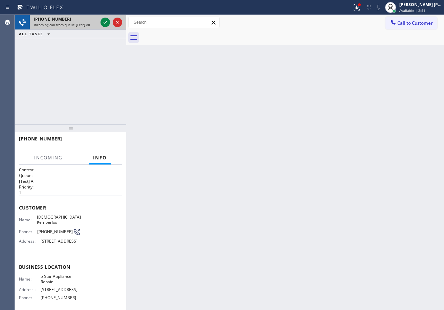
click at [106, 16] on div at bounding box center [111, 22] width 24 height 15
click at [106, 17] on div at bounding box center [111, 22] width 24 height 15
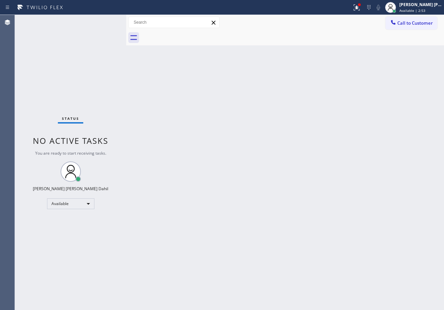
click at [106, 21] on div "Status No active tasks You are ready to start receiving tasks. [PERSON_NAME] [P…" at bounding box center [70, 162] width 111 height 295
drag, startPoint x: 177, startPoint y: 129, endPoint x: 193, endPoint y: 128, distance: 15.9
click at [179, 129] on div "Back to Dashboard Change Sender ID Customers Technicians Select a contact Outbo…" at bounding box center [285, 162] width 318 height 295
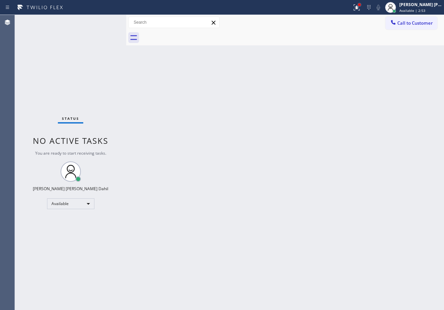
click at [361, 3] on div at bounding box center [359, 5] width 4 height 4
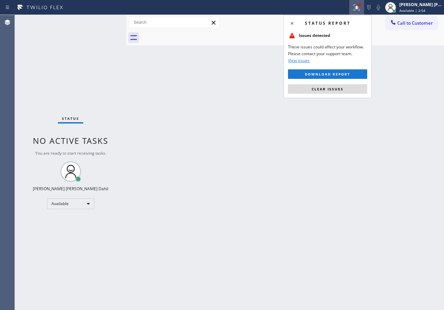
click at [334, 89] on span "Clear issues" at bounding box center [327, 89] width 32 height 5
click at [334, 89] on div "Back to Dashboard Change Sender ID Customers Technicians Select a contact Outbo…" at bounding box center [285, 162] width 318 height 295
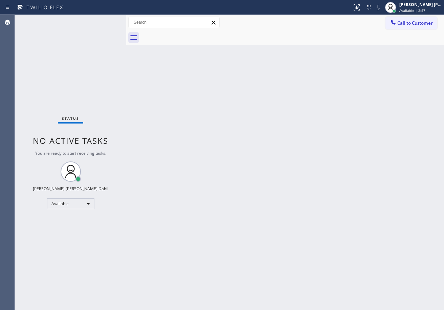
click at [263, 179] on div "Back to Dashboard Change Sender ID Customers Technicians Select a contact Outbo…" at bounding box center [285, 162] width 318 height 295
click at [199, 144] on div "Back to Dashboard Change Sender ID Customers Technicians Select a contact Outbo…" at bounding box center [285, 162] width 318 height 295
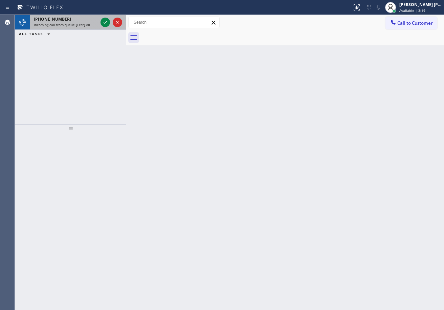
click at [98, 24] on div "[PHONE_NUMBER] Incoming call from queue [Test] All" at bounding box center [64, 22] width 69 height 15
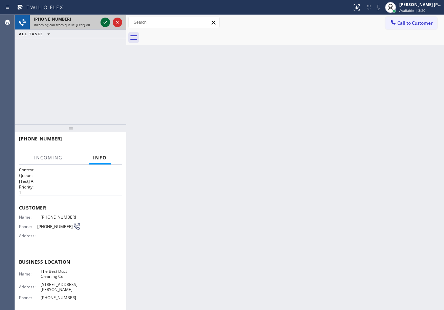
click at [101, 23] on icon at bounding box center [105, 22] width 8 height 8
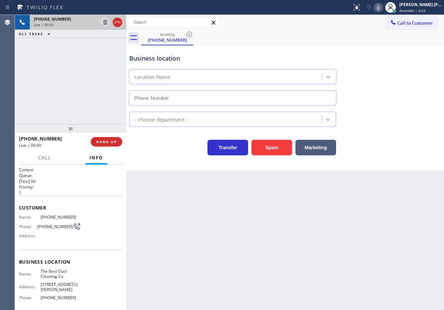
type input "[PHONE_NUMBER]"
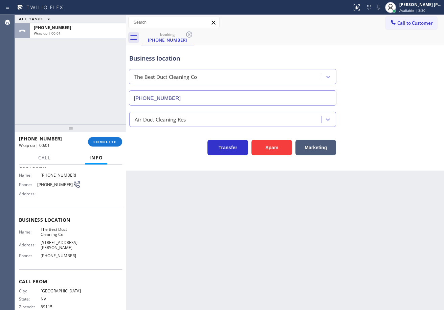
scroll to position [49, 0]
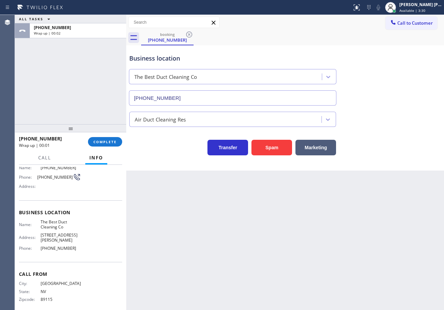
drag, startPoint x: 76, startPoint y: 81, endPoint x: 87, endPoint y: 112, distance: 32.8
click at [77, 81] on div "ALL TASKS ALL TASKS ACTIVE TASKS TASKS IN WRAP UP [PHONE_NUMBER] Wrap up | 00:02" at bounding box center [70, 69] width 111 height 109
click at [103, 146] on button "COMPLETE" at bounding box center [105, 141] width 34 height 9
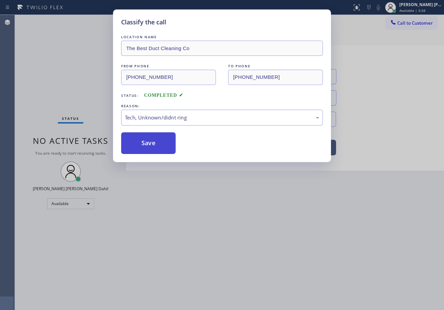
click at [148, 139] on button "Save" at bounding box center [148, 143] width 54 height 22
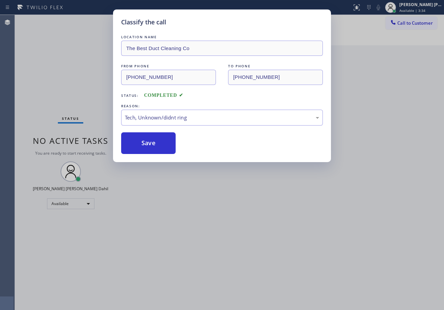
drag, startPoint x: 148, startPoint y: 139, endPoint x: 125, endPoint y: 6, distance: 135.5
click at [148, 138] on button "Save" at bounding box center [148, 143] width 54 height 22
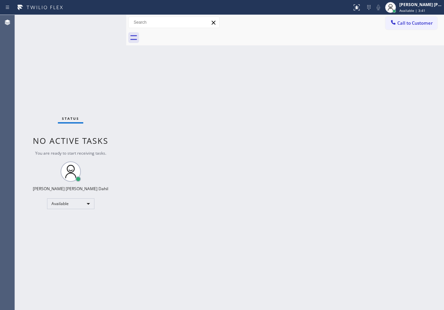
click at [176, 147] on div "Back to Dashboard Change Sender ID Customers Technicians Select a contact Outbo…" at bounding box center [285, 162] width 318 height 295
click at [105, 23] on div "Status No active tasks You are ready to start receiving tasks. [PERSON_NAME] [P…" at bounding box center [70, 162] width 111 height 295
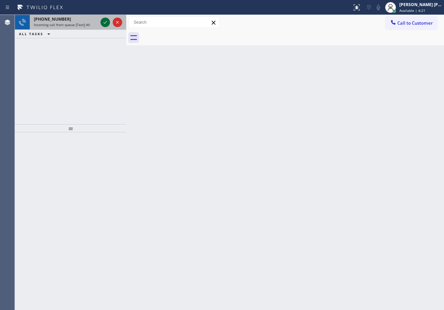
drag, startPoint x: 86, startPoint y: 22, endPoint x: 102, endPoint y: 19, distance: 16.1
click at [88, 22] on div "[PHONE_NUMBER] Incoming call from queue [Test] All" at bounding box center [64, 22] width 69 height 15
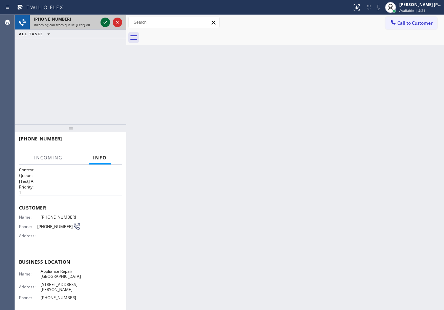
click at [102, 19] on icon at bounding box center [105, 22] width 8 height 8
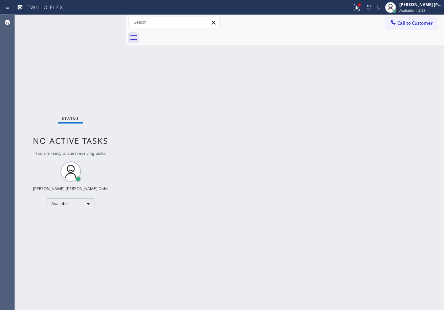
click at [294, 77] on div "Back to Dashboard Change Sender ID Customers Technicians Select a contact Outbo…" at bounding box center [285, 162] width 318 height 295
drag, startPoint x: 240, startPoint y: 231, endPoint x: 264, endPoint y: 235, distance: 24.1
click at [241, 231] on div "Back to Dashboard Change Sender ID Customers Technicians Select a contact Outbo…" at bounding box center [285, 162] width 318 height 295
drag, startPoint x: 284, startPoint y: 184, endPoint x: 286, endPoint y: 188, distance: 4.4
click at [280, 185] on div "Back to Dashboard Change Sender ID Customers Technicians Select a contact Outbo…" at bounding box center [285, 162] width 318 height 295
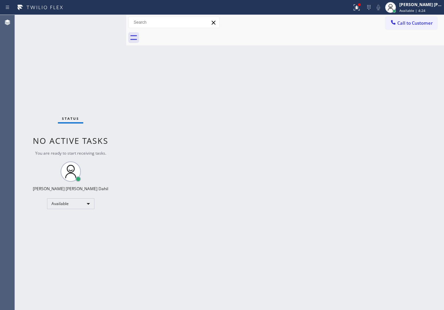
click at [297, 173] on div "Back to Dashboard Change Sender ID Customers Technicians Select a contact Outbo…" at bounding box center [285, 162] width 318 height 295
drag, startPoint x: 298, startPoint y: 172, endPoint x: 303, endPoint y: 155, distance: 17.7
click at [301, 164] on div "Back to Dashboard Change Sender ID Customers Technicians Select a contact Outbo…" at bounding box center [285, 162] width 318 height 295
click at [303, 155] on div "Back to Dashboard Change Sender ID Customers Technicians Select a contact Outbo…" at bounding box center [285, 162] width 318 height 295
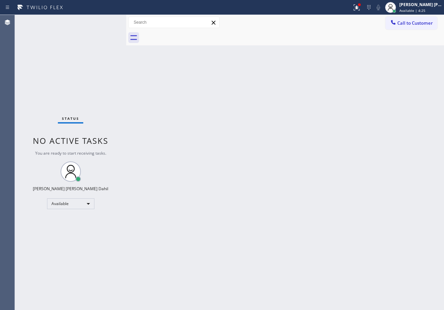
click at [303, 155] on div "Back to Dashboard Change Sender ID Customers Technicians Select a contact Outbo…" at bounding box center [285, 162] width 318 height 295
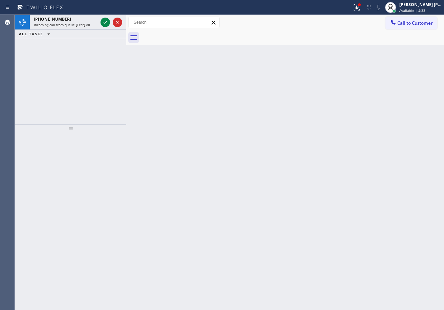
drag, startPoint x: 283, startPoint y: 209, endPoint x: 152, endPoint y: 84, distance: 181.5
click at [282, 210] on div "Back to Dashboard Change Sender ID Customers Technicians Select a contact Outbo…" at bounding box center [285, 162] width 318 height 295
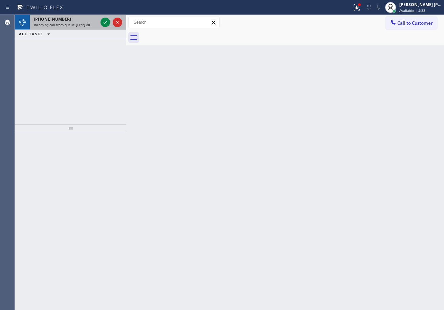
click at [96, 26] on div "Incoming call from queue [Test] All" at bounding box center [66, 24] width 64 height 5
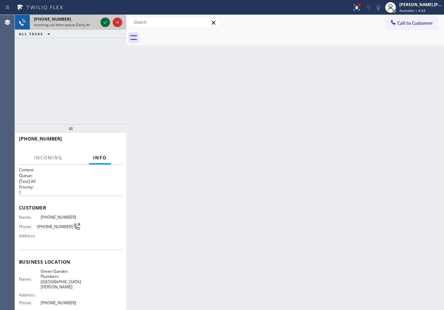
click at [103, 22] on icon at bounding box center [105, 22] width 8 height 8
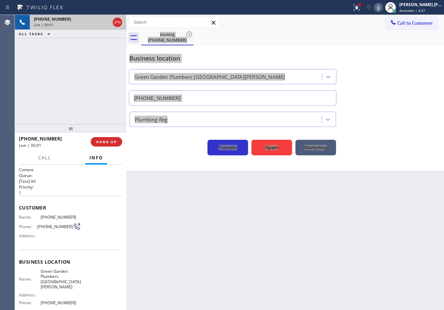
type input "[PHONE_NUMBER]"
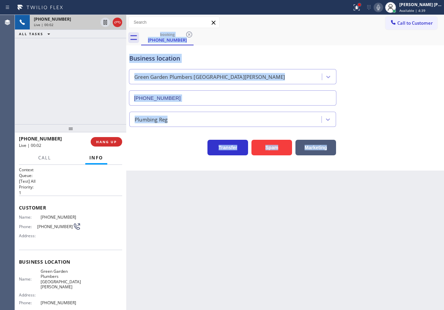
click at [360, 4] on div at bounding box center [359, 4] width 3 height 3
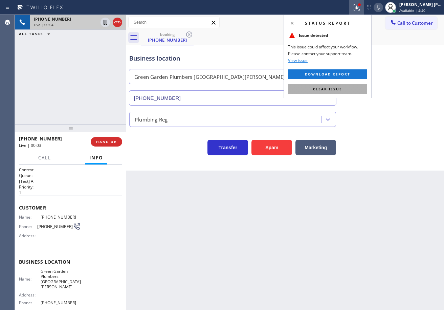
click at [353, 92] on button "Clear issue" at bounding box center [327, 88] width 79 height 9
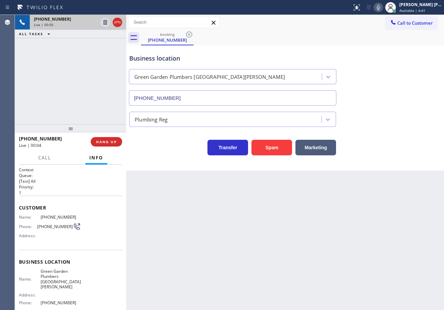
click at [382, 9] on icon at bounding box center [378, 7] width 8 height 8
click at [387, 99] on div "Business location [GEOGRAPHIC_DATA] [GEOGRAPHIC_DATA] [GEOGRAPHIC_DATA][PERSON_…" at bounding box center [285, 74] width 314 height 61
click at [380, 9] on icon at bounding box center [377, 7] width 3 height 5
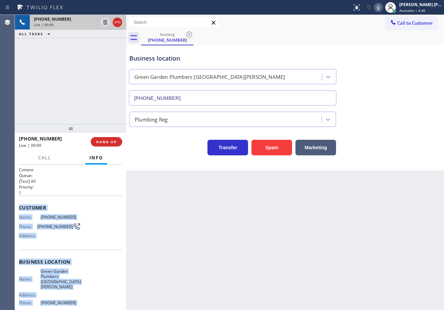
scroll to position [49, 0]
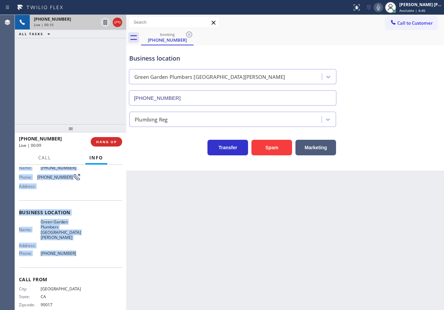
drag, startPoint x: 53, startPoint y: 277, endPoint x: 89, endPoint y: 249, distance: 45.1
click at [89, 249] on div "Context Queue: [Test] All Priority: 1 Customer Name: [PHONE_NUMBER] Phone: [PHO…" at bounding box center [70, 237] width 111 height 145
click at [380, 7] on icon at bounding box center [377, 7] width 3 height 5
drag, startPoint x: 384, startPoint y: 4, endPoint x: 395, endPoint y: 17, distance: 16.1
click at [382, 4] on icon at bounding box center [378, 7] width 8 height 8
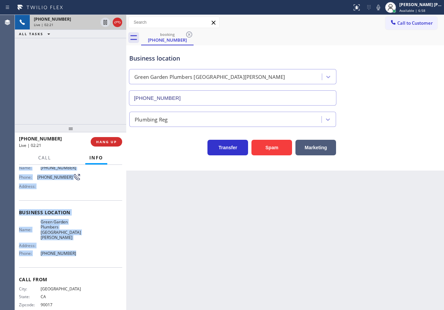
click at [395, 111] on div "Plumbing Reg" at bounding box center [285, 118] width 314 height 18
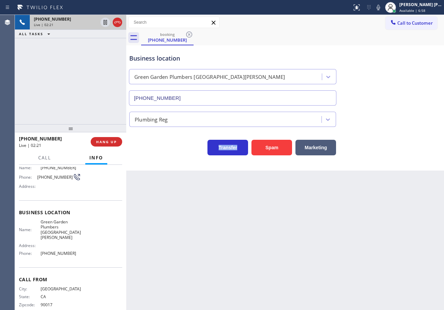
click at [395, 111] on div "Plumbing Reg" at bounding box center [285, 118] width 314 height 18
click at [395, 113] on div "Plumbing Reg" at bounding box center [285, 118] width 314 height 18
click at [395, 123] on div "Plumbing Reg" at bounding box center [285, 118] width 314 height 18
click at [395, 134] on div "Transfer Spam Marketing" at bounding box center [285, 141] width 314 height 28
click at [393, 141] on div "Transfer Spam Marketing" at bounding box center [285, 145] width 314 height 22
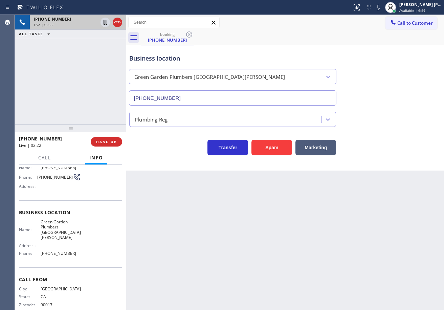
drag, startPoint x: 393, startPoint y: 146, endPoint x: 393, endPoint y: 150, distance: 4.1
click at [393, 147] on div "Transfer Spam Marketing" at bounding box center [285, 145] width 314 height 22
click at [393, 150] on div "Transfer Spam Marketing" at bounding box center [285, 145] width 314 height 22
click at [382, 9] on icon at bounding box center [378, 7] width 8 height 8
click at [102, 51] on div "[PHONE_NUMBER] Live | 02:24 ALL TASKS ALL TASKS ACTIVE TASKS TASKS IN WRAP UP" at bounding box center [70, 69] width 111 height 109
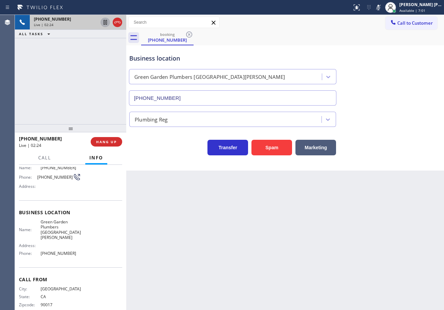
click at [104, 22] on icon at bounding box center [104, 22] width 3 height 5
click at [78, 36] on div "ALL TASKS ALL TASKS ACTIVE TASKS TASKS IN WRAP UP" at bounding box center [70, 34] width 111 height 8
click at [106, 22] on icon at bounding box center [105, 22] width 5 height 5
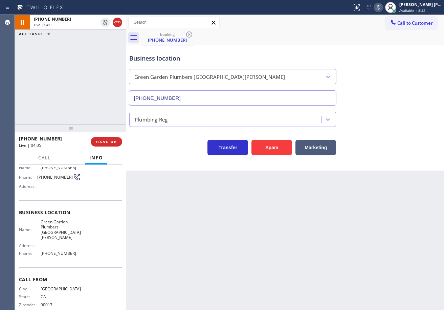
click at [382, 7] on icon at bounding box center [378, 7] width 8 height 8
click at [392, 74] on div "Business location [GEOGRAPHIC_DATA] [GEOGRAPHIC_DATA] [GEOGRAPHIC_DATA][PERSON_…" at bounding box center [285, 74] width 314 height 61
click at [117, 24] on icon at bounding box center [117, 22] width 8 height 8
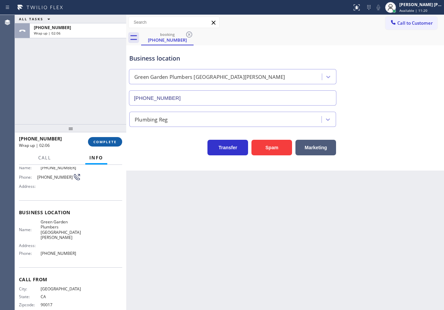
drag, startPoint x: 93, startPoint y: 137, endPoint x: 100, endPoint y: 146, distance: 10.9
click at [95, 138] on button "COMPLETE" at bounding box center [105, 141] width 34 height 9
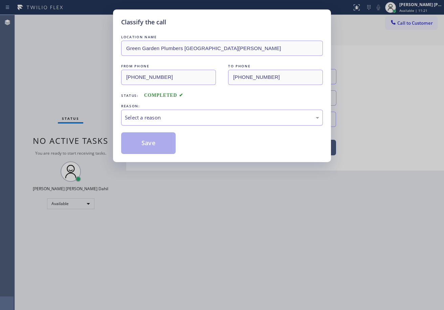
click at [159, 120] on div "Select a reason" at bounding box center [222, 118] width 194 height 8
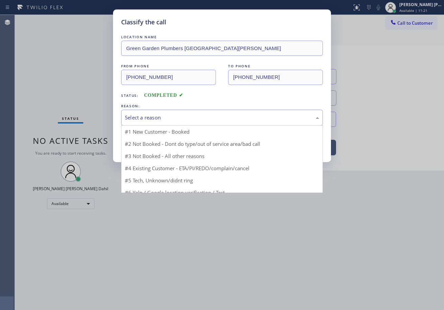
click at [159, 144] on button "Save" at bounding box center [148, 143] width 54 height 22
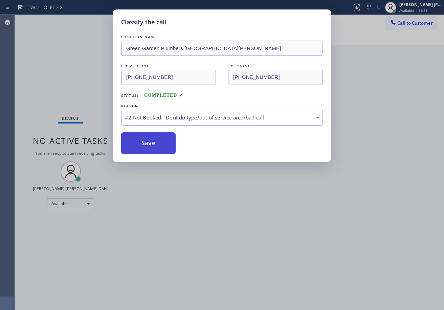
click at [158, 144] on button "Save" at bounding box center [148, 143] width 54 height 22
click at [158, 145] on button "Save" at bounding box center [148, 143] width 54 height 22
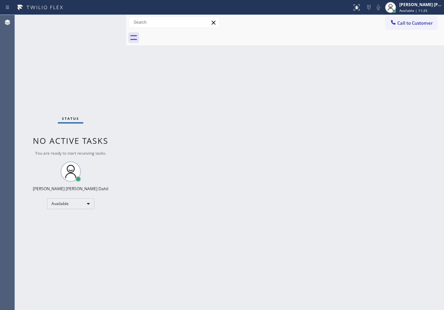
click at [328, 222] on div "Back to Dashboard Change Sender ID Customers Technicians Select a contact Outbo…" at bounding box center [285, 162] width 318 height 295
click at [335, 230] on div "Back to Dashboard Change Sender ID Customers Technicians Select a contact Outbo…" at bounding box center [285, 162] width 318 height 295
click at [103, 23] on div "Status No active tasks You are ready to start receiving tasks. [PERSON_NAME] [P…" at bounding box center [70, 162] width 111 height 295
click at [104, 22] on div "Status No active tasks You are ready to start receiving tasks. [PERSON_NAME] [P…" at bounding box center [70, 162] width 111 height 295
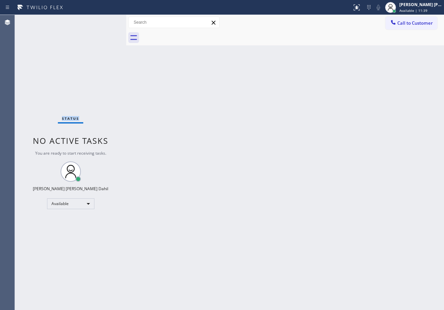
click at [104, 22] on div "Status No active tasks You are ready to start receiving tasks. [PERSON_NAME] [P…" at bounding box center [70, 162] width 111 height 295
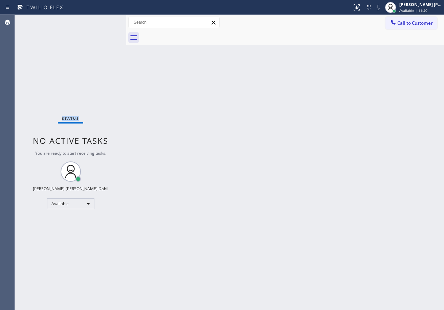
click at [104, 22] on div "Status No active tasks You are ready to start receiving tasks. [PERSON_NAME] [P…" at bounding box center [70, 162] width 111 height 295
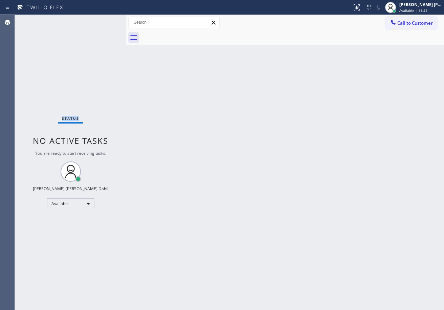
click at [104, 22] on div "Status No active tasks You are ready to start receiving tasks. [PERSON_NAME] [P…" at bounding box center [70, 162] width 111 height 295
click at [229, 157] on div "Back to Dashboard Change Sender ID Customers Technicians Select a contact Outbo…" at bounding box center [285, 162] width 318 height 295
click at [370, 274] on div "Back to Dashboard Change Sender ID Customers Technicians Select a contact Outbo…" at bounding box center [285, 162] width 318 height 295
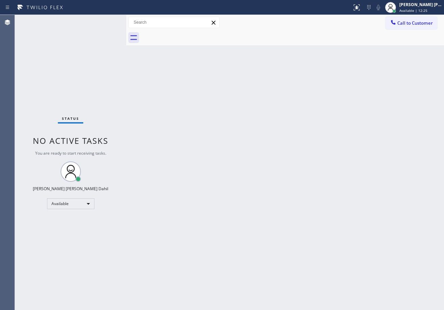
click at [103, 25] on div "Status No active tasks You are ready to start receiving tasks. [PERSON_NAME] [P…" at bounding box center [70, 162] width 111 height 295
drag, startPoint x: 260, startPoint y: 153, endPoint x: 258, endPoint y: 169, distance: 16.7
click at [260, 153] on div "Back to Dashboard Change Sender ID Customers Technicians Select a contact Outbo…" at bounding box center [285, 162] width 318 height 295
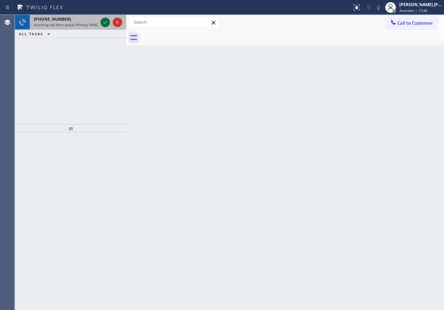
drag, startPoint x: 92, startPoint y: 24, endPoint x: 107, endPoint y: 20, distance: 15.3
click at [95, 24] on span "Incoming call from queue Primary HVAC" at bounding box center [66, 24] width 64 height 5
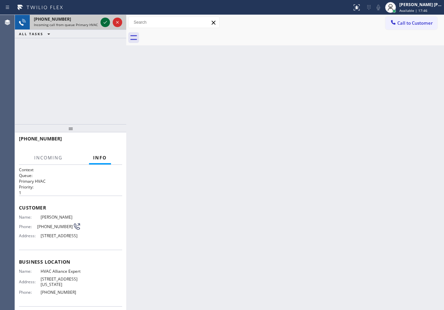
click at [108, 20] on icon at bounding box center [105, 22] width 8 height 8
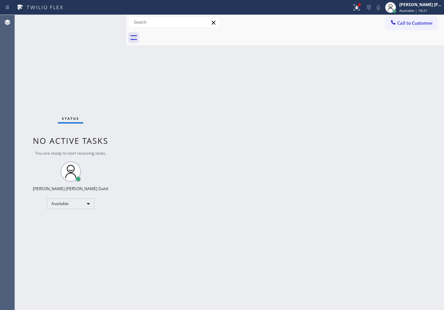
click at [233, 146] on div "Back to Dashboard Change Sender ID Customers Technicians Select a contact Outbo…" at bounding box center [285, 162] width 318 height 295
drag, startPoint x: 366, startPoint y: 4, endPoint x: 352, endPoint y: 35, distance: 33.3
click at [360, 5] on div at bounding box center [359, 4] width 3 height 3
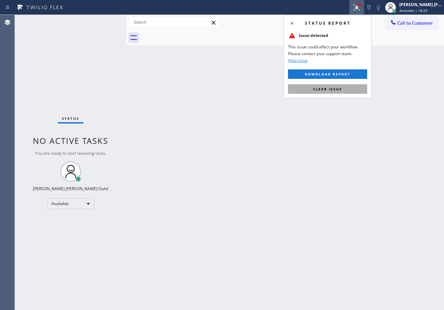
click at [337, 88] on span "Clear issue" at bounding box center [327, 89] width 29 height 5
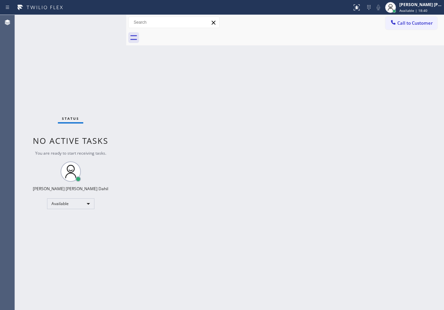
click at [204, 273] on div "Back to Dashboard Change Sender ID Customers Technicians Select a contact Outbo…" at bounding box center [285, 162] width 318 height 295
drag, startPoint x: 256, startPoint y: 173, endPoint x: 258, endPoint y: 168, distance: 4.8
click at [258, 172] on div "Back to Dashboard Change Sender ID Customers Technicians Select a contact Outbo…" at bounding box center [285, 162] width 318 height 295
click at [100, 24] on div "Status No active tasks You are ready to start receiving tasks. [PERSON_NAME] [P…" at bounding box center [70, 162] width 111 height 295
click at [109, 26] on div "Status No active tasks You are ready to start receiving tasks. [PERSON_NAME] [P…" at bounding box center [70, 162] width 111 height 295
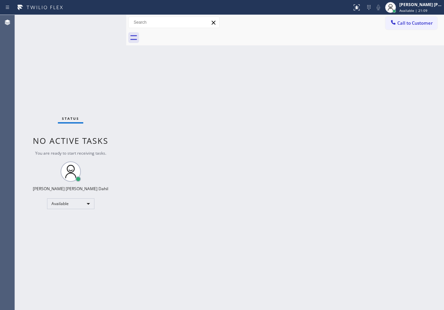
click at [106, 21] on div "Status No active tasks You are ready to start receiving tasks. [PERSON_NAME] [P…" at bounding box center [70, 162] width 111 height 295
click at [105, 21] on div "Status No active tasks You are ready to start receiving tasks. [PERSON_NAME] [P…" at bounding box center [70, 162] width 111 height 295
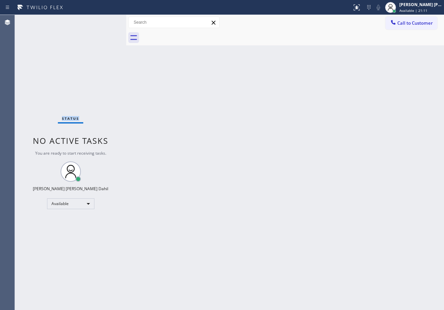
click at [105, 21] on div "Status No active tasks You are ready to start receiving tasks. [PERSON_NAME] [P…" at bounding box center [70, 162] width 111 height 295
drag, startPoint x: 246, startPoint y: 150, endPoint x: 247, endPoint y: 140, distance: 11.0
click at [247, 140] on div "Back to Dashboard Change Sender ID Customers Technicians Select a contact Outbo…" at bounding box center [285, 162] width 318 height 295
click at [248, 123] on div "Back to Dashboard Change Sender ID Customers Technicians Select a contact Outbo…" at bounding box center [285, 162] width 318 height 295
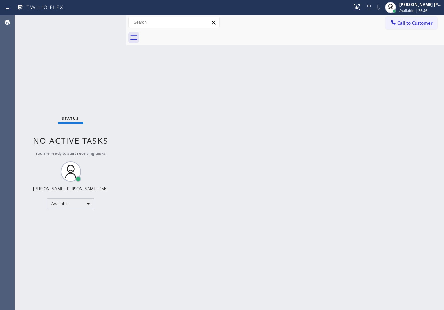
click at [356, 228] on div "Back to Dashboard Change Sender ID Customers Technicians Select a contact Outbo…" at bounding box center [285, 162] width 318 height 295
drag, startPoint x: 96, startPoint y: 36, endPoint x: 101, endPoint y: 29, distance: 8.3
click at [96, 34] on div "Status No active tasks You are ready to start receiving tasks. [PERSON_NAME] [P…" at bounding box center [70, 162] width 111 height 295
drag, startPoint x: 101, startPoint y: 29, endPoint x: 101, endPoint y: 24, distance: 4.4
click at [101, 26] on div "Status No active tasks You are ready to start receiving tasks. [PERSON_NAME] [P…" at bounding box center [70, 162] width 111 height 295
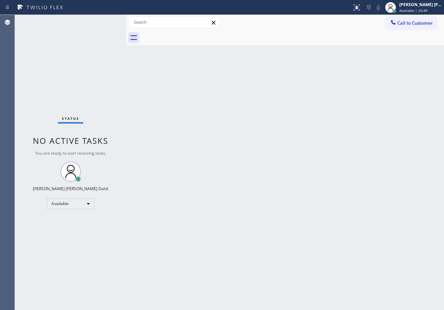
click at [101, 24] on div "Status No active tasks You are ready to start receiving tasks. [PERSON_NAME] [P…" at bounding box center [70, 162] width 111 height 295
click at [232, 108] on div "Back to Dashboard Change Sender ID Customers Technicians Select a contact Outbo…" at bounding box center [285, 162] width 318 height 295
drag, startPoint x: 247, startPoint y: 124, endPoint x: 274, endPoint y: 140, distance: 30.7
click at [261, 135] on div "Back to Dashboard Change Sender ID Customers Technicians Select a contact Outbo…" at bounding box center [285, 162] width 318 height 295
click at [277, 141] on div "Back to Dashboard Change Sender ID Customers Technicians Select a contact Outbo…" at bounding box center [285, 162] width 318 height 295
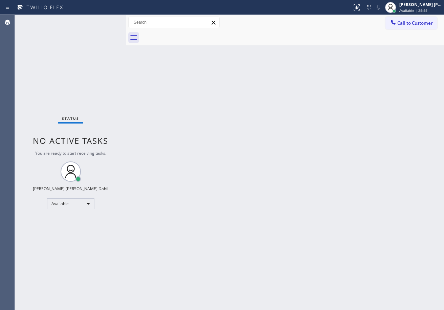
click at [280, 140] on div "Back to Dashboard Change Sender ID Customers Technicians Select a contact Outbo…" at bounding box center [285, 162] width 318 height 295
click at [281, 140] on div "Back to Dashboard Change Sender ID Customers Technicians Select a contact Outbo…" at bounding box center [285, 162] width 318 height 295
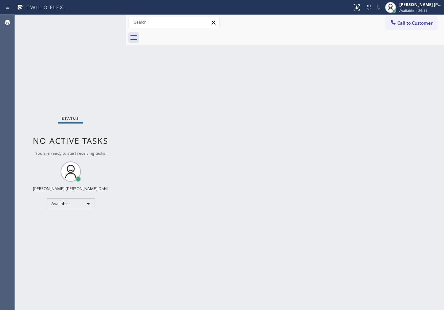
click at [281, 140] on div "Back to Dashboard Change Sender ID Customers Technicians Select a contact Outbo…" at bounding box center [285, 162] width 318 height 295
click at [347, 180] on div "Back to Dashboard Change Sender ID Customers Technicians Select a contact Outbo…" at bounding box center [285, 162] width 318 height 295
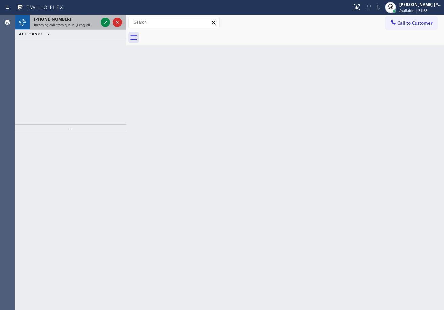
click at [82, 25] on span "Incoming call from queue [Test] All" at bounding box center [62, 24] width 56 height 5
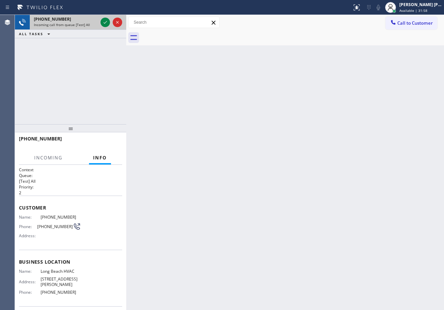
click at [82, 25] on span "Incoming call from queue [Test] All" at bounding box center [62, 24] width 56 height 5
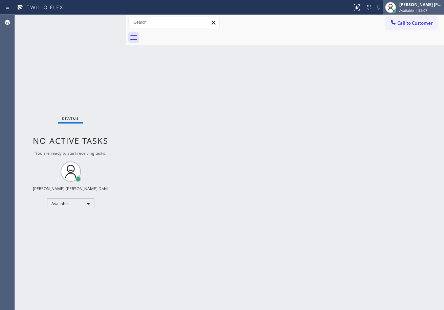
drag, startPoint x: 282, startPoint y: 43, endPoint x: 425, endPoint y: 10, distance: 146.5
click at [284, 43] on div at bounding box center [292, 37] width 303 height 15
click at [96, 29] on div "Status No active tasks You are ready to start receiving tasks. [PERSON_NAME] [P…" at bounding box center [70, 162] width 111 height 295
click at [316, 207] on div "Back to Dashboard Change Sender ID Customers Technicians Select a contact Outbo…" at bounding box center [285, 162] width 318 height 295
click at [316, 147] on div "Back to Dashboard Change Sender ID Customers Technicians Select a contact Outbo…" at bounding box center [285, 162] width 318 height 295
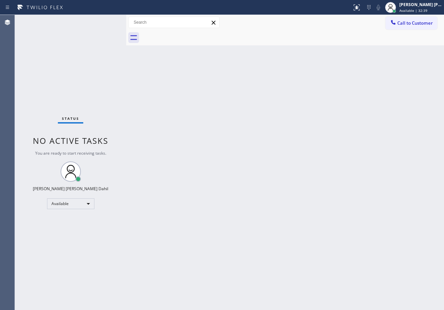
click at [185, 139] on div "Back to Dashboard Change Sender ID Customers Technicians Select a contact Outbo…" at bounding box center [285, 162] width 318 height 295
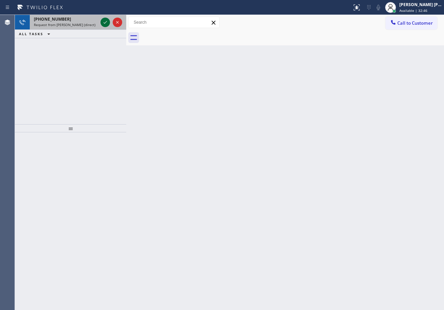
click at [103, 20] on icon at bounding box center [105, 22] width 8 height 8
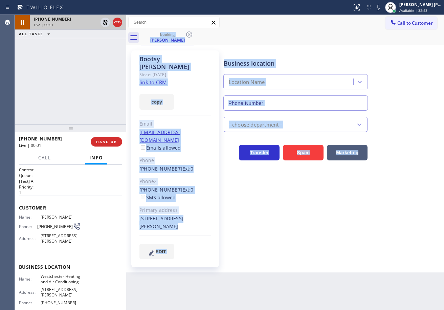
type input "(310) 340-1482"
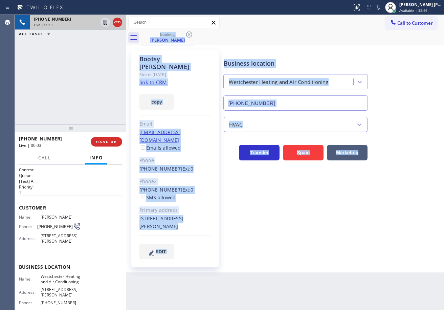
click at [297, 232] on div "Business location Westchester Heating and Air Conditioning (310) 340-1482 HVAC …" at bounding box center [332, 154] width 220 height 205
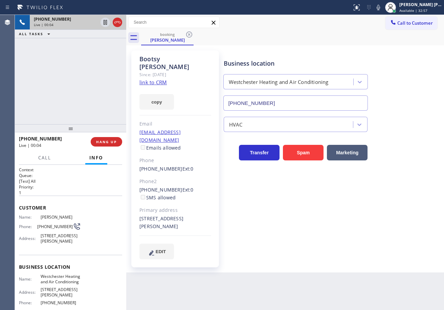
click at [153, 79] on link "link to CRM" at bounding box center [152, 82] width 27 height 7
click at [84, 66] on div "+12069104840 Live | 00:28 ALL TASKS ALL TASKS ACTIVE TASKS TASKS IN WRAP UP" at bounding box center [70, 69] width 111 height 109
click at [349, 54] on div "Business location Westchester Heating and Air Conditioning (310) 340-1482" at bounding box center [295, 81] width 147 height 59
click at [348, 54] on div "Business location Westchester Heating and Air Conditioning (310) 340-1482" at bounding box center [295, 81] width 147 height 59
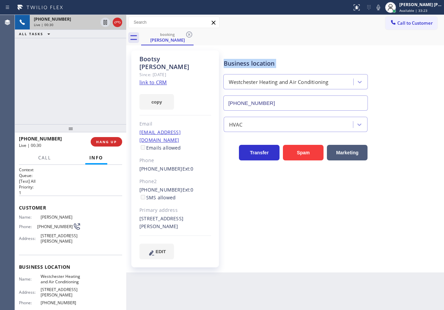
click at [348, 54] on div "Business location Westchester Heating and Air Conditioning (310) 340-1482" at bounding box center [295, 81] width 147 height 59
drag, startPoint x: 386, startPoint y: 8, endPoint x: 376, endPoint y: 44, distance: 37.2
click at [382, 9] on icon at bounding box center [378, 7] width 8 height 8
click at [376, 44] on div "booking Bootsy Hollar" at bounding box center [292, 37] width 303 height 15
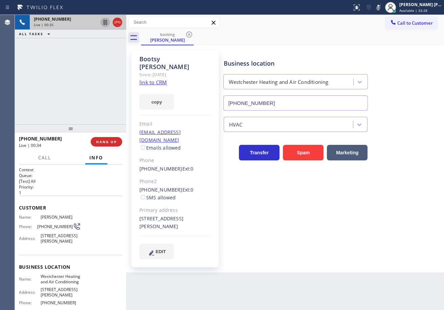
click at [104, 22] on icon at bounding box center [104, 22] width 3 height 5
click at [47, 160] on span "Call" at bounding box center [44, 158] width 13 height 6
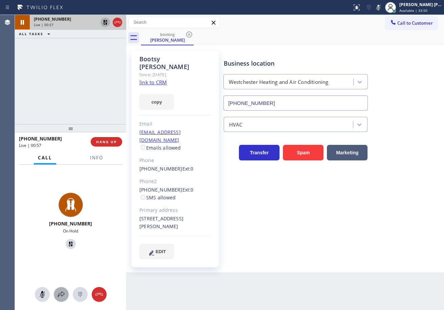
click at [61, 289] on button at bounding box center [61, 294] width 15 height 15
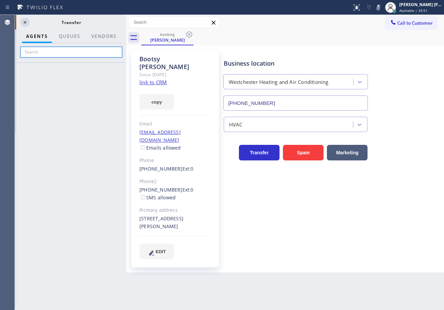
click at [75, 54] on input "text" at bounding box center [71, 52] width 102 height 11
type input "arno"
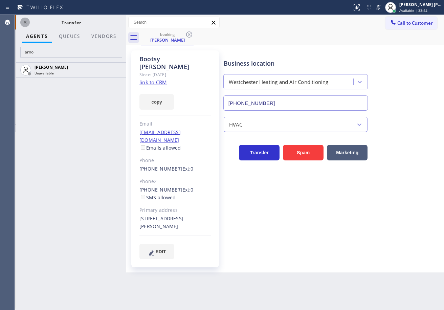
click at [23, 25] on icon at bounding box center [25, 22] width 8 height 8
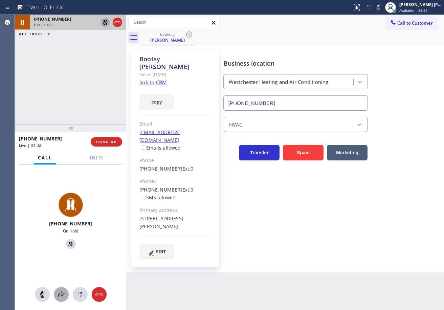
click at [65, 295] on icon at bounding box center [61, 294] width 8 height 8
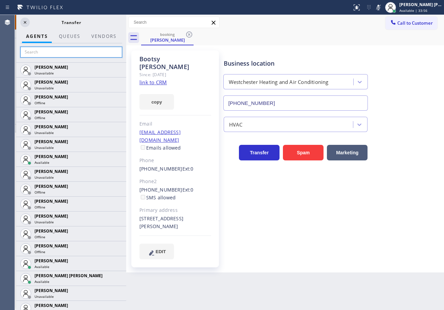
click at [79, 55] on input "text" at bounding box center [71, 52] width 102 height 11
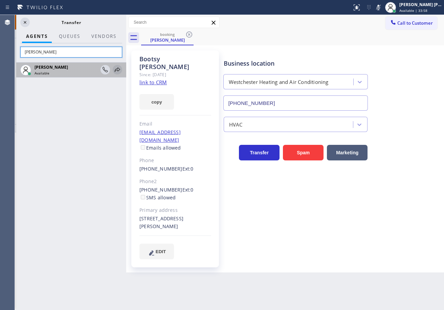
type input "arnold"
click at [117, 70] on icon at bounding box center [117, 69] width 5 height 4
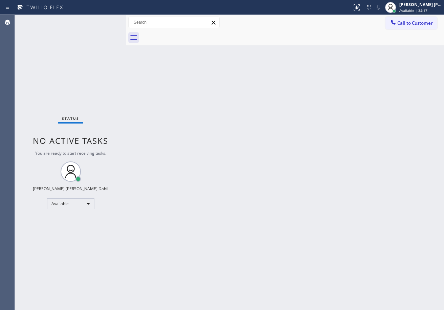
click at [102, 17] on div "Status No active tasks You are ready to start receiving tasks. [PERSON_NAME] [P…" at bounding box center [70, 162] width 111 height 295
click at [104, 22] on div "Status No active tasks You are ready to start receiving tasks. [PERSON_NAME] [P…" at bounding box center [70, 162] width 111 height 295
click at [382, 230] on div "Back to Dashboard Change Sender ID Customers Technicians Select a contact Outbo…" at bounding box center [285, 162] width 318 height 295
click at [384, 248] on div "Back to Dashboard Change Sender ID Customers Technicians Select a contact Outbo…" at bounding box center [285, 162] width 318 height 295
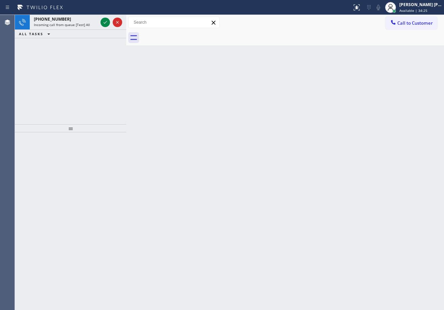
drag, startPoint x: 196, startPoint y: 174, endPoint x: 110, endPoint y: 44, distance: 156.2
click at [195, 166] on div "Back to Dashboard Change Sender ID Customers Technicians Select a contact Outbo…" at bounding box center [285, 162] width 318 height 295
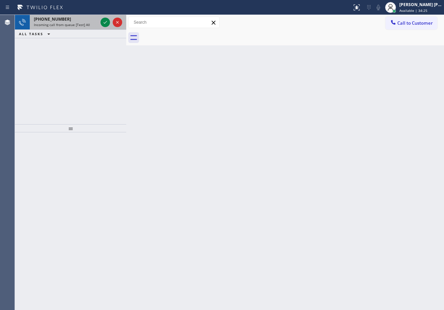
drag, startPoint x: 89, startPoint y: 19, endPoint x: 101, endPoint y: 22, distance: 13.1
click at [89, 19] on div "+14258911890" at bounding box center [66, 19] width 64 height 6
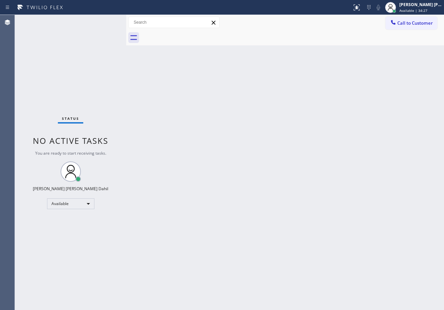
click at [99, 29] on div "Status No active tasks You are ready to start receiving tasks. [PERSON_NAME] [P…" at bounding box center [70, 162] width 111 height 295
click at [99, 26] on div "Status No active tasks You are ready to start receiving tasks. [PERSON_NAME] [P…" at bounding box center [70, 162] width 111 height 295
click at [337, 205] on div "Back to Dashboard Change Sender ID Customers Technicians Select a contact Outbo…" at bounding box center [285, 162] width 318 height 295
click at [319, 215] on div "Back to Dashboard Change Sender ID Customers Technicians Select a contact Outbo…" at bounding box center [285, 162] width 318 height 295
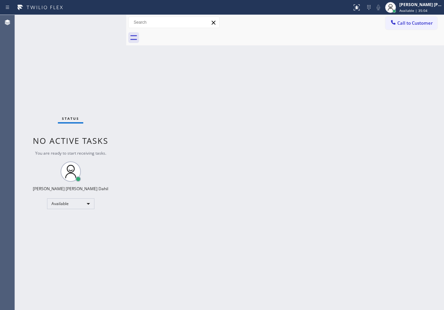
click at [319, 215] on div "Back to Dashboard Change Sender ID Customers Technicians Select a contact Outbo…" at bounding box center [285, 162] width 318 height 295
click at [282, 259] on div "Back to Dashboard Change Sender ID Customers Technicians Select a contact Outbo…" at bounding box center [285, 162] width 318 height 295
drag, startPoint x: 179, startPoint y: 102, endPoint x: 164, endPoint y: 88, distance: 20.1
click at [179, 102] on div "Back to Dashboard Change Sender ID Customers Technicians Select a contact Outbo…" at bounding box center [285, 162] width 318 height 295
click at [99, 22] on div "Status No active tasks You are ready to start receiving tasks. [PERSON_NAME] [P…" at bounding box center [70, 162] width 111 height 295
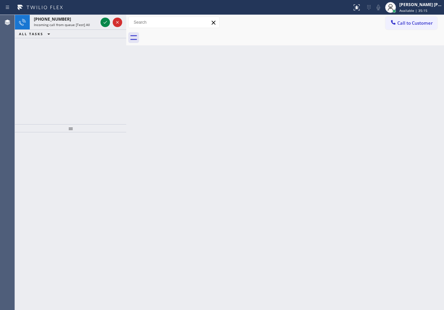
click at [185, 118] on div "Back to Dashboard Change Sender ID Customers Technicians Select a contact Outbo…" at bounding box center [285, 162] width 318 height 295
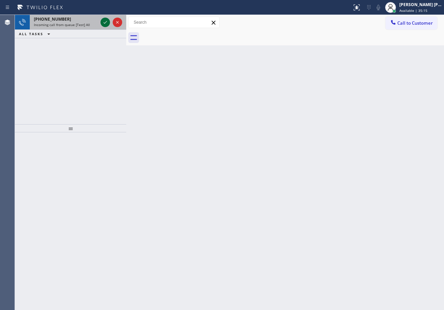
click at [101, 23] on icon at bounding box center [105, 22] width 8 height 8
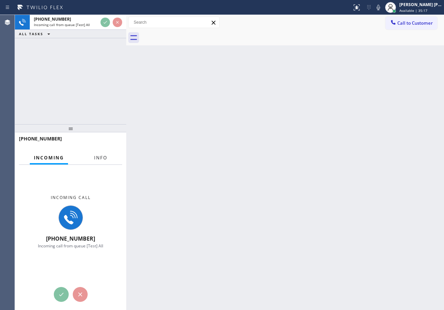
drag, startPoint x: 103, startPoint y: 155, endPoint x: 102, endPoint y: 160, distance: 5.3
click at [103, 155] on span "Info" at bounding box center [100, 158] width 13 height 6
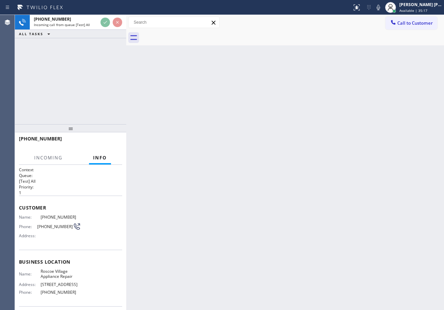
click at [102, 160] on span "Info" at bounding box center [100, 158] width 14 height 6
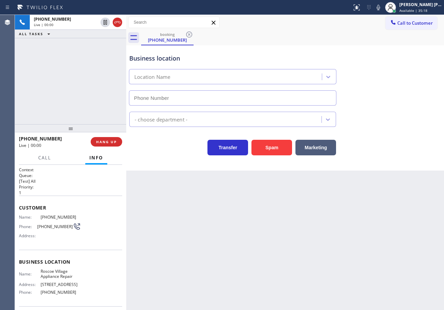
type input "(773) 832-5024"
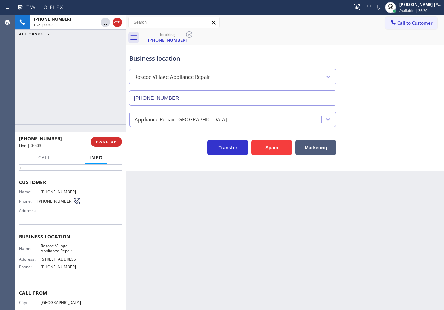
scroll to position [49, 0]
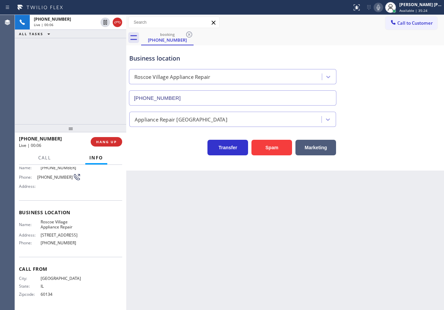
click at [380, 5] on icon at bounding box center [377, 7] width 3 height 5
click at [380, 8] on rect at bounding box center [378, 6] width 5 height 5
click at [382, 8] on icon at bounding box center [378, 7] width 8 height 8
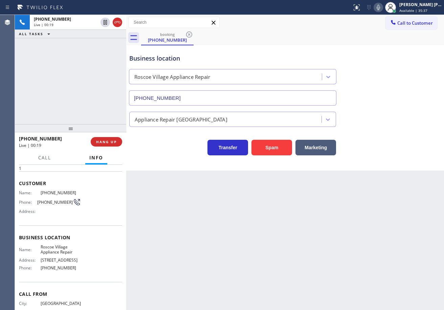
scroll to position [0, 0]
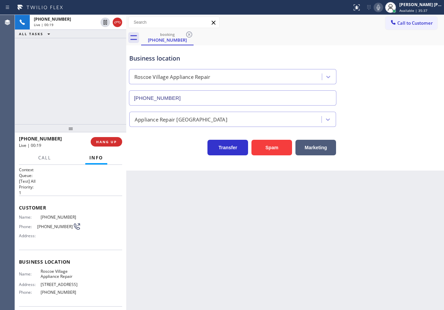
click at [217, 247] on div "Back to Dashboard Change Sender ID Customers Technicians Select a contact Outbo…" at bounding box center [285, 162] width 318 height 295
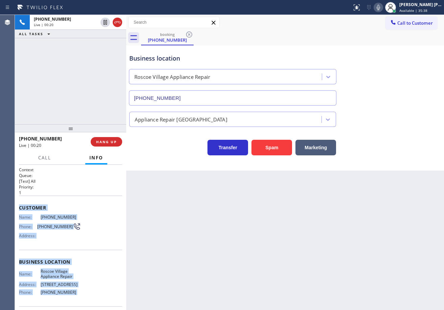
scroll to position [49, 0]
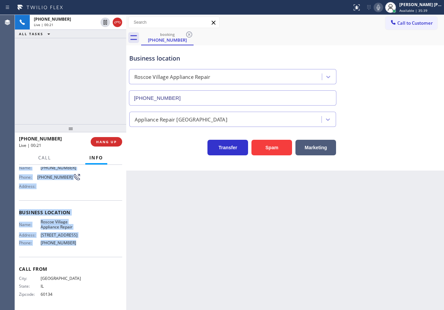
drag, startPoint x: 27, startPoint y: 220, endPoint x: 85, endPoint y: 248, distance: 64.9
click at [85, 248] on div "Context Queue: [Test] All Priority: 1 Customer Name: (630) 319-1358 Phone: (630…" at bounding box center [70, 212] width 103 height 190
copy div "Customer Name: (630) 319-1358 Phone: (630) 319-1358 Address: Business location …"
click at [380, 9] on icon at bounding box center [377, 7] width 3 height 5
drag, startPoint x: 386, startPoint y: 7, endPoint x: 404, endPoint y: 35, distance: 34.0
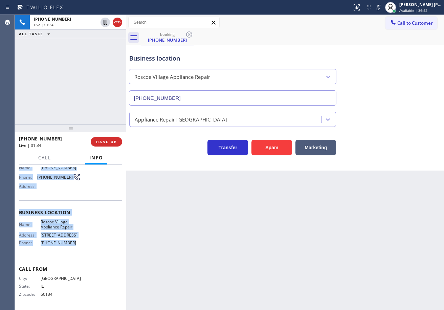
click at [382, 6] on icon at bounding box center [378, 7] width 8 height 8
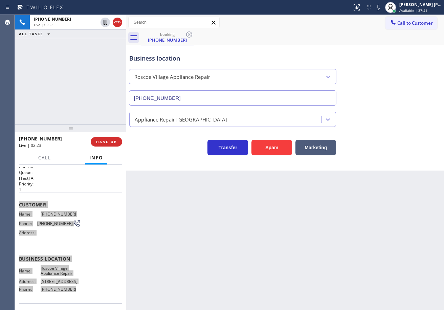
scroll to position [0, 0]
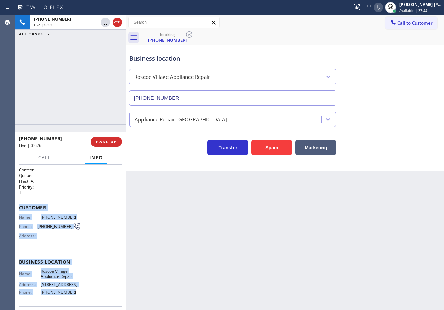
click at [382, 7] on icon at bounding box center [378, 7] width 8 height 8
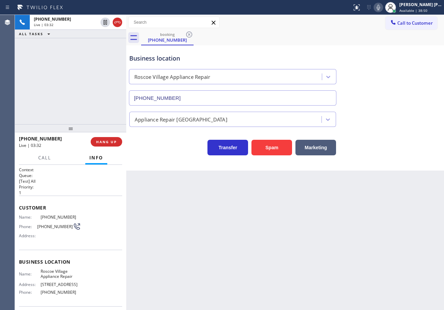
click at [378, 109] on div "Appliance Repair [GEOGRAPHIC_DATA]" at bounding box center [285, 118] width 314 height 18
click at [412, 124] on div "Appliance Repair [GEOGRAPHIC_DATA]" at bounding box center [285, 118] width 314 height 18
click at [363, 106] on div "Appliance Repair [GEOGRAPHIC_DATA]" at bounding box center [285, 116] width 314 height 21
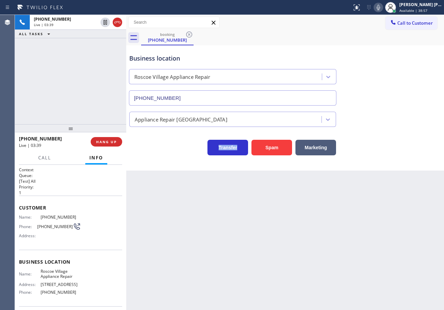
click at [366, 110] on div "Appliance Repair [GEOGRAPHIC_DATA]" at bounding box center [285, 116] width 314 height 21
click at [422, 114] on div "Appliance Repair [GEOGRAPHIC_DATA]" at bounding box center [285, 118] width 314 height 18
click at [402, 112] on div "Appliance Repair [GEOGRAPHIC_DATA]" at bounding box center [285, 118] width 314 height 18
click at [399, 119] on div "Appliance Repair [GEOGRAPHIC_DATA]" at bounding box center [285, 118] width 314 height 18
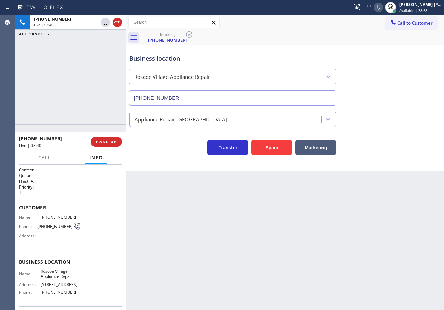
click at [397, 145] on div "Transfer Spam Marketing" at bounding box center [285, 141] width 314 height 28
click at [397, 157] on div "Business location Roscoe Village Appliance Repair (773) 832-5024 Appliance Repa…" at bounding box center [285, 107] width 318 height 125
click at [382, 8] on icon at bounding box center [378, 7] width 8 height 8
click at [382, 5] on icon at bounding box center [378, 7] width 8 height 8
click at [389, 98] on div "Business location Roscoe Village Appliance Repair (773) 832-5024" at bounding box center [285, 74] width 314 height 61
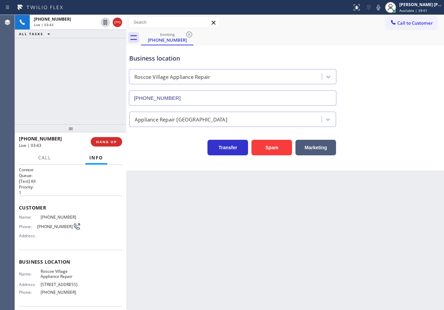
drag, startPoint x: 383, startPoint y: 8, endPoint x: 387, endPoint y: 48, distance: 40.7
click at [383, 12] on div "Status report No issues detected If you experience an issue, please download th…" at bounding box center [396, 7] width 95 height 15
click at [387, 48] on div "Business location Roscoe Village Appliance Repair (773) 832-5024" at bounding box center [285, 74] width 314 height 61
click at [380, 7] on icon at bounding box center [377, 7] width 3 height 5
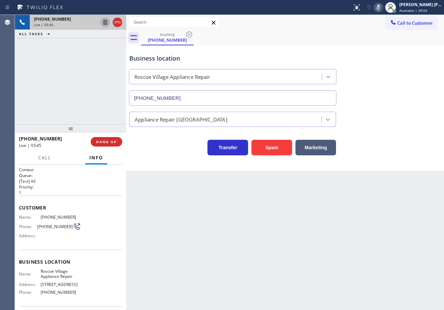
click at [104, 22] on icon at bounding box center [104, 22] width 3 height 5
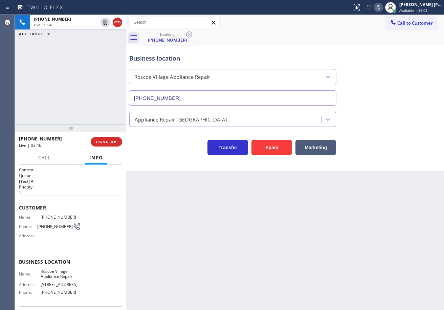
drag, startPoint x: 85, startPoint y: 62, endPoint x: 364, endPoint y: 116, distance: 283.8
click at [94, 73] on div "+16303191358 Live | 03:46 ALL TASKS ALL TASKS ACTIVE TASKS TASKS IN WRAP UP" at bounding box center [70, 69] width 111 height 109
click at [102, 20] on icon at bounding box center [105, 22] width 8 height 8
click at [382, 7] on icon at bounding box center [378, 7] width 8 height 8
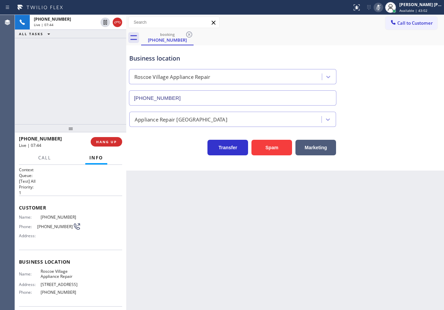
click at [382, 7] on icon at bounding box center [378, 7] width 8 height 8
drag, startPoint x: 70, startPoint y: 67, endPoint x: 248, endPoint y: 115, distance: 183.9
click at [70, 67] on div "+16303191358 Live | 08:34 ALL TASKS ALL TASKS ACTIVE TASKS TASKS IN WRAP UP" at bounding box center [70, 69] width 111 height 109
click at [375, 39] on div "booking (630) 319-1358" at bounding box center [292, 37] width 303 height 15
click at [382, 7] on icon at bounding box center [378, 7] width 8 height 8
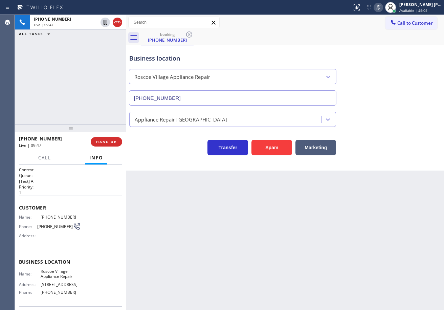
click at [382, 7] on icon at bounding box center [378, 7] width 8 height 8
click at [80, 102] on div "+16303191358 Live | 10:59 ALL TASKS ALL TASKS ACTIVE TASKS TASKS IN WRAP UP" at bounding box center [70, 69] width 111 height 109
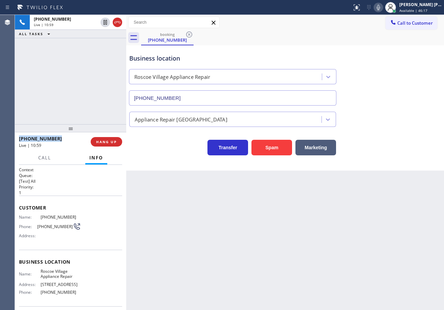
click at [80, 102] on div "+16303191358 Live | 10:59 ALL TASKS ALL TASKS ACTIVE TASKS TASKS IN WRAP UP" at bounding box center [70, 69] width 111 height 109
click at [80, 102] on div "+16303191358 Live | 11:00 ALL TASKS ALL TASKS ACTIVE TASKS TASKS IN WRAP UP" at bounding box center [70, 69] width 111 height 109
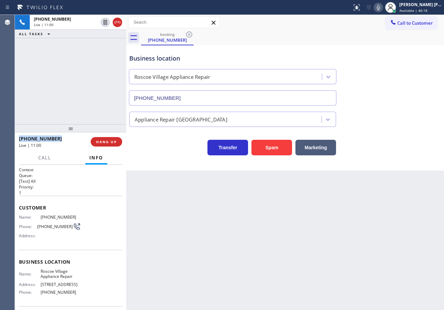
click at [80, 102] on div "+16303191358 Live | 11:00 ALL TASKS ALL TASKS ACTIVE TASKS TASKS IN WRAP UP" at bounding box center [70, 69] width 111 height 109
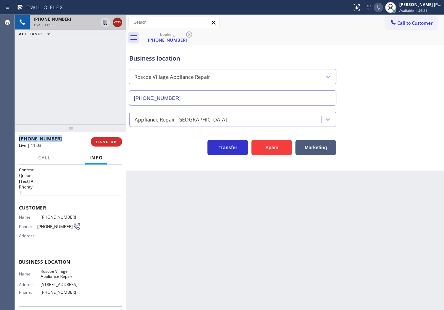
drag, startPoint x: 118, startPoint y: 22, endPoint x: 114, endPoint y: 3, distance: 19.3
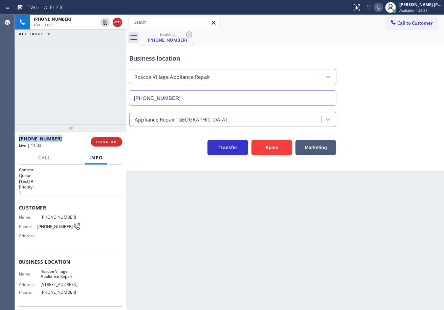
click at [117, 22] on icon at bounding box center [117, 22] width 8 height 8
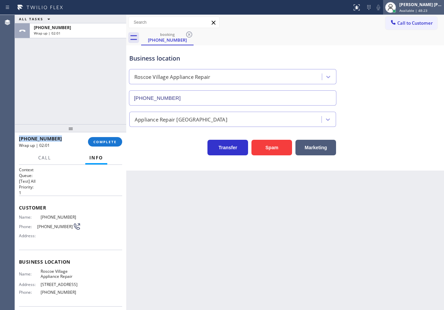
click at [412, 10] on span "Available | 48:23" at bounding box center [413, 10] width 28 height 5
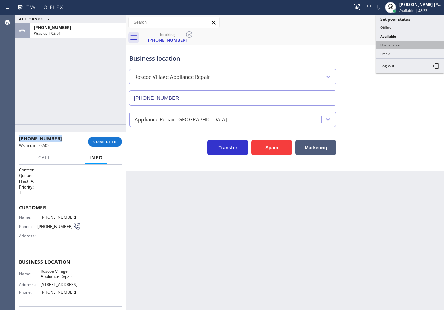
click at [396, 46] on button "Unavailable" at bounding box center [410, 45] width 68 height 9
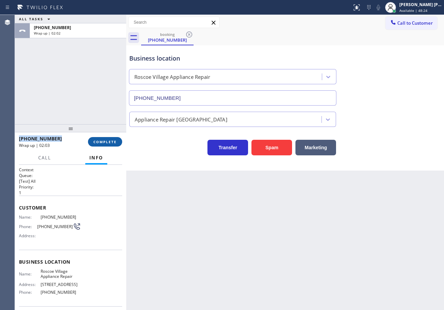
click at [103, 142] on span "COMPLETE" at bounding box center [104, 141] width 23 height 5
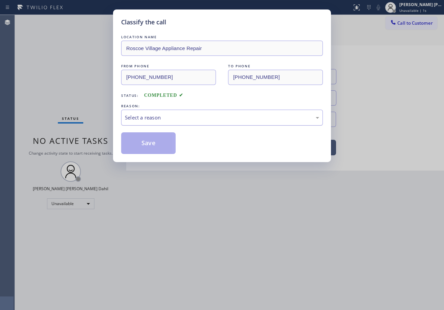
click at [153, 120] on div "Select a reason" at bounding box center [222, 118] width 194 height 8
click at [150, 143] on button "Save" at bounding box center [148, 143] width 54 height 22
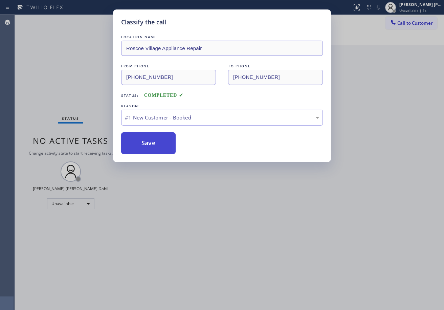
click at [149, 143] on button "Save" at bounding box center [148, 143] width 54 height 22
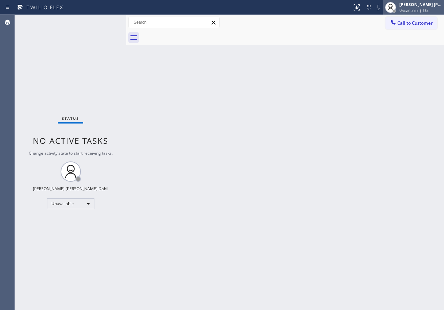
click at [425, 7] on div "[PERSON_NAME] [PERSON_NAME] Dahil" at bounding box center [420, 5] width 43 height 6
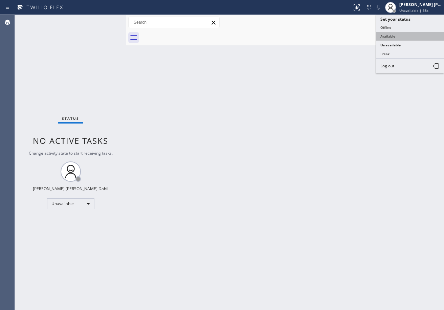
click at [399, 38] on button "Available" at bounding box center [410, 36] width 68 height 9
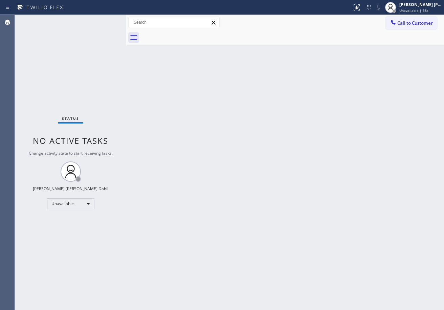
drag, startPoint x: 362, startPoint y: 120, endPoint x: 398, endPoint y: 249, distance: 133.4
click at [362, 127] on div "Back to Dashboard Change Sender ID Customers Technicians Select a contact Outbo…" at bounding box center [285, 162] width 318 height 295
click at [326, 227] on div "Back to Dashboard Change Sender ID Customers Technicians Select a contact Outbo…" at bounding box center [285, 162] width 318 height 295
click at [222, 122] on div "Back to Dashboard Change Sender ID Customers Technicians Select a contact Outbo…" at bounding box center [285, 162] width 318 height 295
click at [223, 122] on div "Back to Dashboard Change Sender ID Customers Technicians Select a contact Outbo…" at bounding box center [285, 162] width 318 height 295
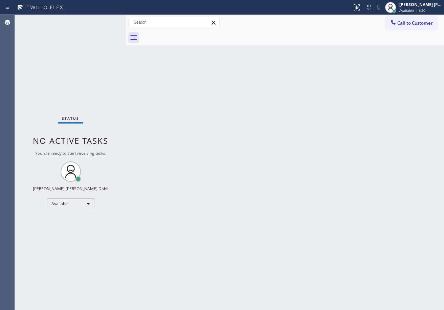
drag, startPoint x: 76, startPoint y: 27, endPoint x: 76, endPoint y: 7, distance: 20.3
click at [76, 27] on div "Status No active tasks You are ready to start receiving tasks. [PERSON_NAME] [P…" at bounding box center [70, 162] width 111 height 295
drag, startPoint x: 316, startPoint y: 32, endPoint x: 332, endPoint y: 98, distance: 67.6
click at [316, 32] on div at bounding box center [292, 37] width 303 height 15
drag, startPoint x: 425, startPoint y: 9, endPoint x: 425, endPoint y: 21, distance: 11.8
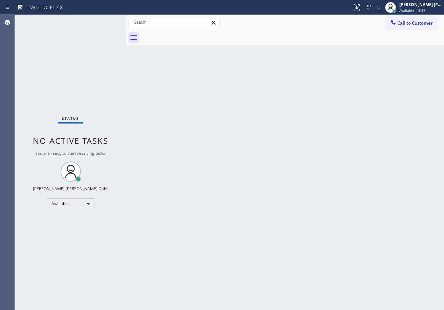
click at [425, 9] on span "Available | 3:57" at bounding box center [412, 10] width 26 height 5
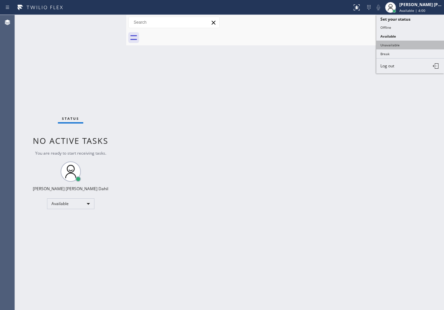
click at [402, 45] on button "Unavailable" at bounding box center [410, 45] width 68 height 9
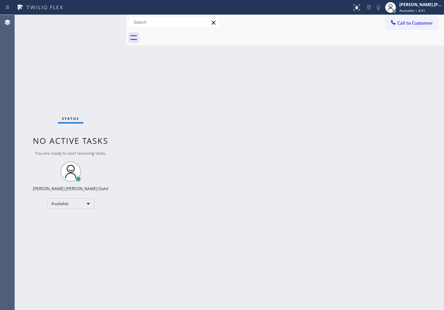
click at [409, 10] on span "Available | 4:01" at bounding box center [412, 10] width 26 height 5
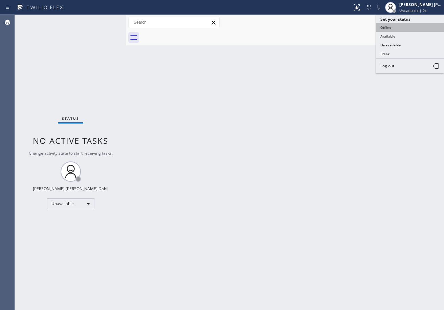
click at [404, 31] on button "Offline" at bounding box center [410, 27] width 68 height 9
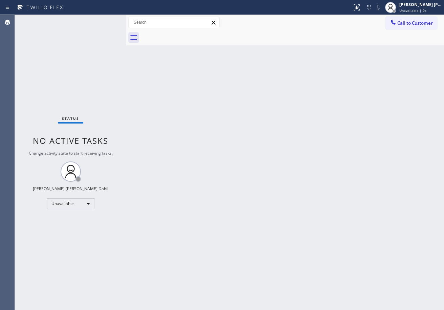
click at [405, 15] on div "Status report No issues detected If you experience an issue, please download th…" at bounding box center [222, 7] width 444 height 15
click at [406, 11] on span "Offline | 0s" at bounding box center [408, 10] width 19 height 5
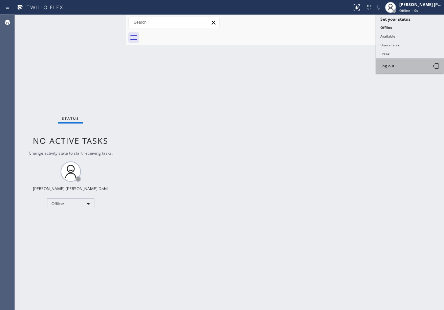
click at [396, 63] on button "Log out" at bounding box center [410, 66] width 68 height 15
